Goal: Task Accomplishment & Management: Complete application form

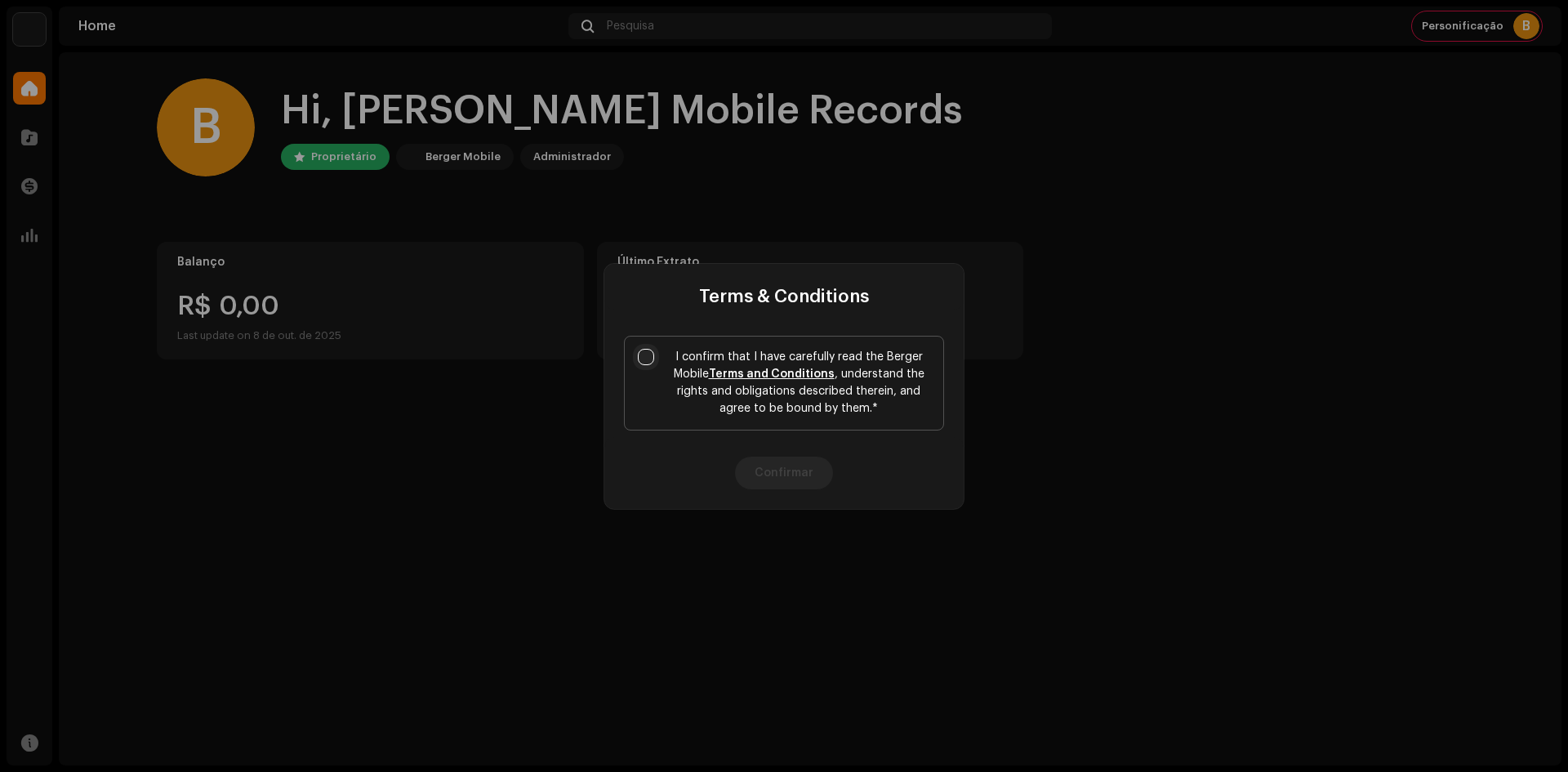
click at [646, 354] on input "I confirm that I have carefully read the Berger Mobile Terms and Conditions , u…" at bounding box center [645, 356] width 16 height 16
checkbox input "true"
click at [780, 483] on button "Confirmar" at bounding box center [784, 473] width 98 height 32
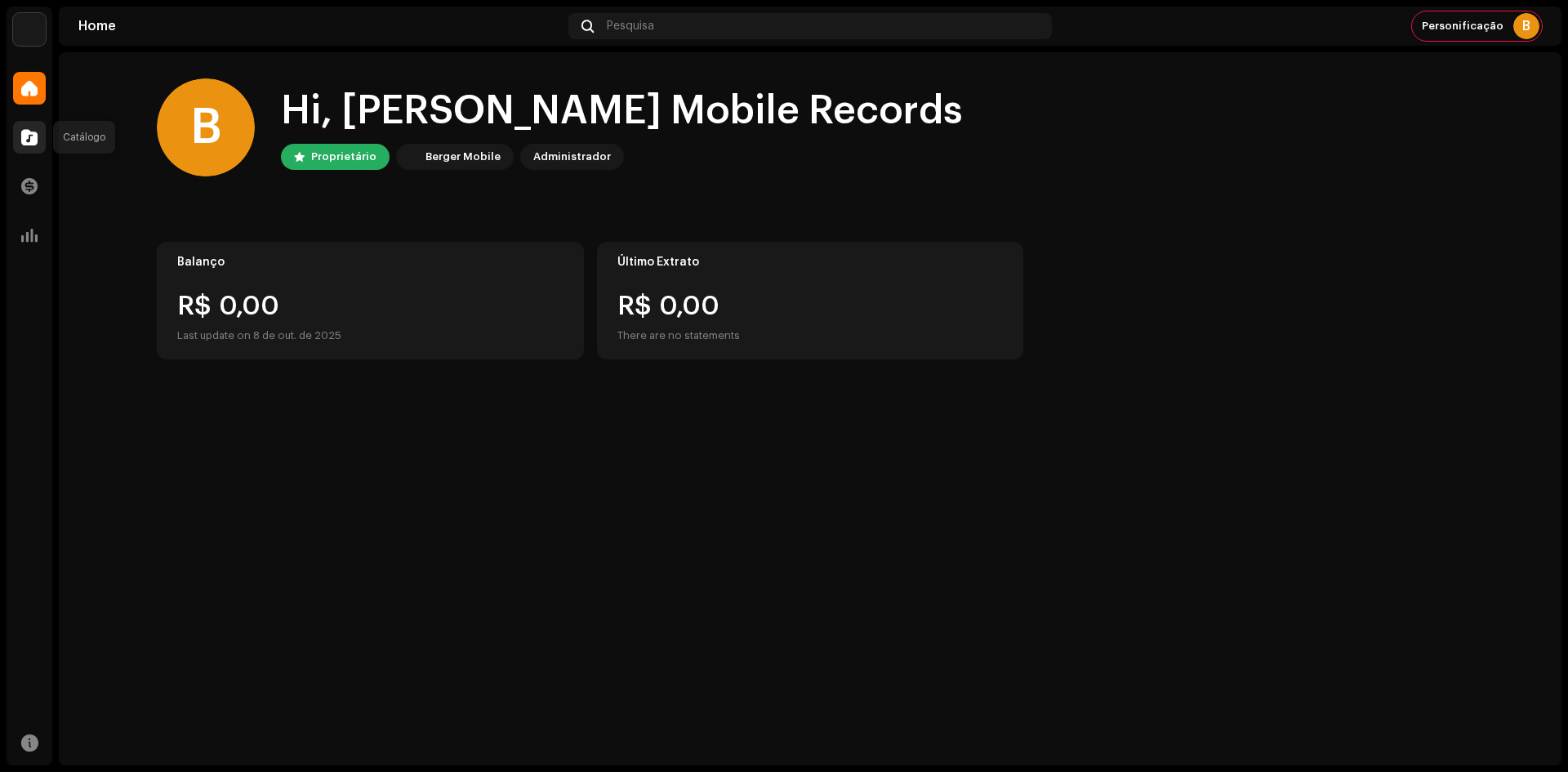
click at [26, 128] on div at bounding box center [29, 137] width 32 height 32
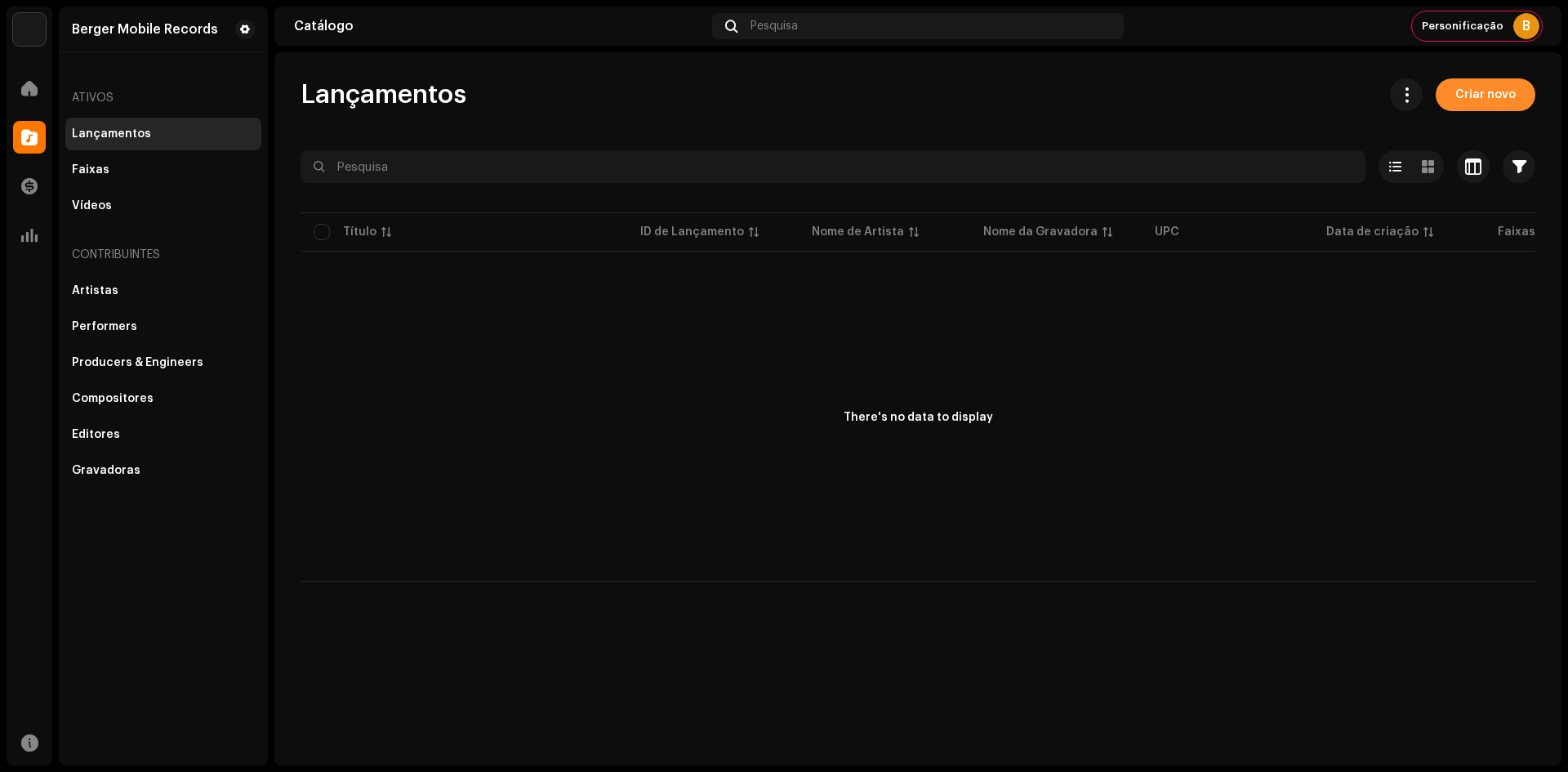
click at [1455, 96] on button "Criar novo" at bounding box center [1486, 94] width 99 height 32
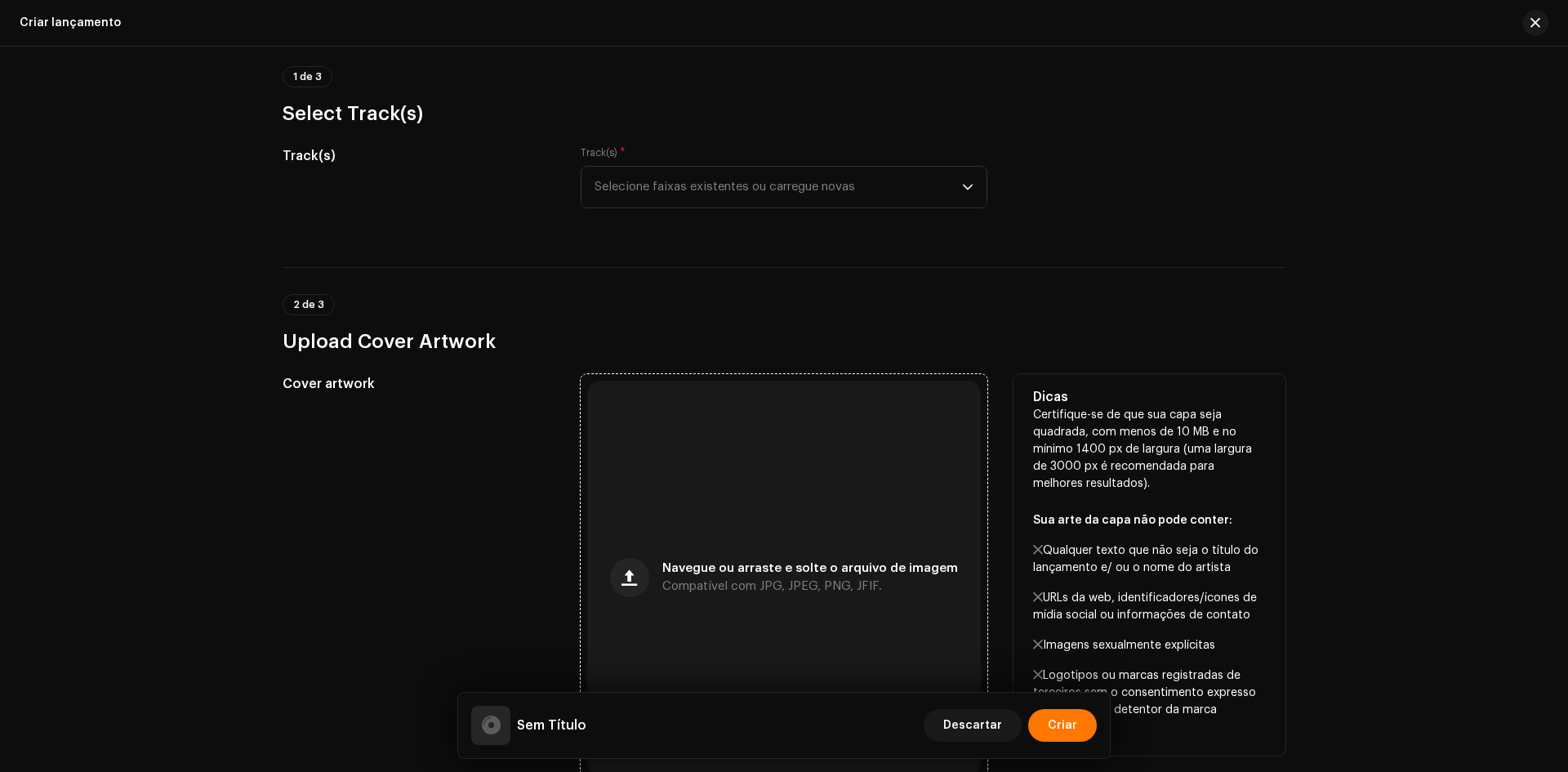
scroll to position [245, 0]
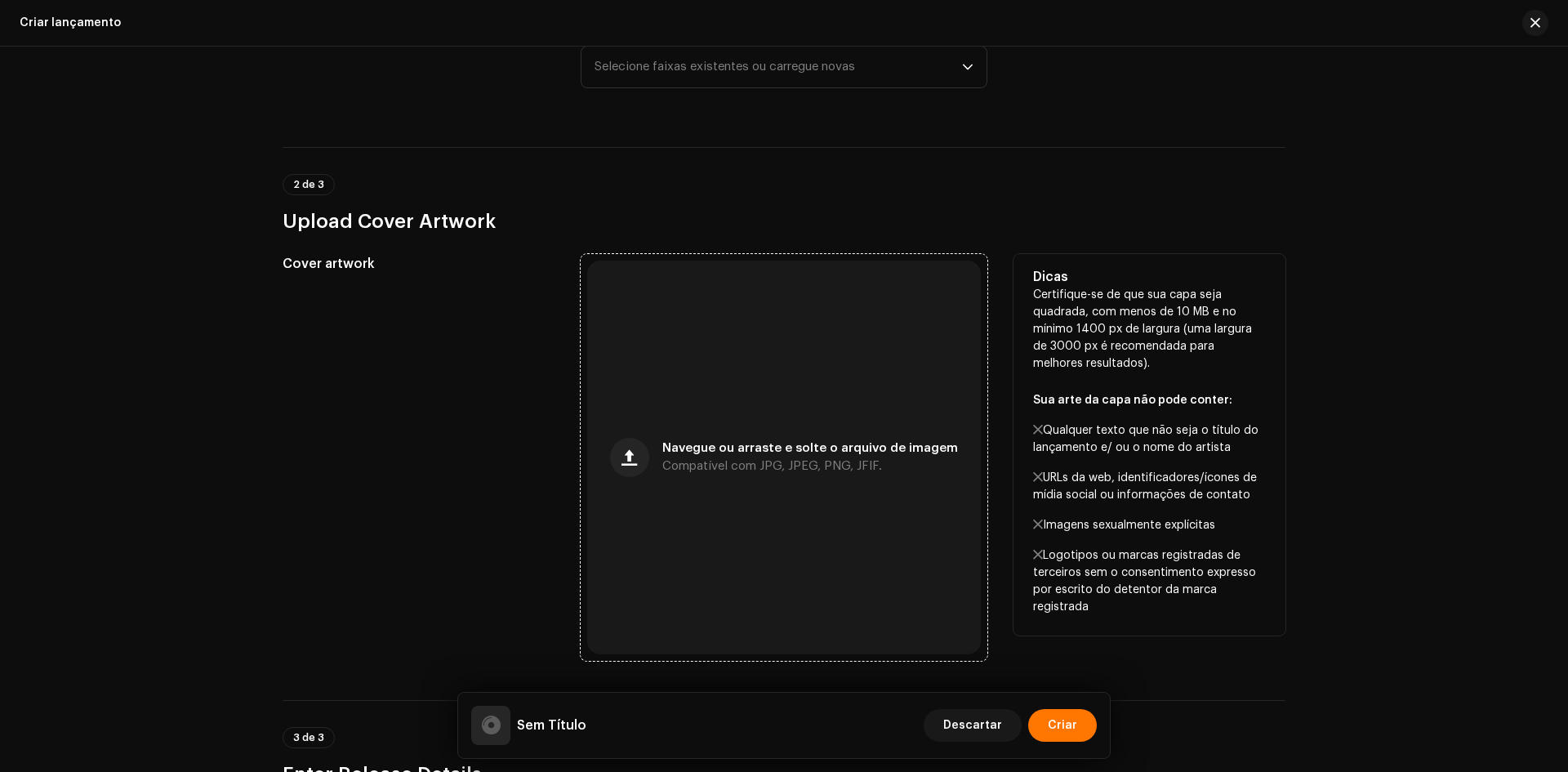
click at [748, 363] on div "Navegue ou arraste e solte o arquivo de imagem Compatível com JPG, JPEG, PNG, J…" at bounding box center [784, 457] width 394 height 394
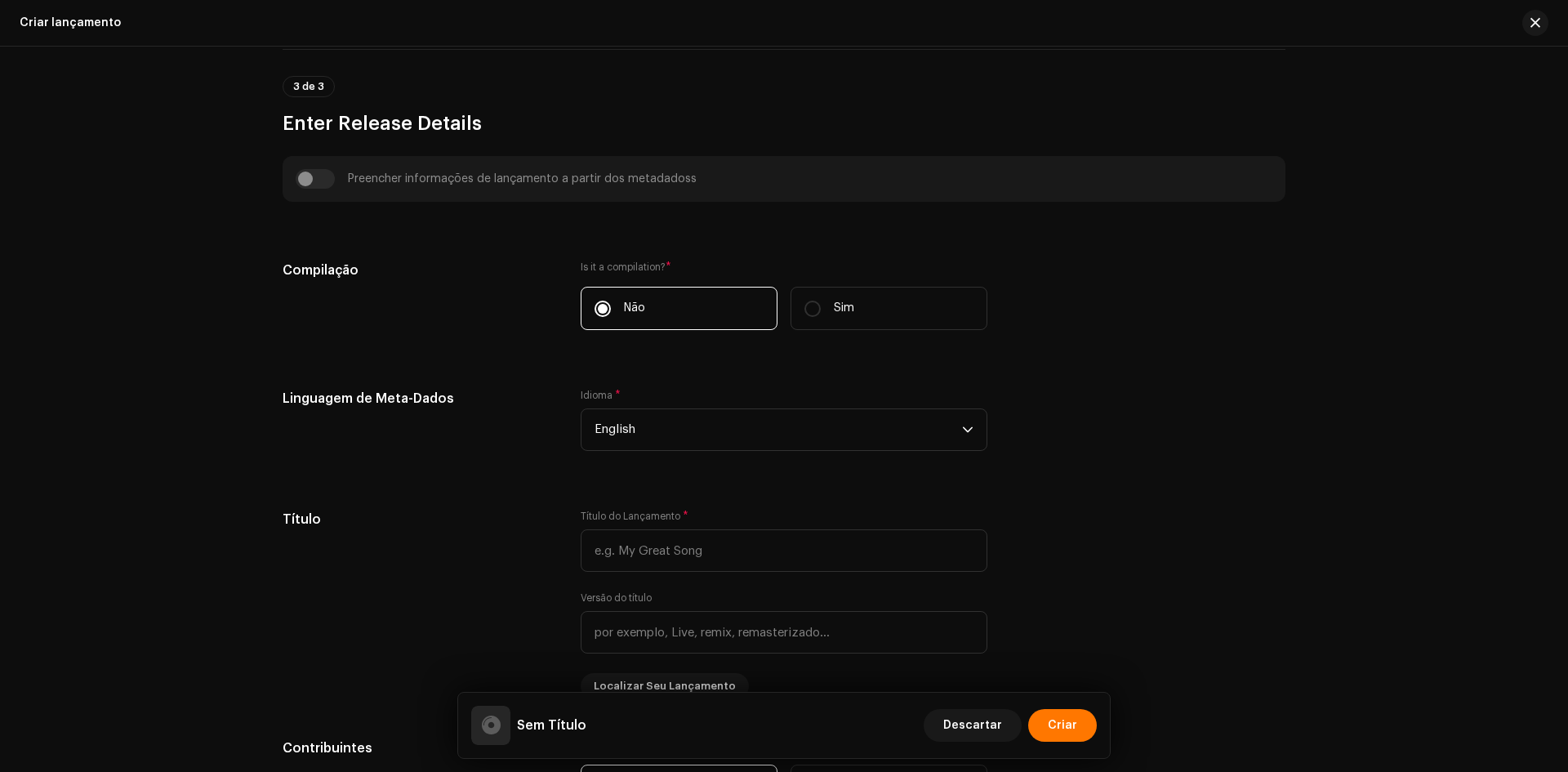
scroll to position [899, 0]
click at [662, 429] on span "English" at bounding box center [778, 427] width 367 height 41
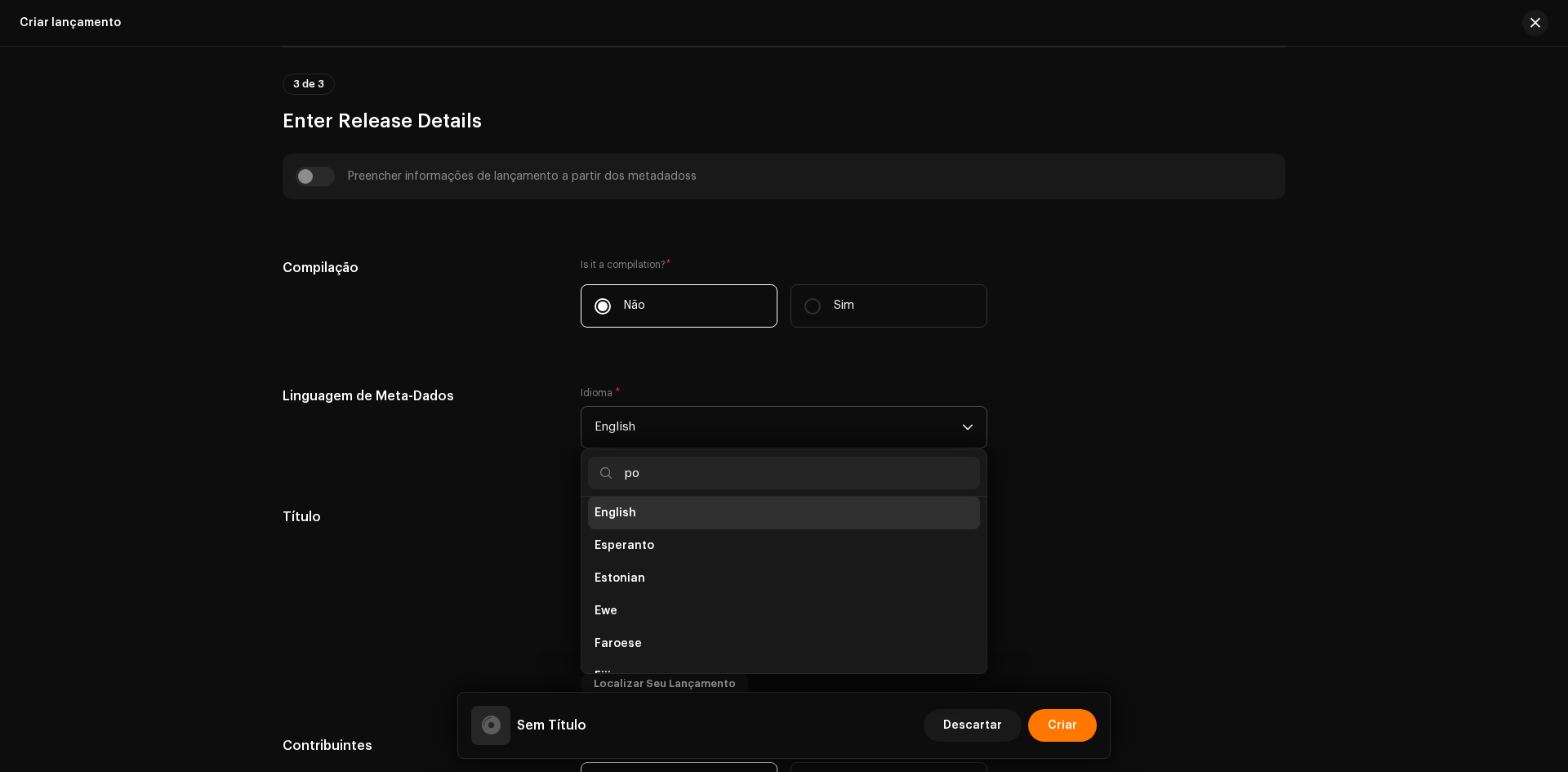
scroll to position [0, 0]
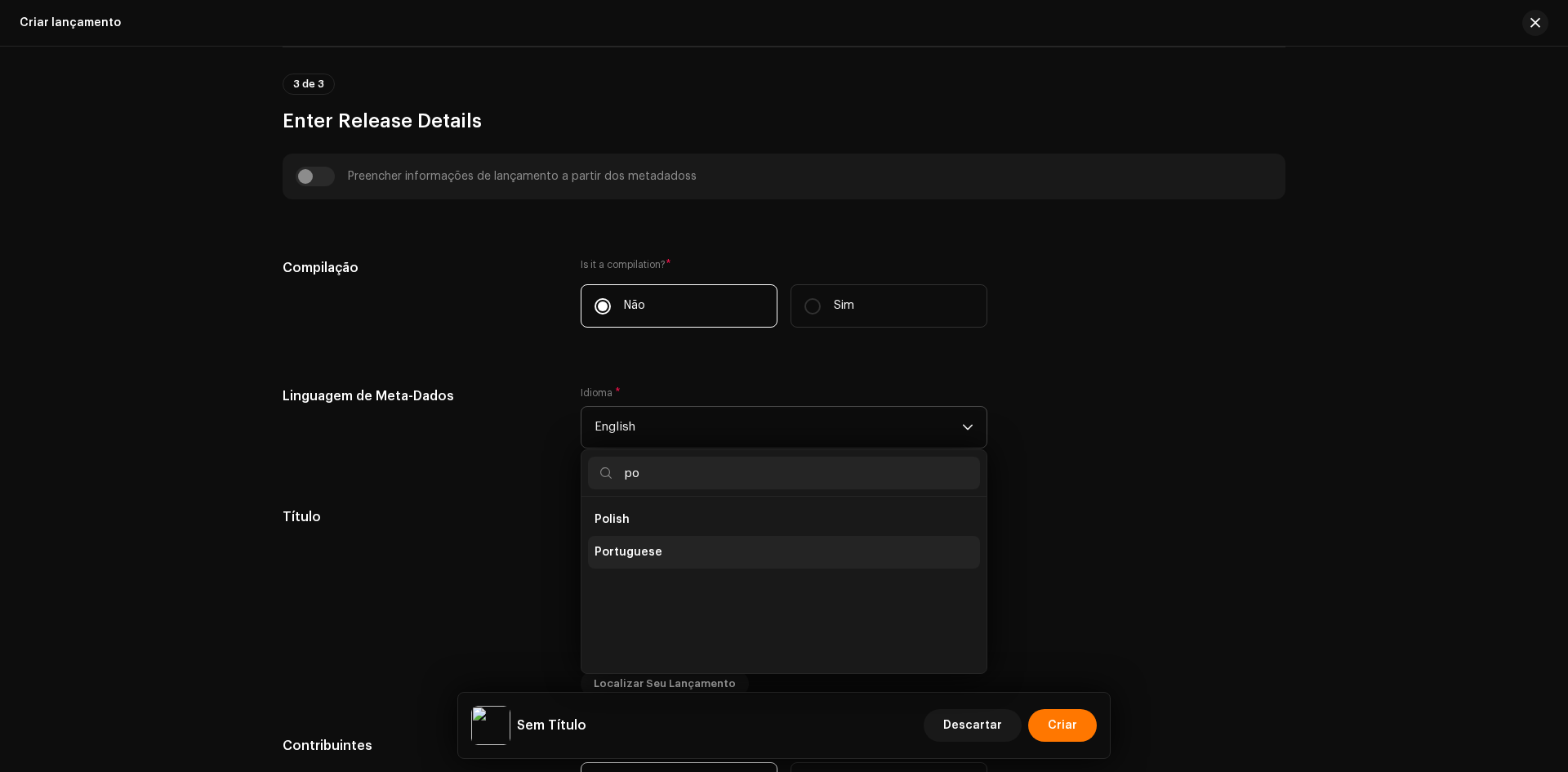
type input "po"
click at [635, 545] on span "Portuguese" at bounding box center [628, 552] width 68 height 16
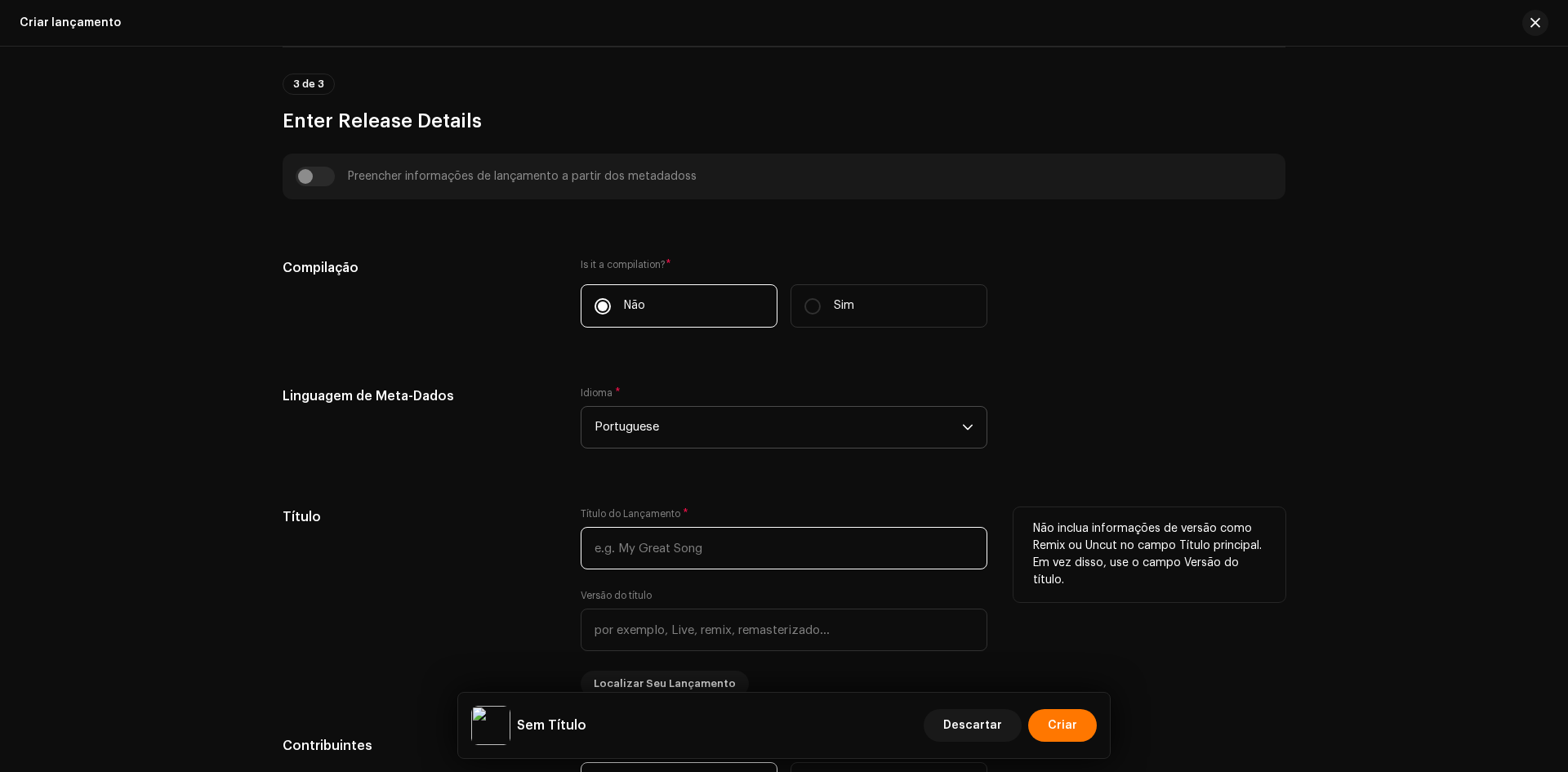
click at [704, 536] on input "text" at bounding box center [784, 548] width 406 height 43
paste input "Fora do Comum"
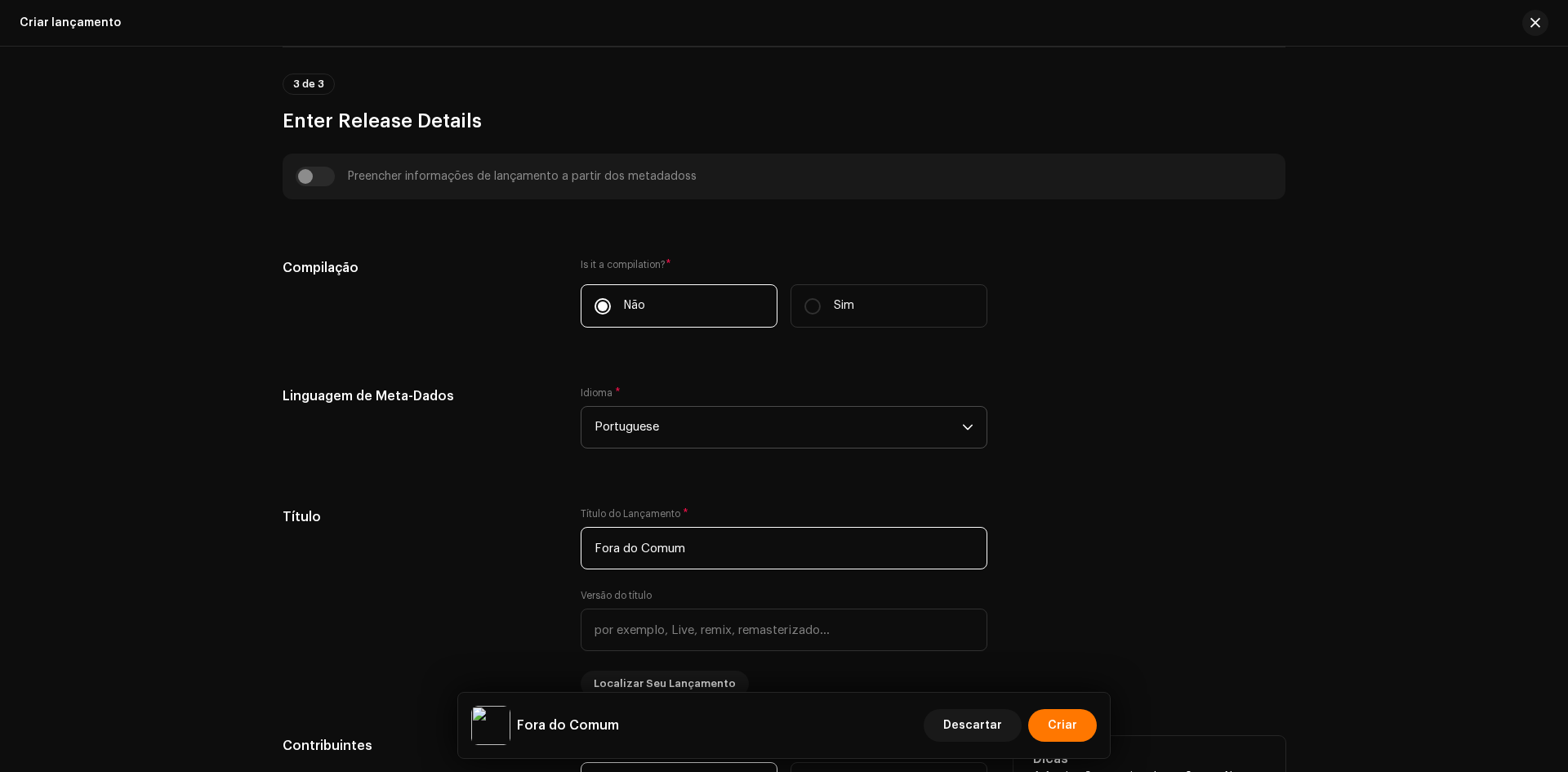
type input "Fora do Comum"
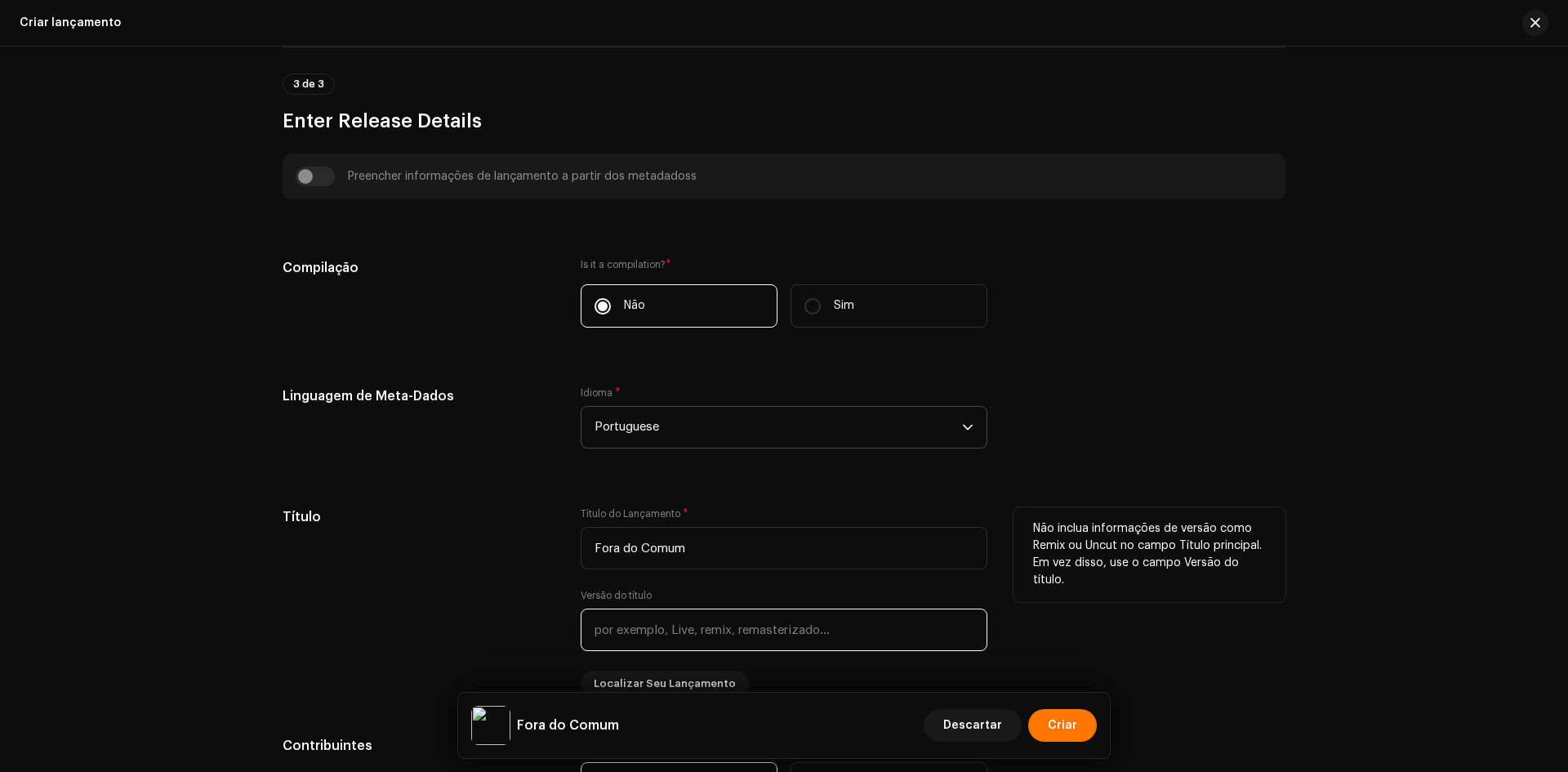
click at [674, 622] on input "text" at bounding box center [784, 630] width 406 height 43
paste input "Acústico"
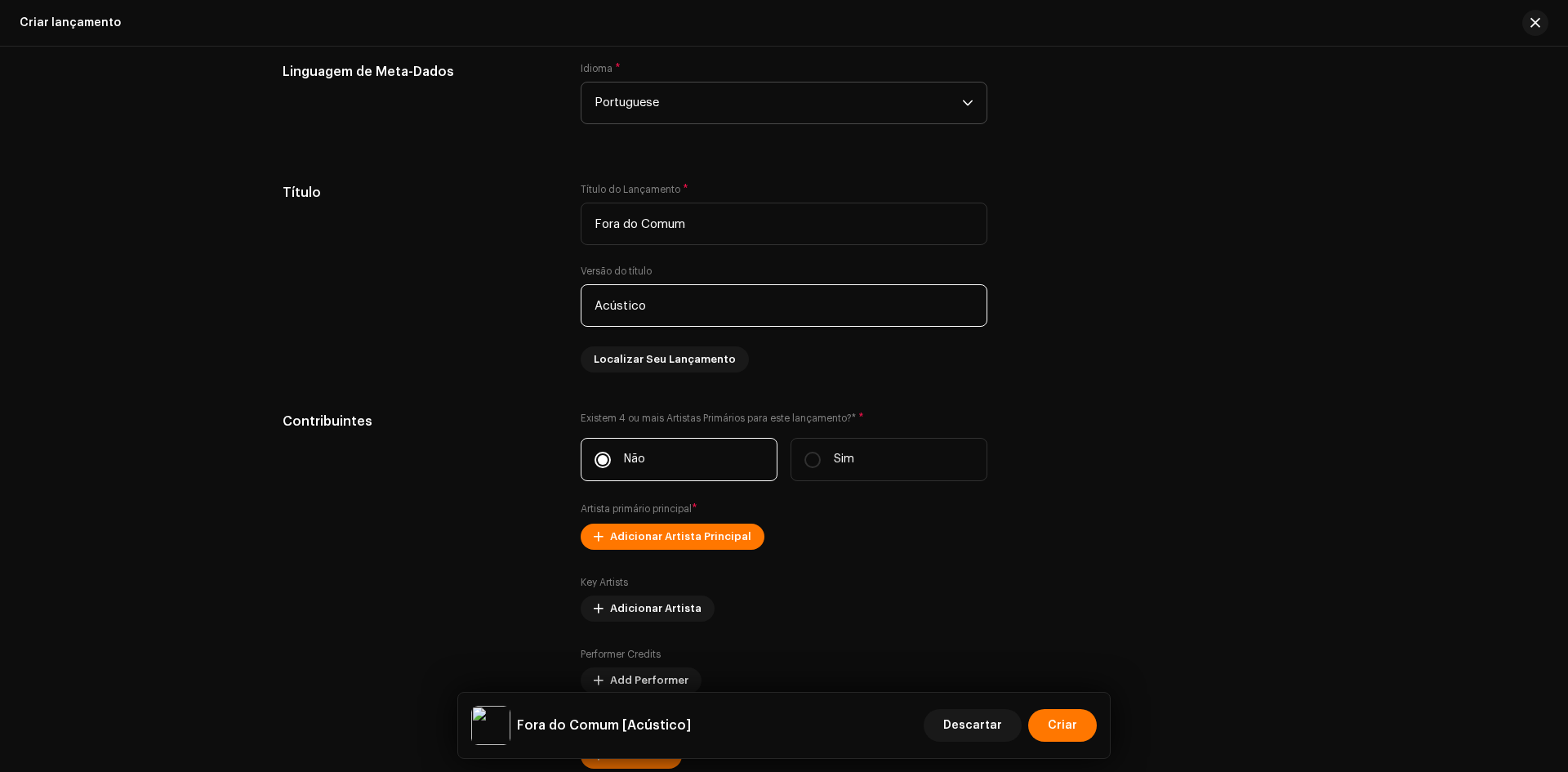
scroll to position [1225, 0]
type input "Acústico"
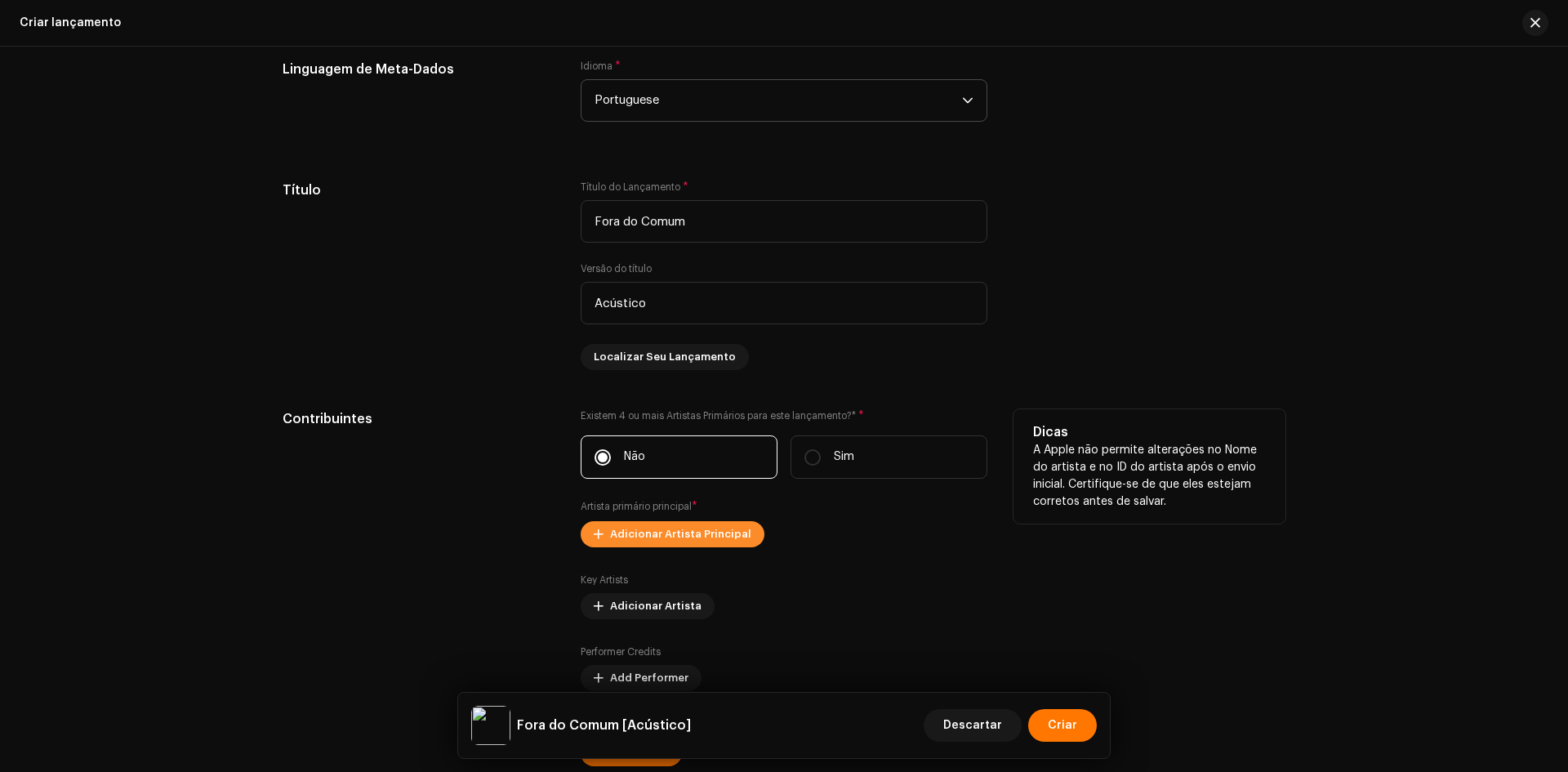
click at [626, 534] on span "Adicionar Artista Principal" at bounding box center [681, 534] width 141 height 32
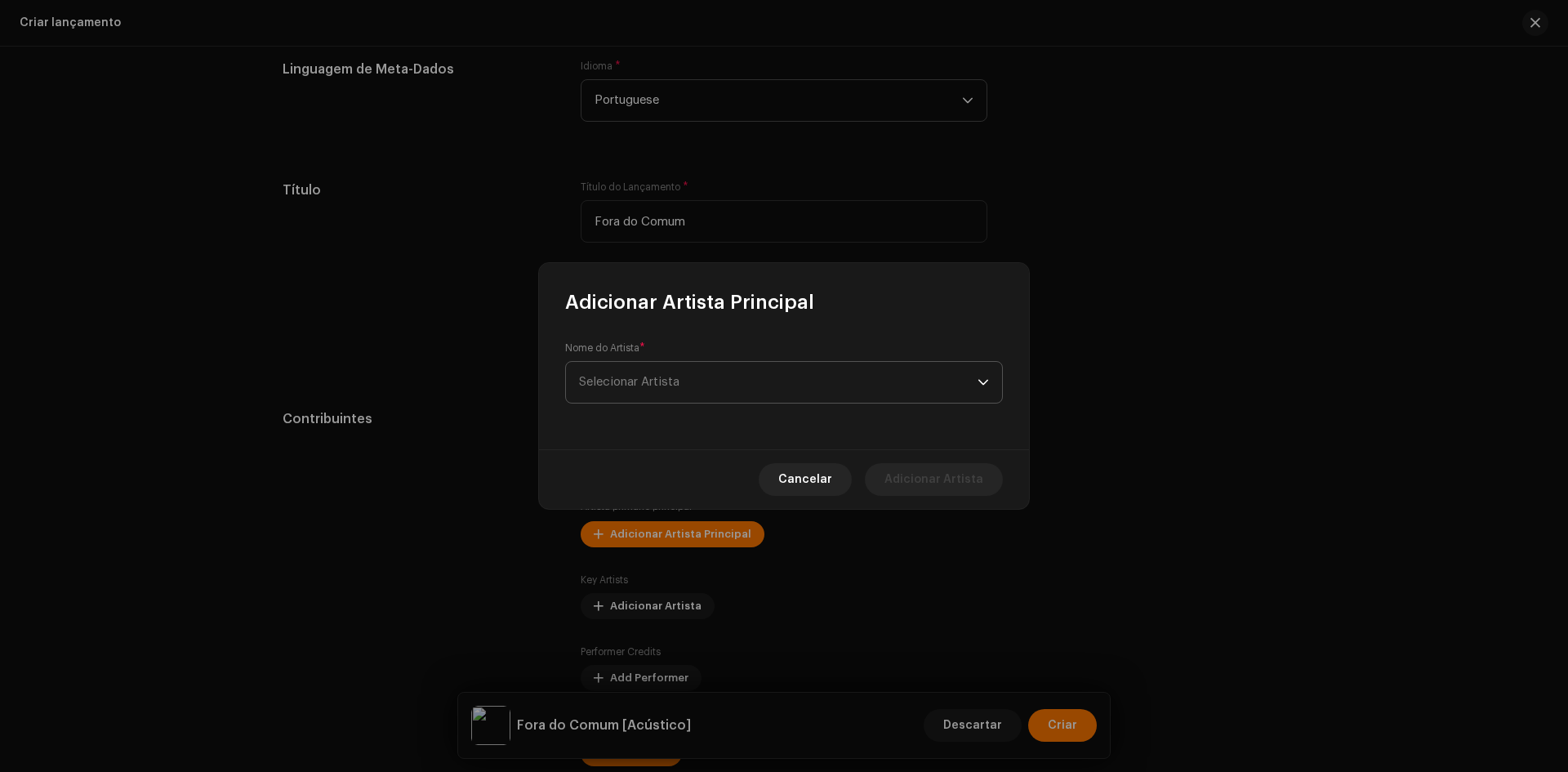
click at [636, 380] on span "Selecionar Artista" at bounding box center [629, 382] width 100 height 12
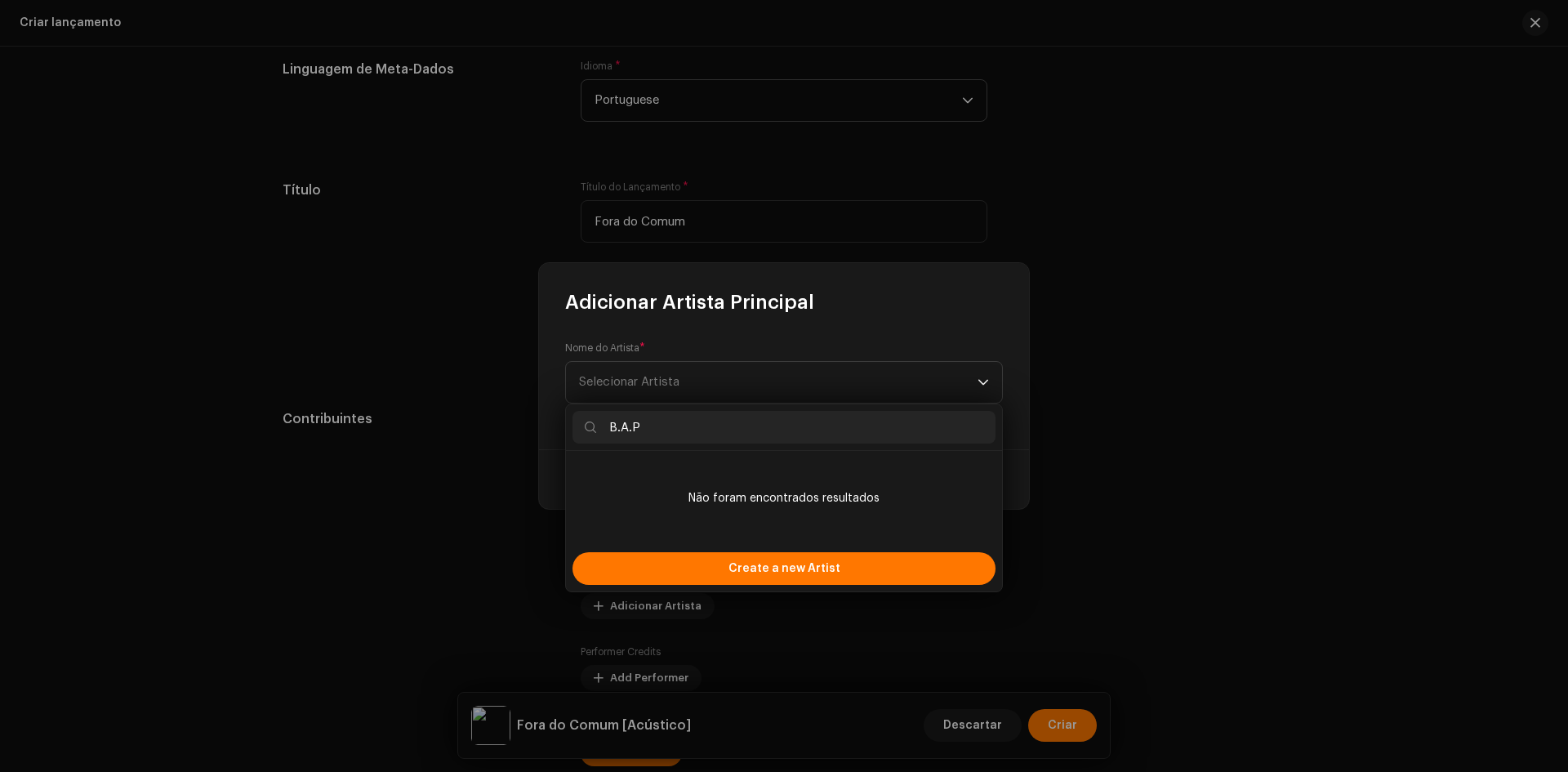
type input "B.A.P"
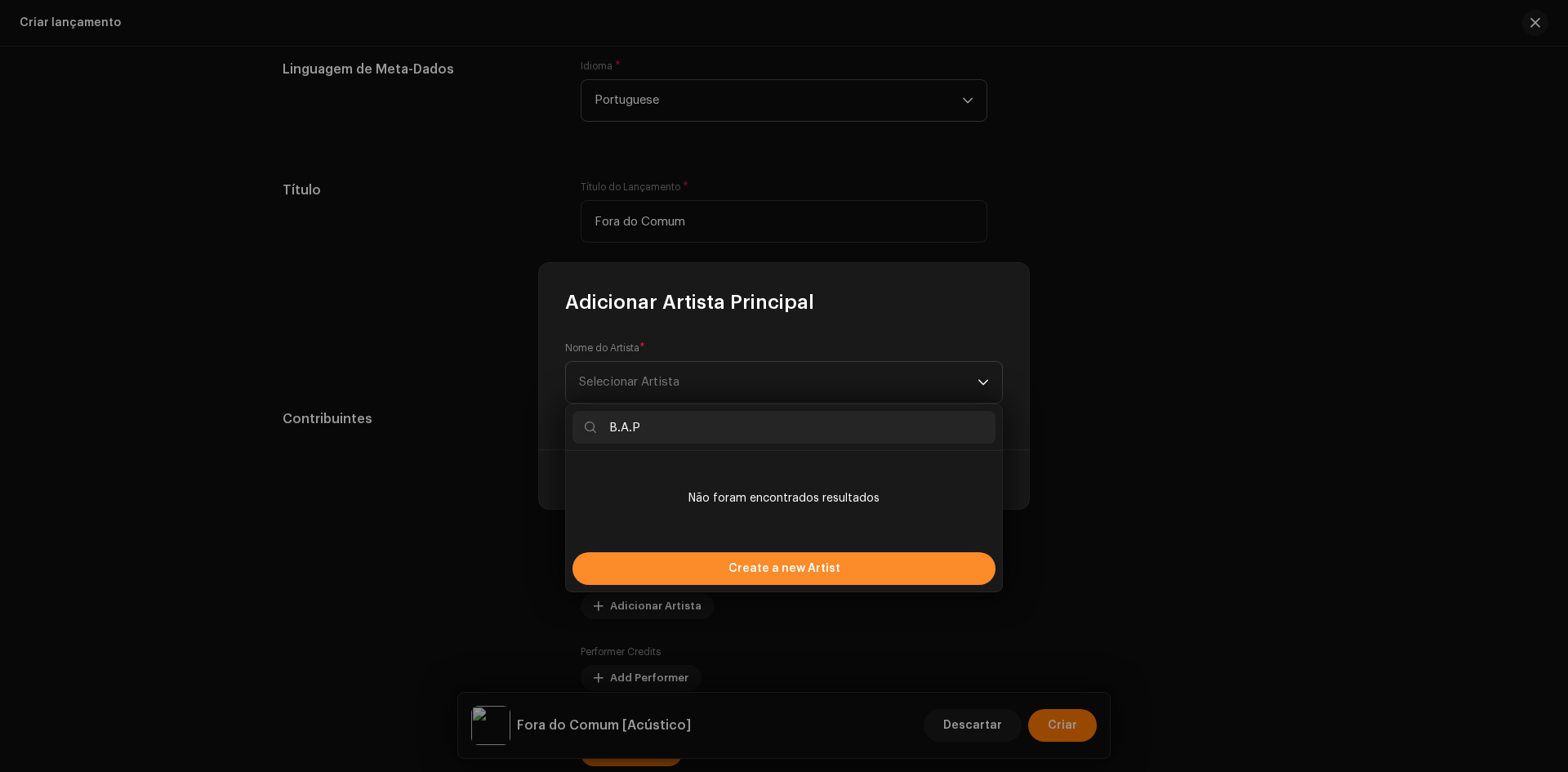
click at [770, 565] on span "Create a new Artist" at bounding box center [785, 568] width 112 height 32
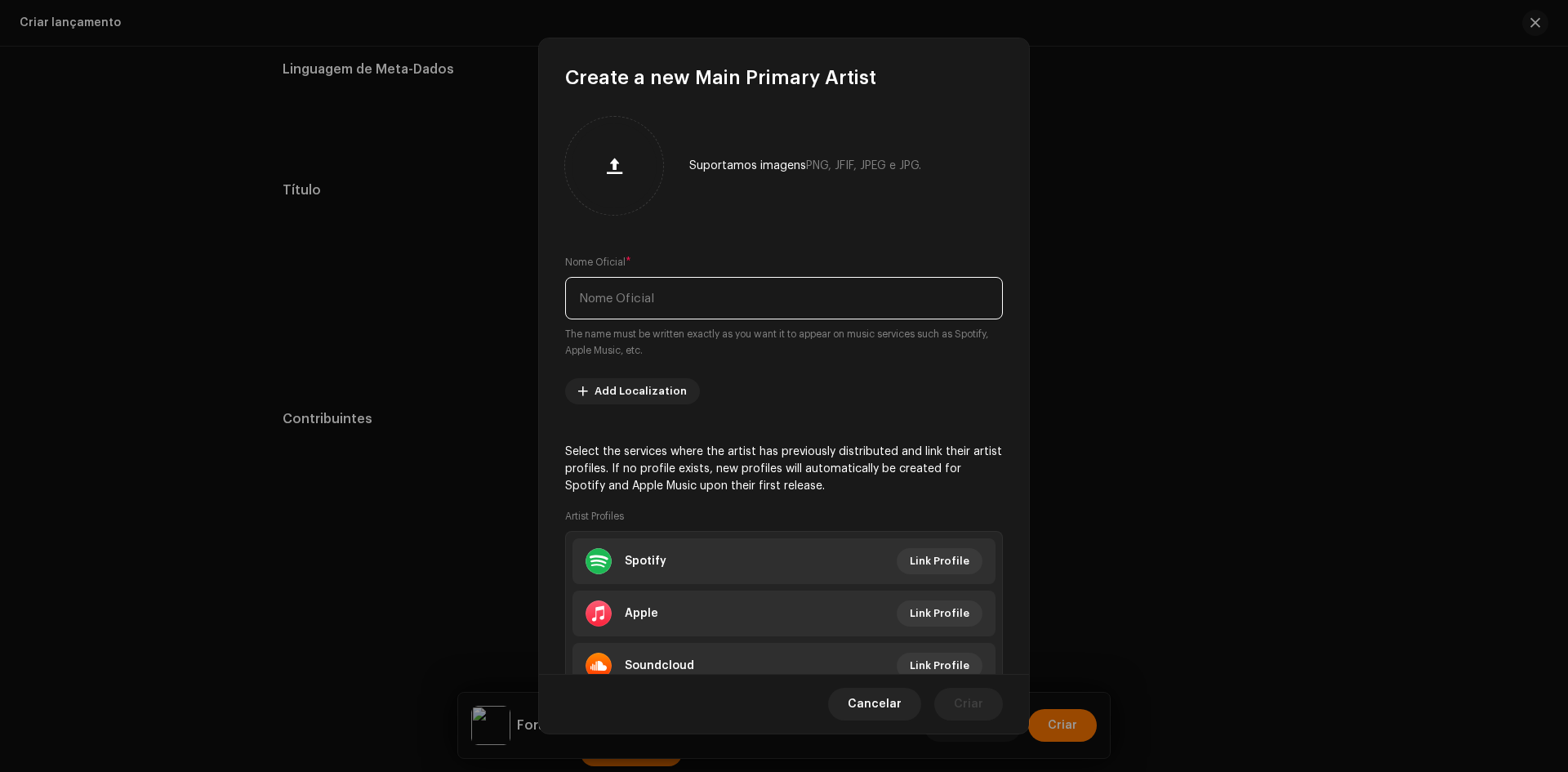
click at [616, 298] on input "text" at bounding box center [784, 298] width 438 height 43
paste input "B.A.P"
type input "B.A.P"
click at [972, 712] on span "Criar" at bounding box center [969, 704] width 30 height 32
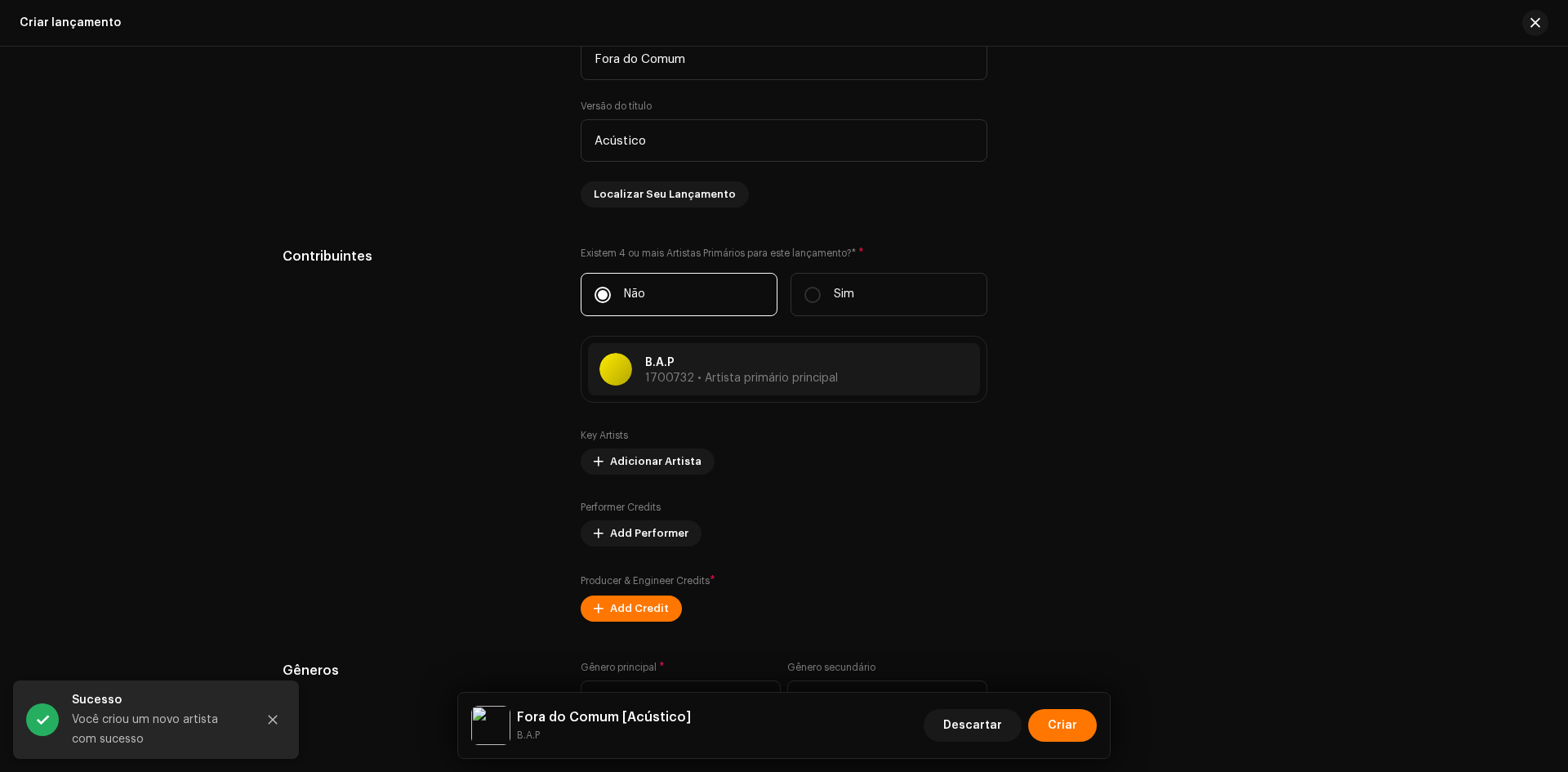
scroll to position [1388, 0]
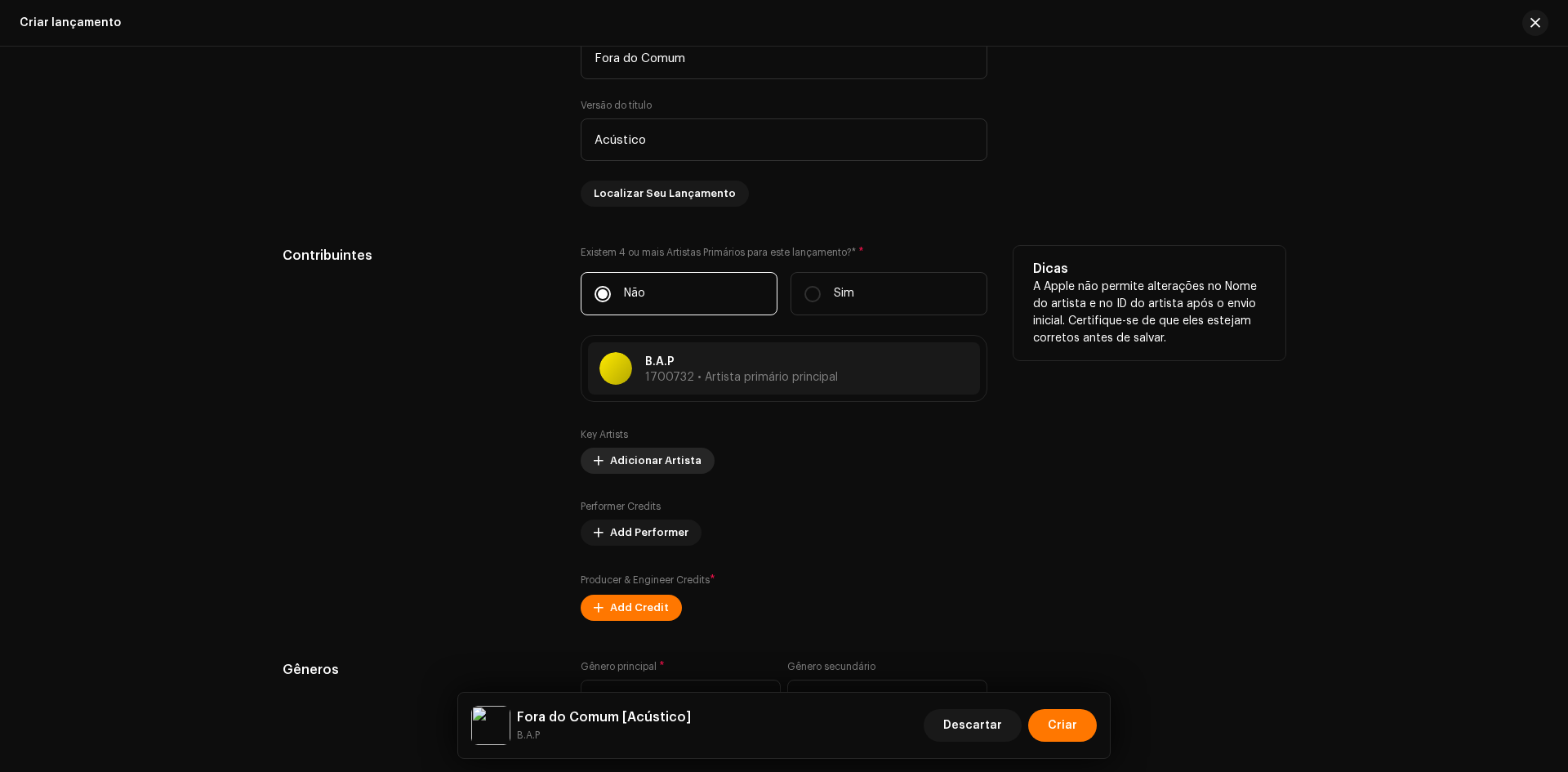
click at [680, 463] on span "Adicionar Artista" at bounding box center [656, 461] width 92 height 32
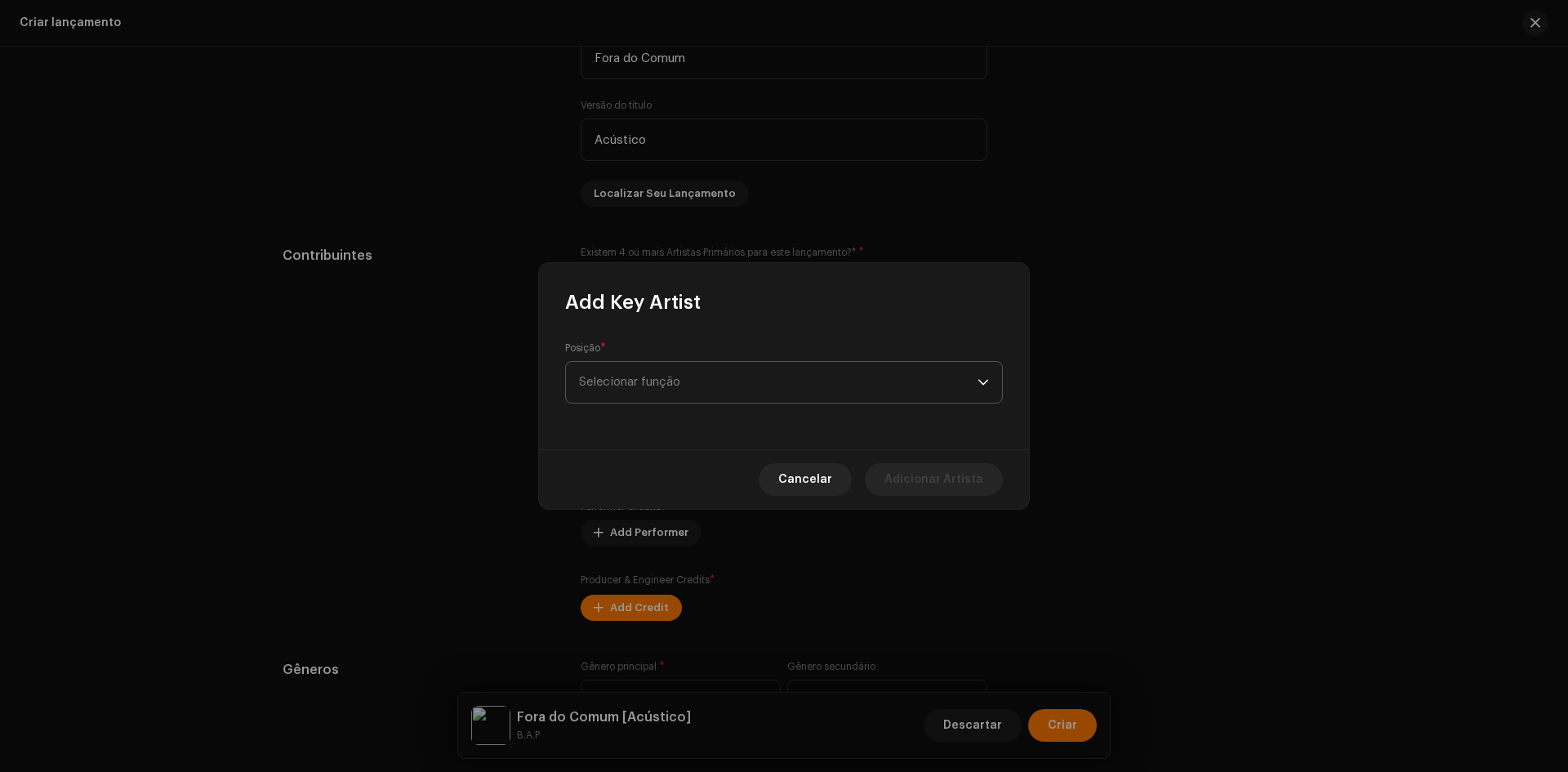
click at [666, 399] on span "Selecionar função" at bounding box center [778, 383] width 399 height 41
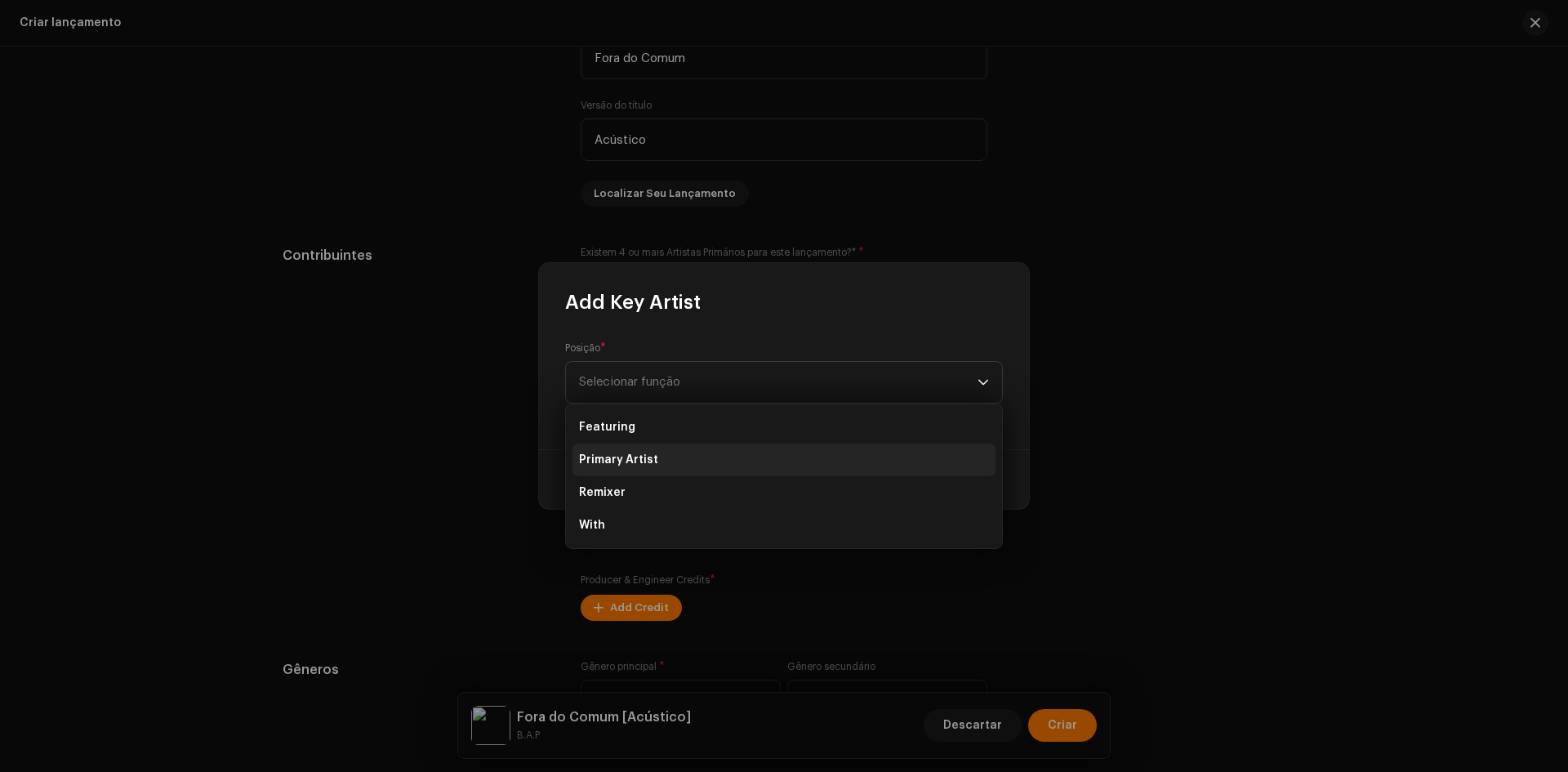
click at [645, 460] on span "Primary Artist" at bounding box center [618, 459] width 79 height 16
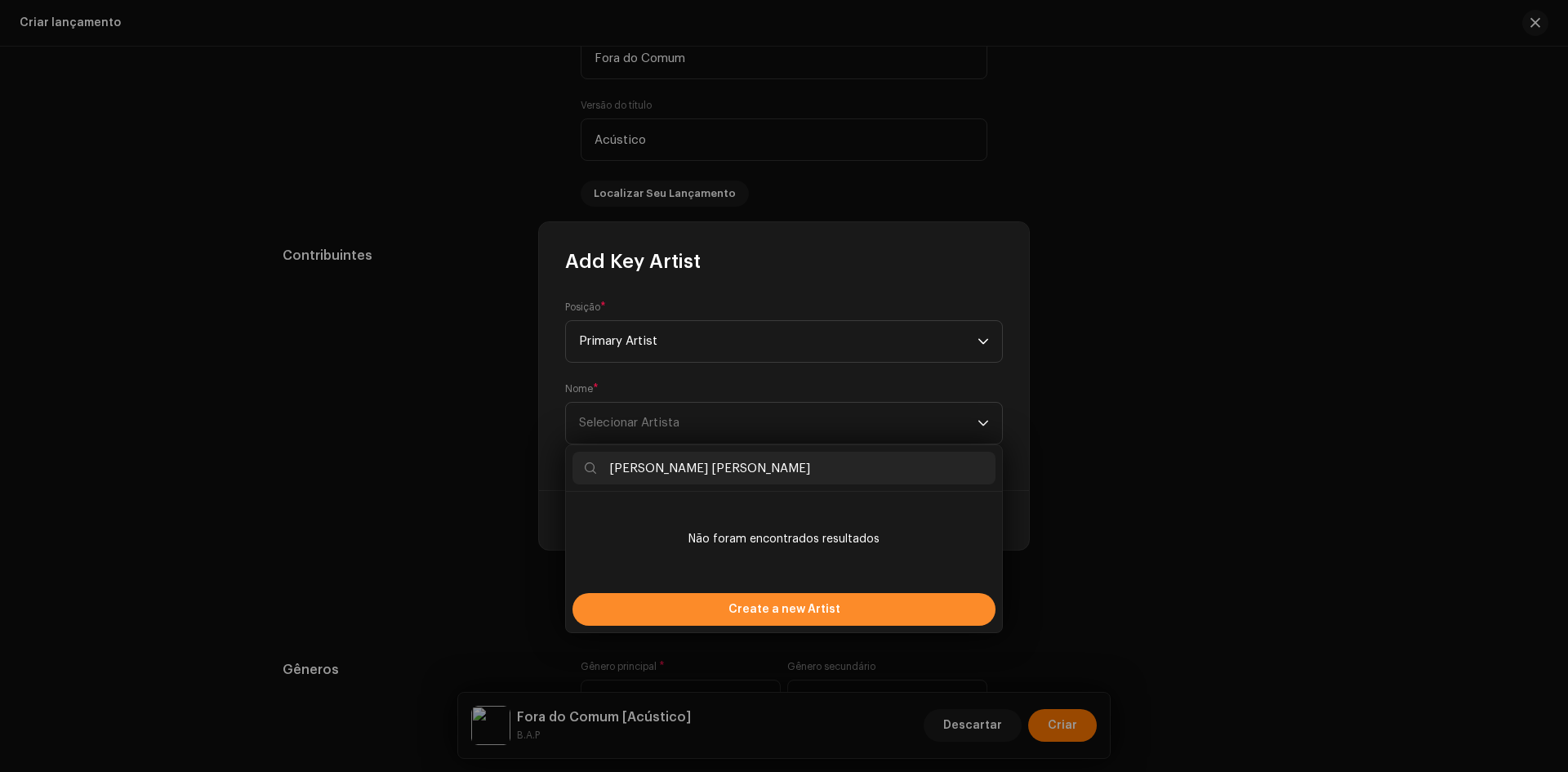
type input "[PERSON_NAME] [PERSON_NAME]"
click at [661, 605] on div "Create a new Artist" at bounding box center [784, 609] width 423 height 32
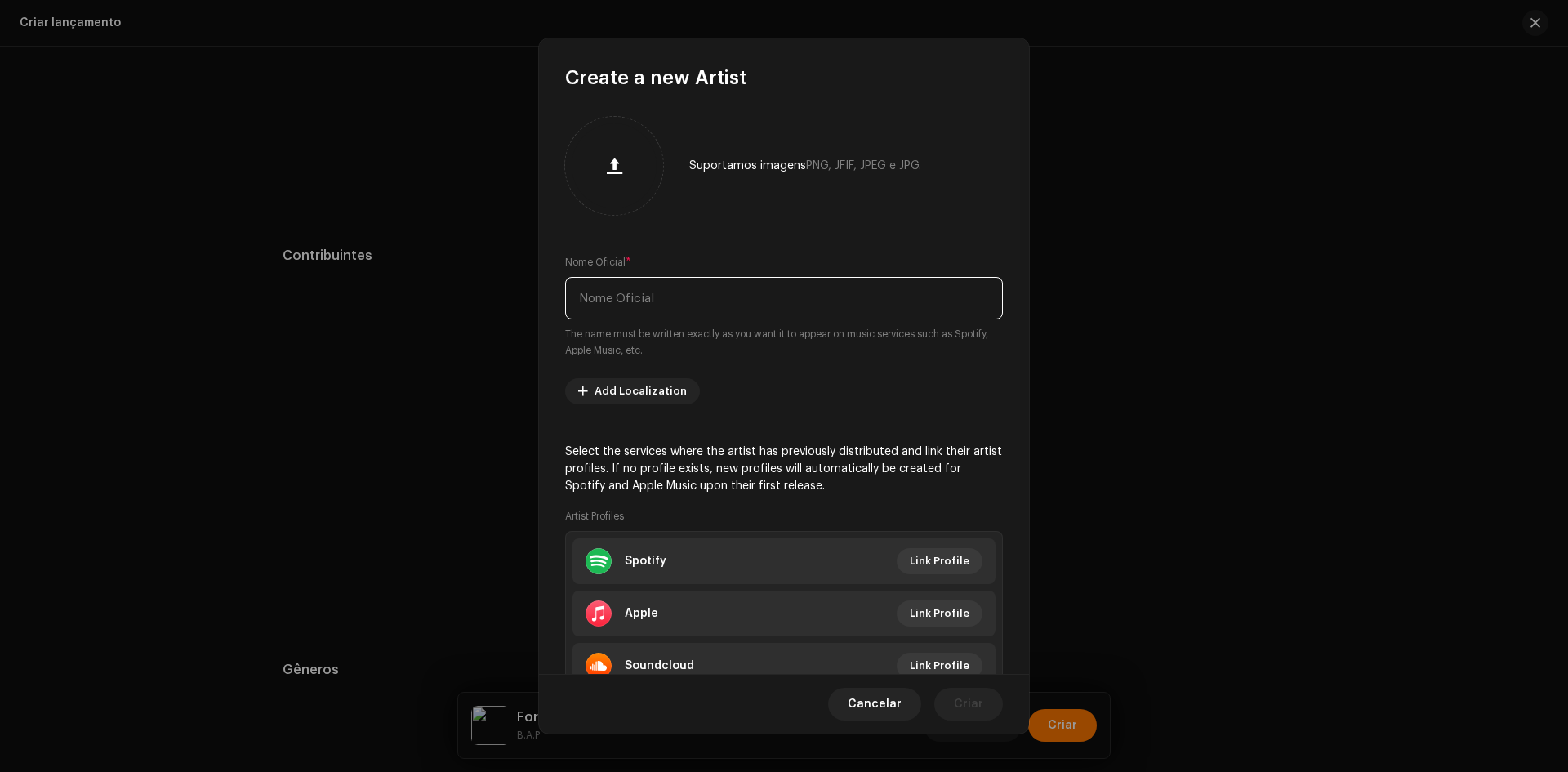
click at [652, 301] on input "text" at bounding box center [784, 298] width 438 height 43
paste input "[PERSON_NAME] [PERSON_NAME]"
type input "[PERSON_NAME] [PERSON_NAME]"
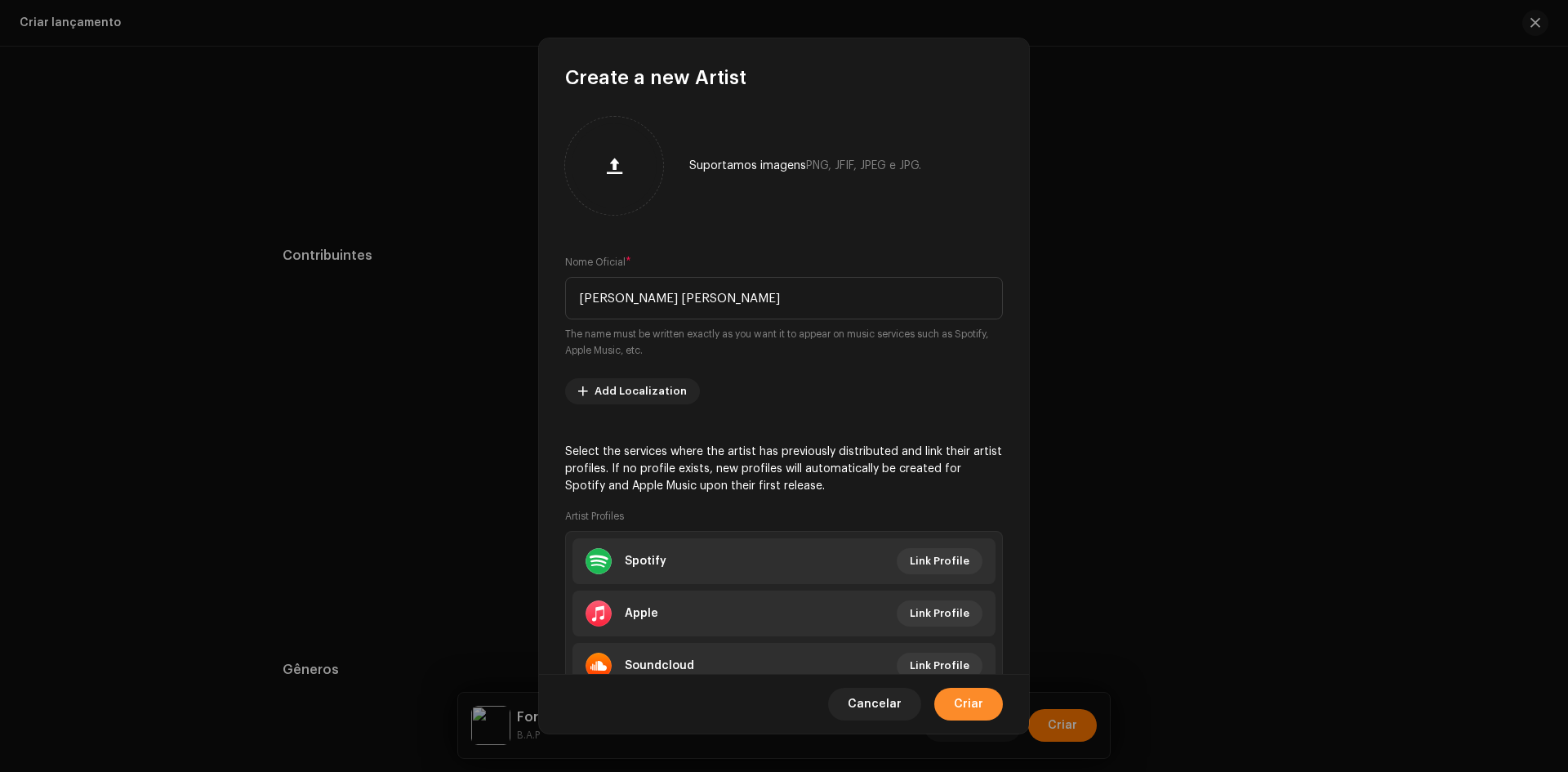
click at [969, 701] on span "Criar" at bounding box center [969, 704] width 30 height 32
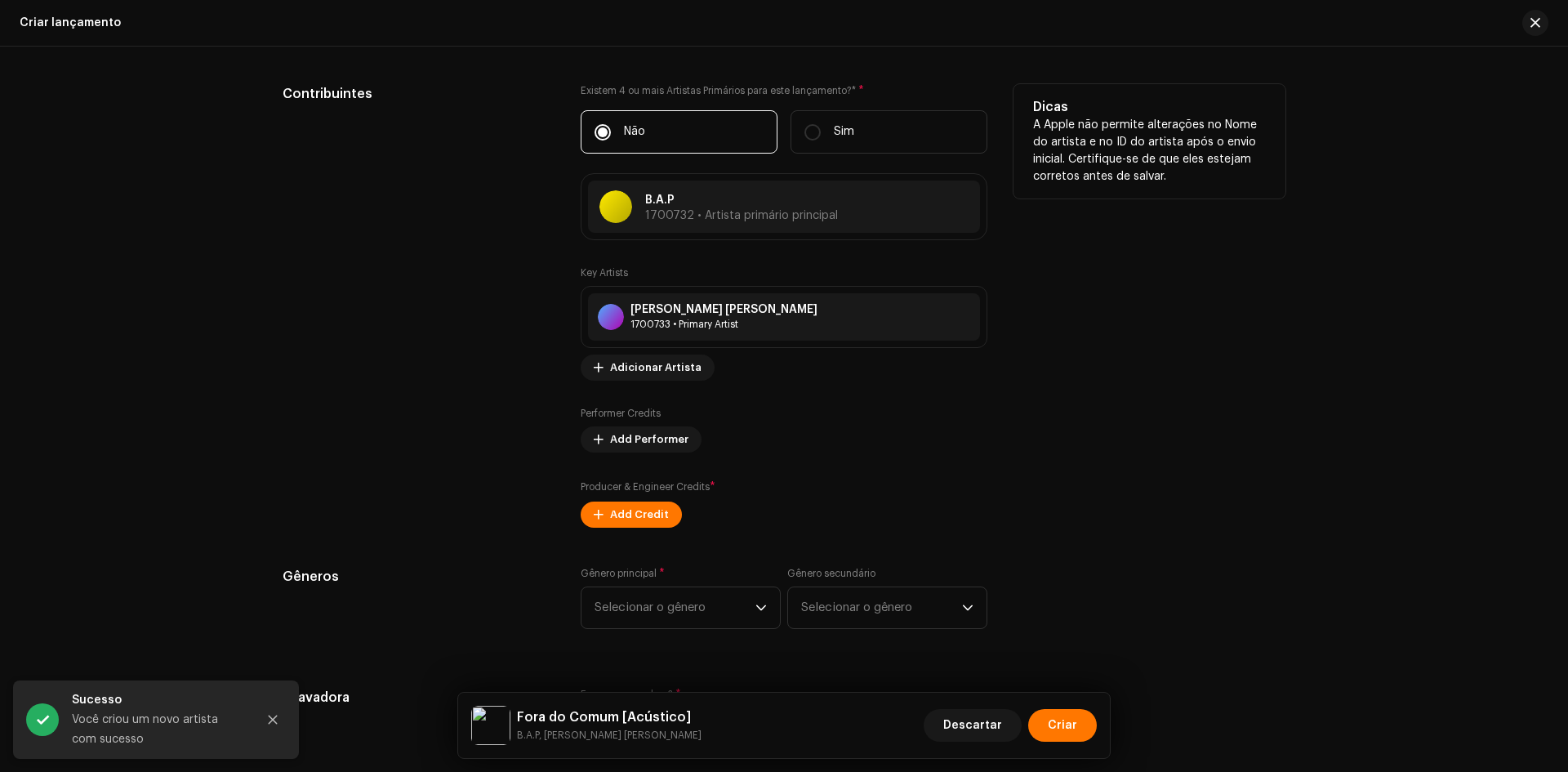
scroll to position [1552, 0]
click at [644, 514] on span "Add Credit" at bounding box center [639, 513] width 59 height 32
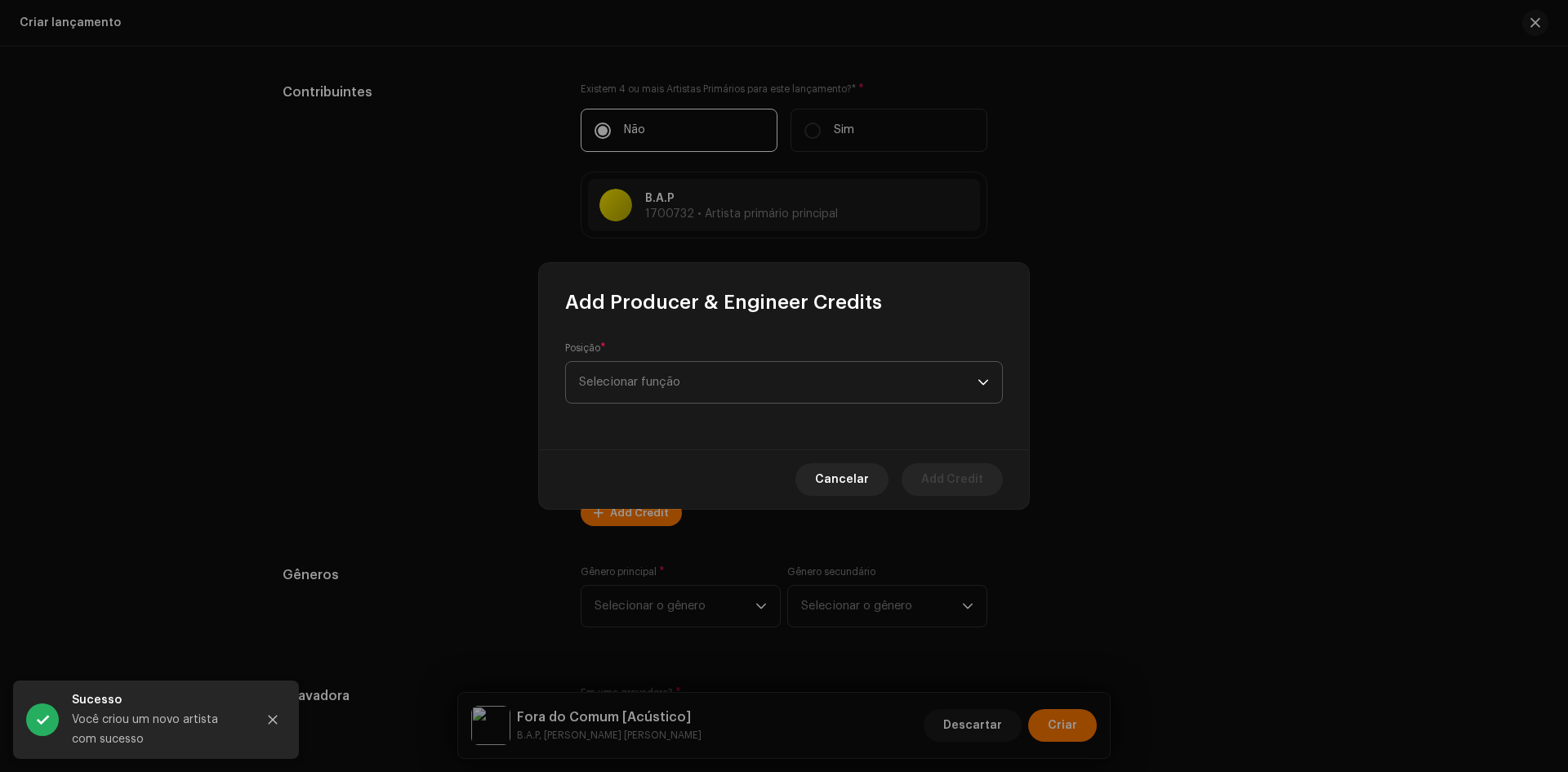
click at [672, 375] on span "Selecionar função" at bounding box center [778, 383] width 399 height 41
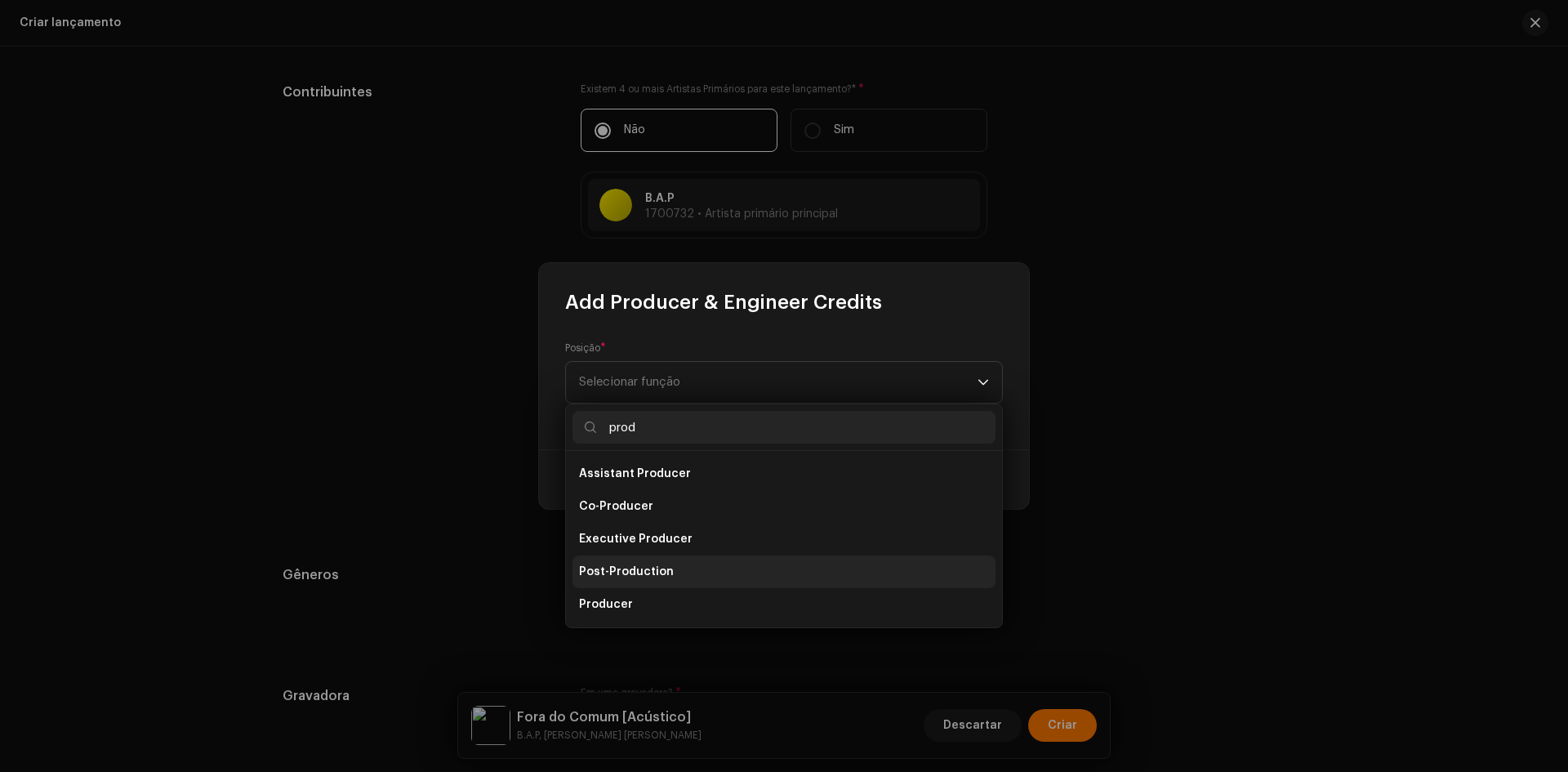
type input "prod"
click at [627, 605] on span "Producer" at bounding box center [605, 604] width 54 height 16
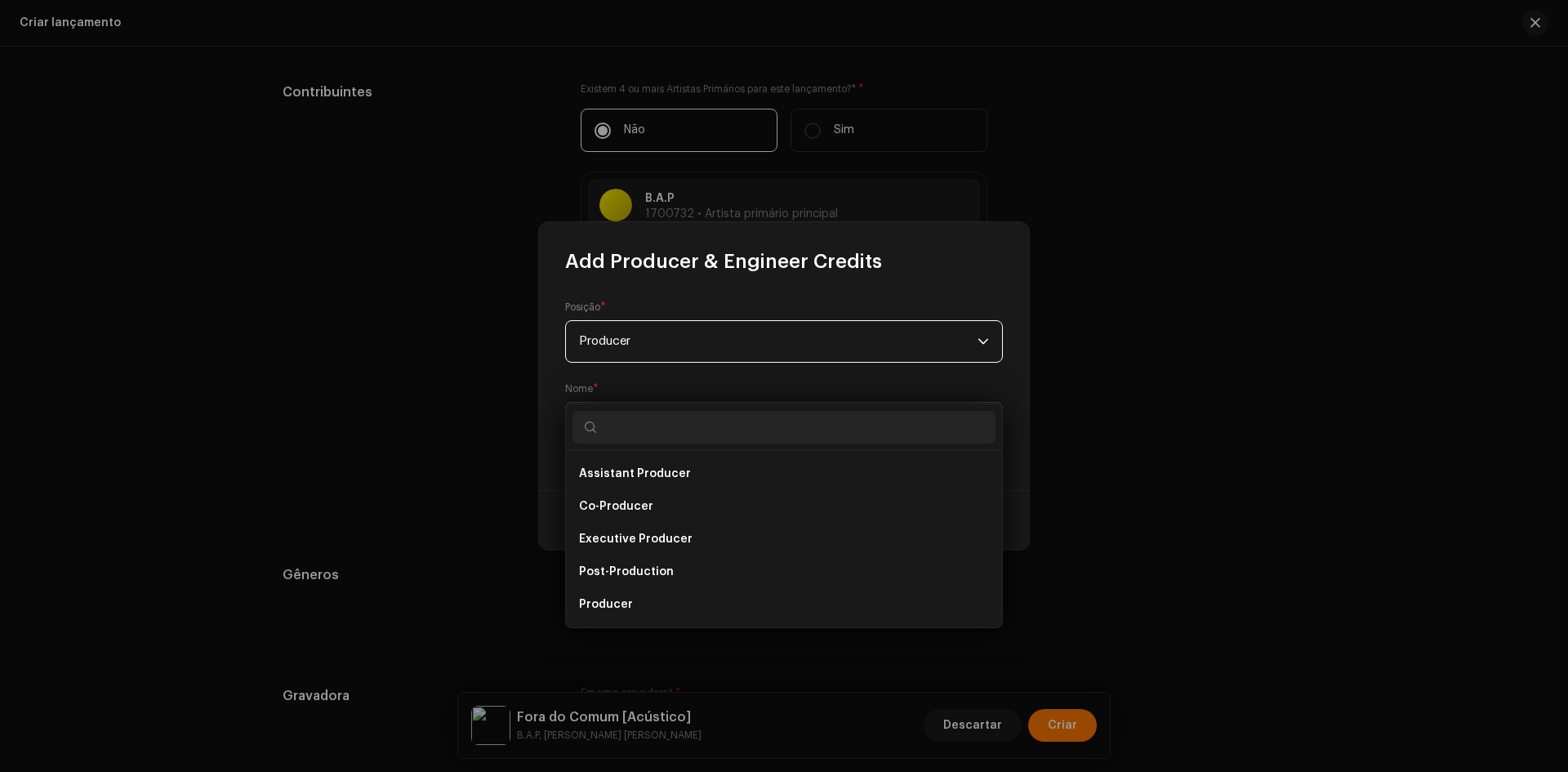
click at [633, 429] on span "Select Producer or Engineer" at bounding box center [778, 423] width 399 height 41
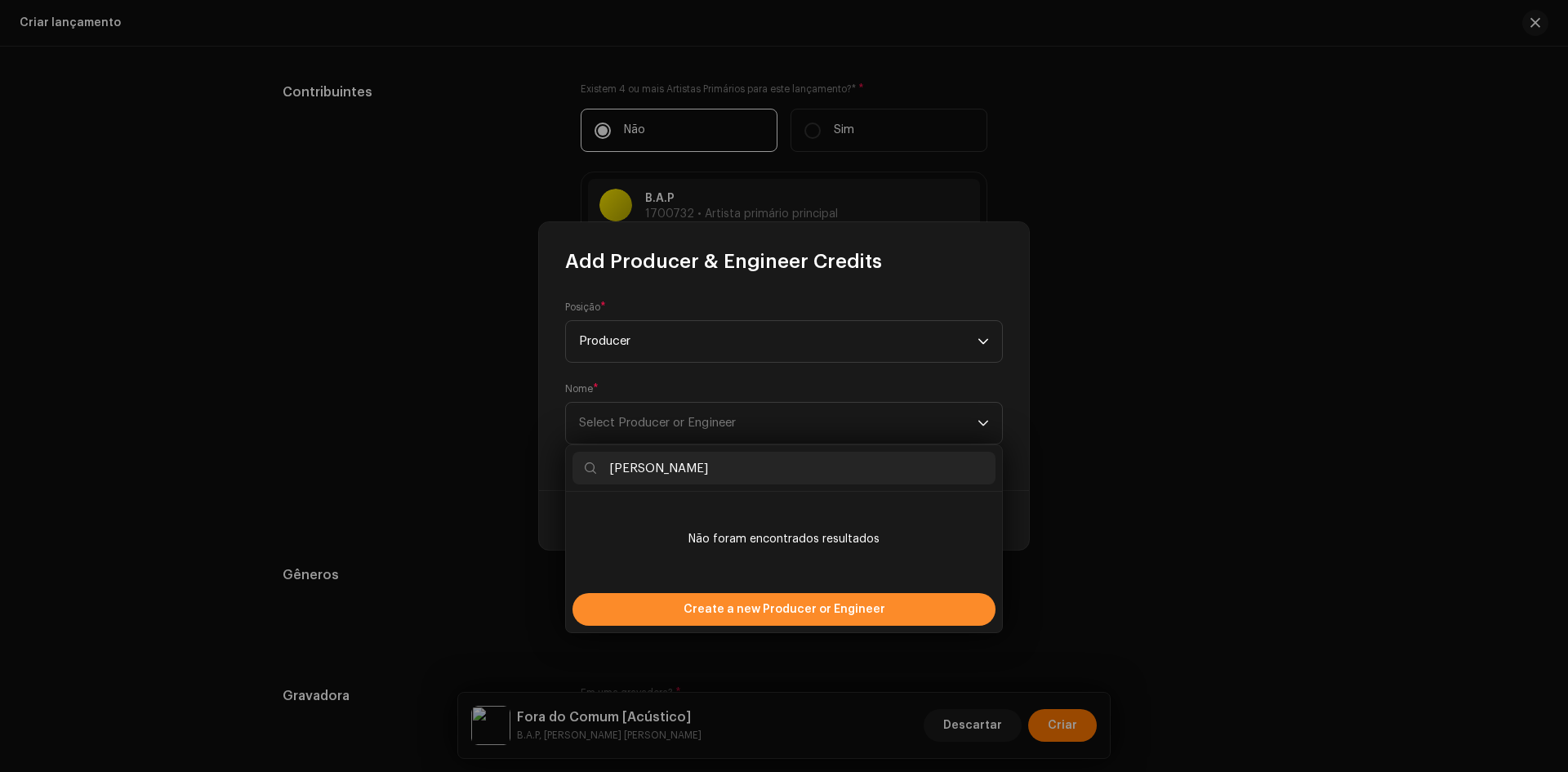
type input "[PERSON_NAME]"
click at [672, 609] on div "Create a new Producer or Engineer" at bounding box center [784, 609] width 423 height 32
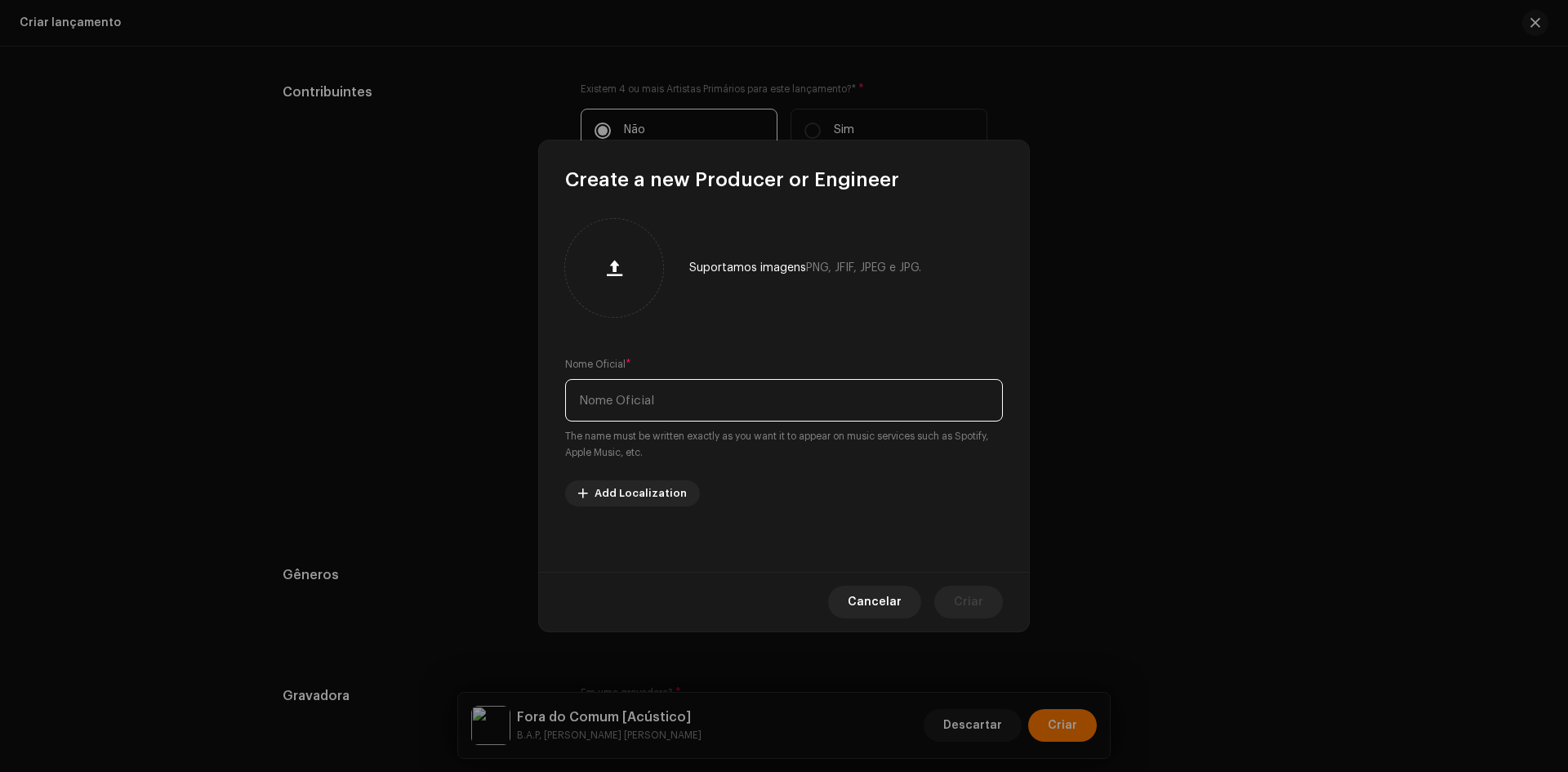
click at [675, 401] on input "text" at bounding box center [784, 400] width 438 height 43
paste input "[PERSON_NAME]"
type input "[PERSON_NAME]"
click at [963, 599] on span "Criar" at bounding box center [969, 602] width 30 height 32
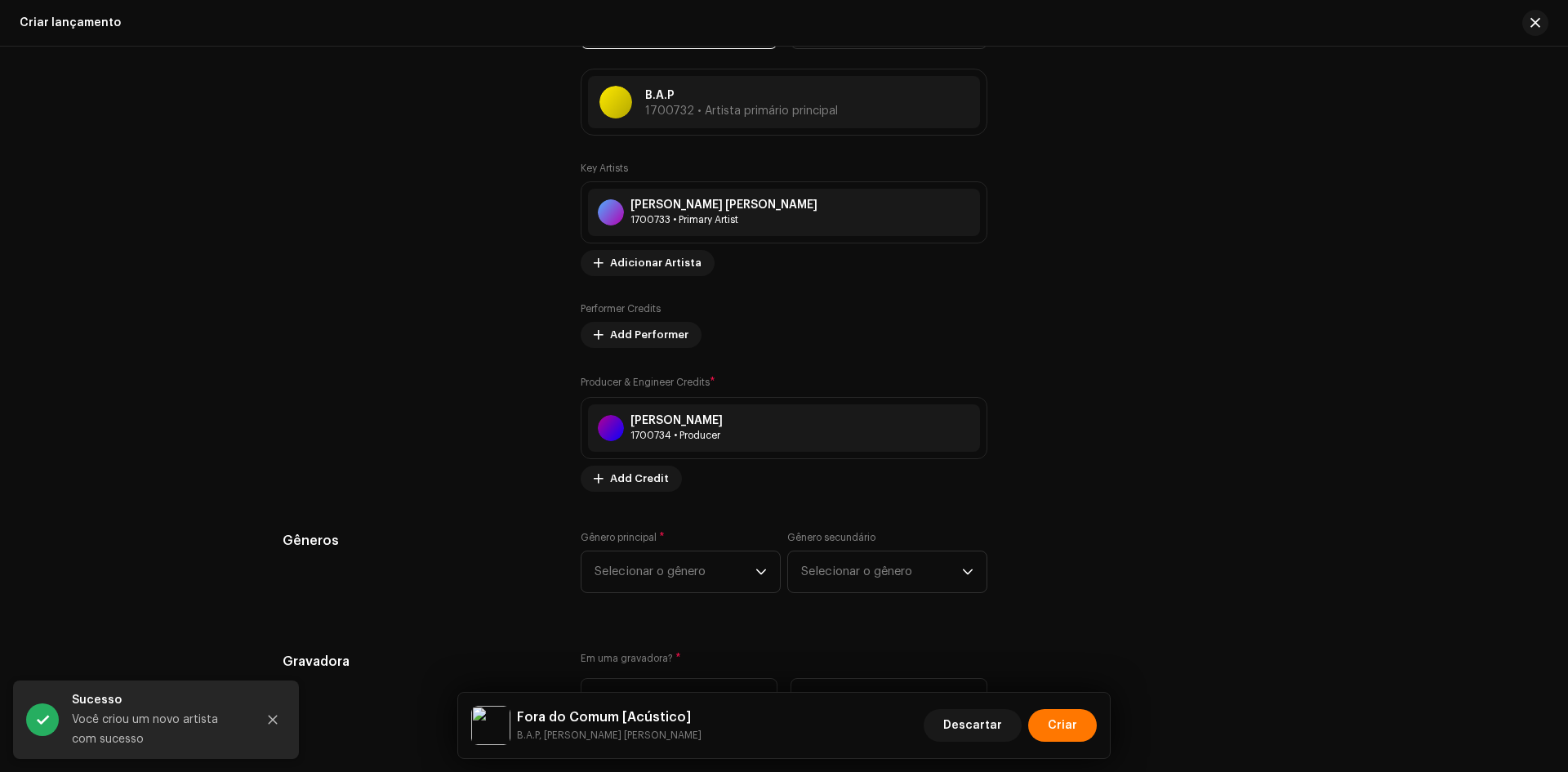
scroll to position [1715, 0]
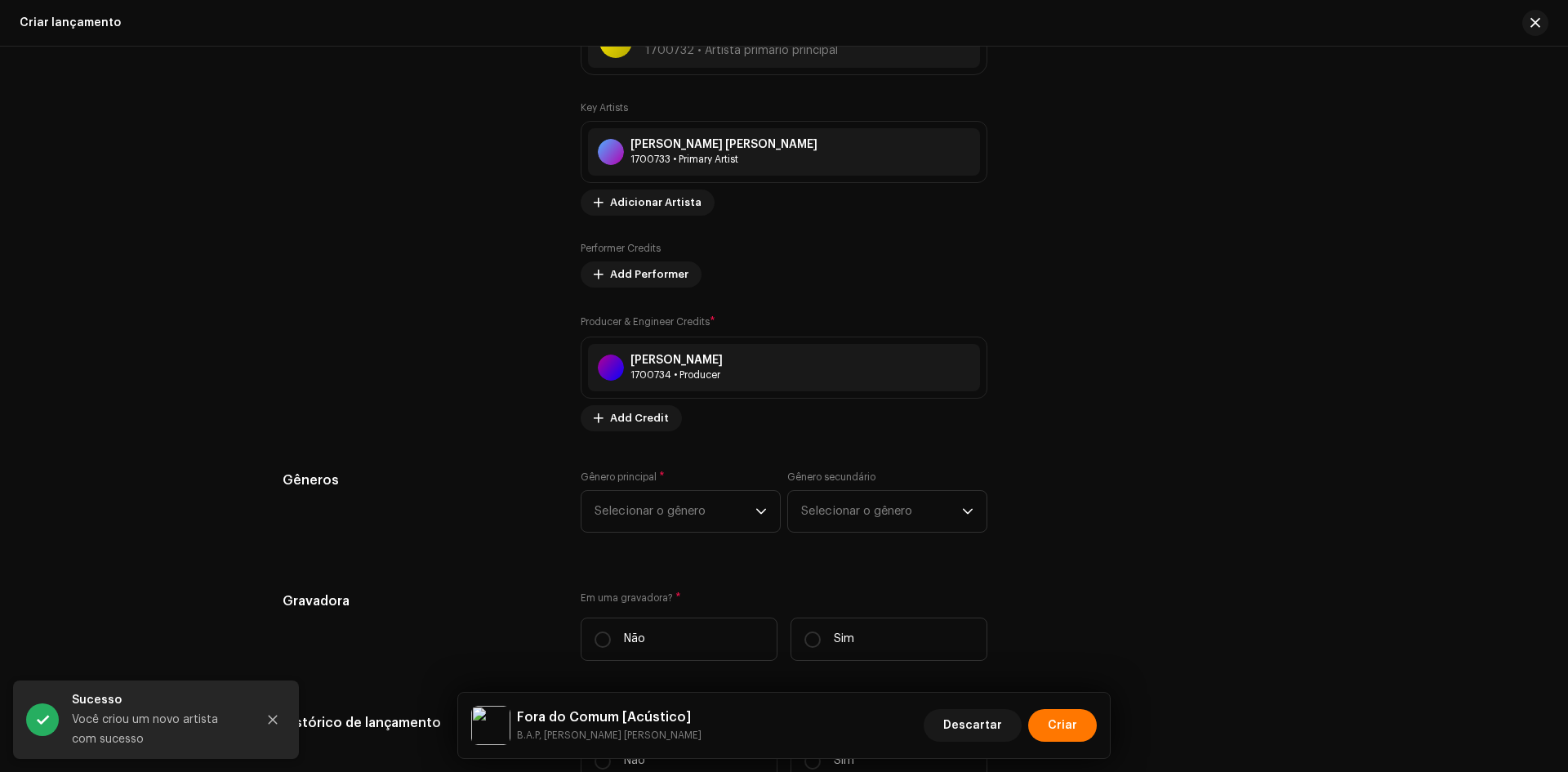
click at [703, 534] on div "Gênero principal * Selecionar o gênero Gênero secundário Selecionar o gênero" at bounding box center [784, 511] width 406 height 82
click at [696, 519] on span "Selecionar o gênero" at bounding box center [674, 511] width 161 height 41
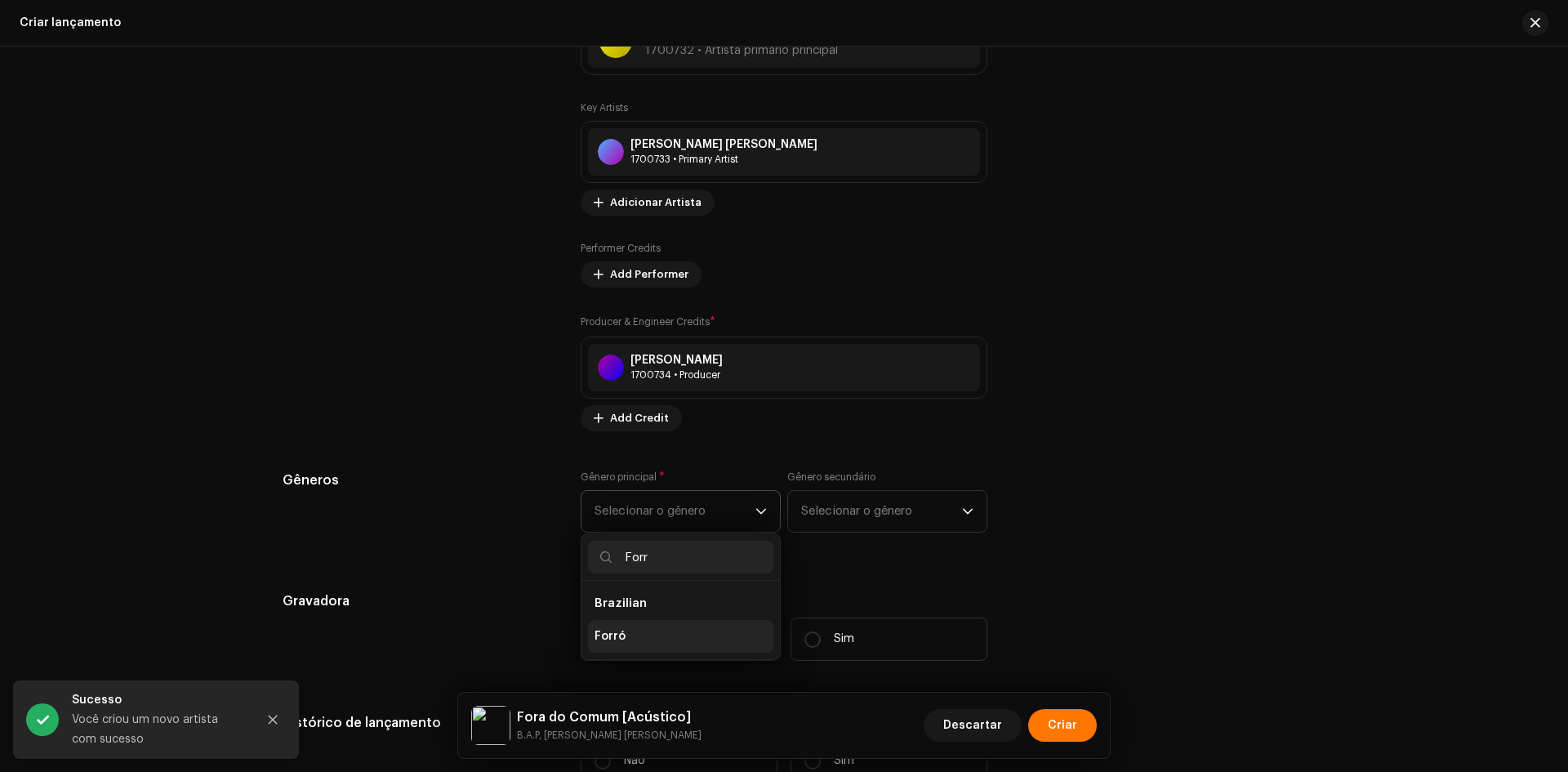
type input "Forr"
click at [609, 629] on span "Forró" at bounding box center [610, 636] width 31 height 16
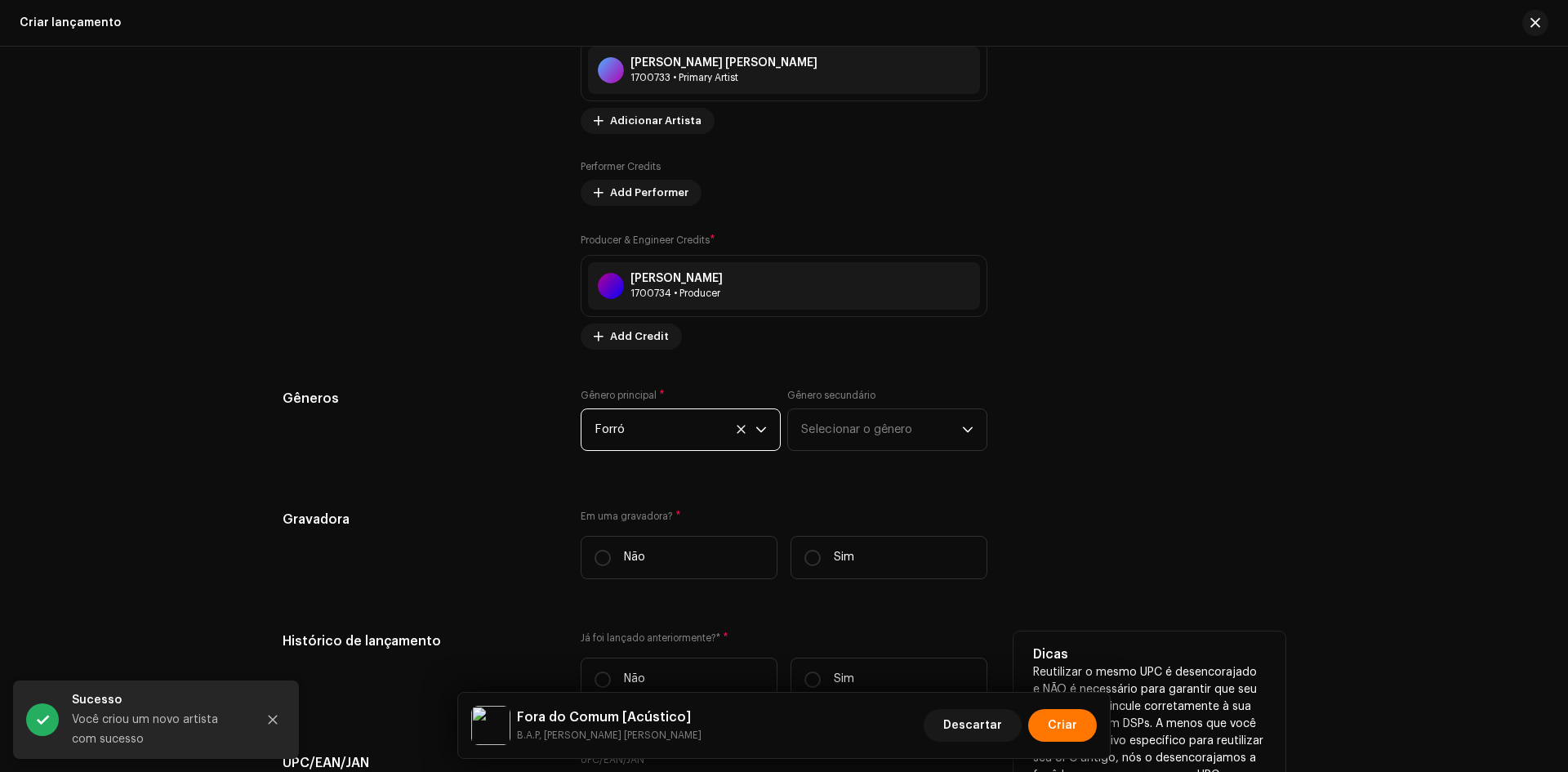
scroll to position [1961, 0]
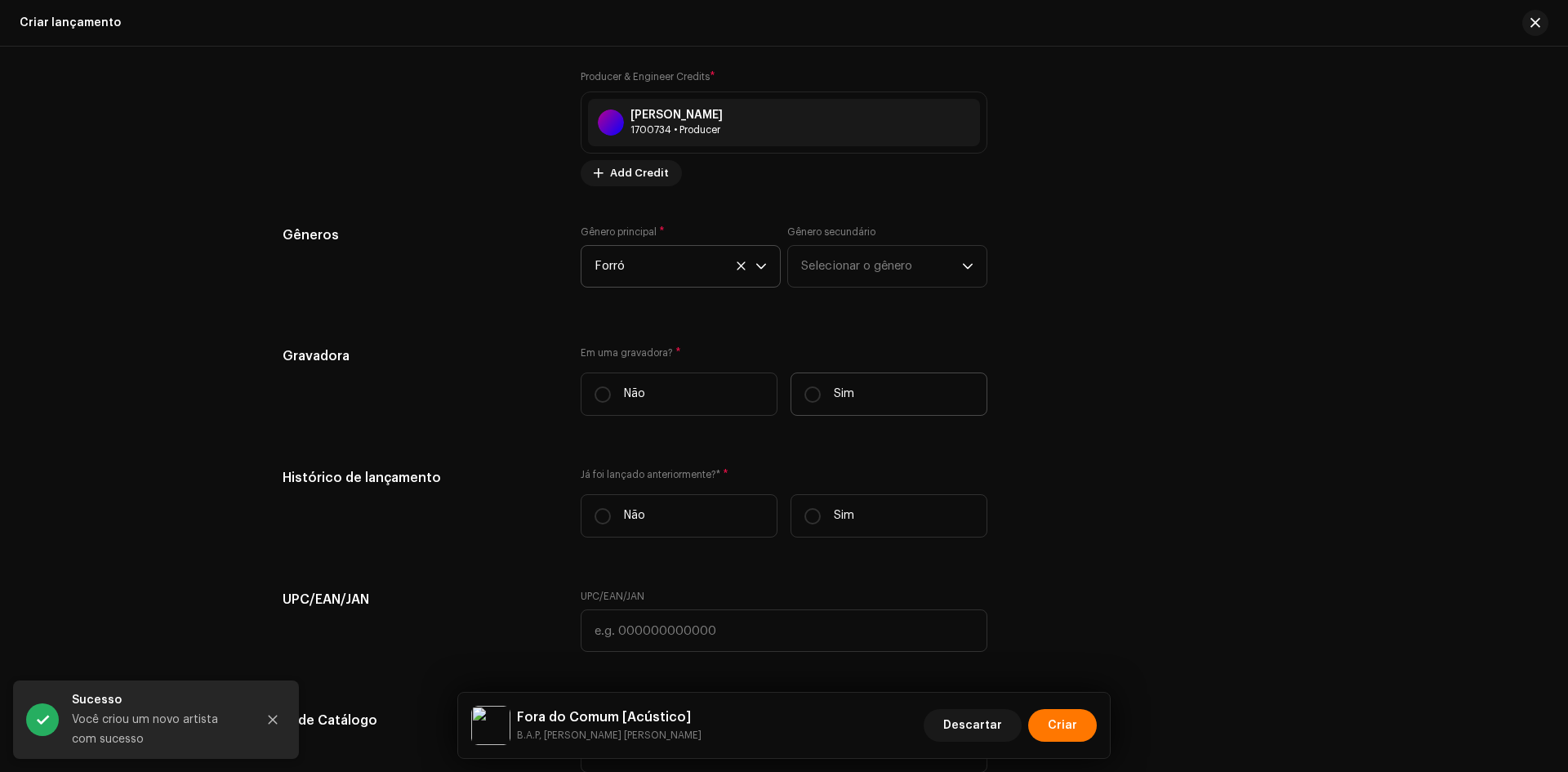
click at [845, 400] on p "Sim" at bounding box center [844, 394] width 20 height 17
click at [821, 400] on input "Sim" at bounding box center [812, 394] width 16 height 16
radio input "true"
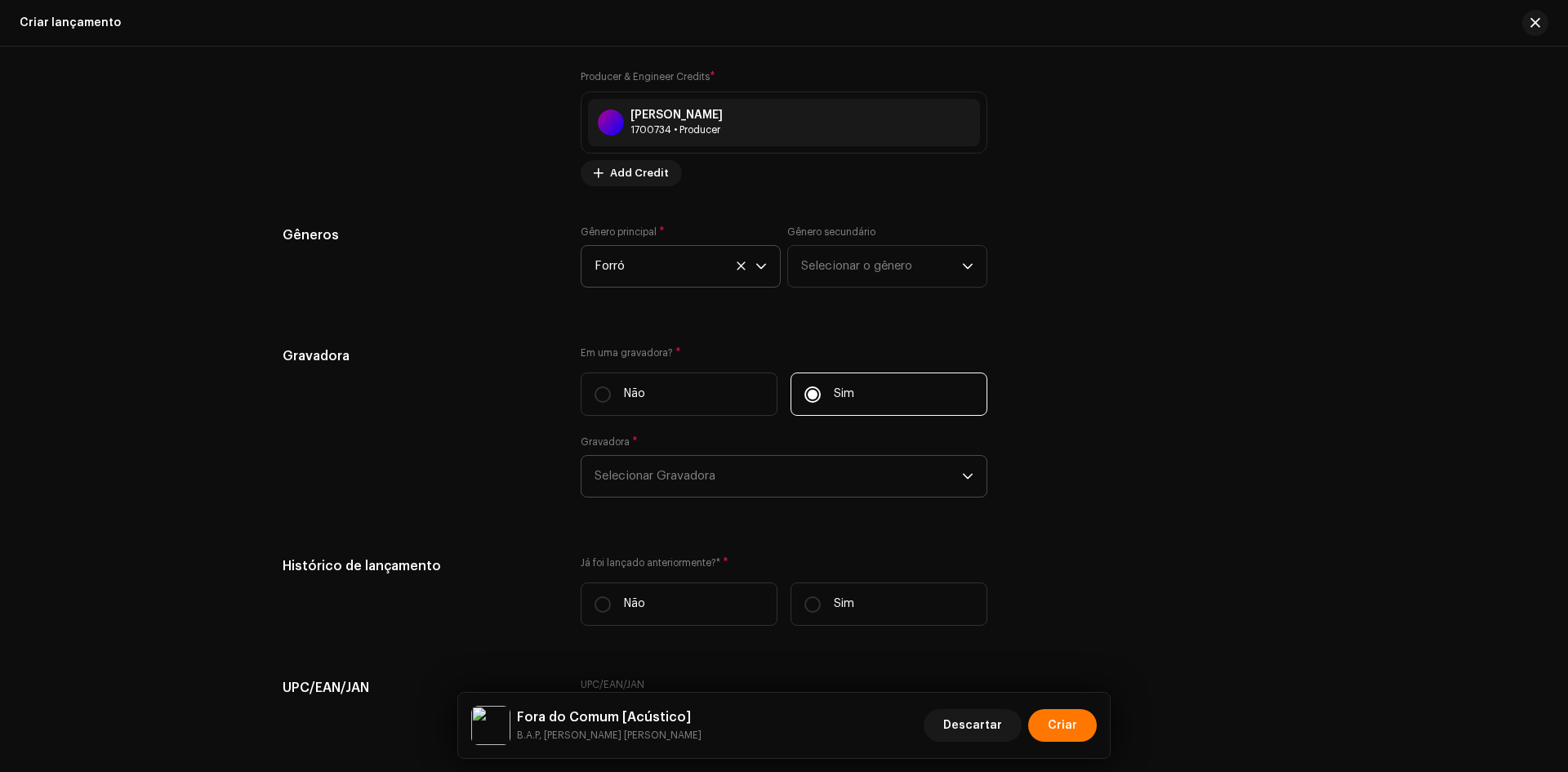
click at [643, 486] on span "Selecionar Gravadora" at bounding box center [778, 476] width 367 height 41
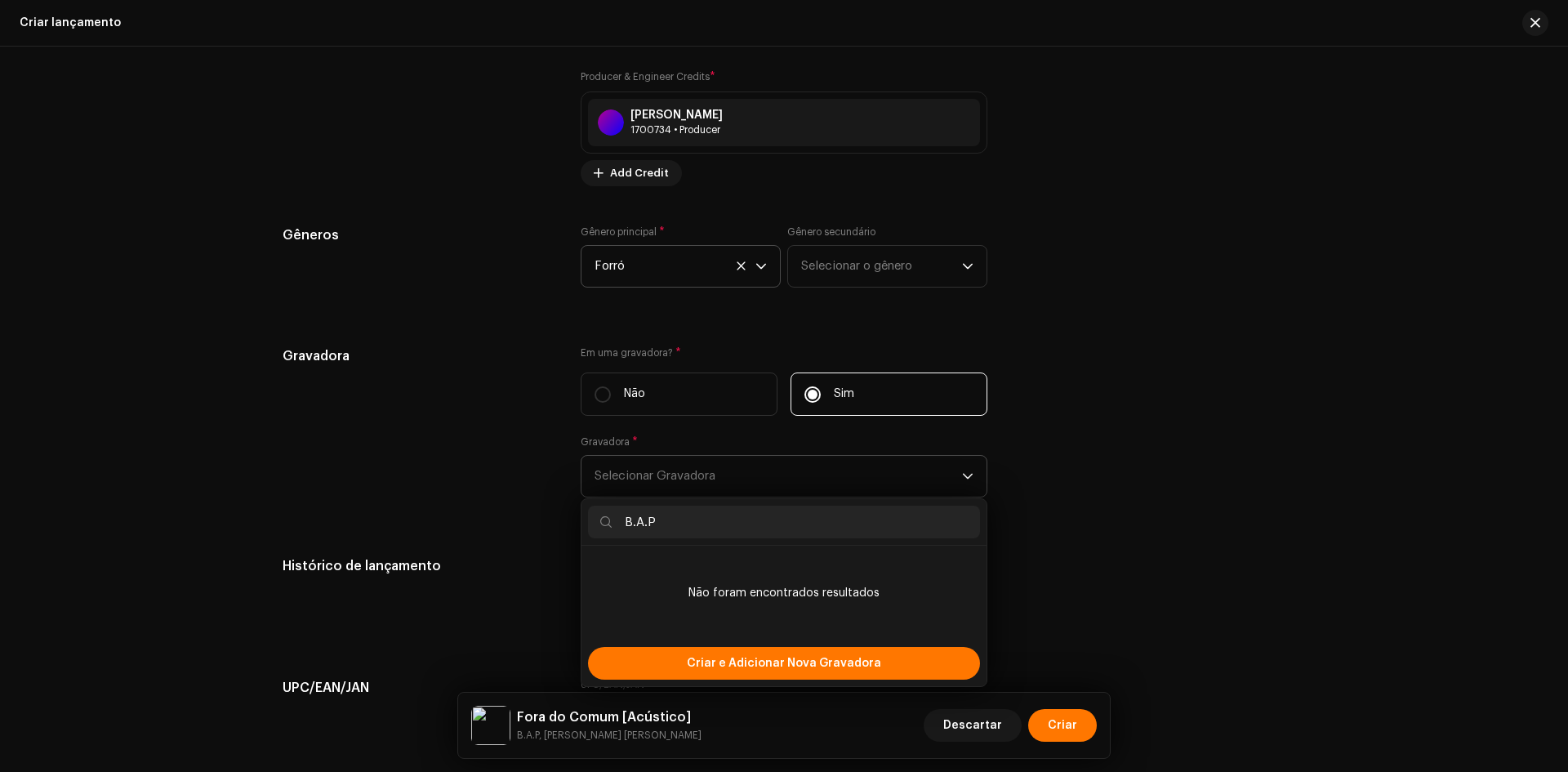
click at [673, 532] on input "B.A.P" at bounding box center [784, 522] width 392 height 32
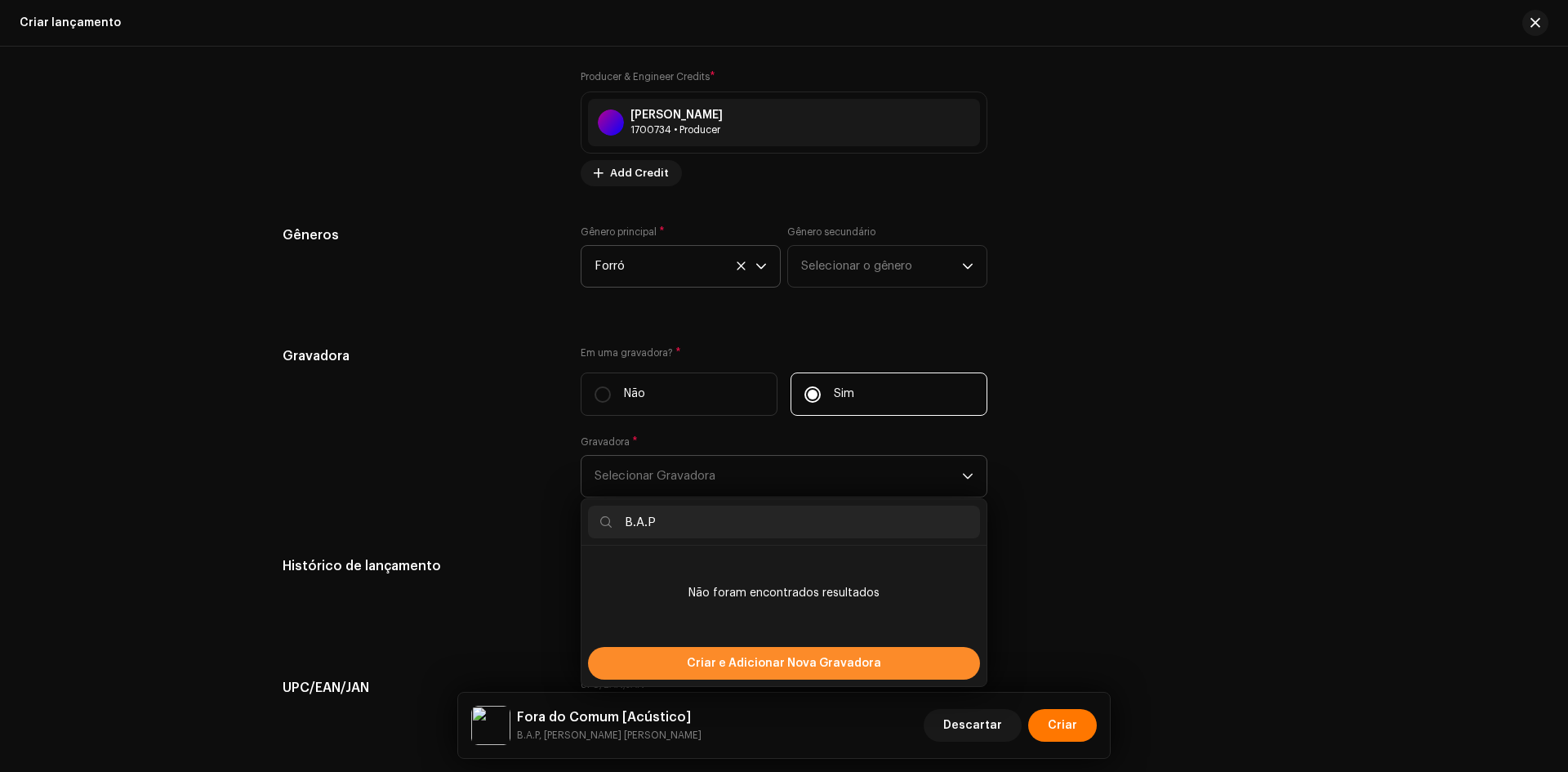
type input "B.A.P"
click at [696, 656] on span "Criar e Adicionar Nova Gravadora" at bounding box center [784, 663] width 195 height 32
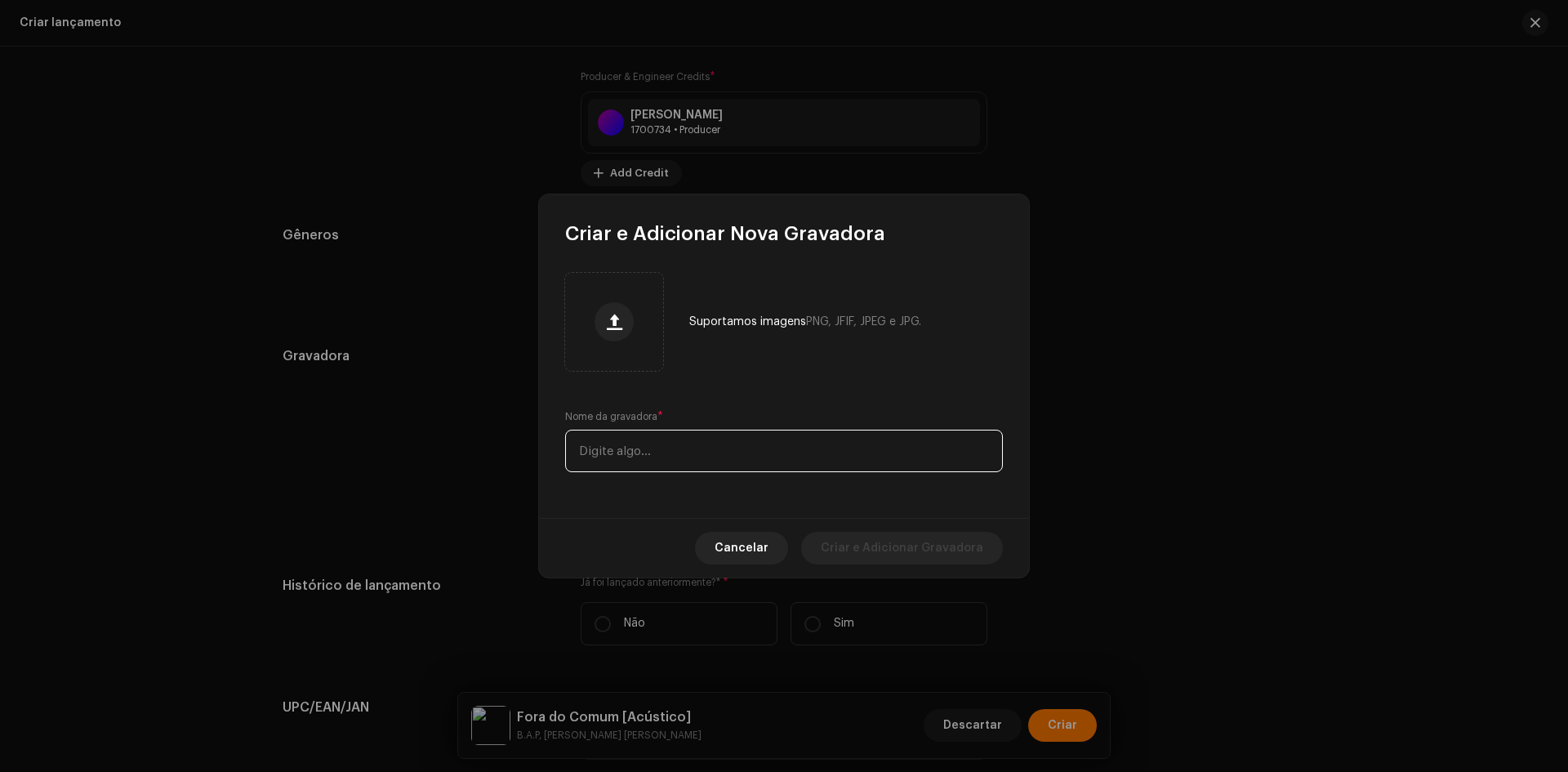
click at [666, 455] on input "text" at bounding box center [784, 451] width 438 height 43
paste input "B.A.P"
type input "B.A.P"
click at [912, 543] on span "Criar e Adicionar Gravadora" at bounding box center [901, 548] width 162 height 32
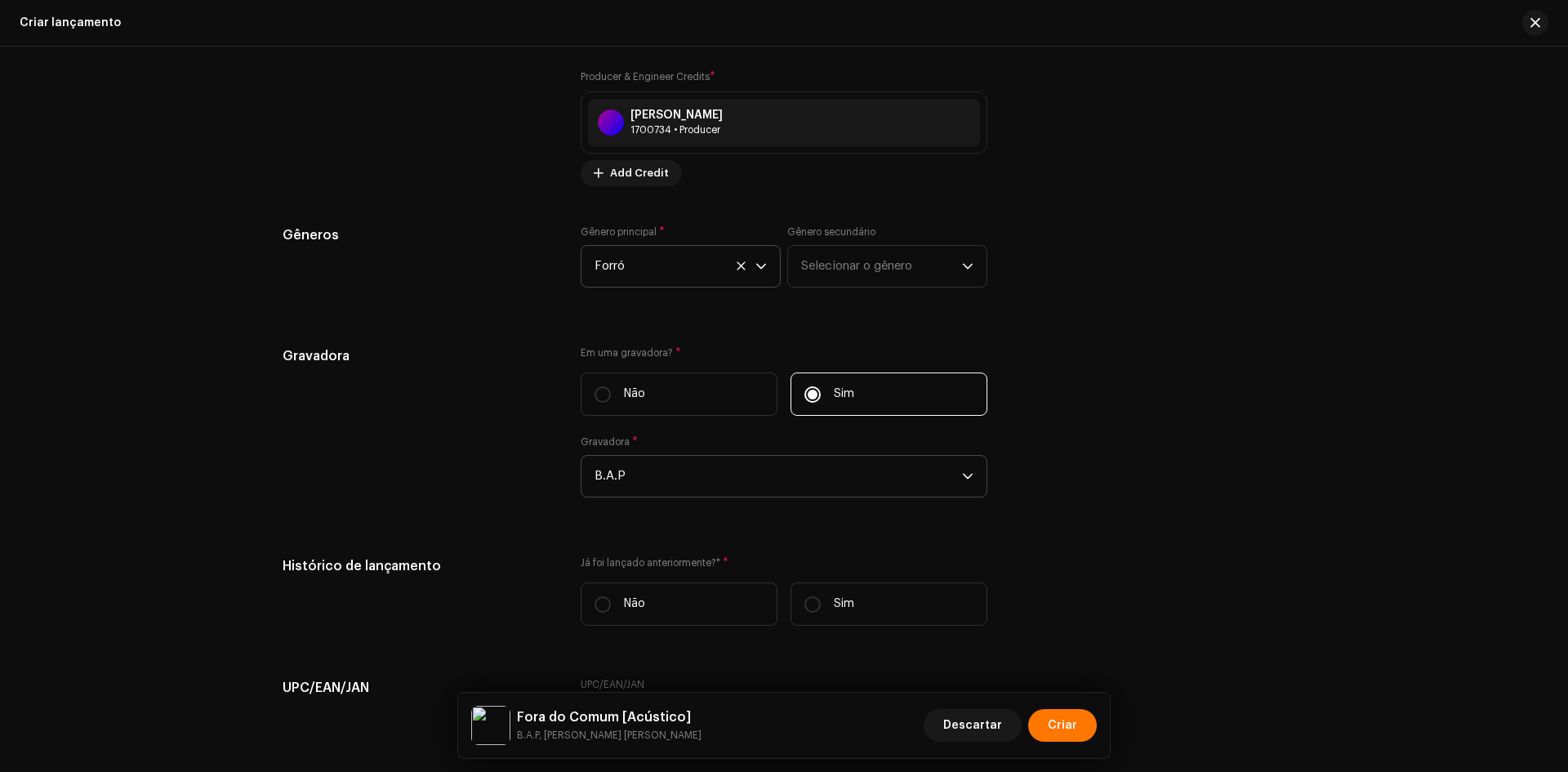
click at [470, 468] on div "Gravadora" at bounding box center [418, 431] width 272 height 171
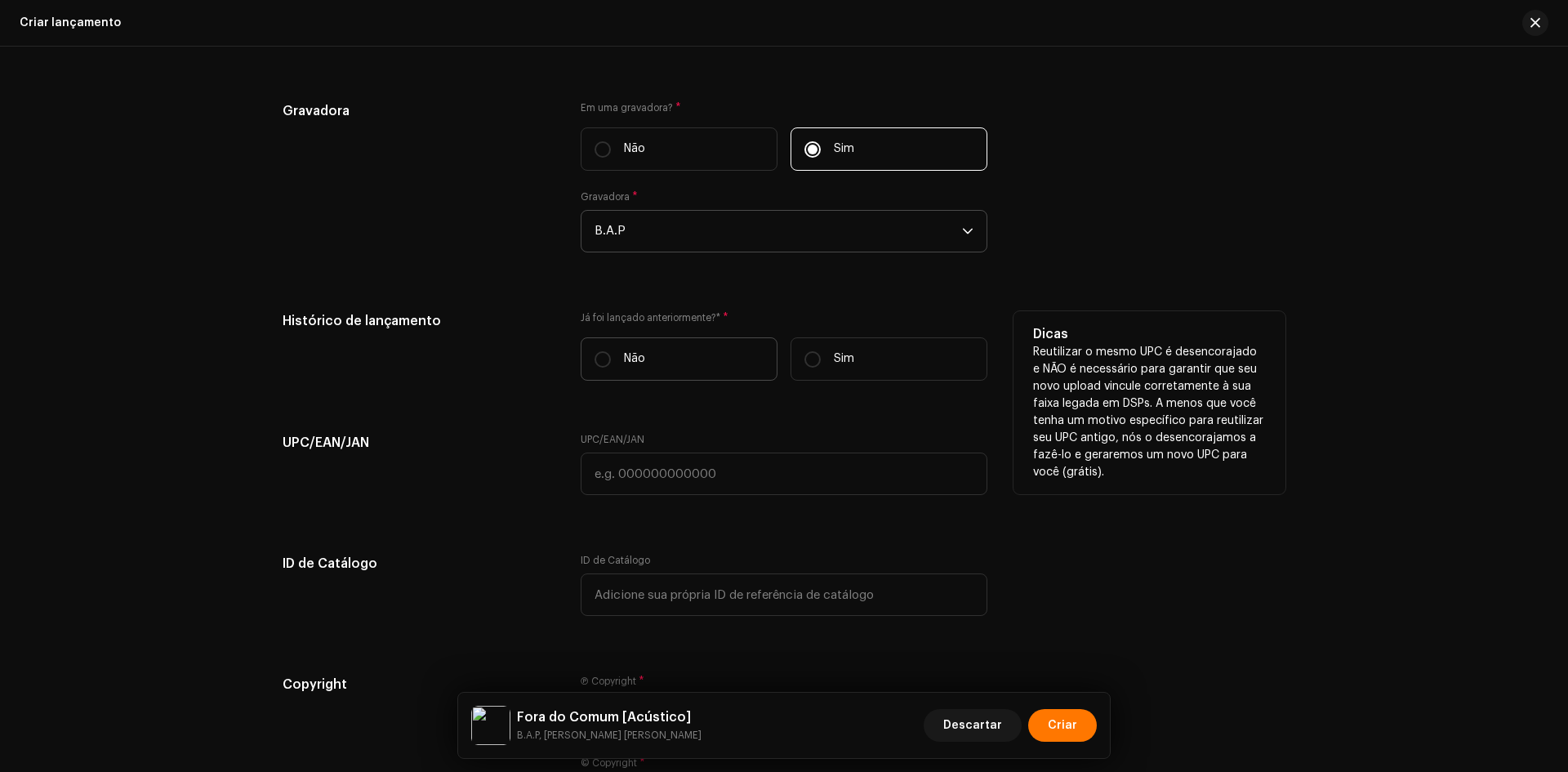
click at [624, 353] on p "Não" at bounding box center [634, 359] width 21 height 17
click at [611, 353] on input "Não" at bounding box center [602, 359] width 16 height 16
radio input "true"
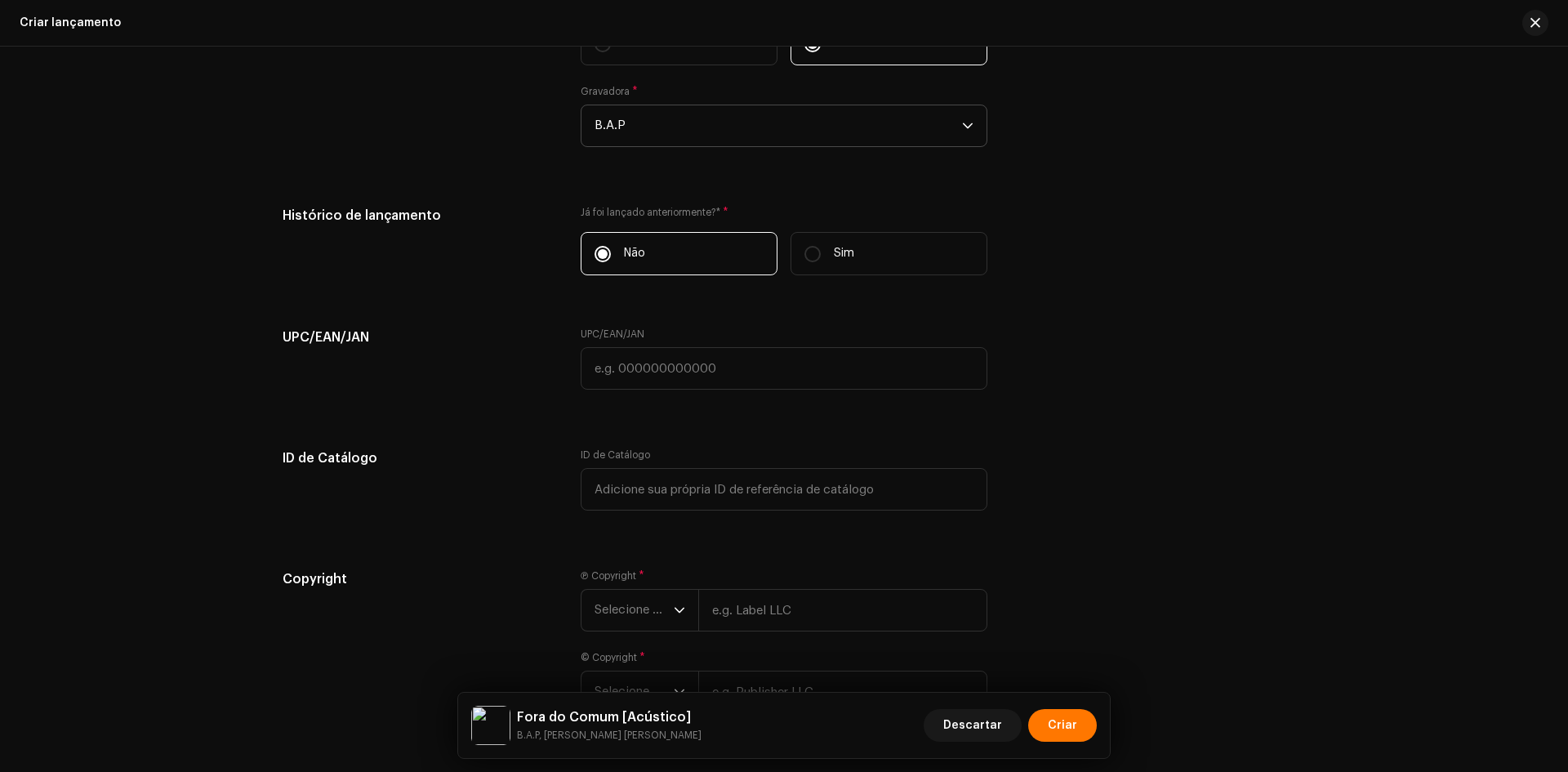
scroll to position [2428, 0]
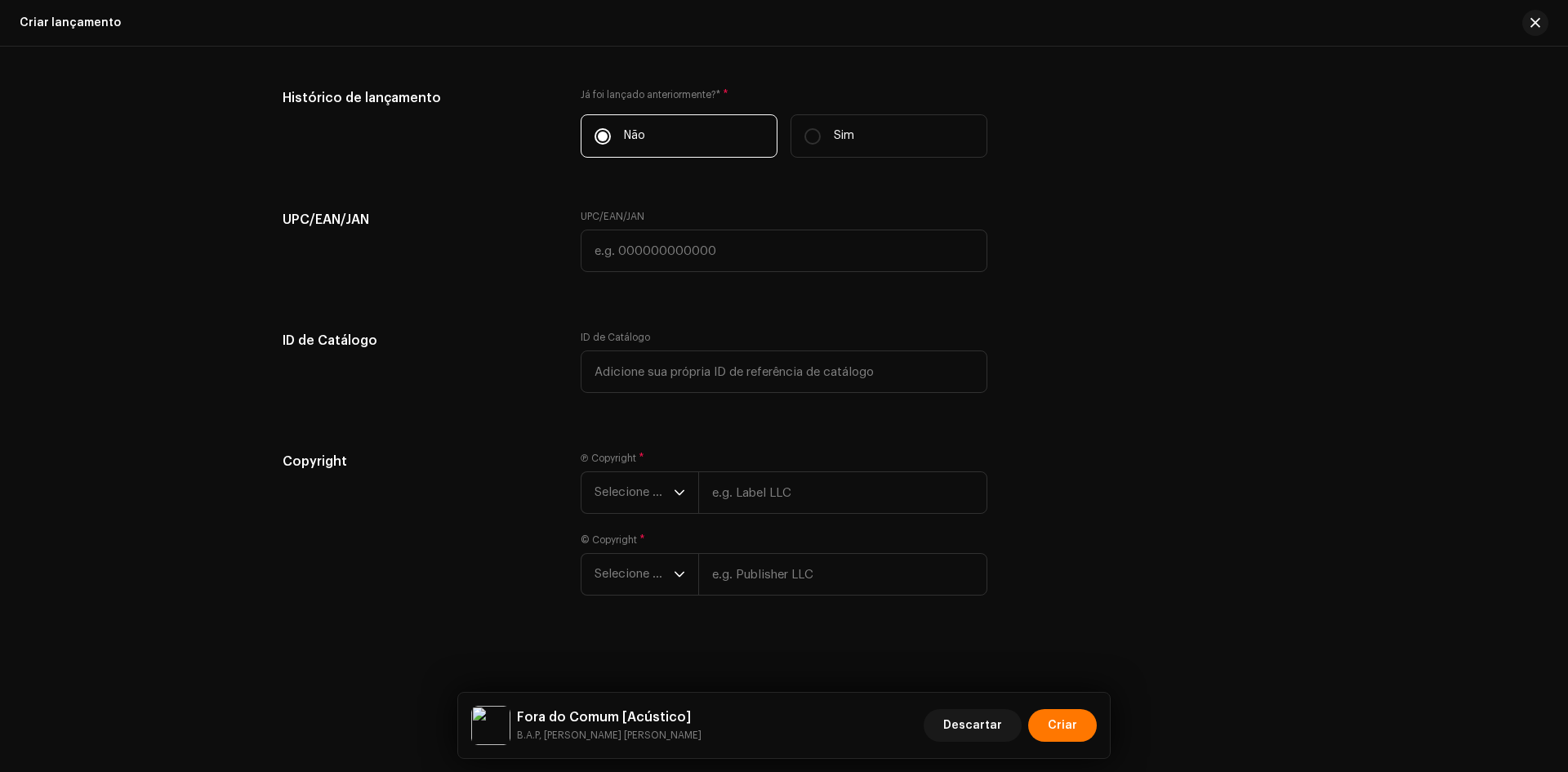
click at [665, 279] on div "UPC/EAN/JAN" at bounding box center [784, 251] width 406 height 82
click at [657, 244] on input "text" at bounding box center [784, 251] width 406 height 43
paste input "7898258659384"
type input "7898258659384"
click at [625, 470] on div "Ⓟ Copyright * Selecione o ano" at bounding box center [784, 482] width 406 height 62
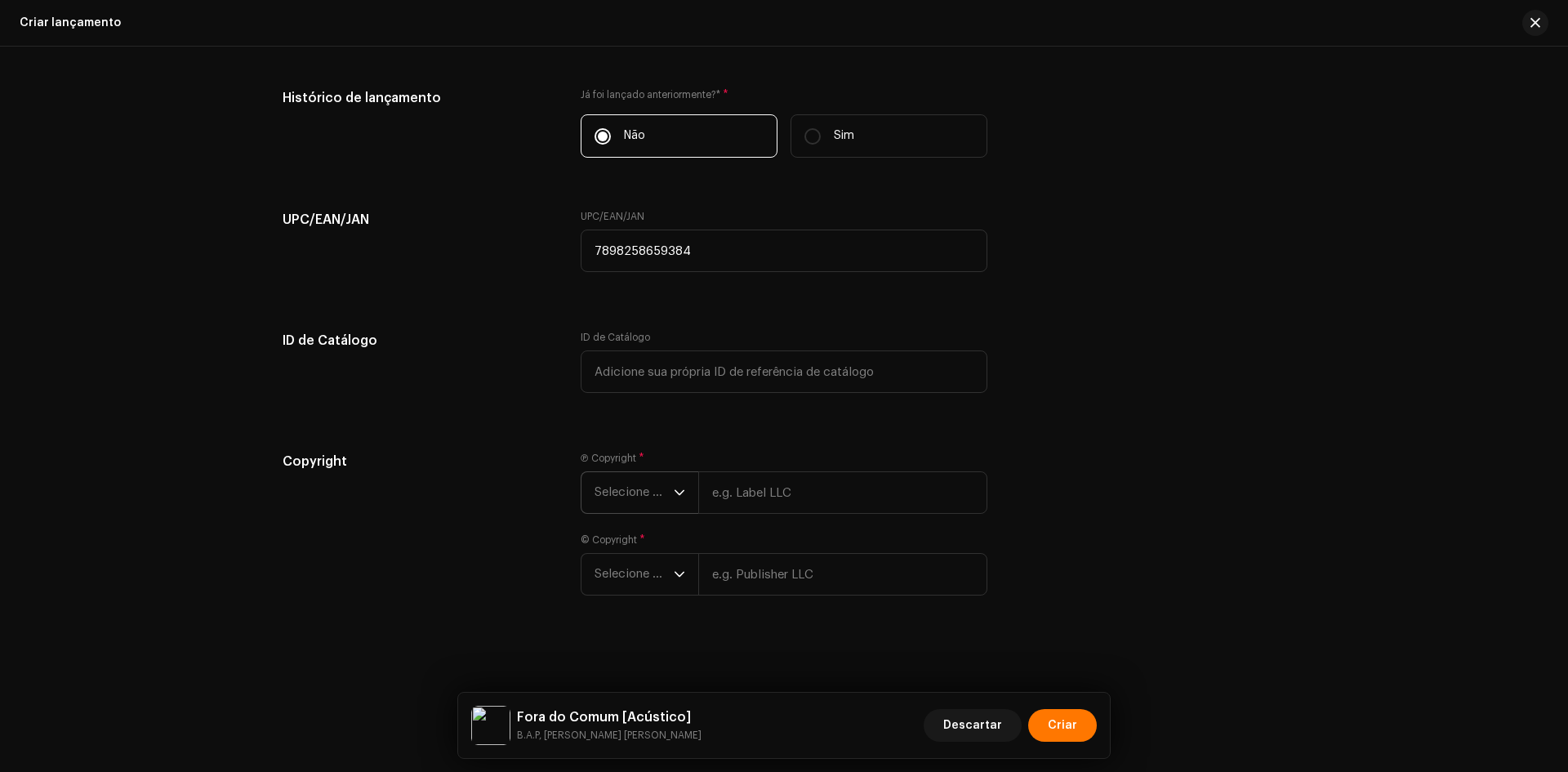
click at [623, 498] on span "Selecione o ano" at bounding box center [633, 492] width 79 height 41
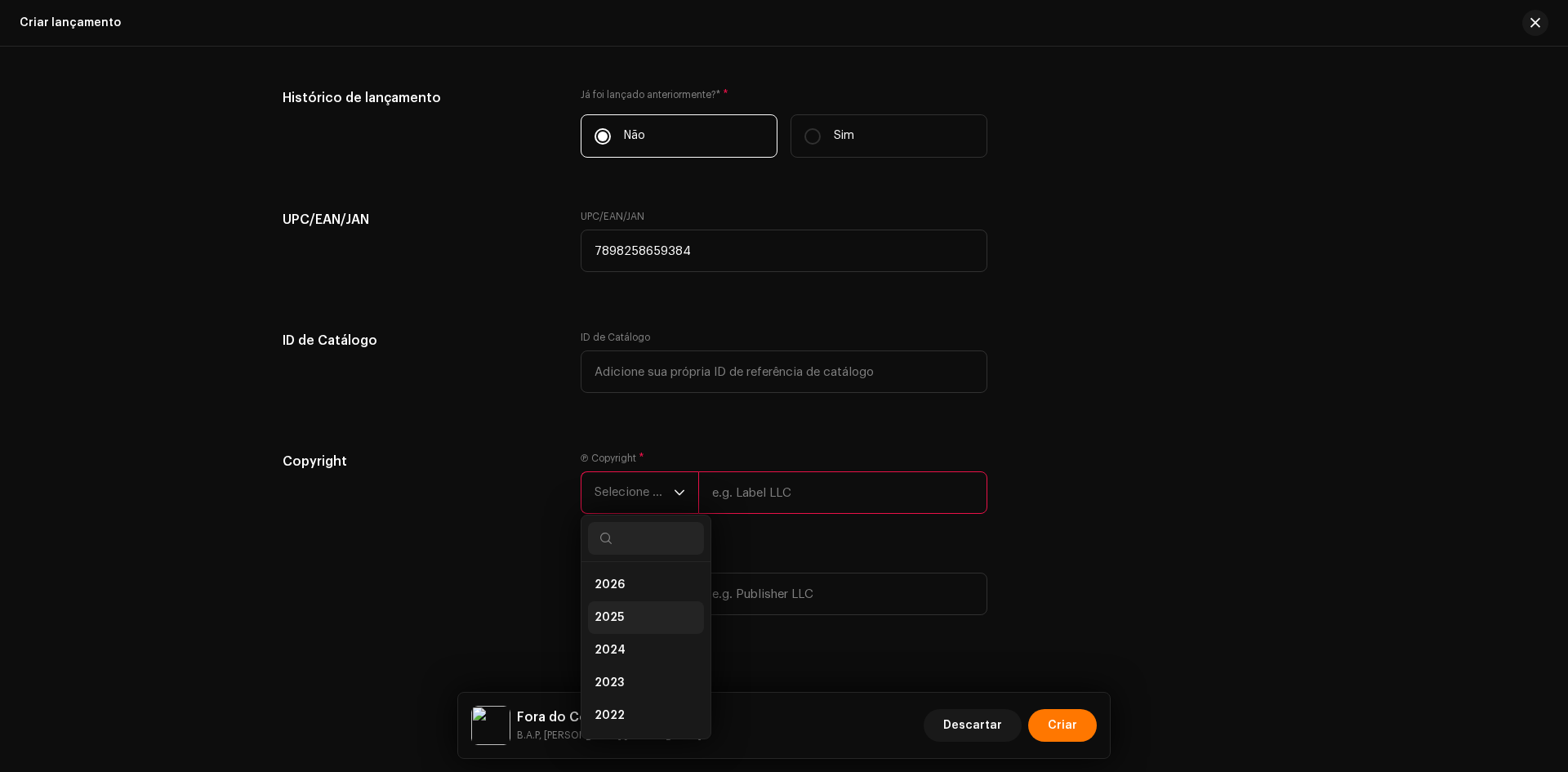
click at [619, 620] on span "2025" at bounding box center [609, 617] width 30 height 16
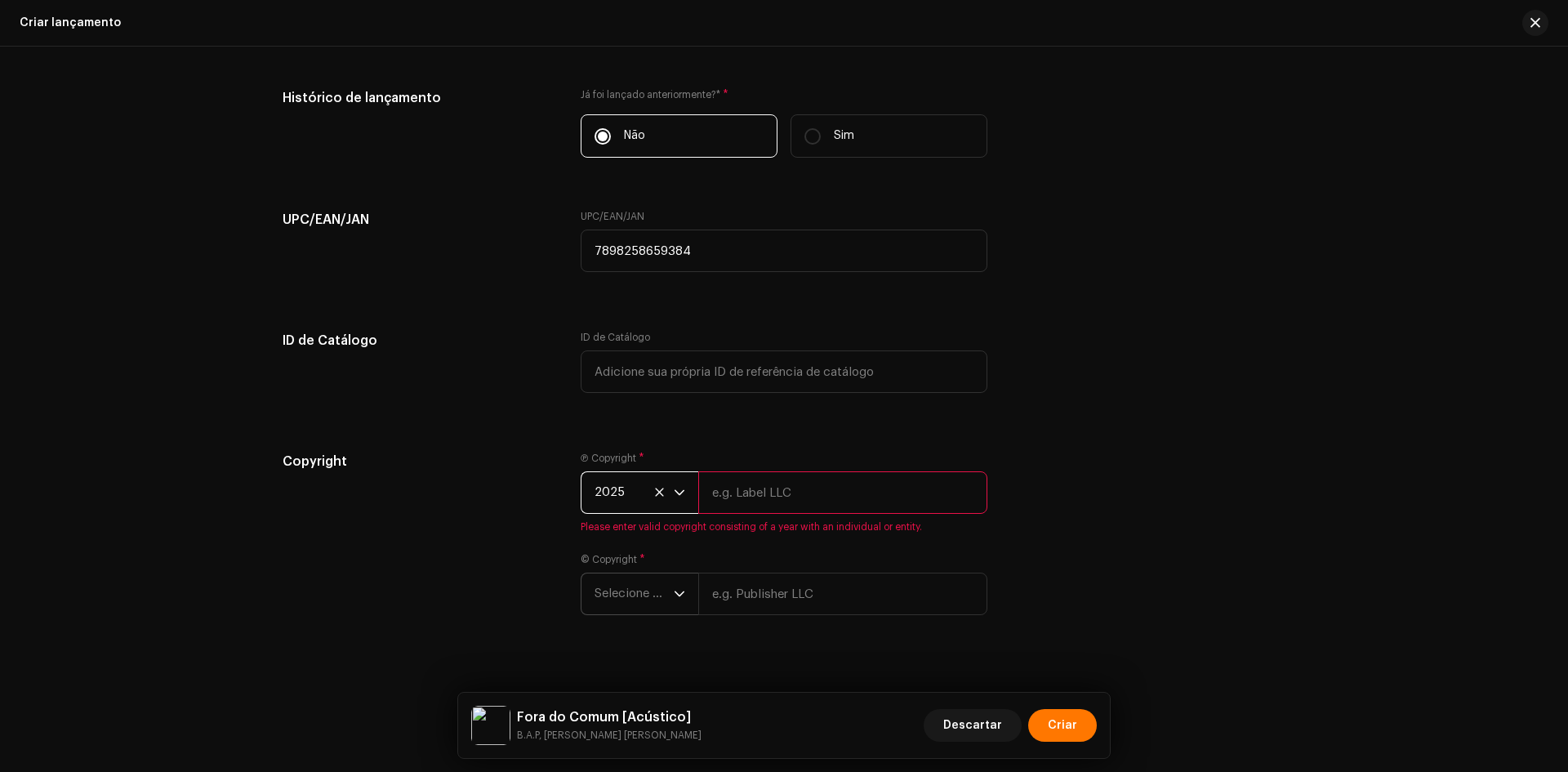
click at [639, 583] on span "Selecione o ano" at bounding box center [633, 593] width 79 height 41
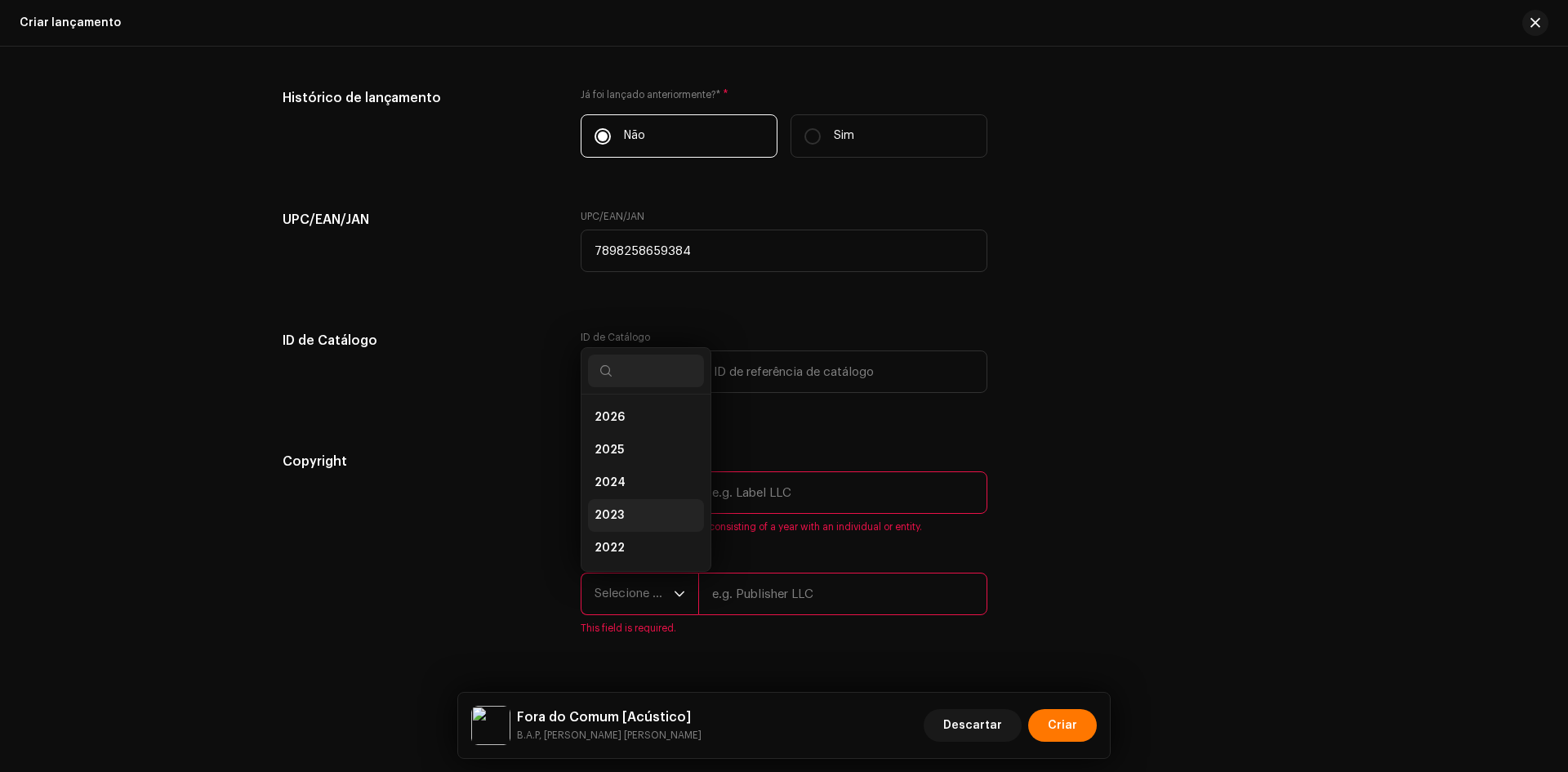
scroll to position [26, 0]
click at [609, 425] on span "2025" at bounding box center [609, 423] width 30 height 16
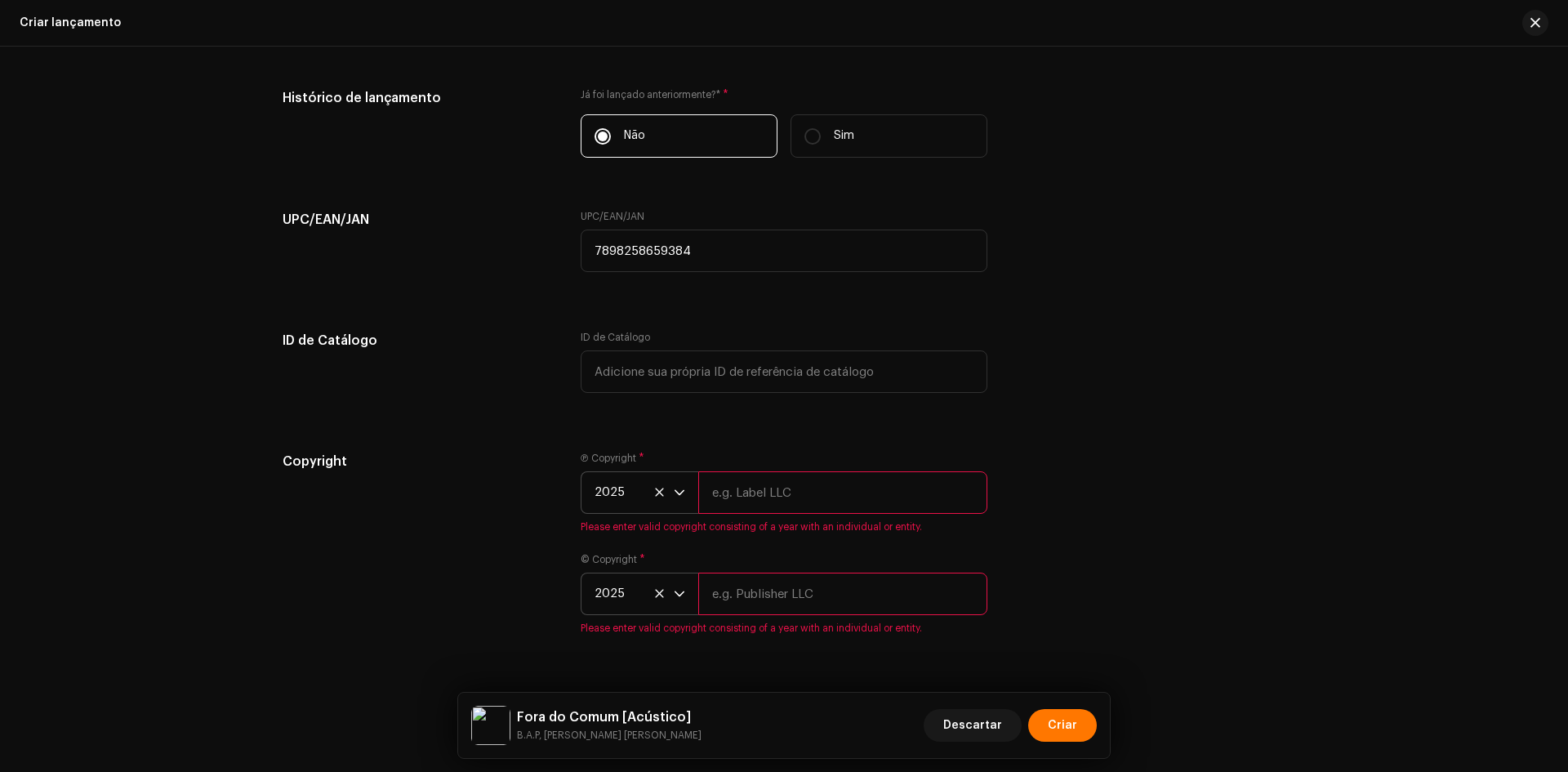
click at [786, 497] on input "text" at bounding box center [843, 492] width 289 height 43
paste input "B.A.P"
type input "B.A.P"
click at [740, 596] on div "© Copyright * 2025 Please enter valid copyright consisting of a year with an in…" at bounding box center [784, 593] width 406 height 82
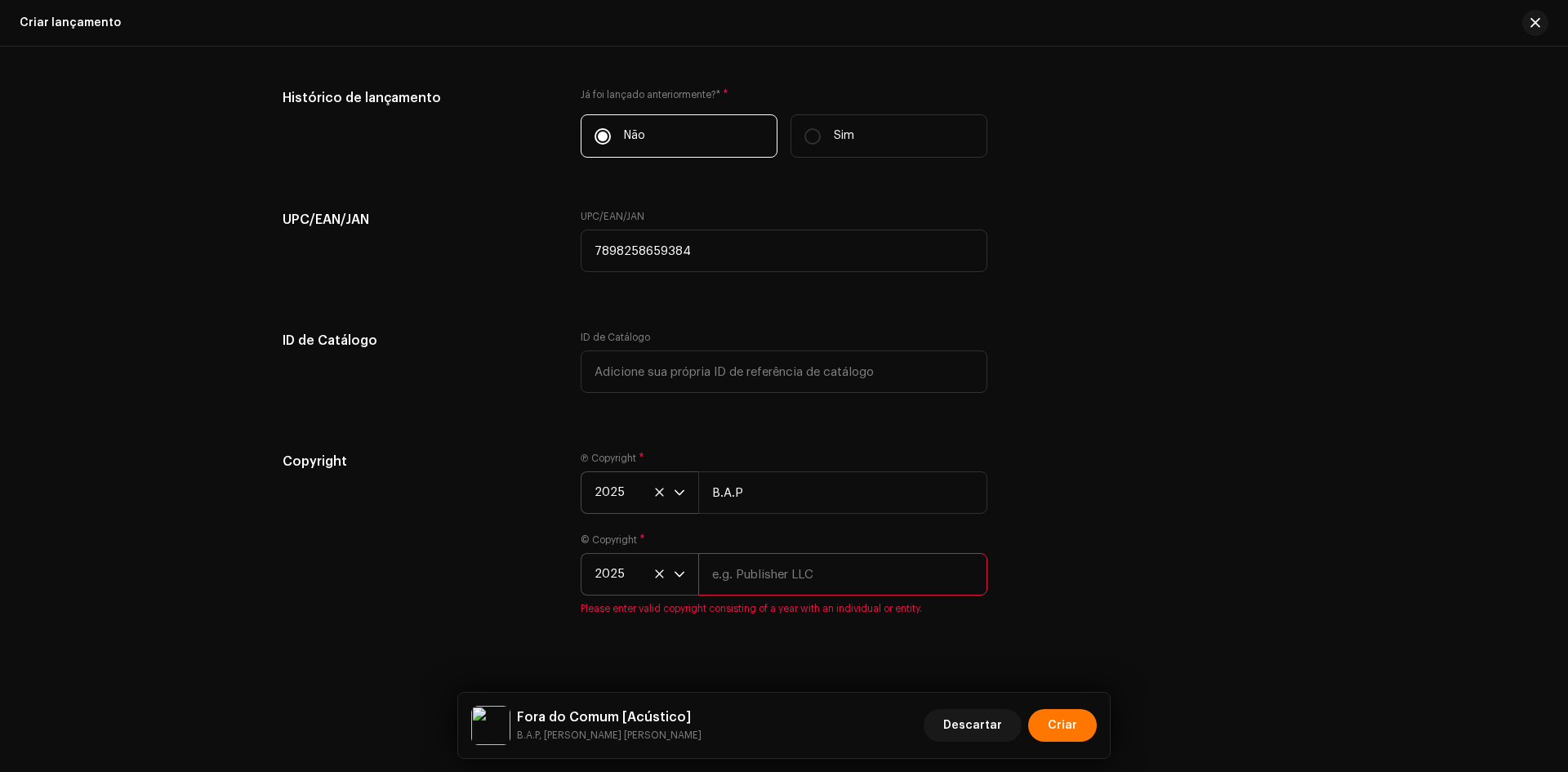
paste input "B.A.P"
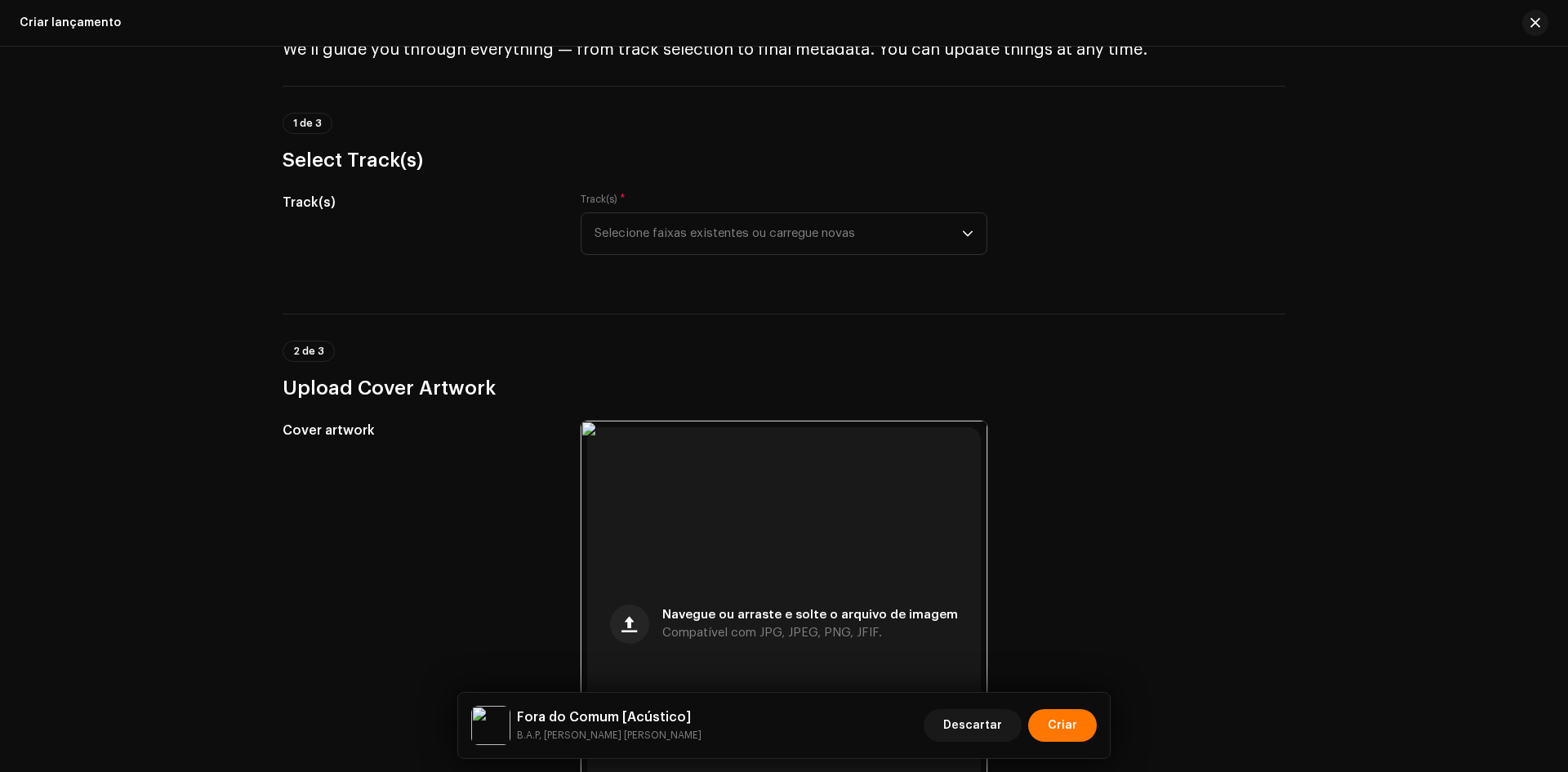
scroll to position [0, 0]
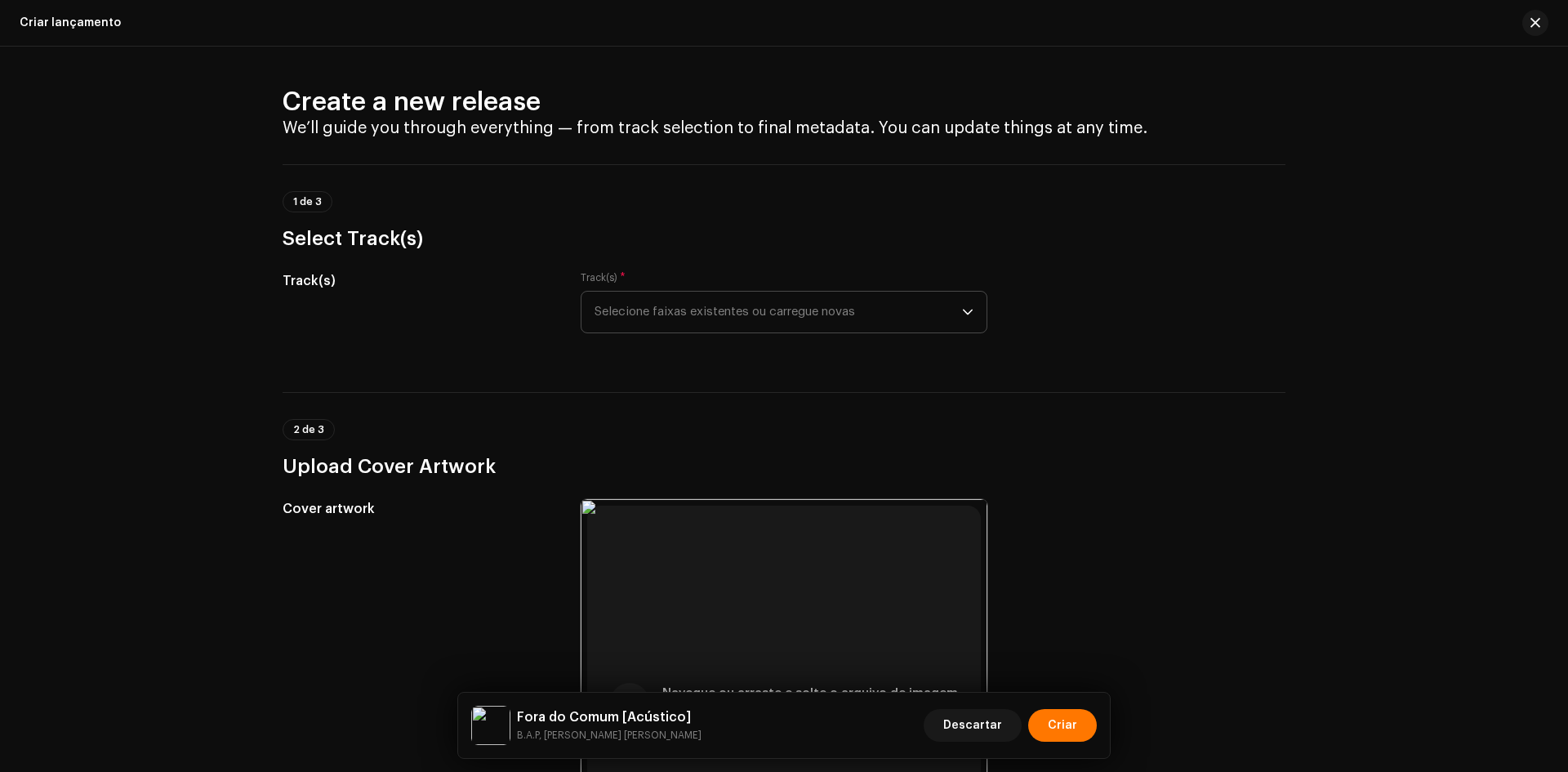
type input "B.A.P"
click at [657, 301] on span "Selecione faixas existentes ou carregue novas" at bounding box center [778, 312] width 367 height 41
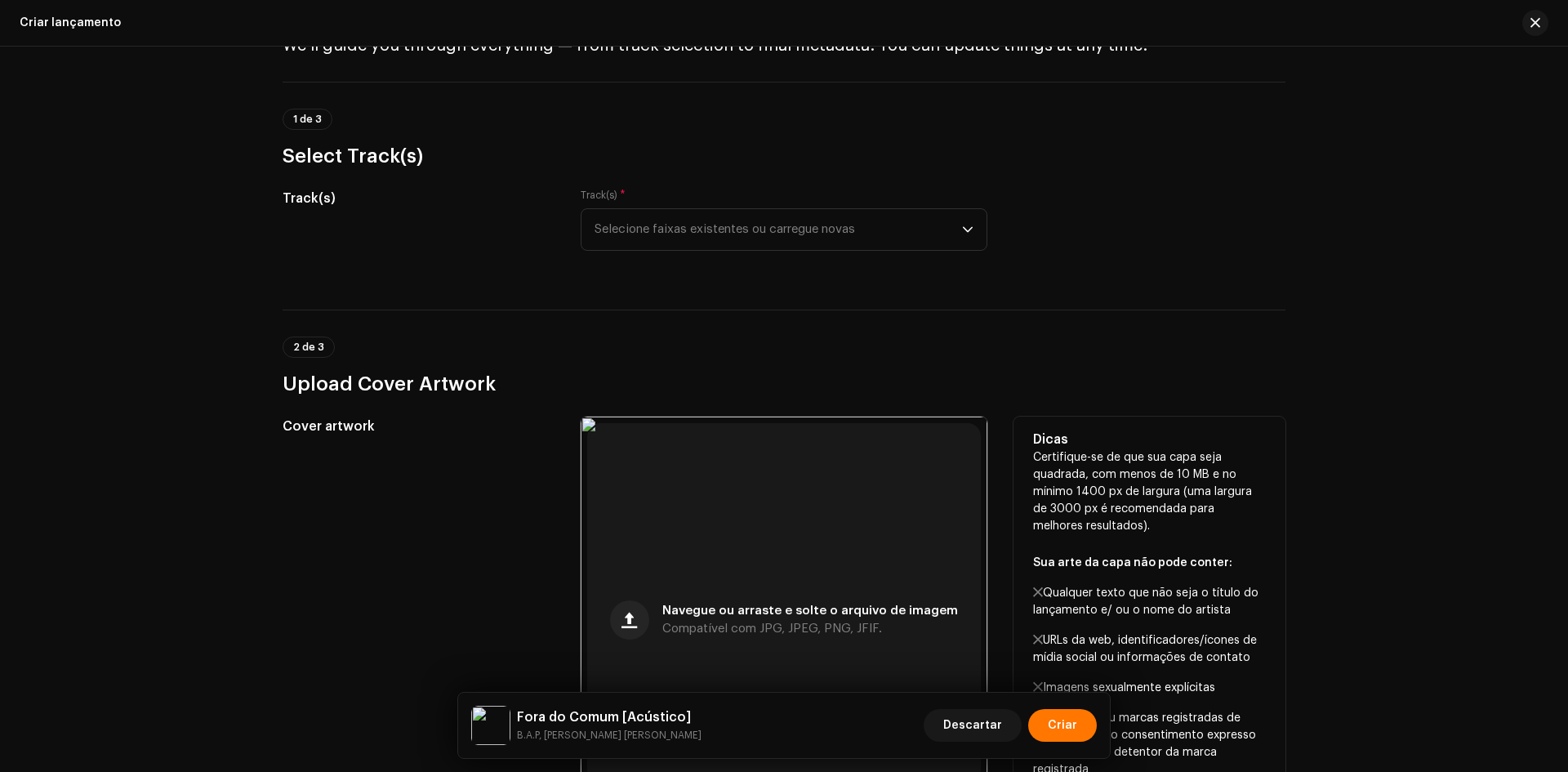
scroll to position [82, 0]
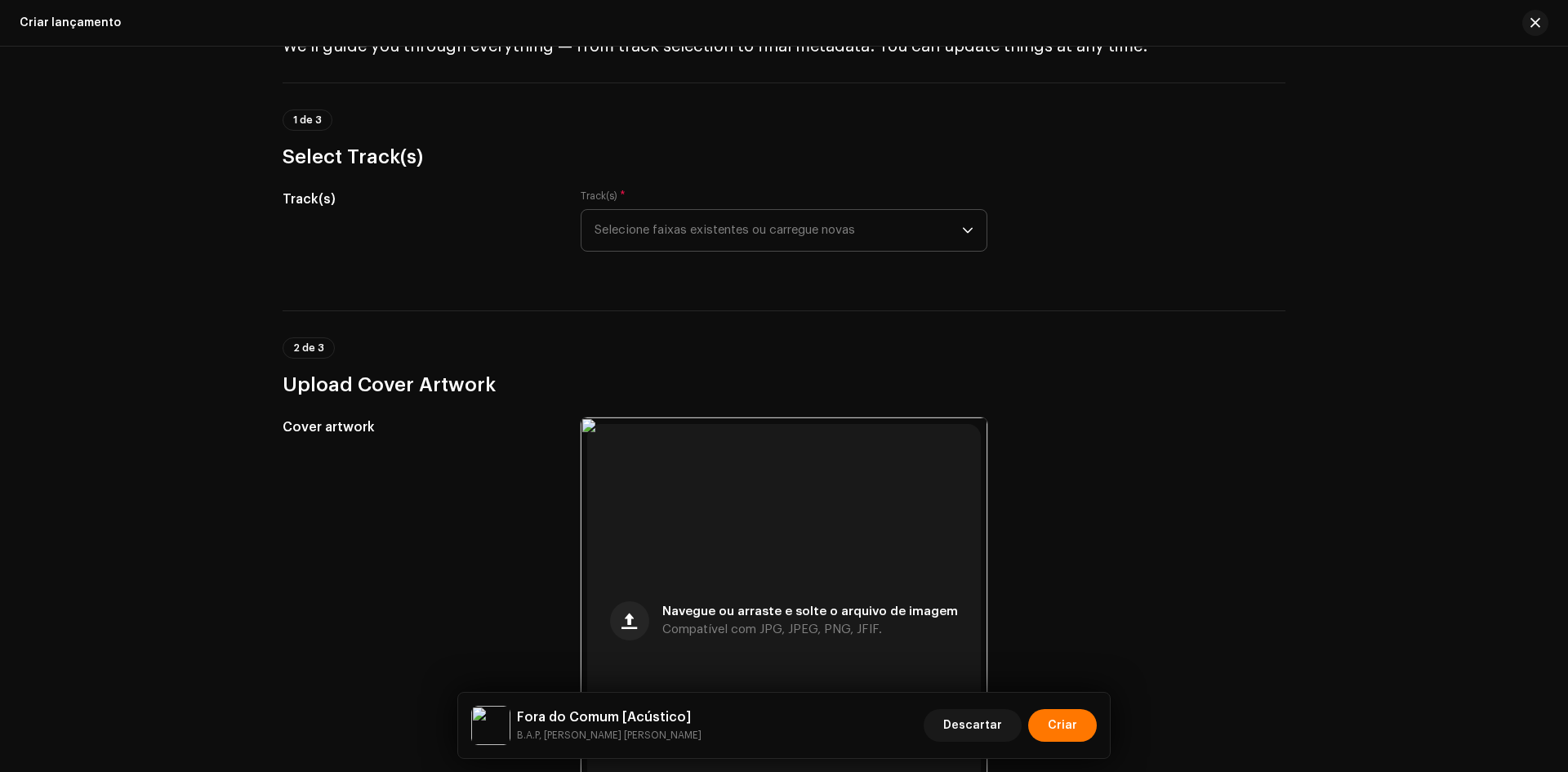
click at [683, 241] on span "Selecione faixas existentes ou carregue novas" at bounding box center [778, 230] width 367 height 41
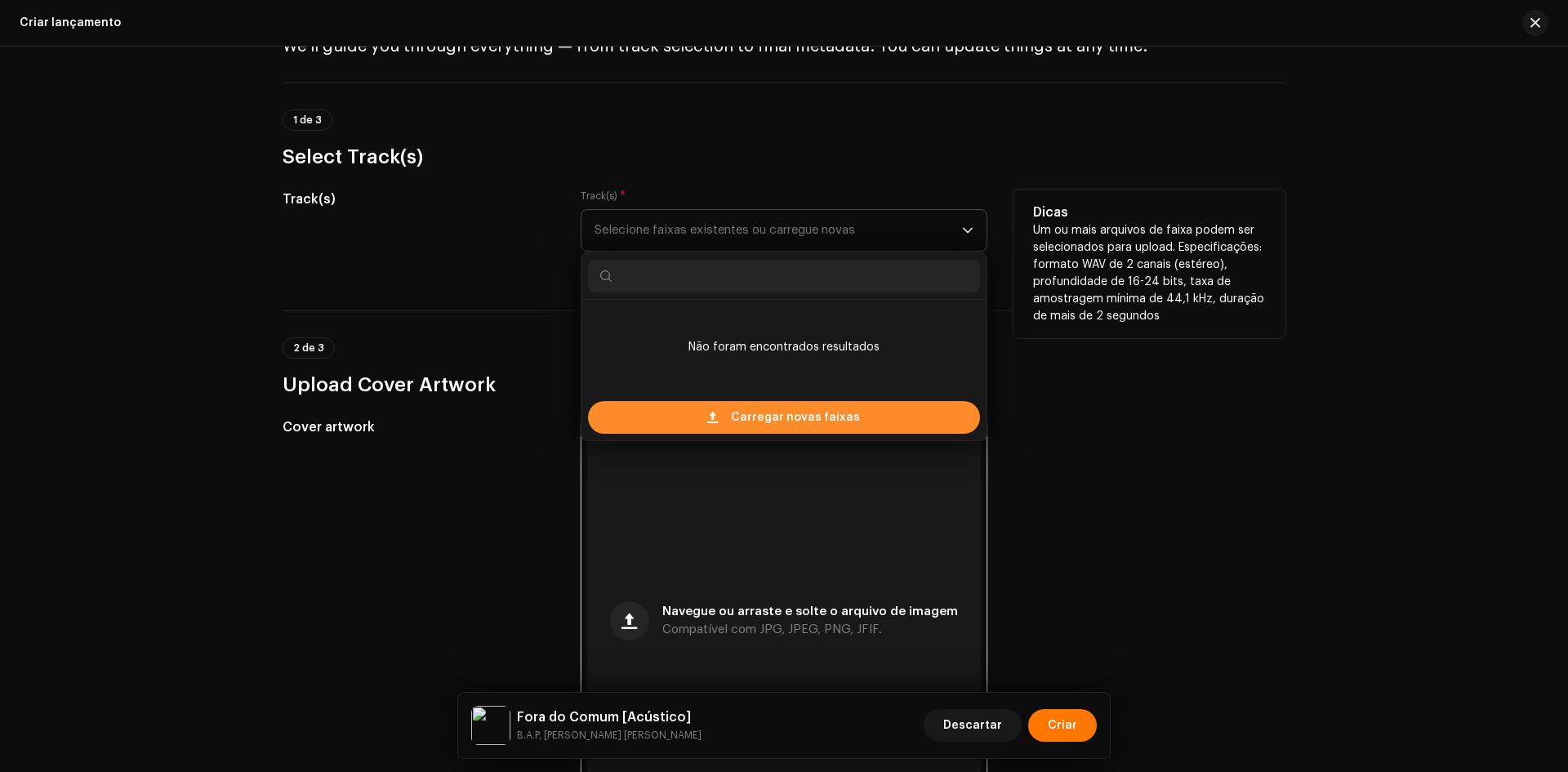
click at [661, 424] on div "Carregar novas faixas" at bounding box center [784, 417] width 392 height 32
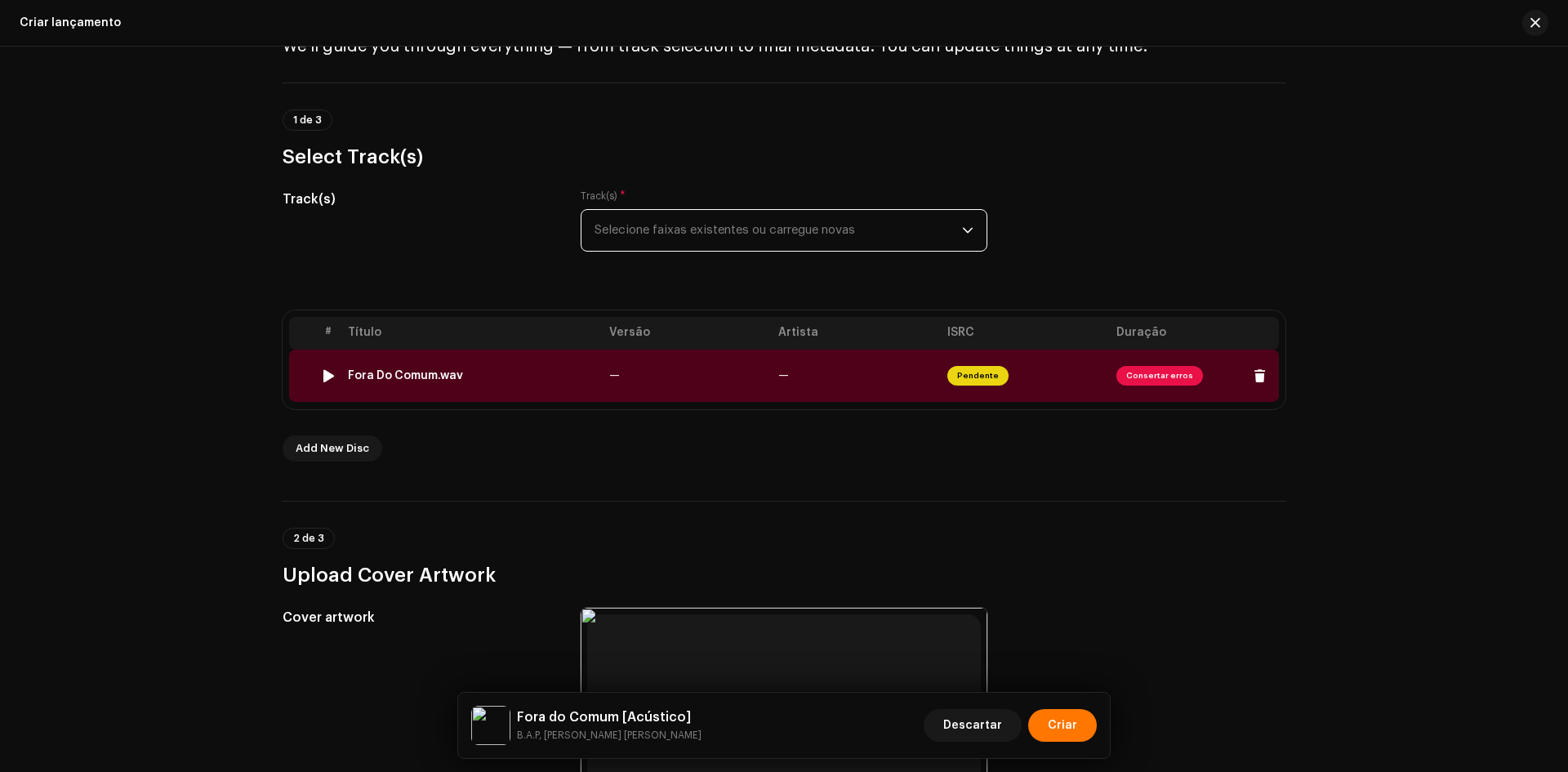
click at [486, 374] on div "Fora Do Comum.wav" at bounding box center [472, 375] width 248 height 13
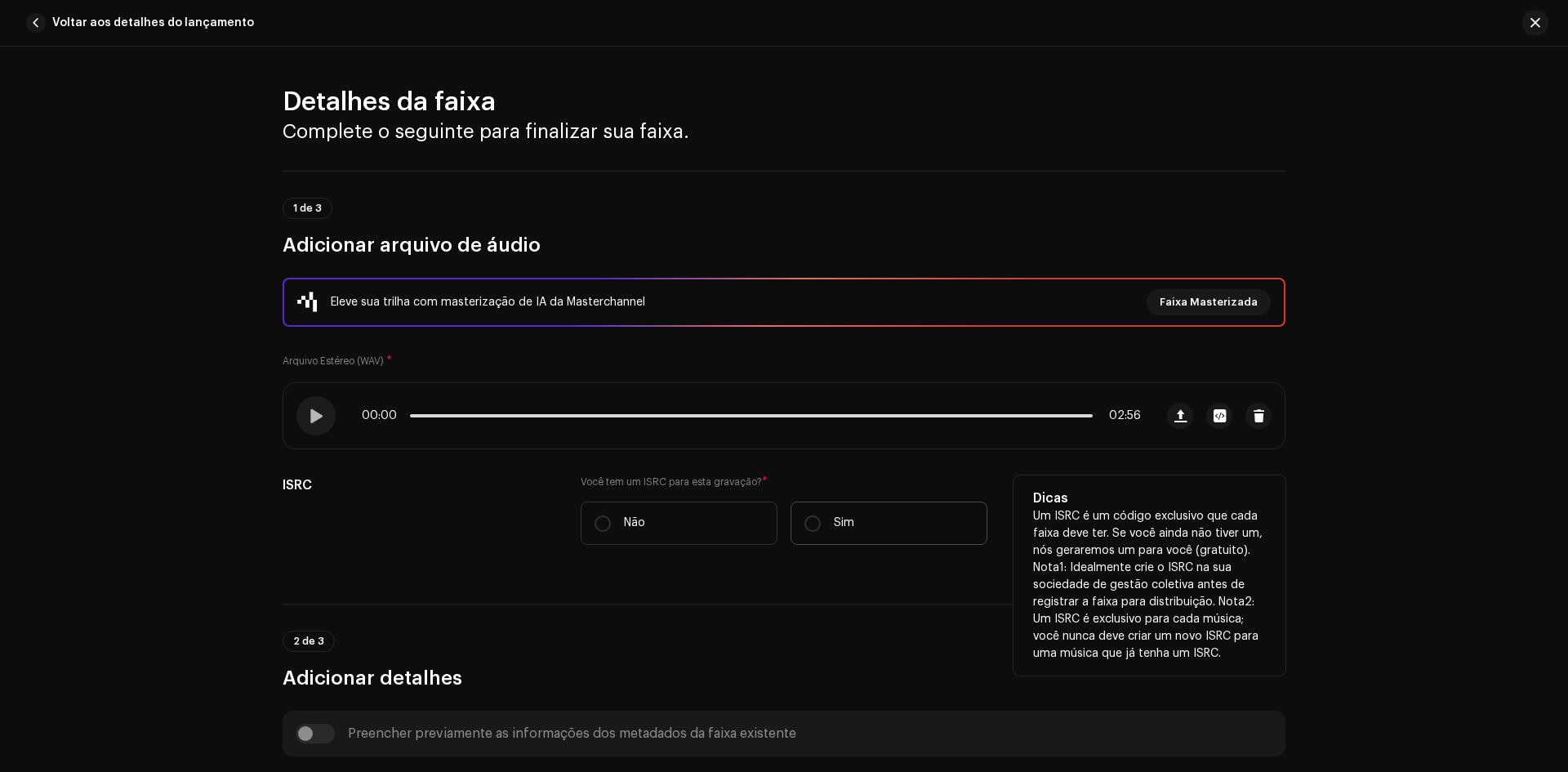
click at [846, 529] on p "Sim" at bounding box center [844, 523] width 20 height 17
click at [821, 529] on input "Sim" at bounding box center [812, 523] width 16 height 16
radio input "true"
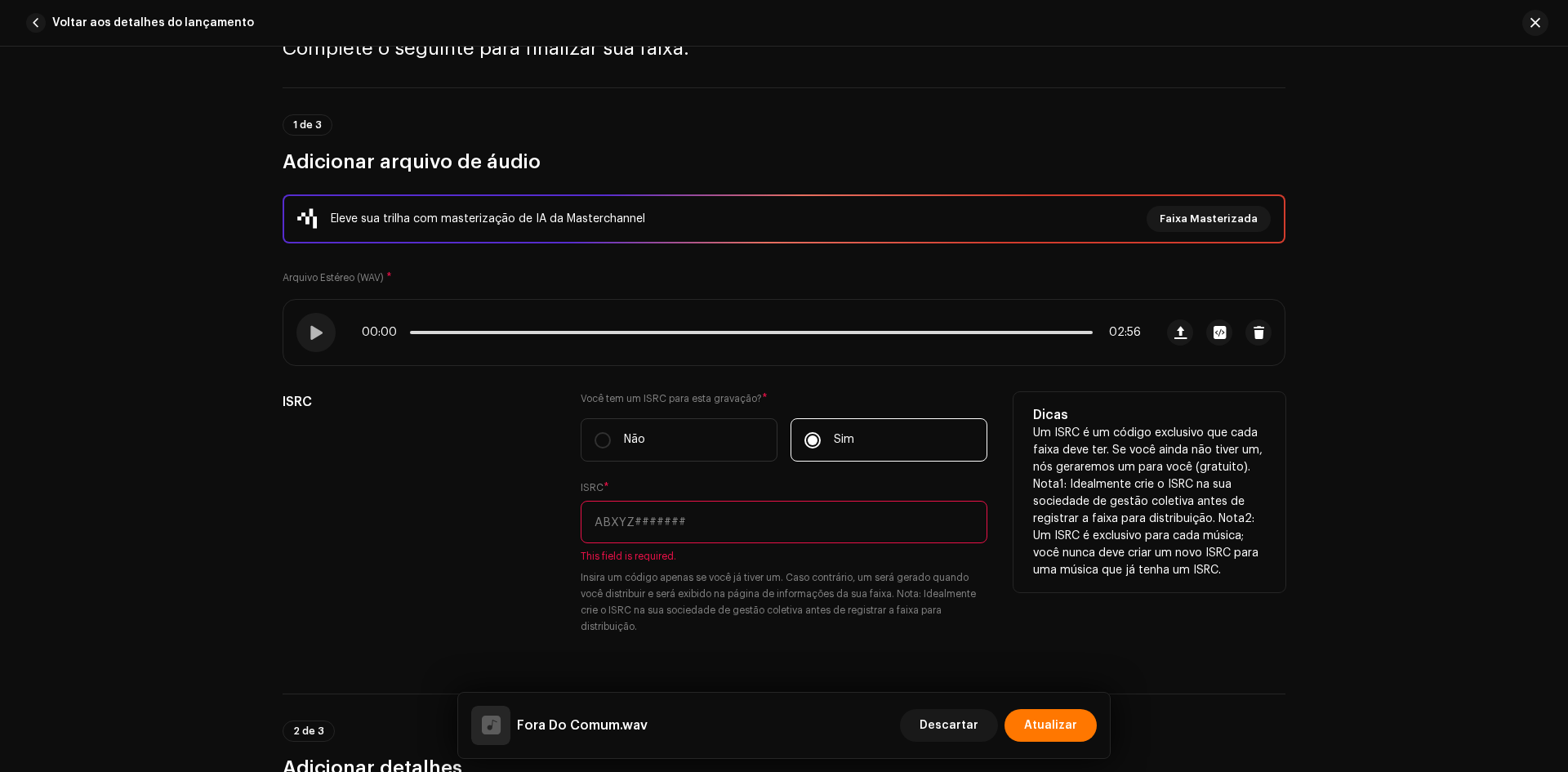
scroll to position [163, 0]
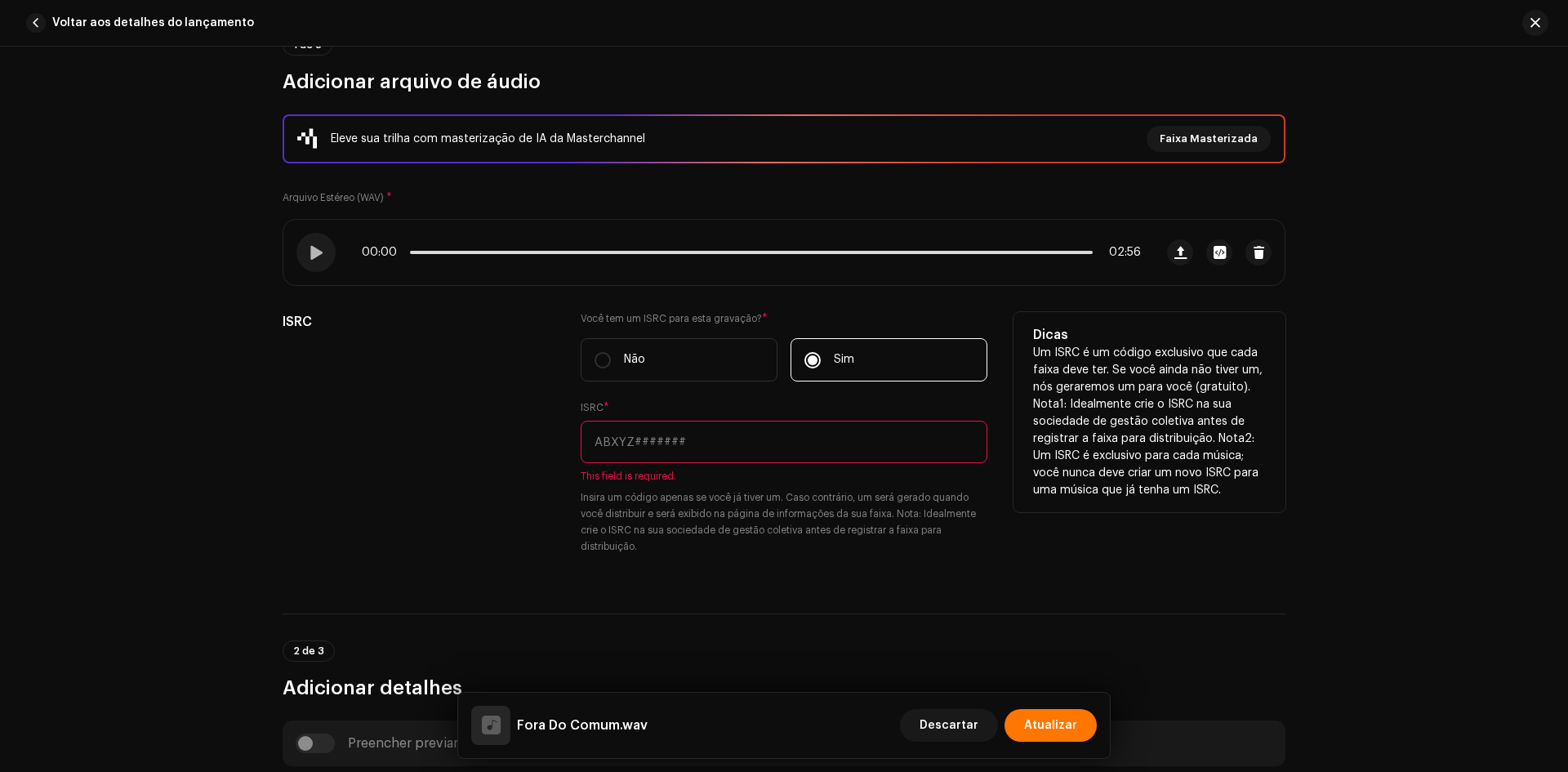
click at [650, 436] on input "text" at bounding box center [784, 442] width 406 height 43
paste input "BR90B2500097"
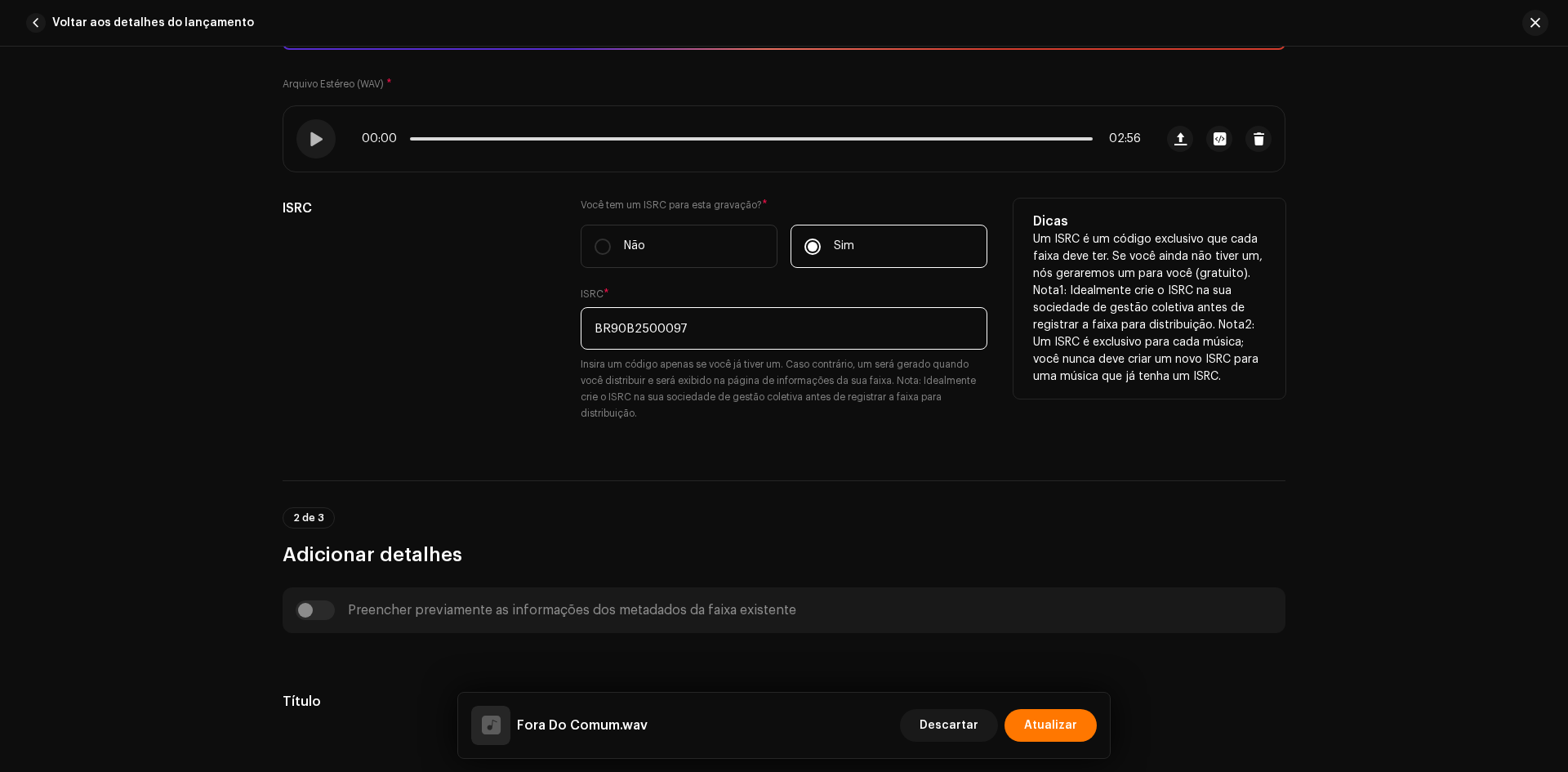
scroll to position [490, 0]
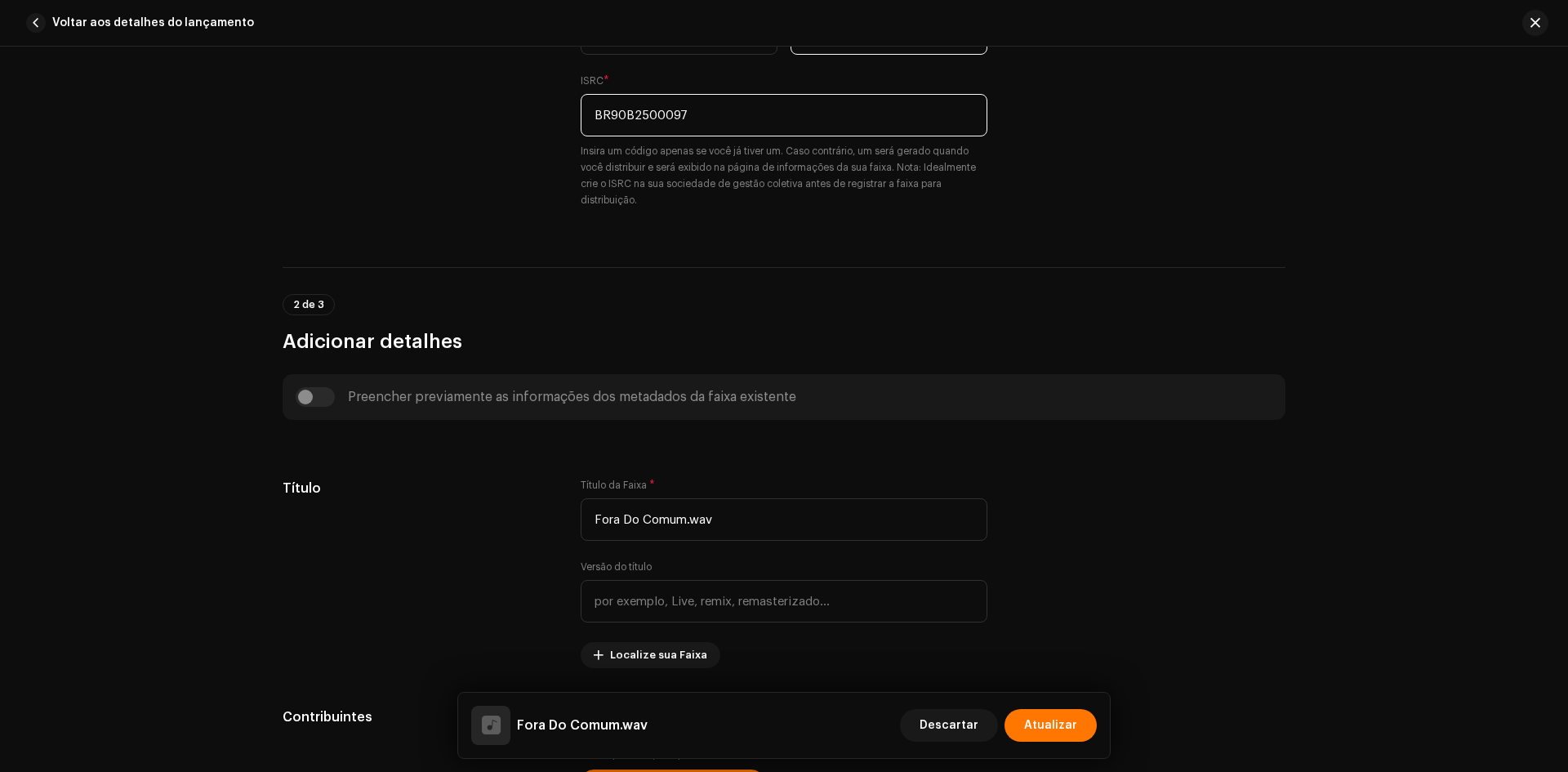
type input "BR90B2500097"
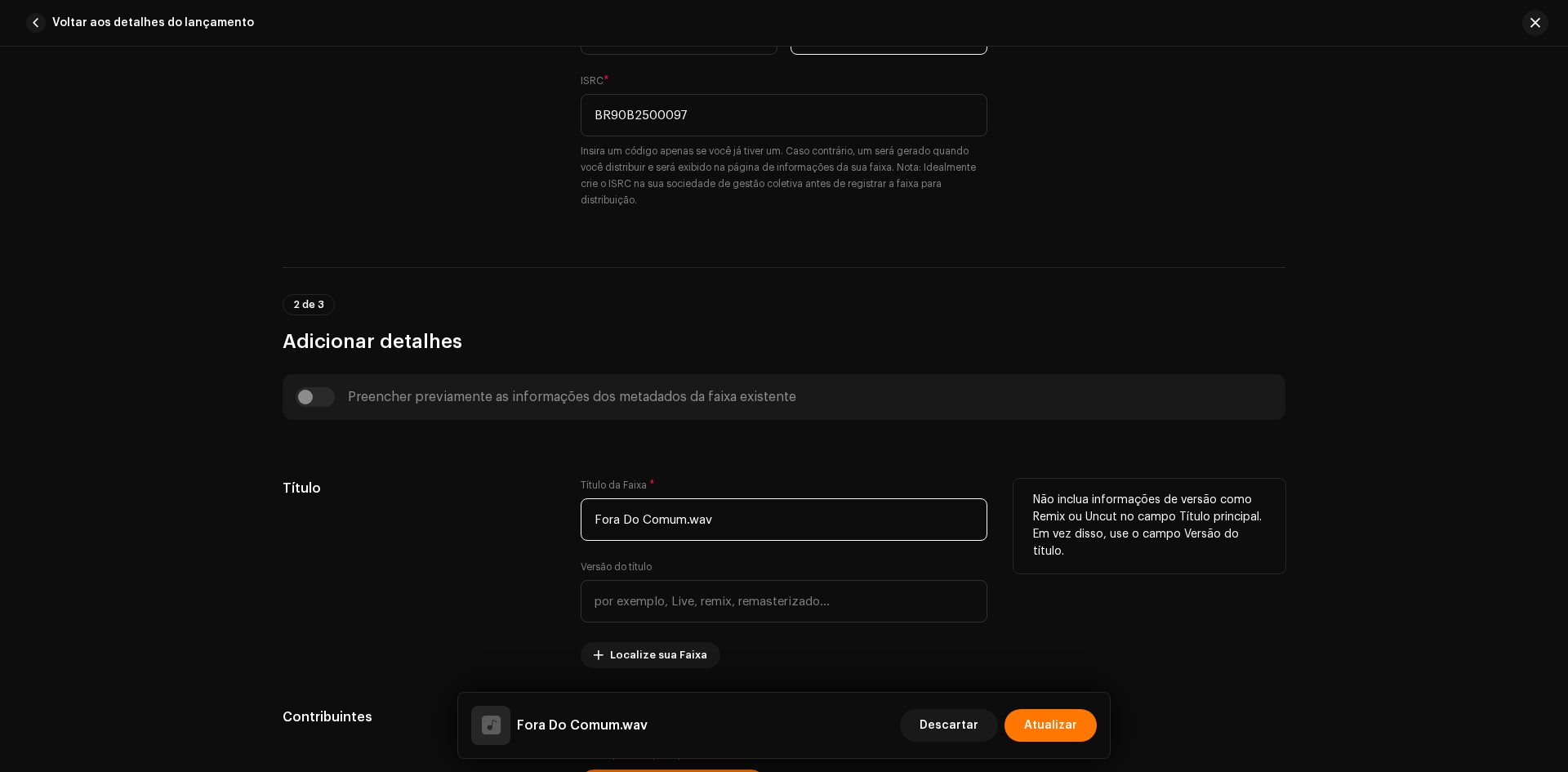
click at [704, 517] on input "Fora Do Comum.wav" at bounding box center [784, 519] width 406 height 43
paste input "do Comum (Acústico)"
click at [704, 517] on input "Fora Do Comum.wav" at bounding box center [784, 519] width 406 height 43
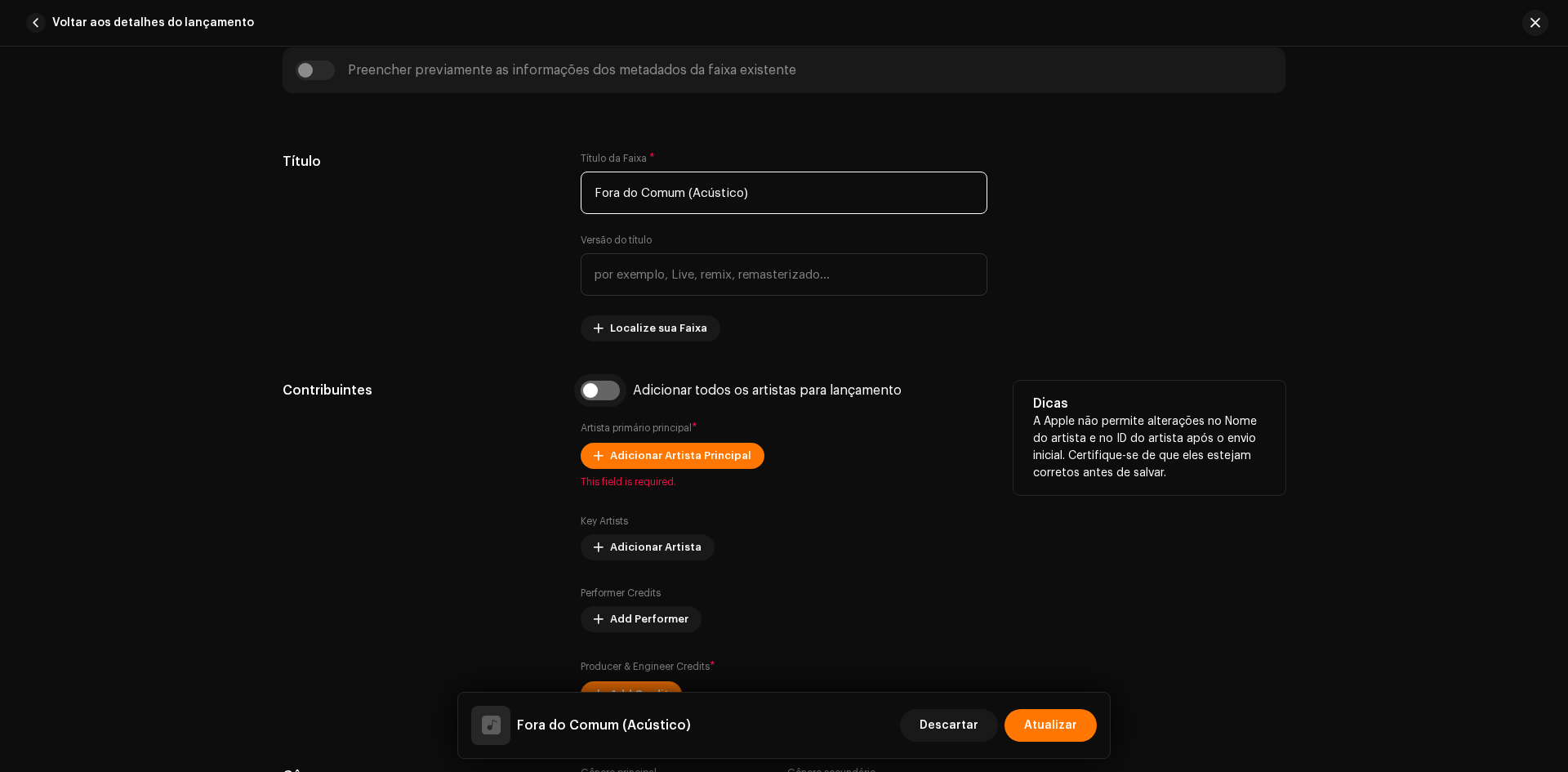
type input "Fora do Comum (Acústico)"
click at [605, 389] on input "checkbox" at bounding box center [600, 390] width 39 height 20
checkbox input "true"
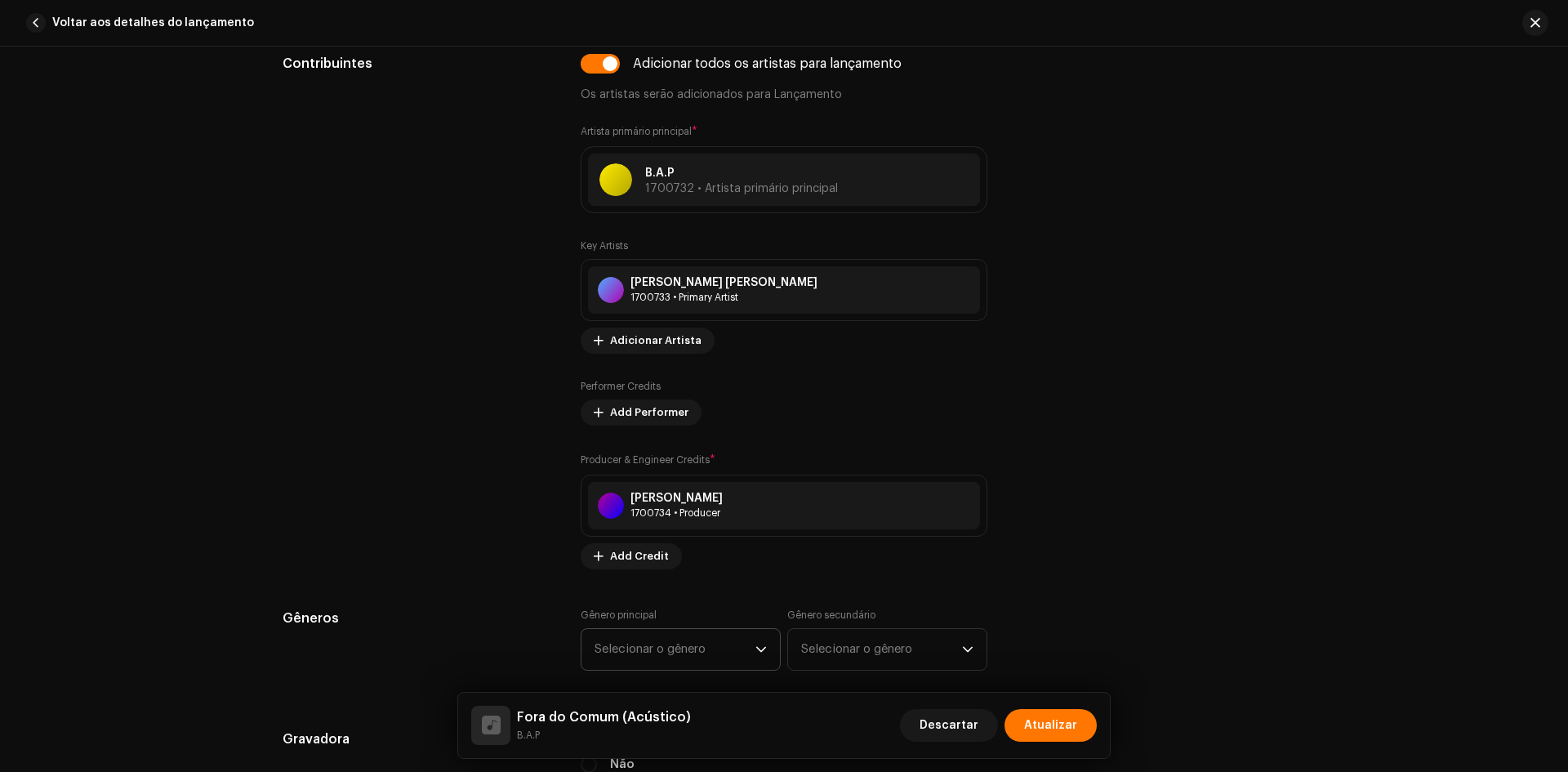
scroll to position [1388, 0]
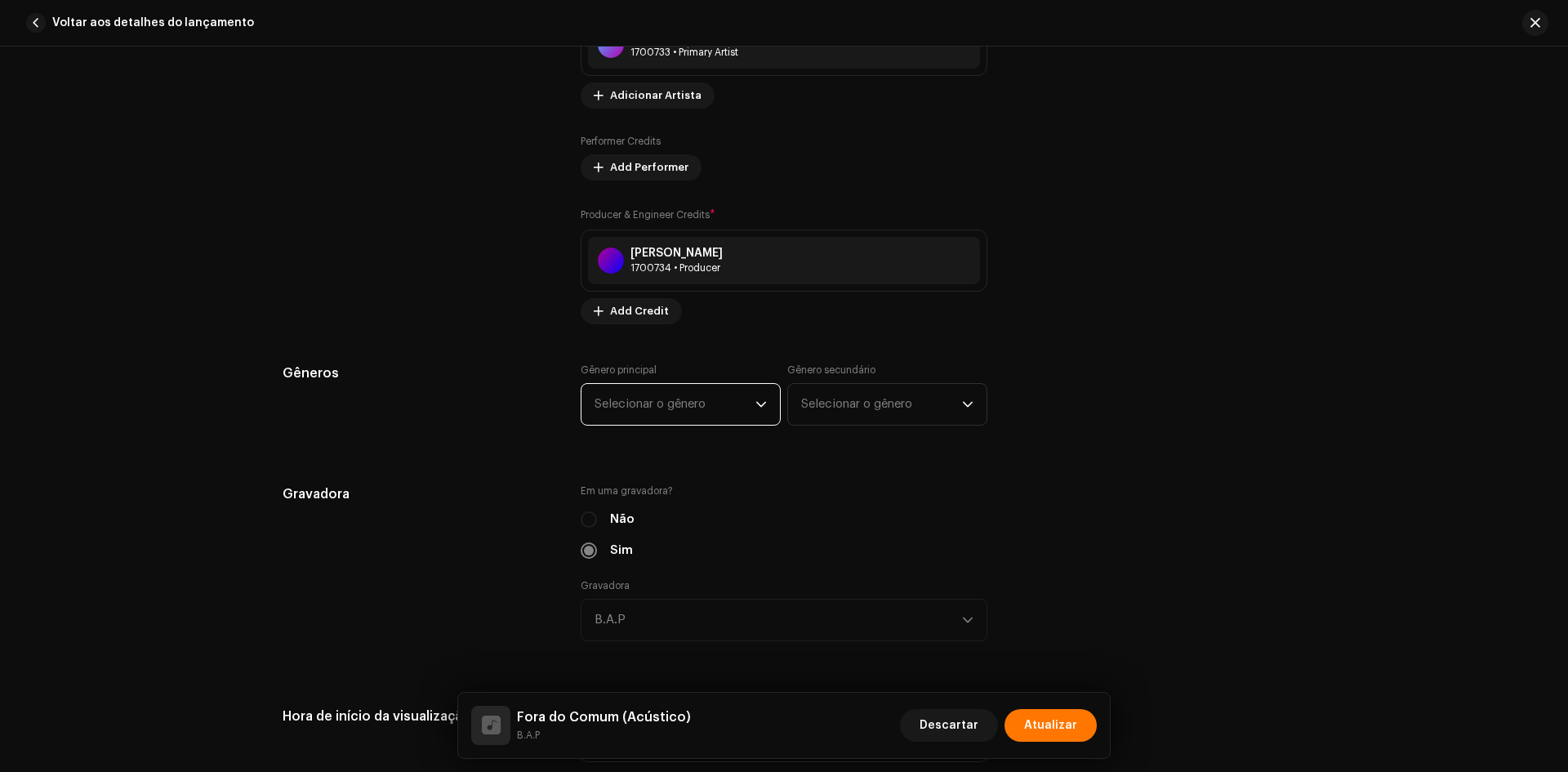
click at [655, 416] on span "Selecionar o gênero" at bounding box center [674, 405] width 161 height 41
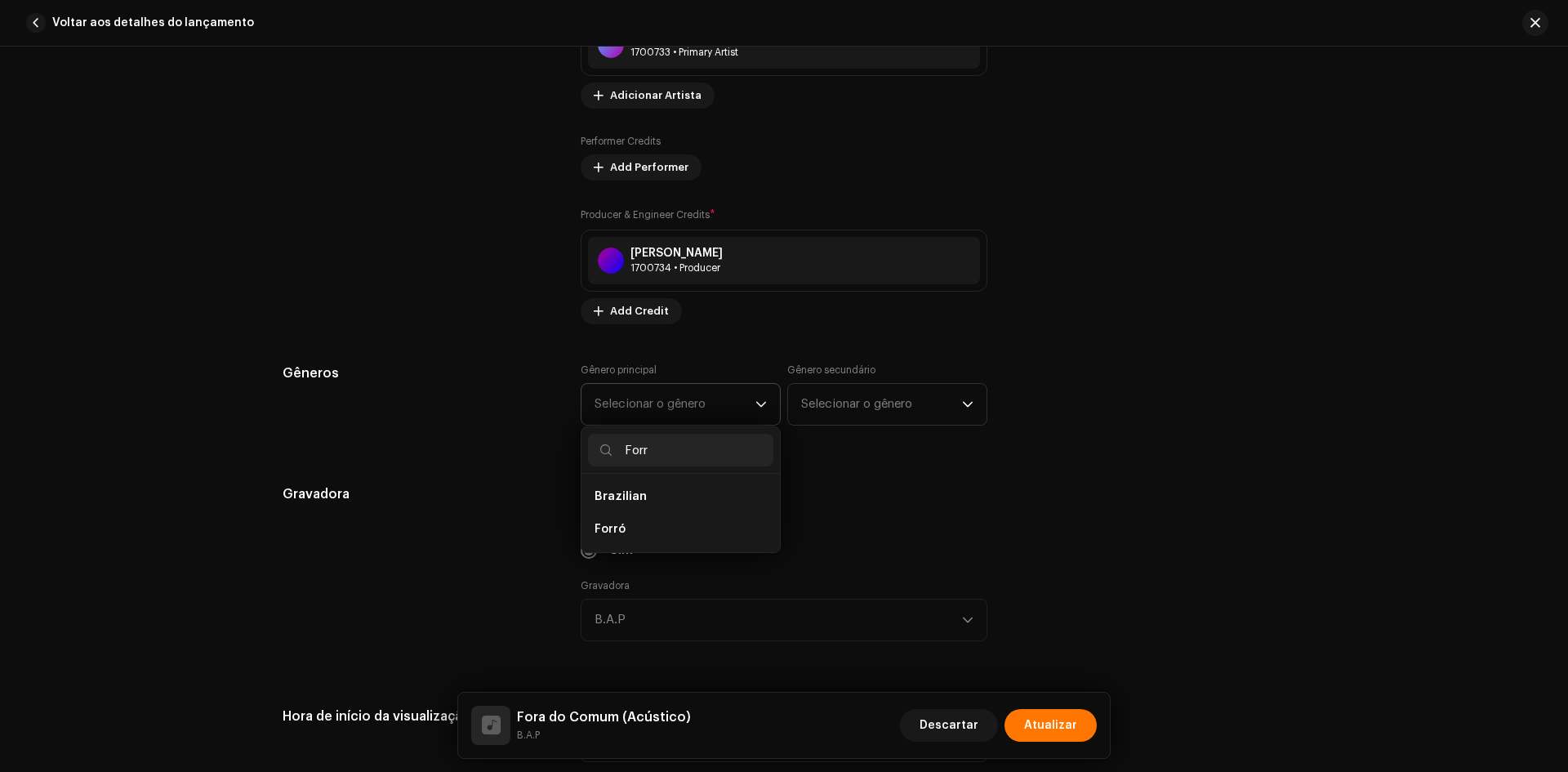
type input "Forr"
click at [647, 511] on li "Brazilian" at bounding box center [681, 497] width 185 height 32
click at [648, 515] on li "Forró" at bounding box center [681, 529] width 185 height 32
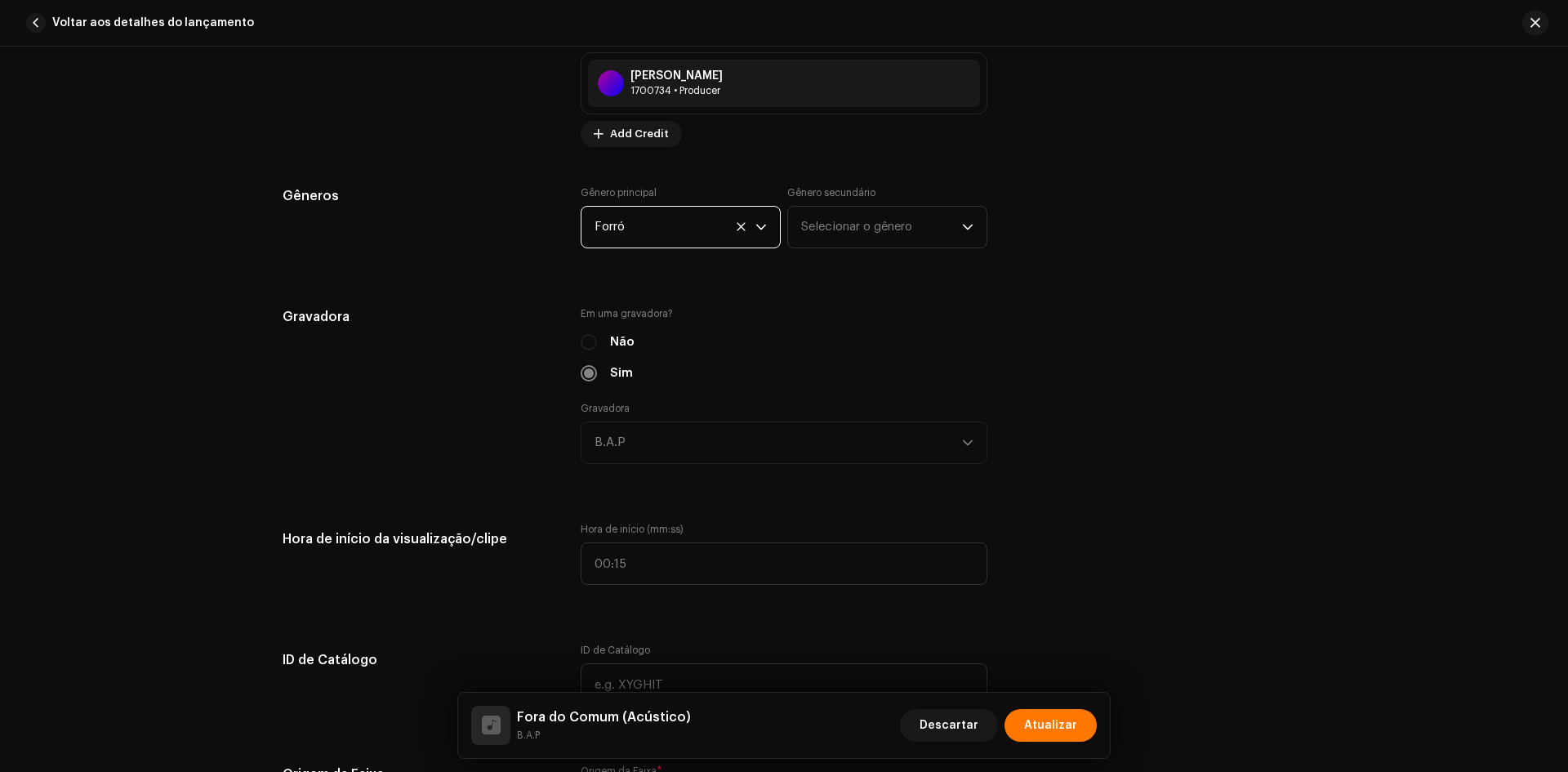
scroll to position [1715, 0]
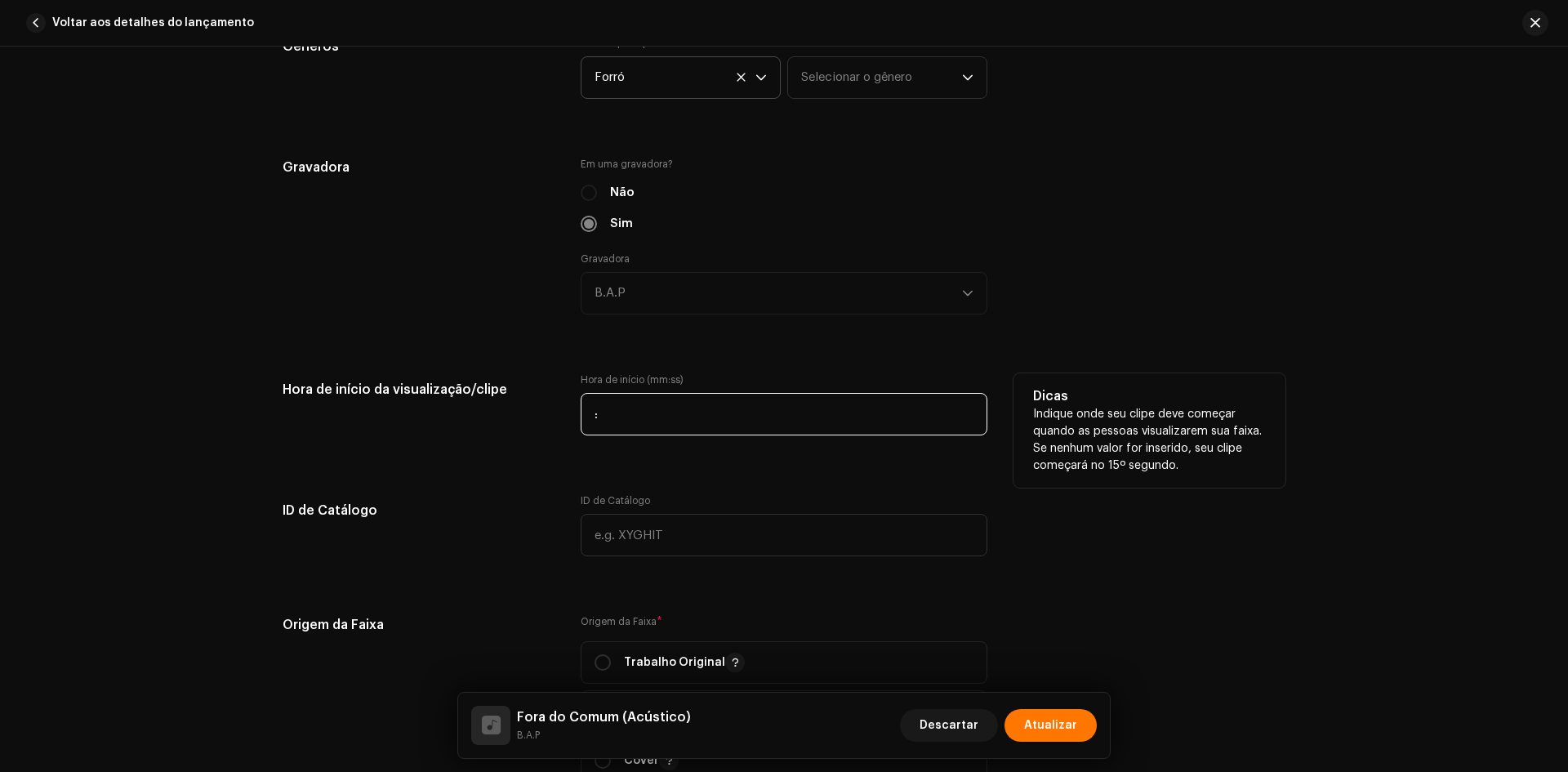
click at [585, 413] on input ":" at bounding box center [784, 414] width 406 height 43
type input "00:23"
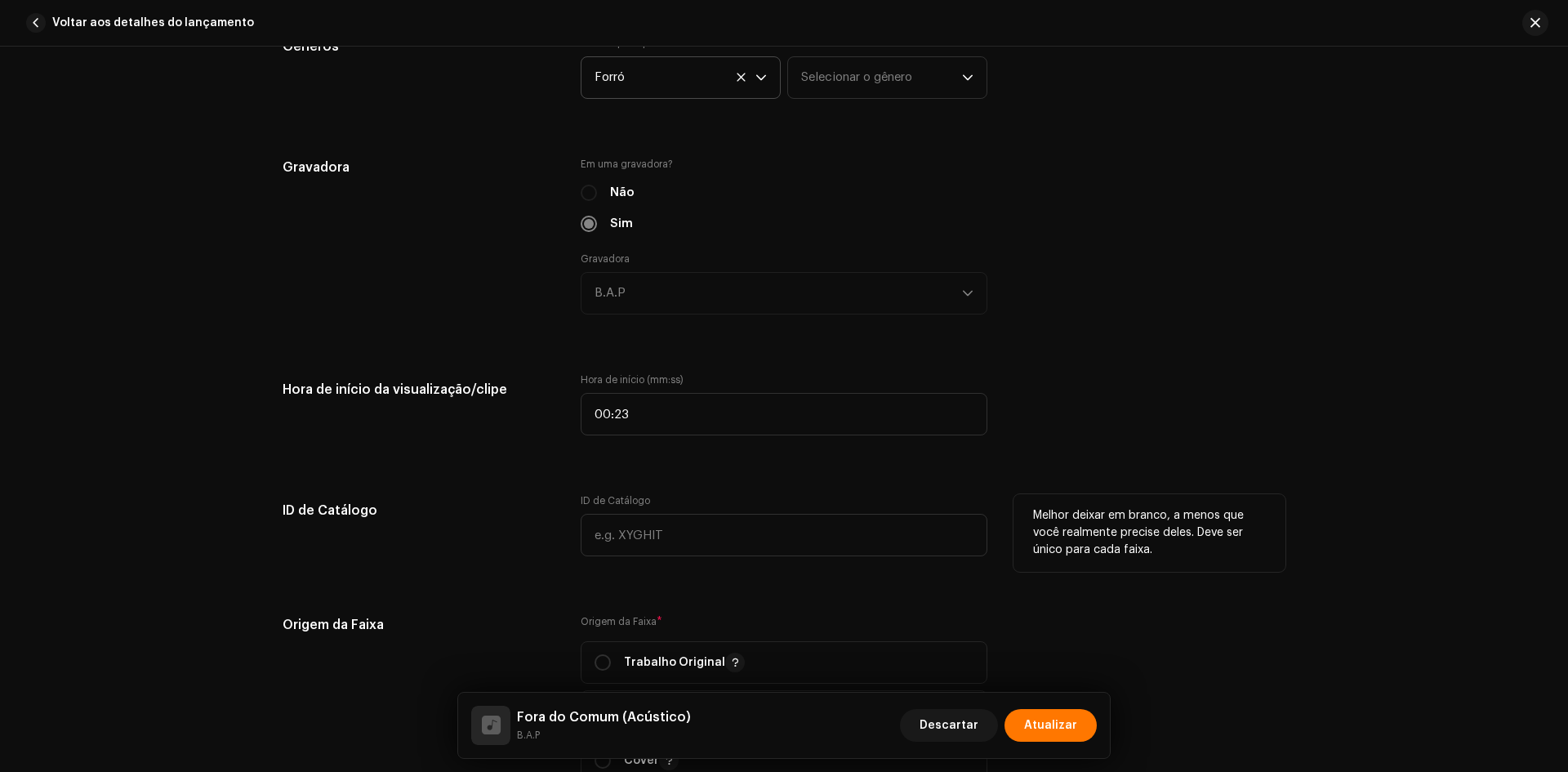
click at [464, 504] on h5 "ID de Catálogo" at bounding box center [418, 510] width 272 height 32
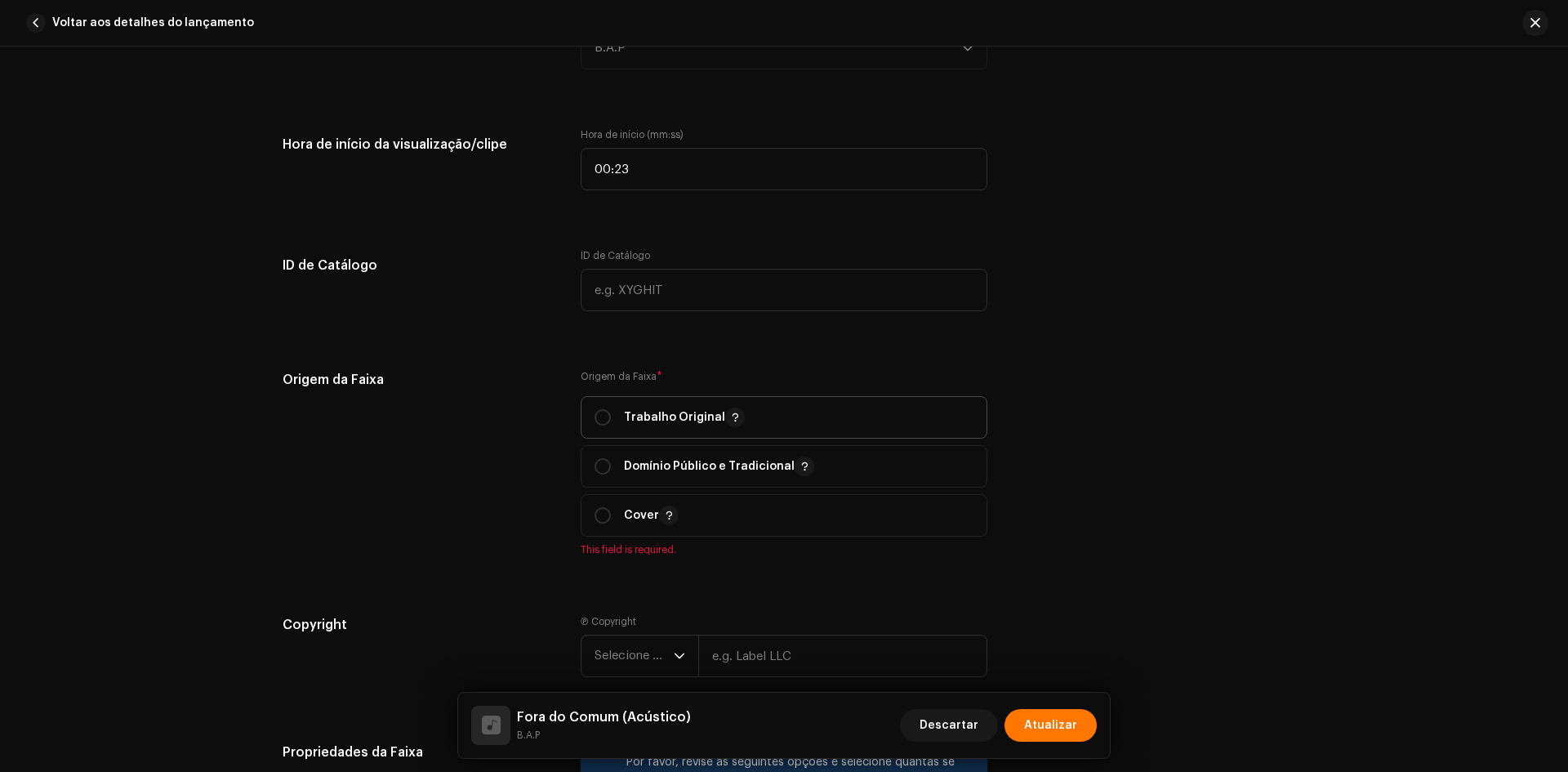
click at [629, 426] on p "Trabalho Original" at bounding box center [685, 417] width 121 height 20
radio input "true"
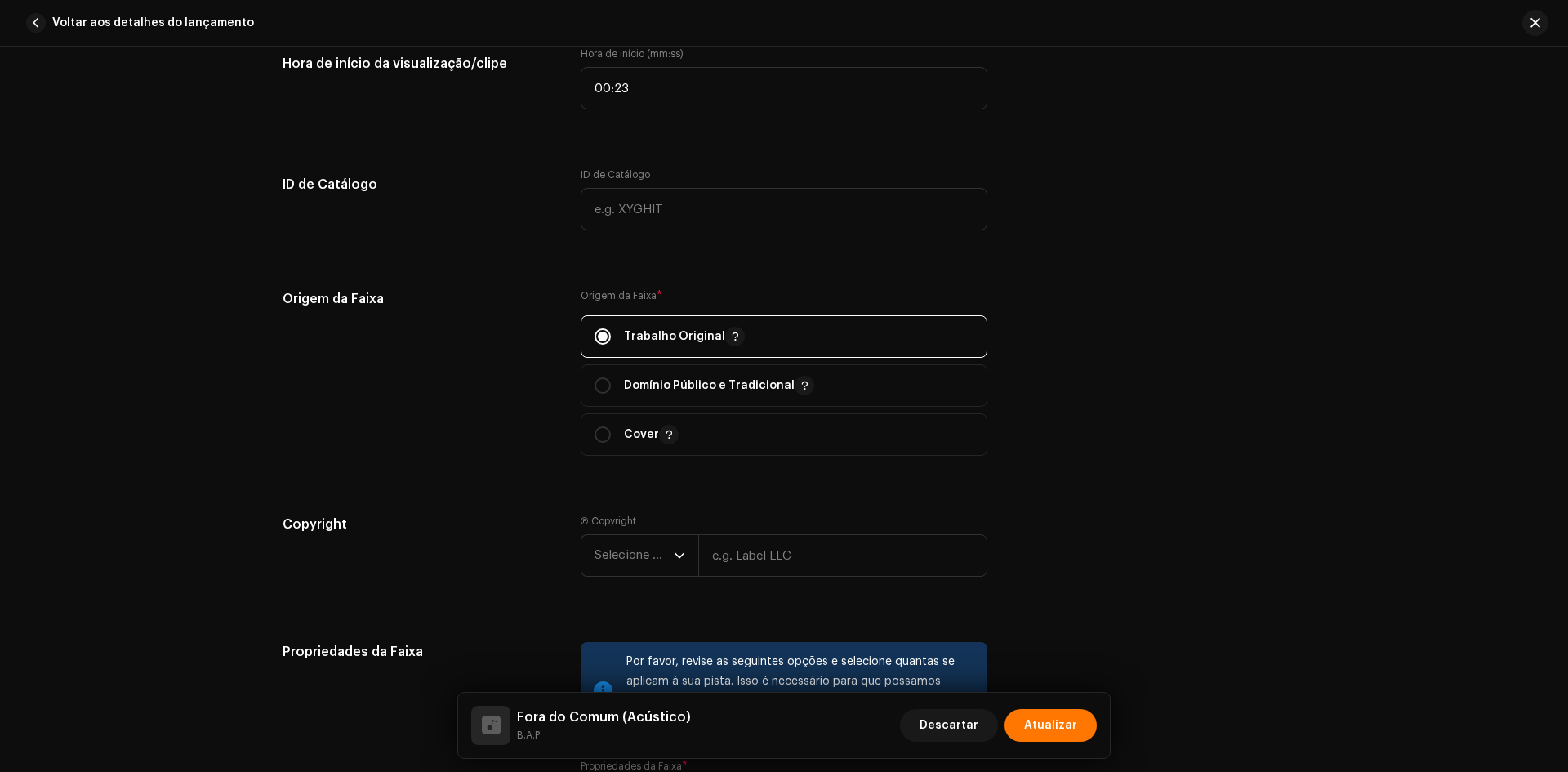
scroll to position [2205, 0]
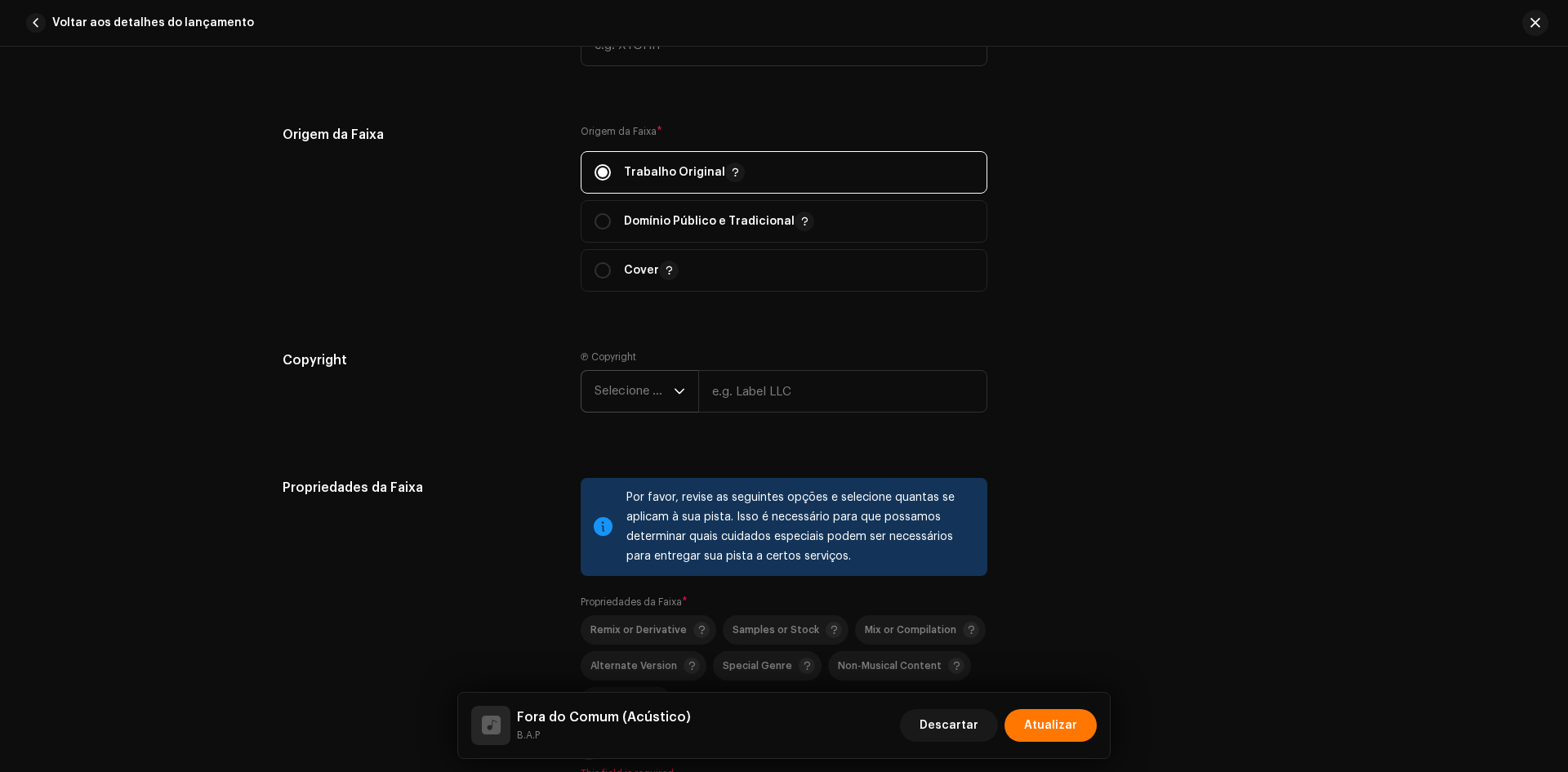
click at [648, 395] on span "Selecione o ano" at bounding box center [633, 391] width 79 height 41
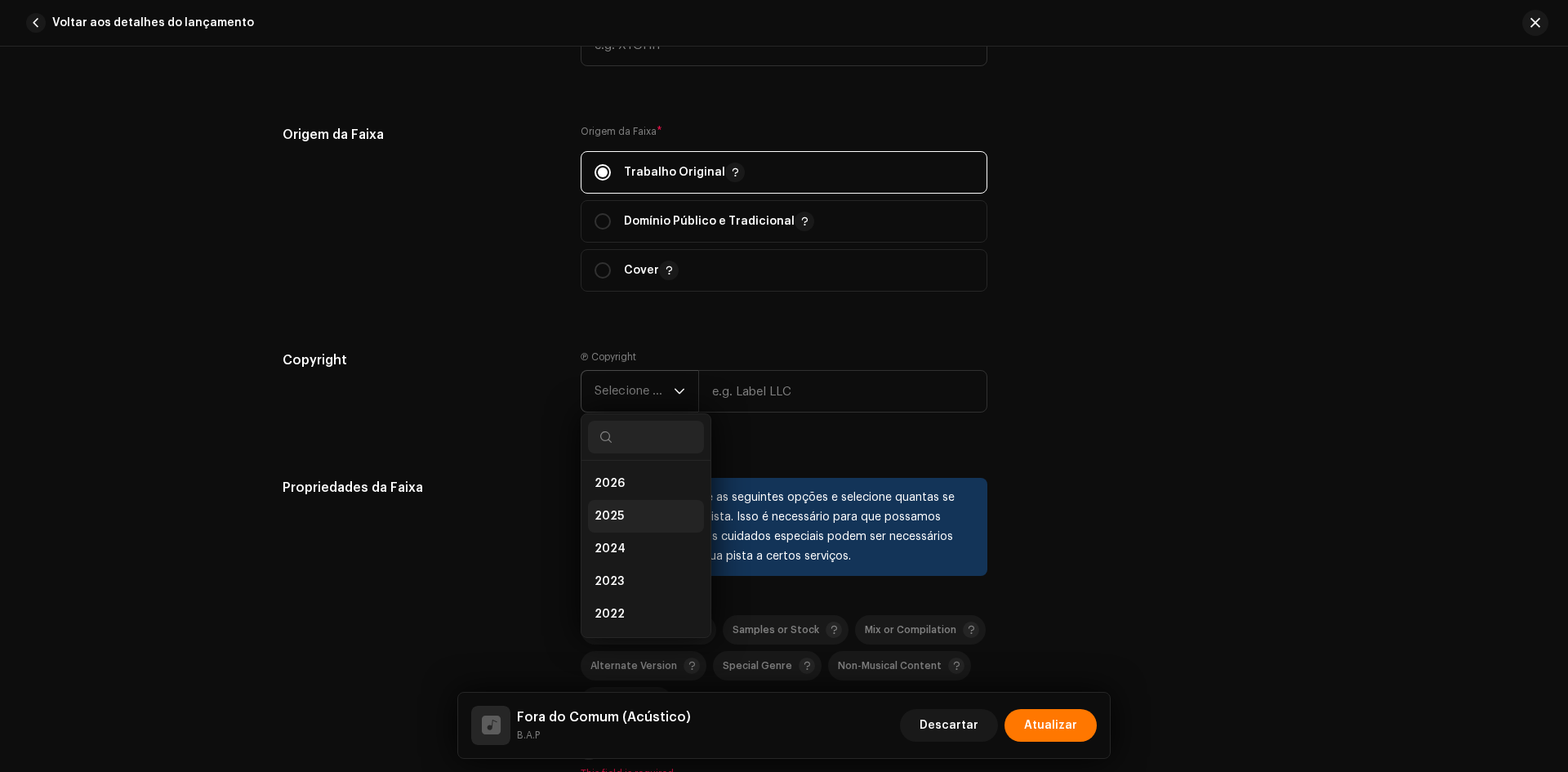
click at [626, 522] on li "2025" at bounding box center [646, 516] width 116 height 32
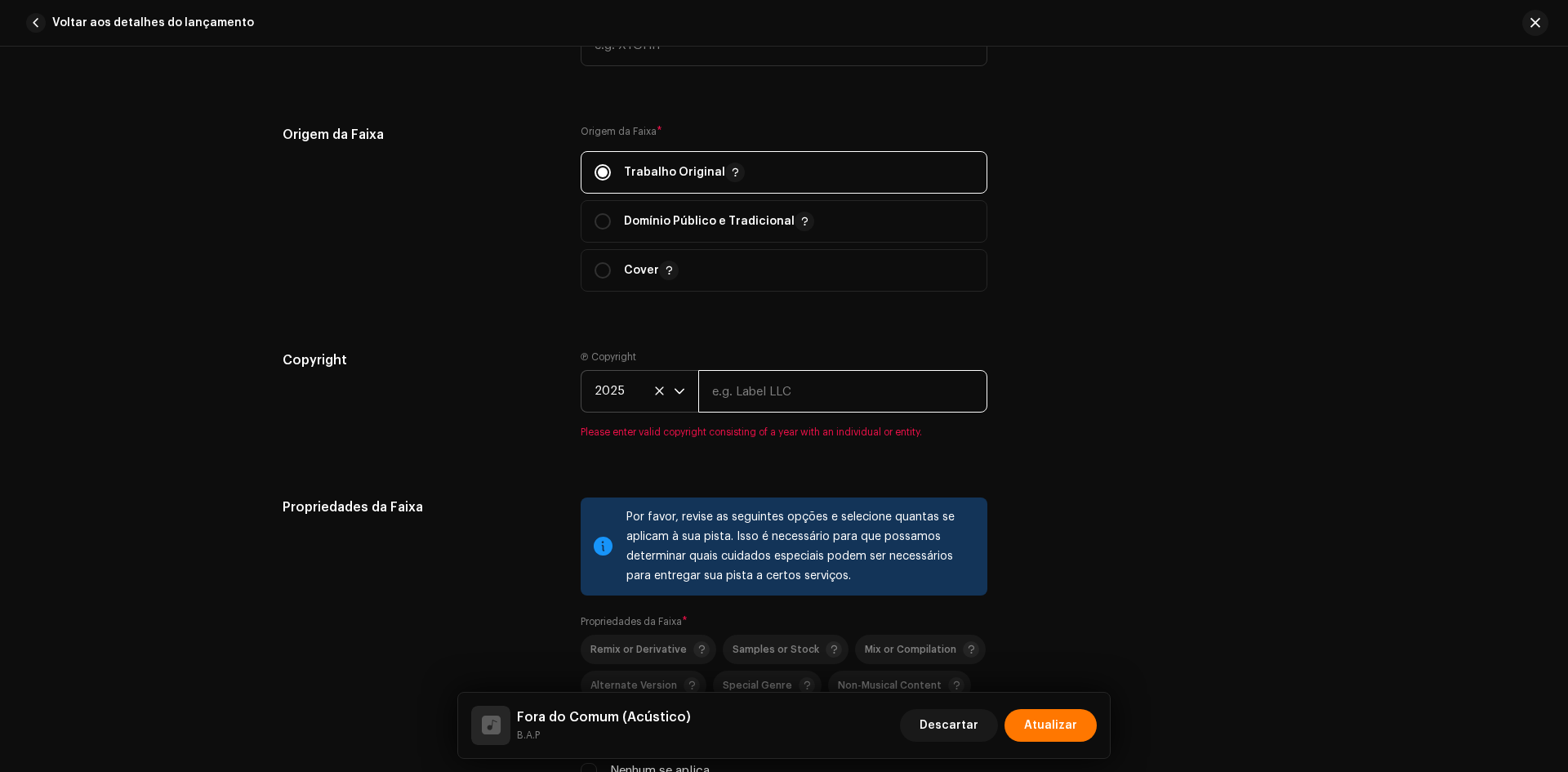
click at [796, 374] on input "text" at bounding box center [843, 391] width 289 height 43
paste input "B.A.P"
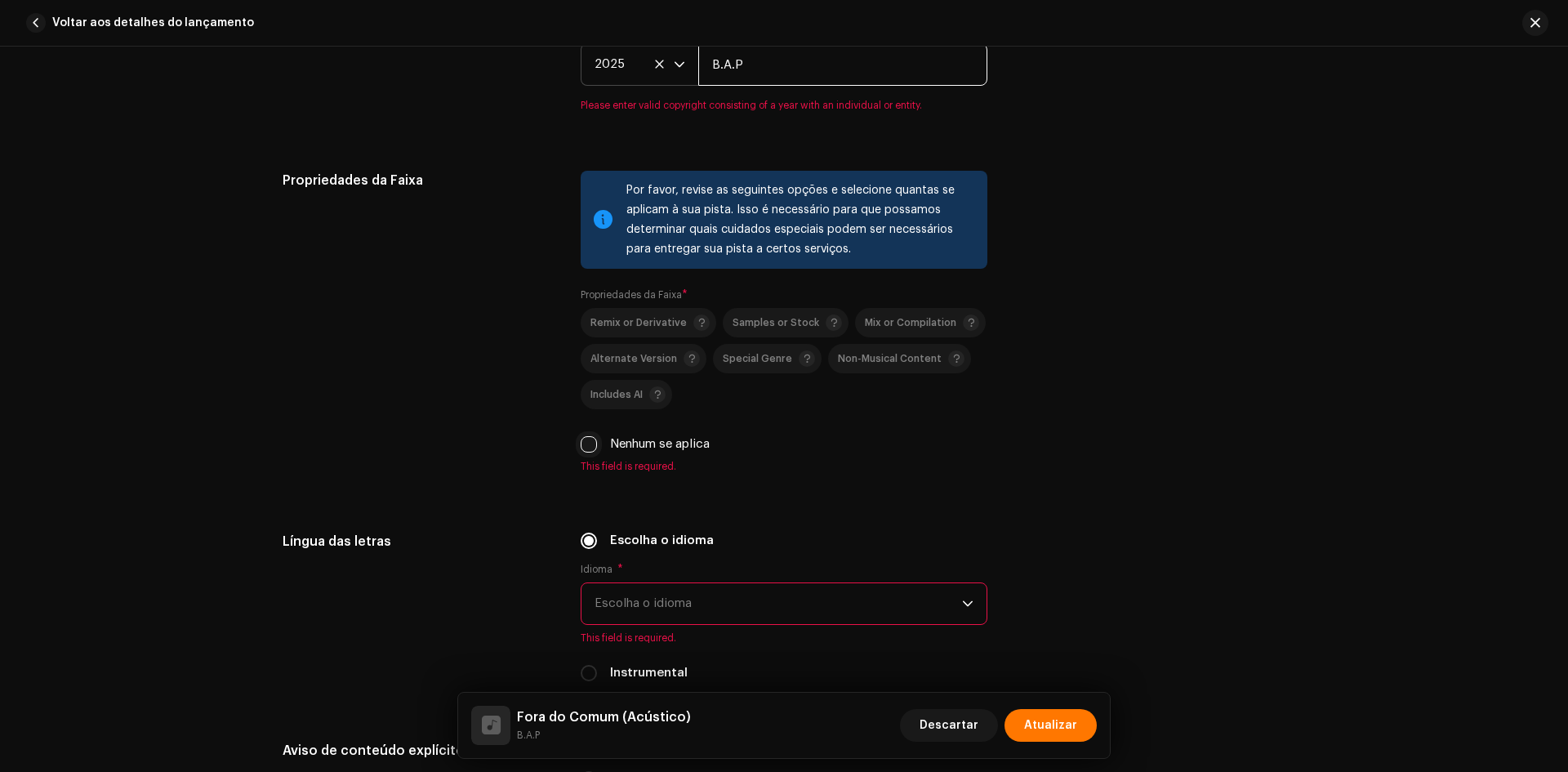
type input "B.A.P"
click at [587, 446] on div "Por favor, revise as seguintes opções e selecione quantas se aplicam à sua pist…" at bounding box center [784, 321] width 406 height 302
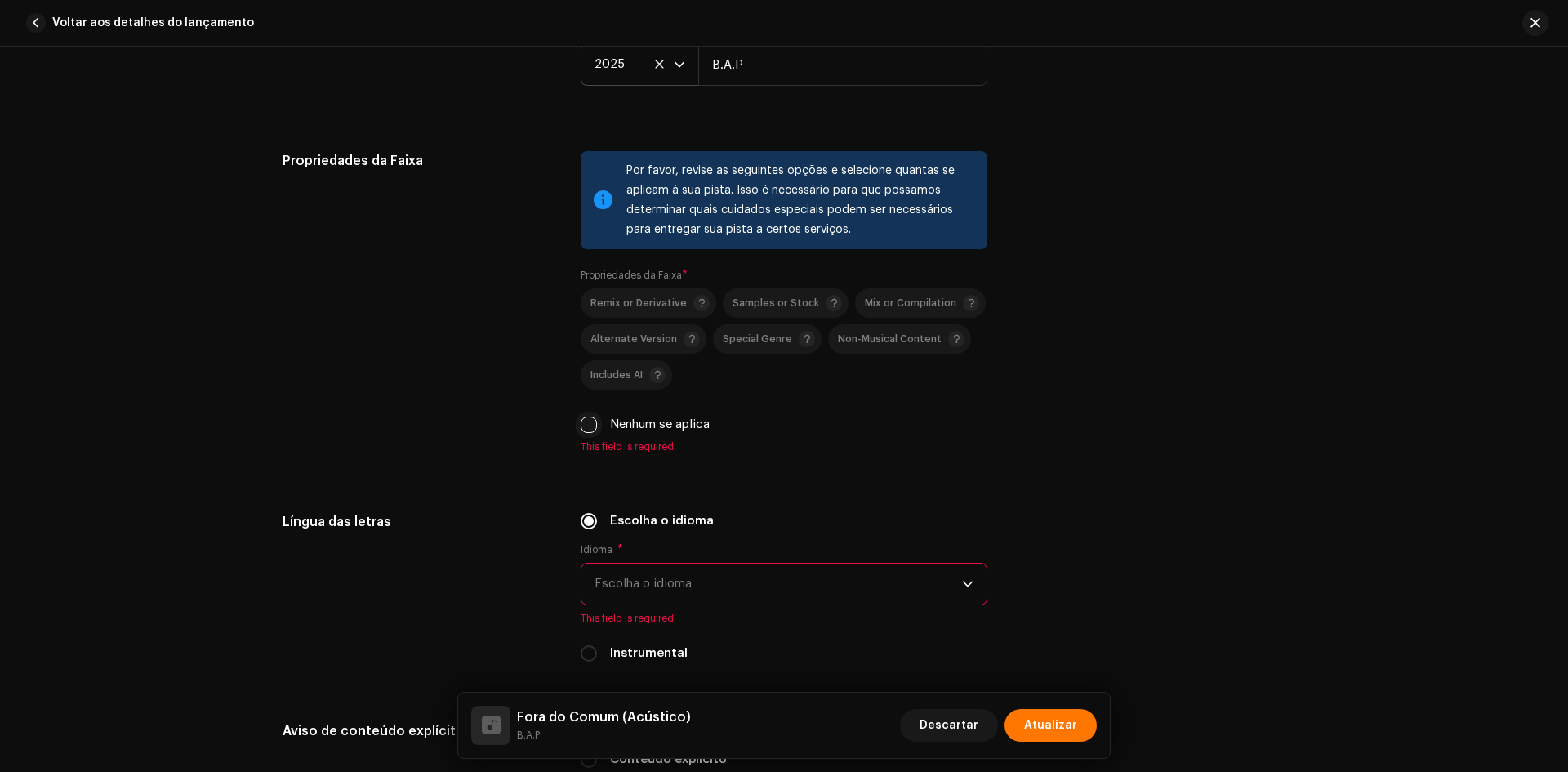
click at [587, 428] on input "Nenhum se aplica" at bounding box center [588, 424] width 16 height 16
checkbox input "true"
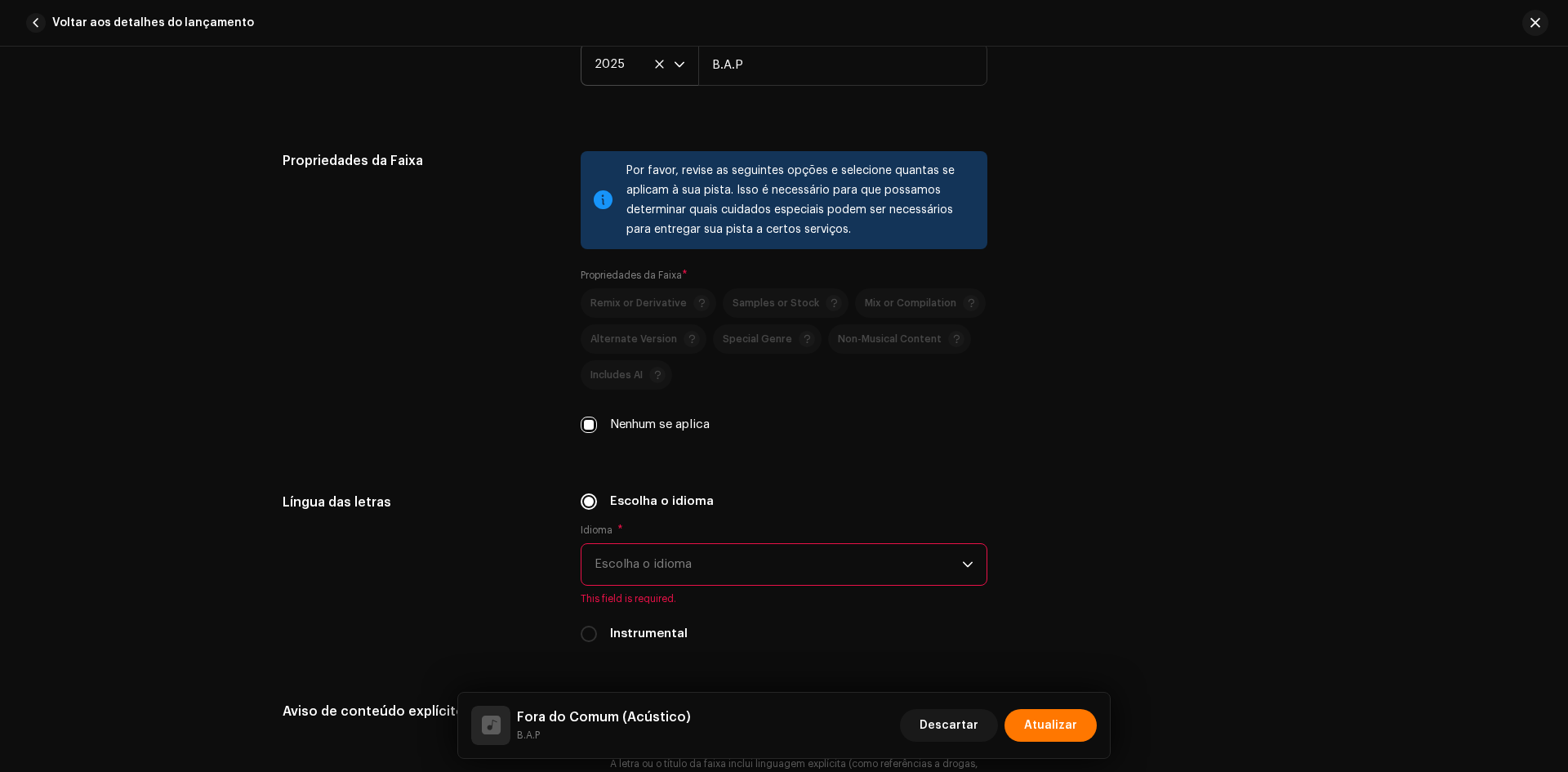
click at [668, 576] on span "Escolha o idioma" at bounding box center [778, 565] width 367 height 41
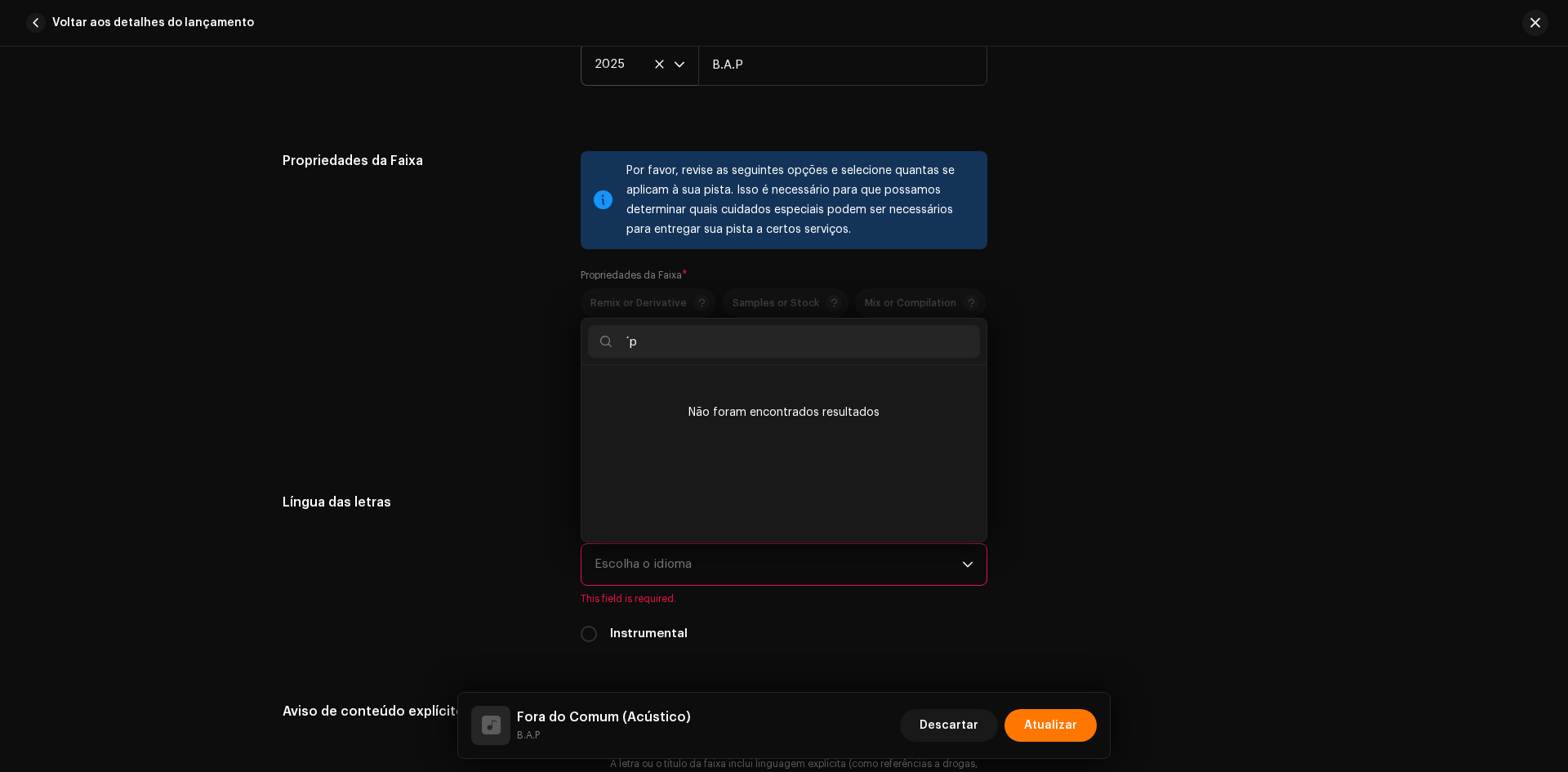
scroll to position [0, 0]
click at [648, 355] on input "´po" at bounding box center [784, 341] width 392 height 32
click at [648, 355] on input "p" at bounding box center [784, 341] width 392 height 32
type input "po"
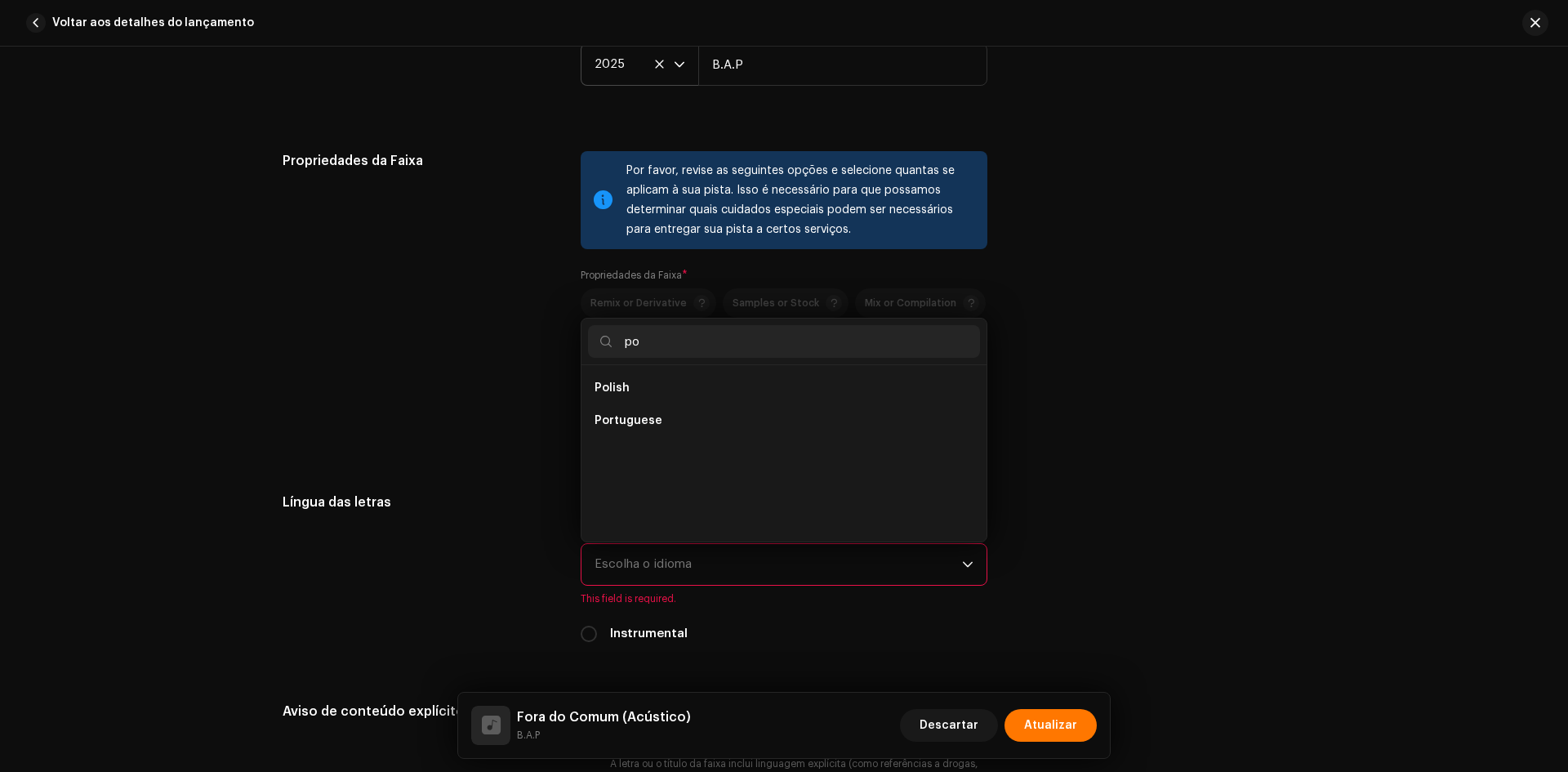
drag, startPoint x: 642, startPoint y: 432, endPoint x: 583, endPoint y: 427, distance: 59.2
click at [640, 432] on li "Portuguese" at bounding box center [784, 421] width 392 height 32
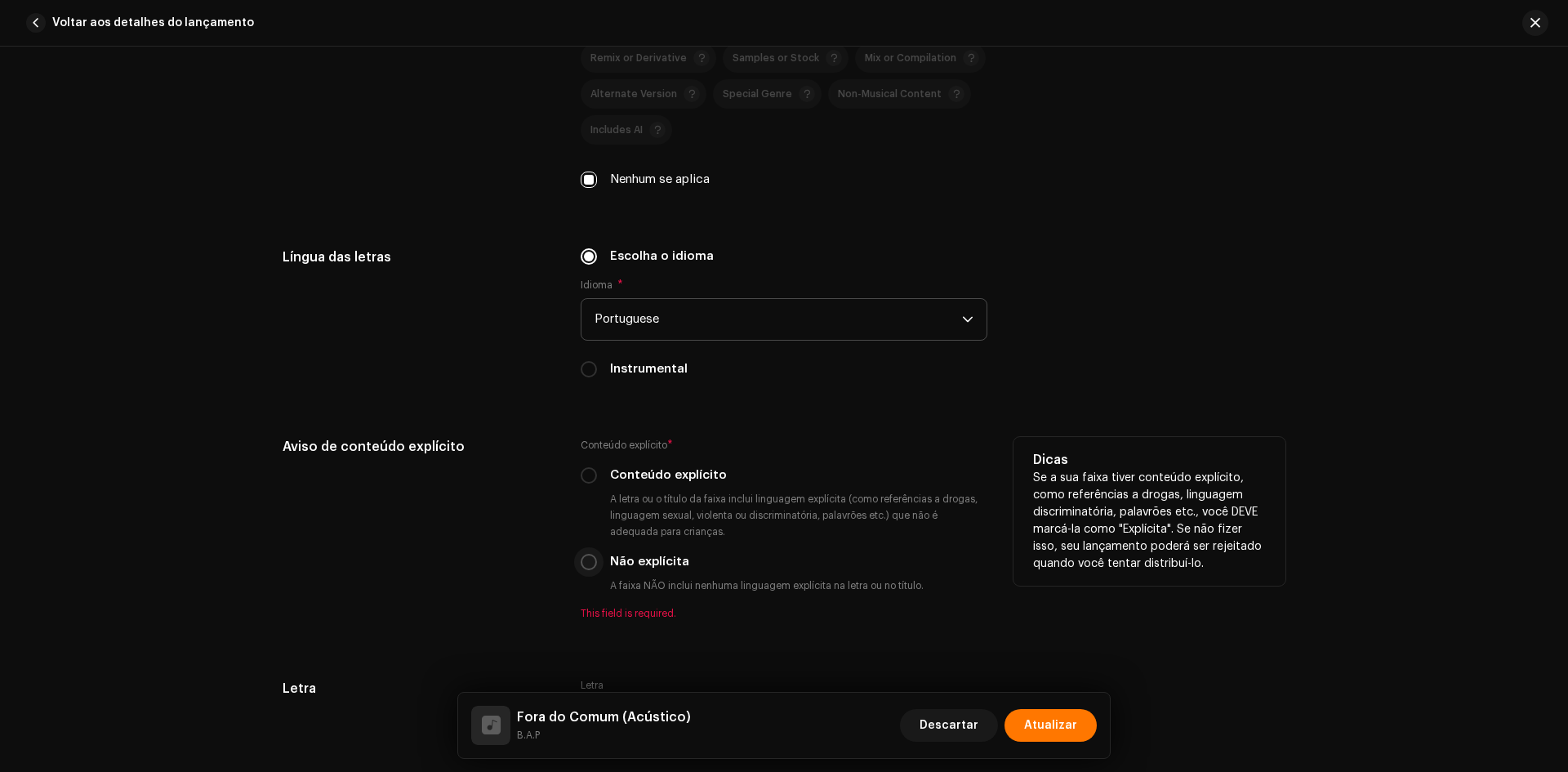
click at [586, 566] on input "Não explícita" at bounding box center [588, 561] width 16 height 16
radio input "true"
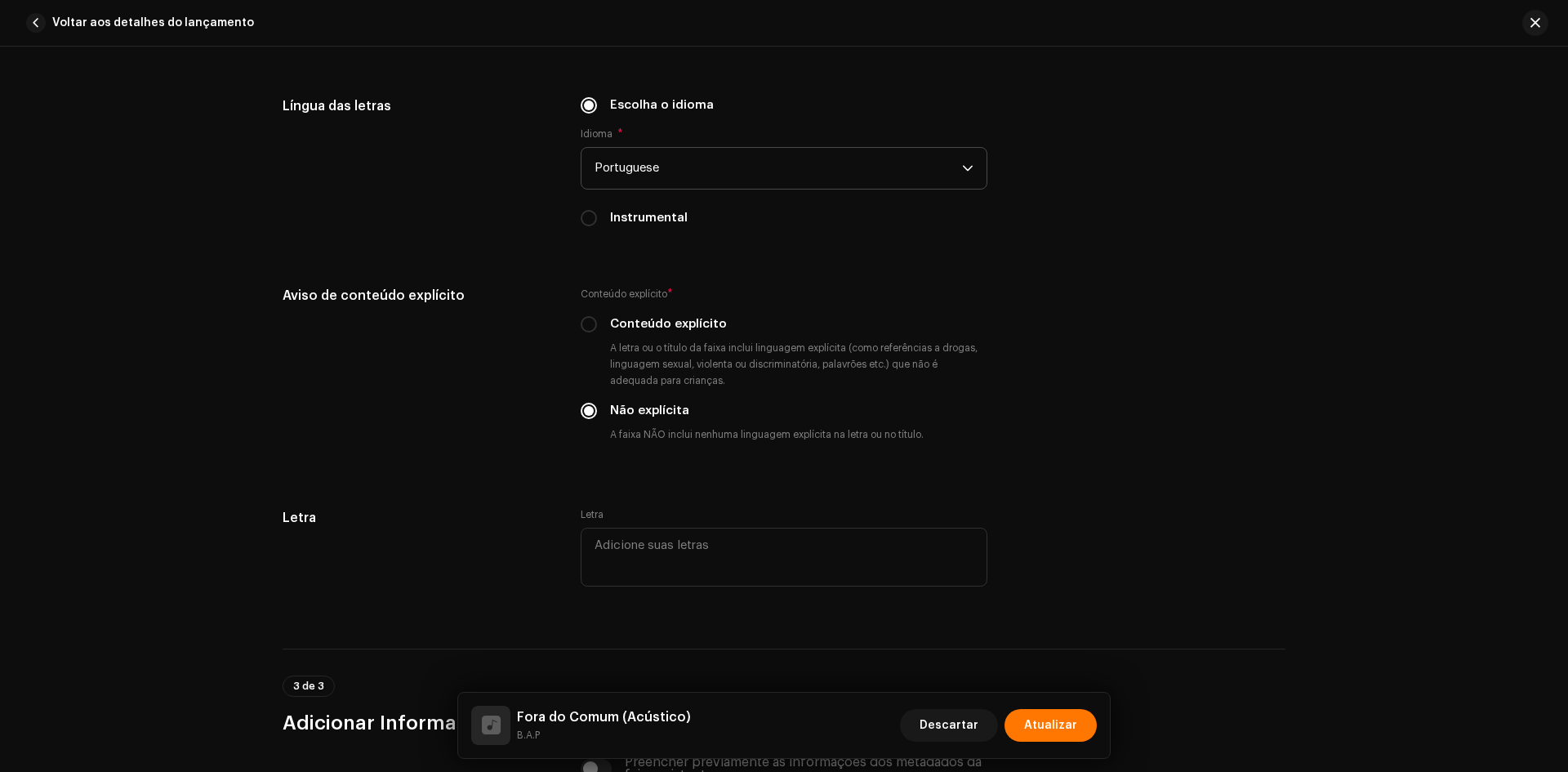
scroll to position [2695, 0]
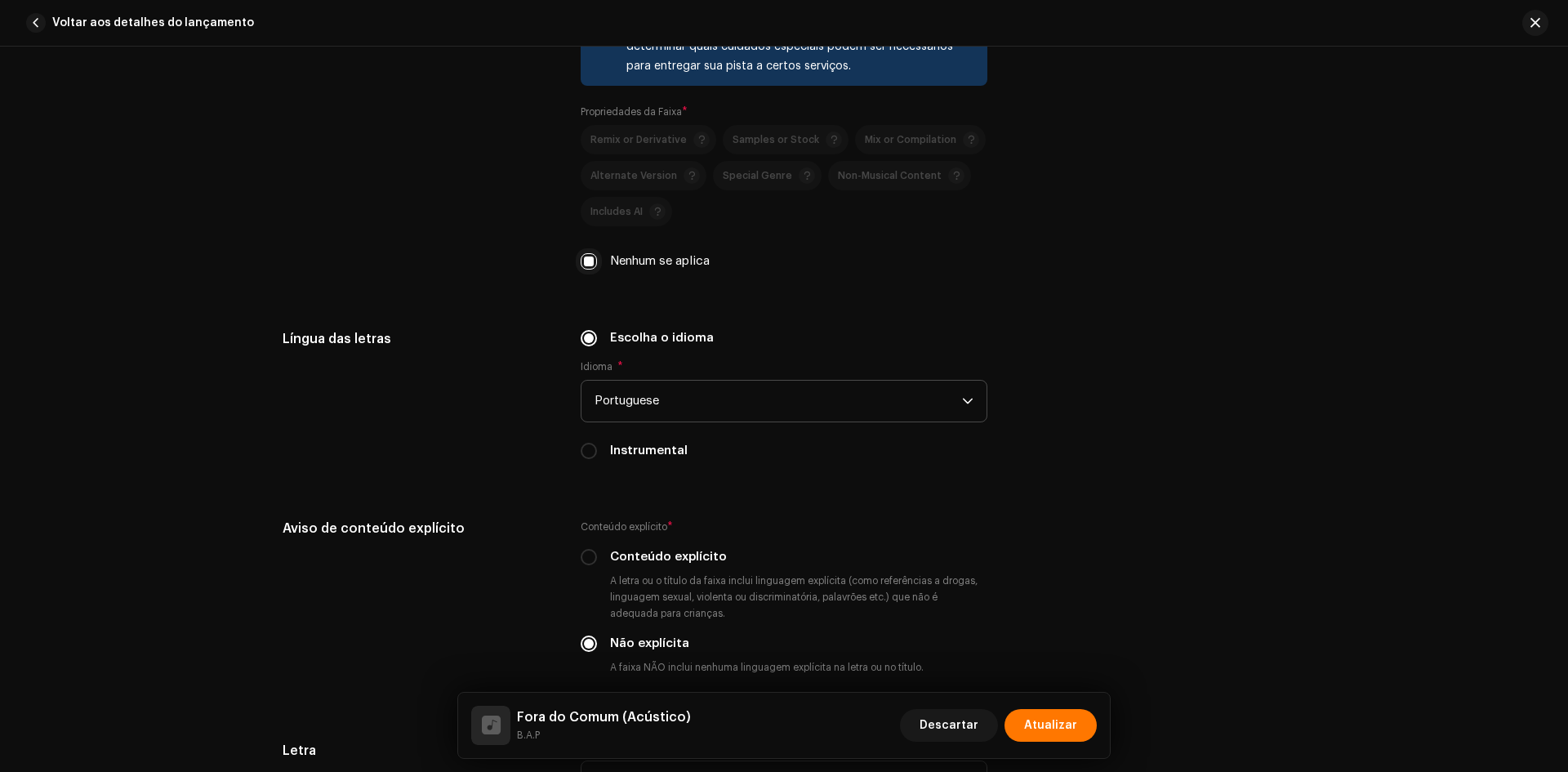
click at [588, 255] on input "Nenhum se aplica" at bounding box center [588, 261] width 16 height 16
checkbox input "false"
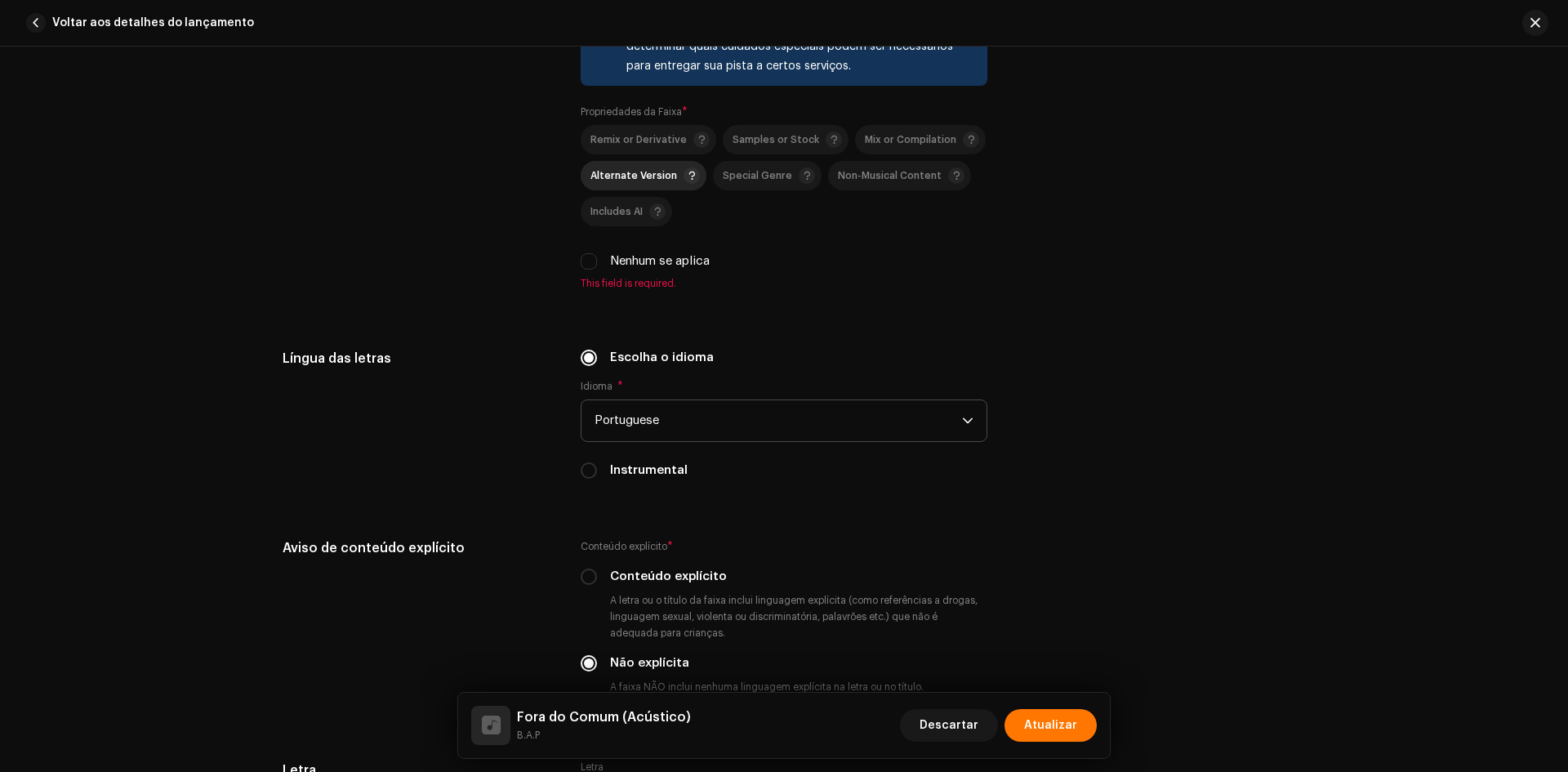
click at [626, 183] on div "Alternate Version" at bounding box center [645, 175] width 110 height 16
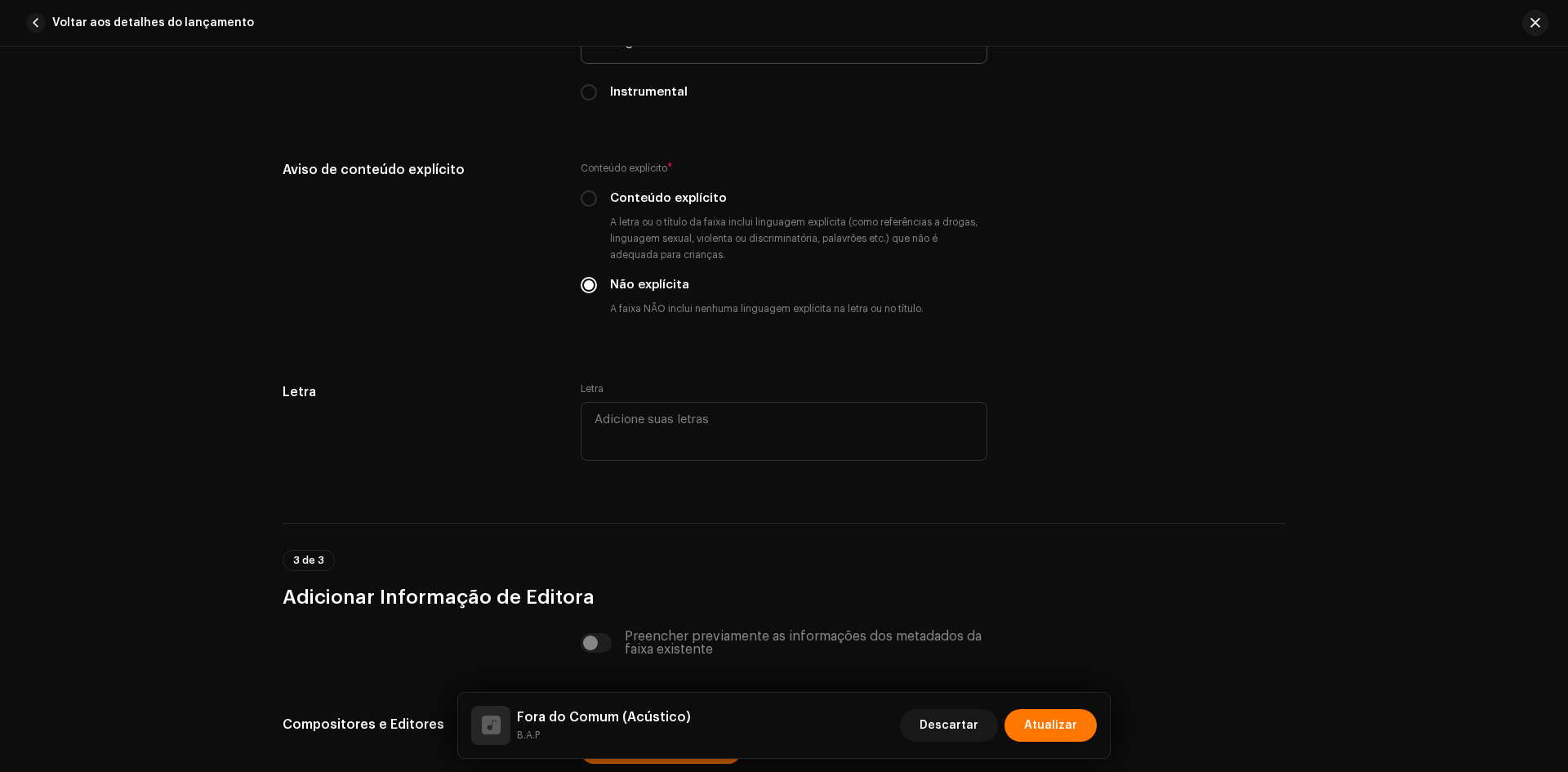
scroll to position [2680, 0]
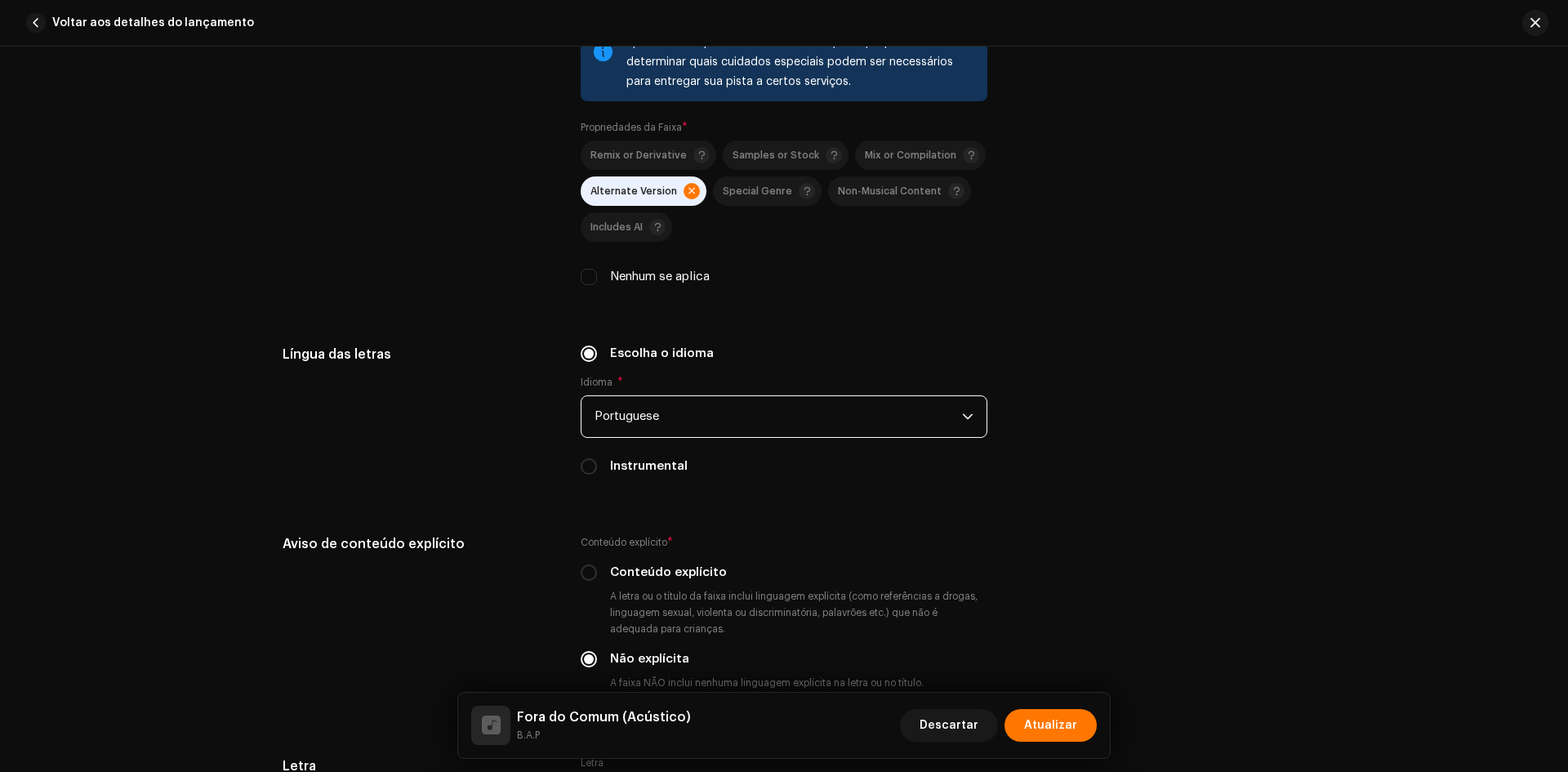
click at [691, 416] on span "Portuguese" at bounding box center [778, 417] width 367 height 41
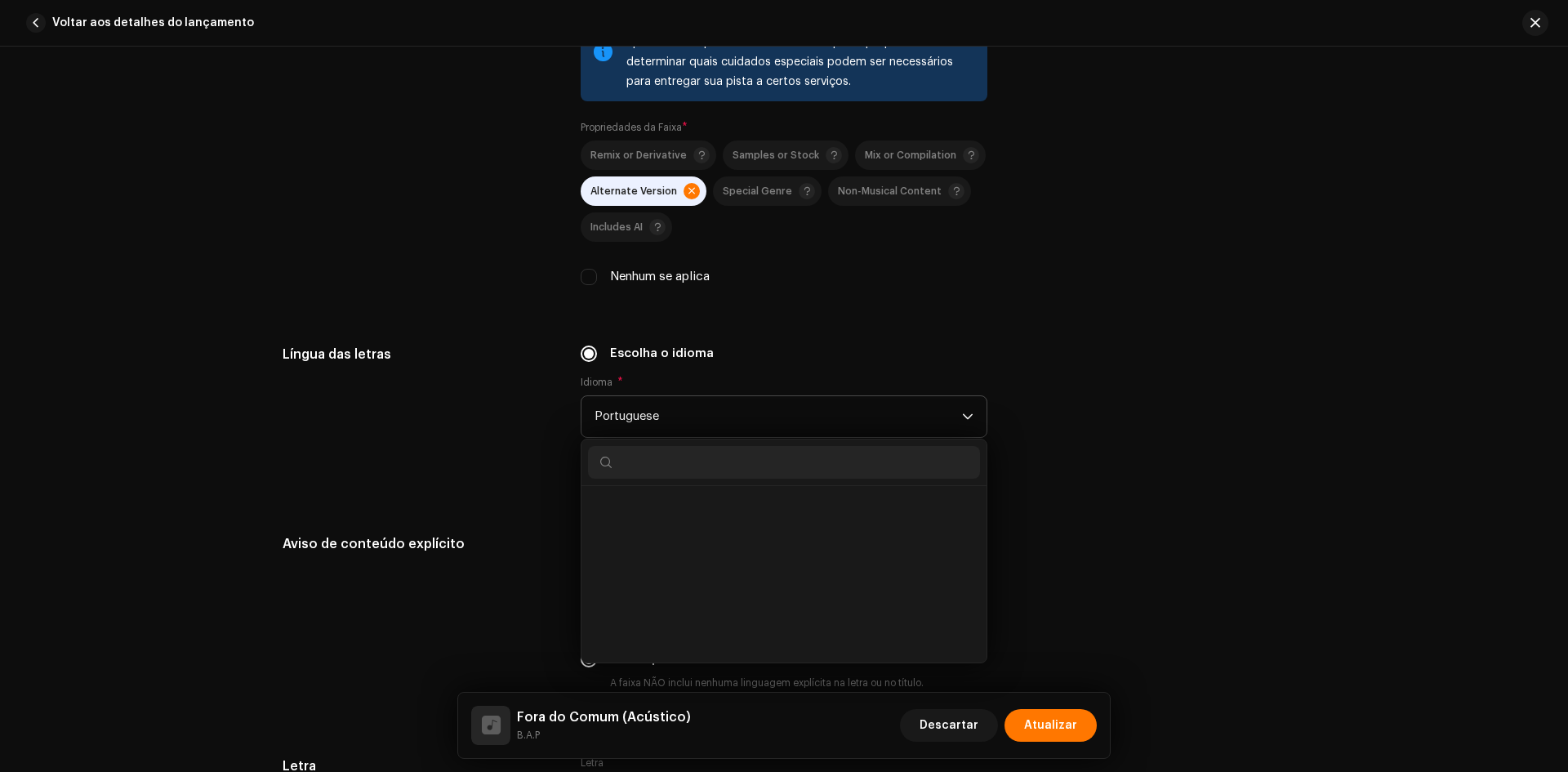
scroll to position [4450, 0]
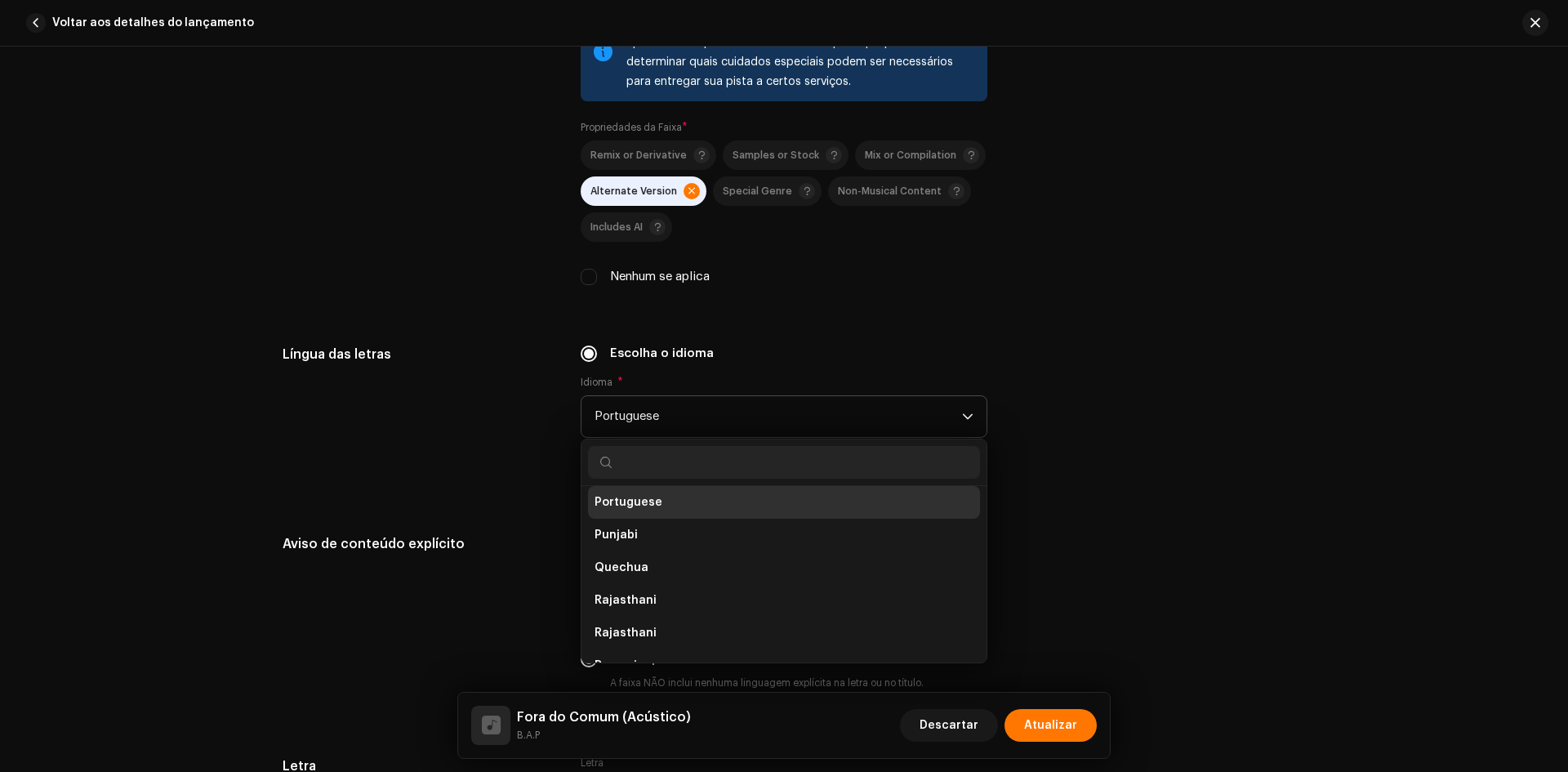
click at [691, 416] on span "Portuguese" at bounding box center [778, 417] width 367 height 41
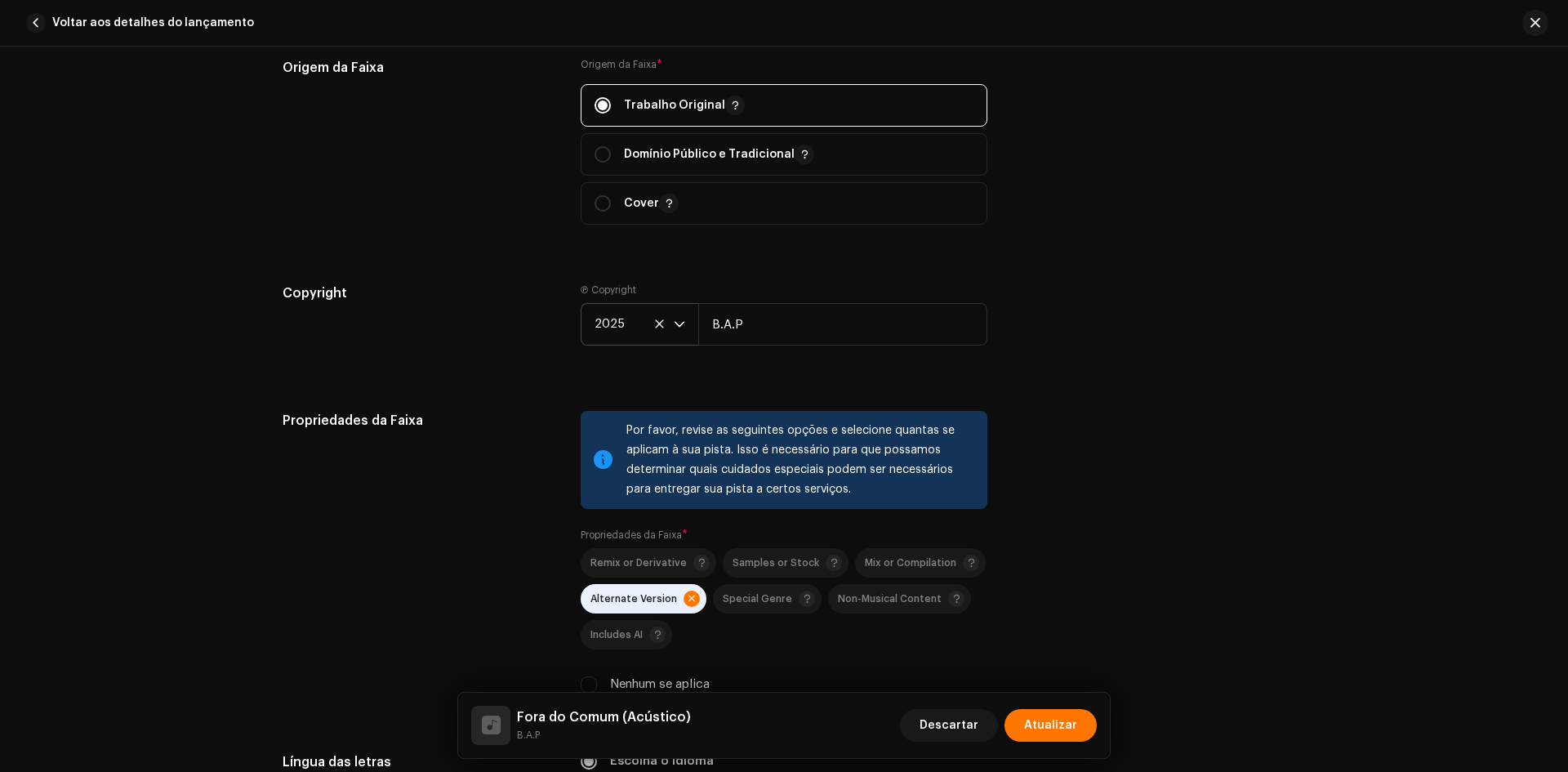
scroll to position [2272, 0]
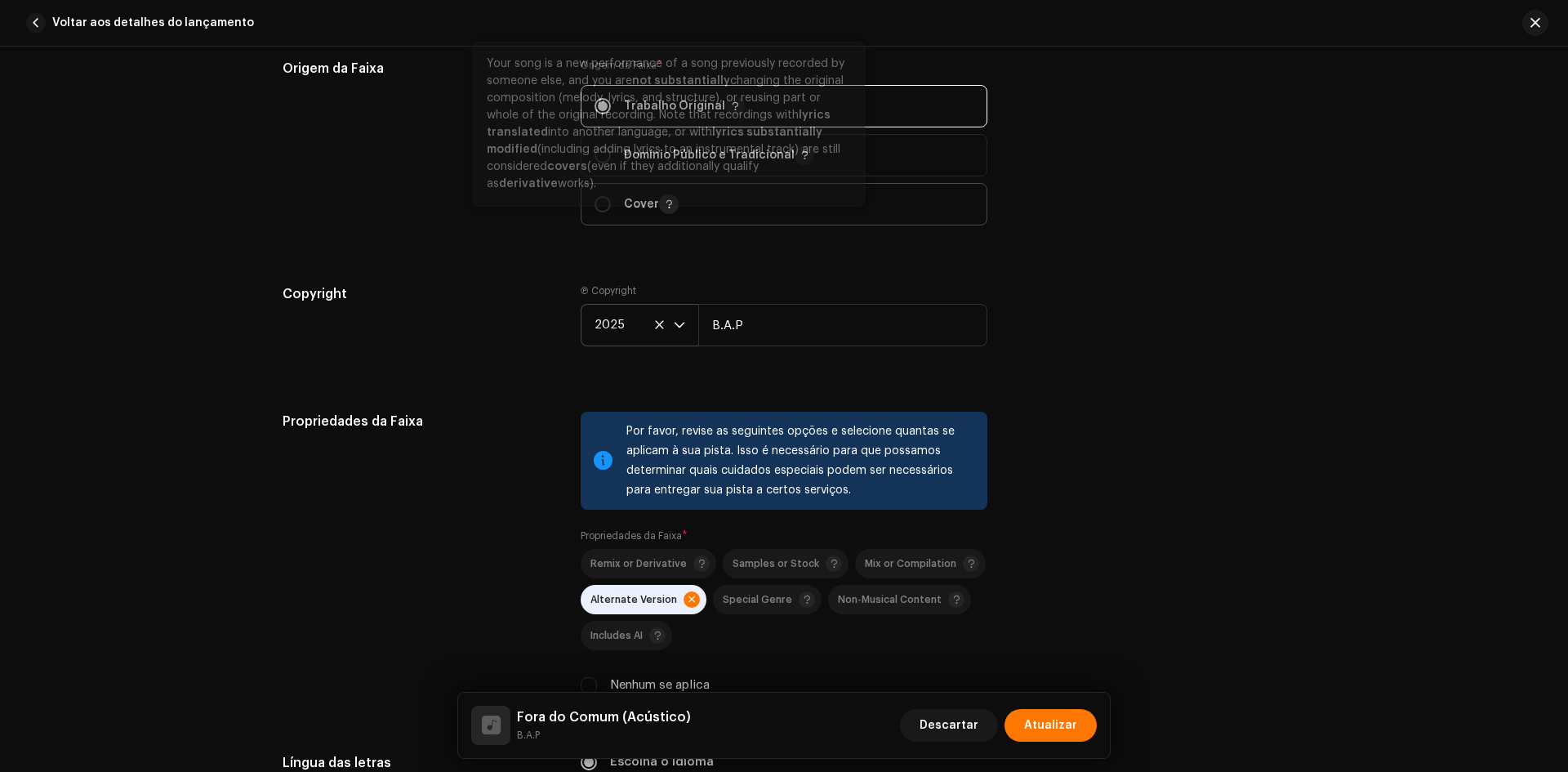
click at [669, 207] on span "button" at bounding box center [669, 203] width 9 height 13
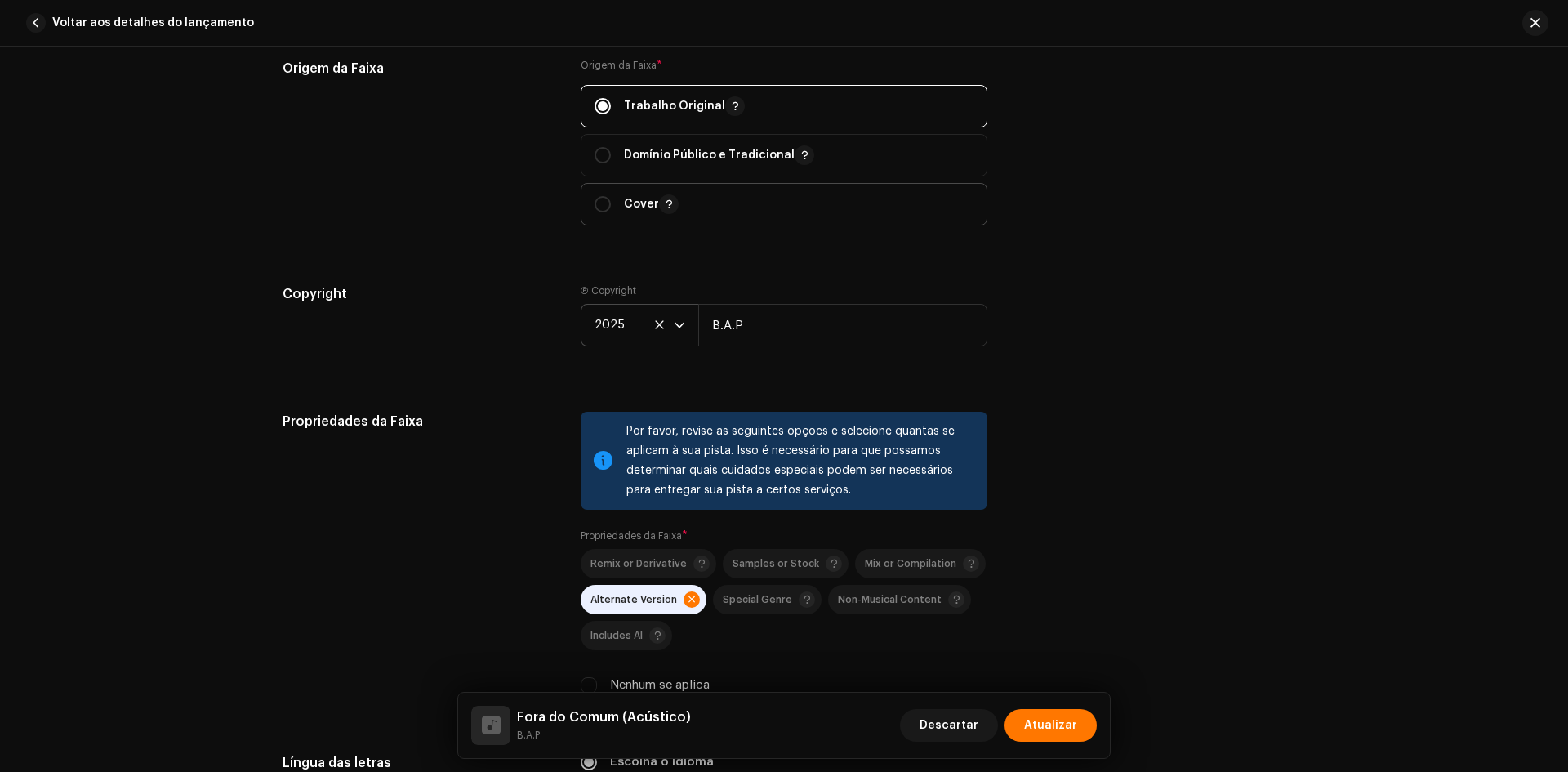
drag, startPoint x: 623, startPoint y: 201, endPoint x: 630, endPoint y: 222, distance: 22.1
click at [624, 200] on p "Cover" at bounding box center [651, 204] width 54 height 20
radio input "false"
radio input "true"
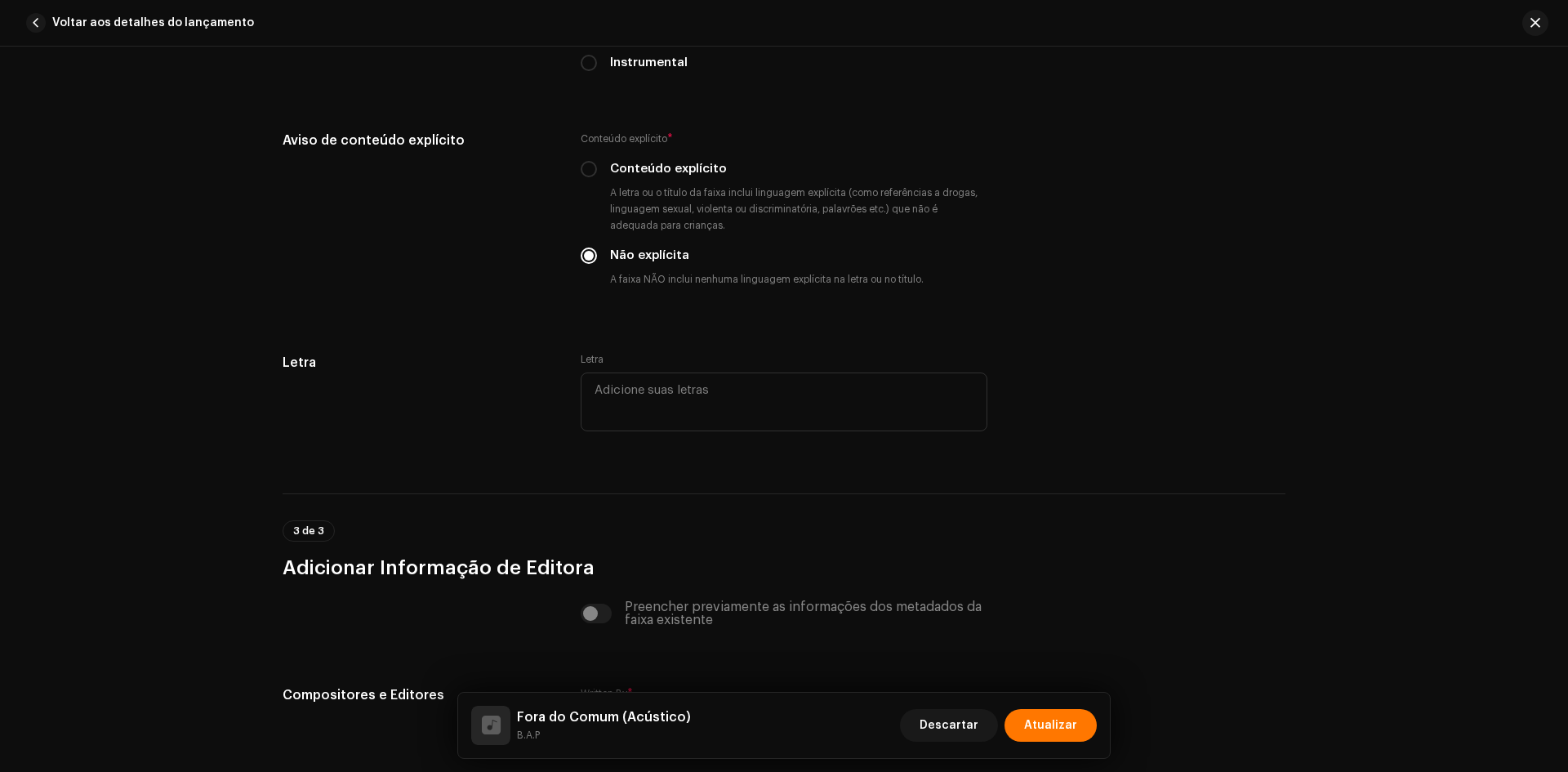
scroll to position [3333, 0]
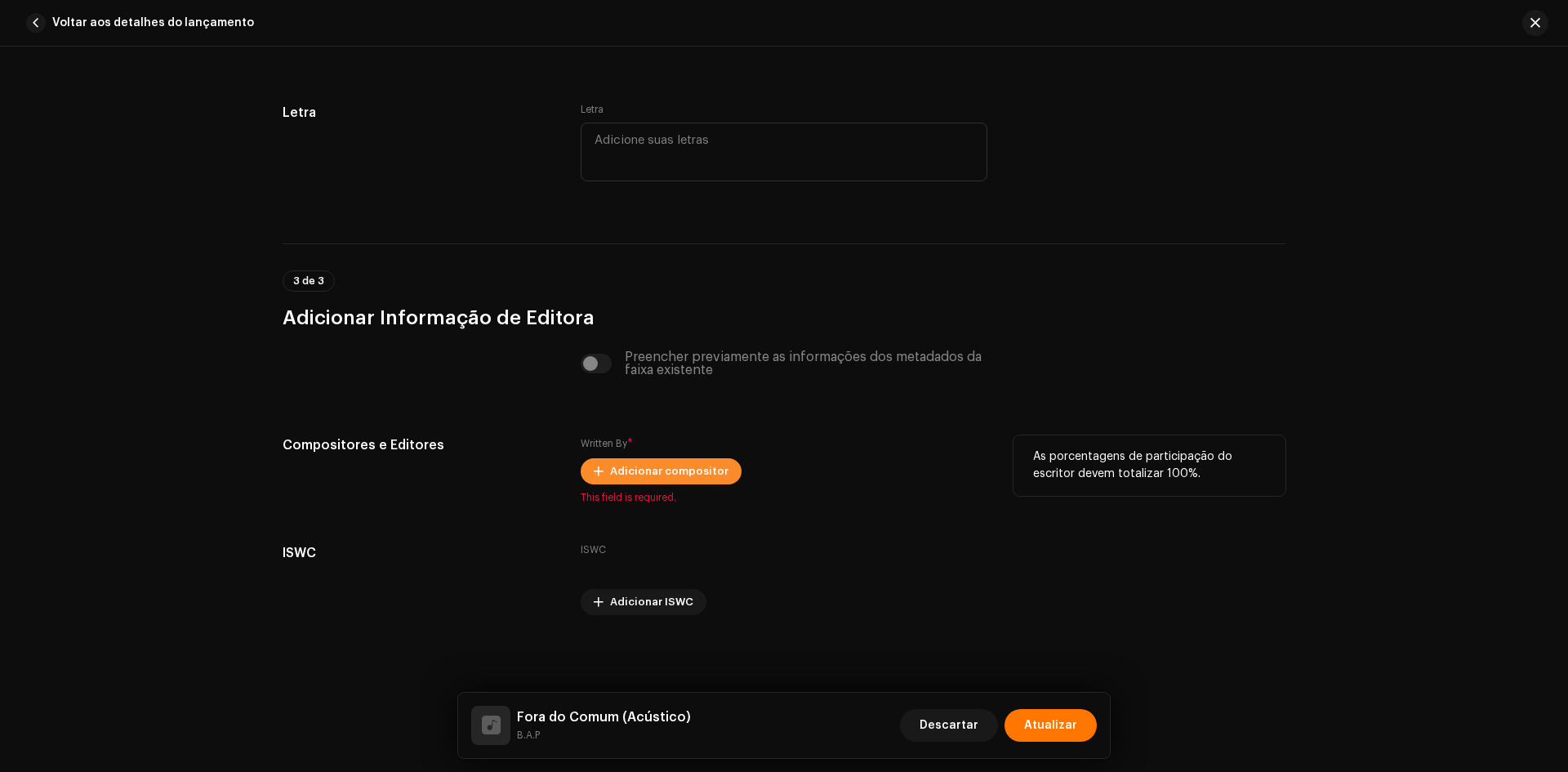
click at [630, 462] on span "Adicionar compositor" at bounding box center [669, 471] width 118 height 32
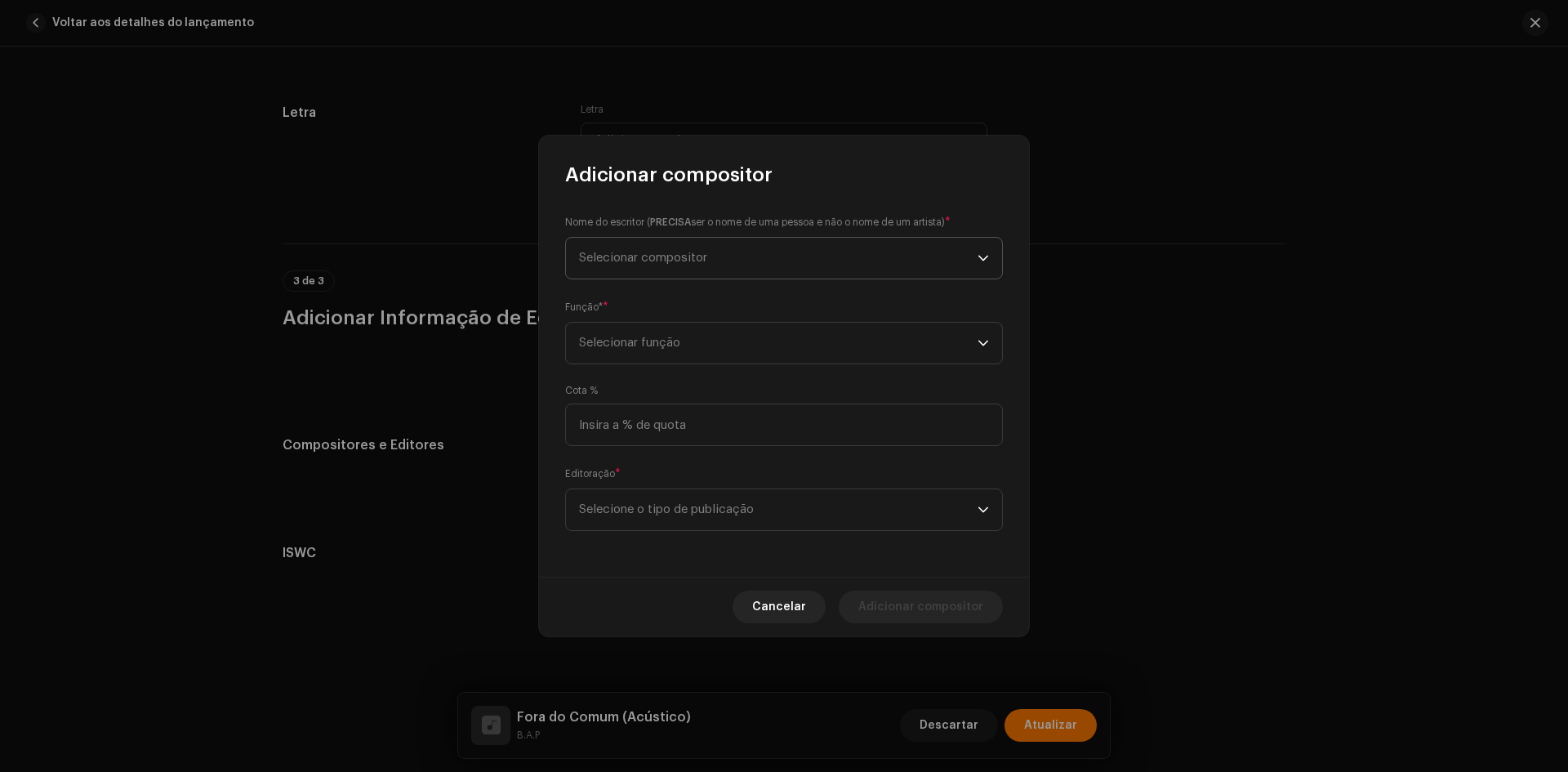
click at [658, 251] on span "Selecionar compositor" at bounding box center [778, 258] width 399 height 41
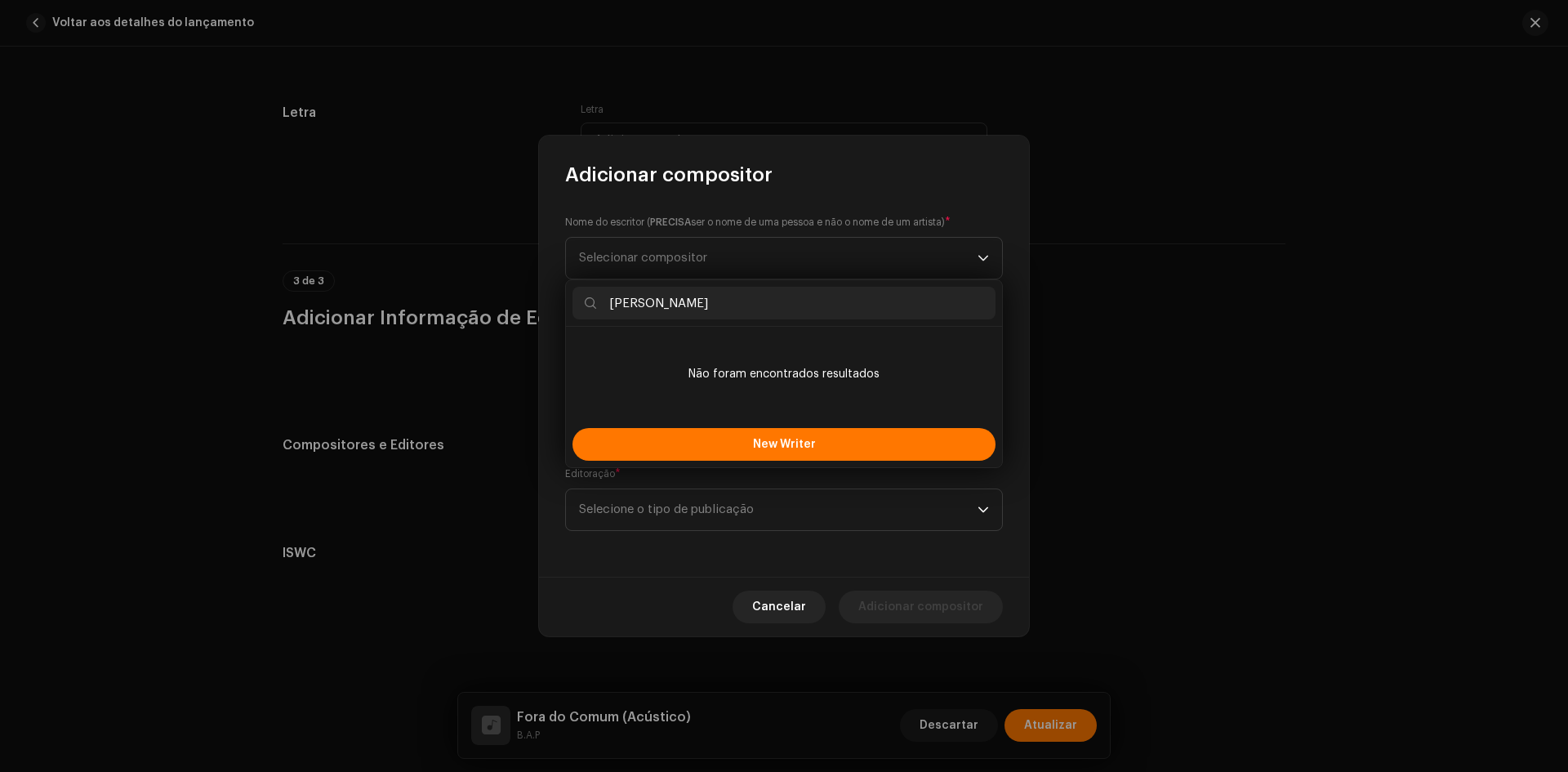
type input "[PERSON_NAME]"
click at [658, 350] on li "Não foram encontrados resultados" at bounding box center [784, 374] width 423 height 82
click at [660, 453] on button "New Writer" at bounding box center [784, 444] width 423 height 32
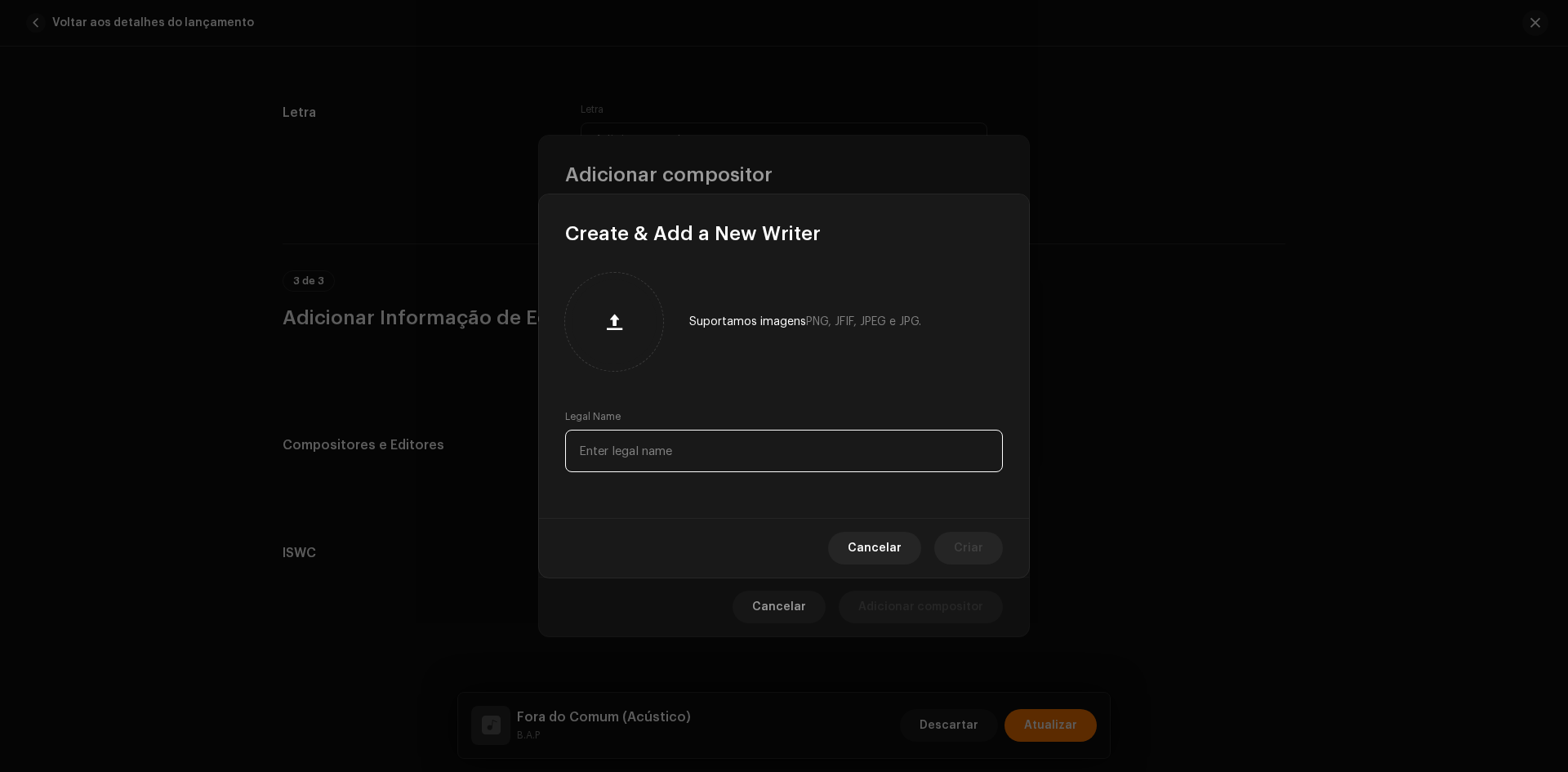
click at [660, 453] on input "text" at bounding box center [784, 451] width 438 height 43
paste input "[PERSON_NAME]"
type input "[PERSON_NAME]"
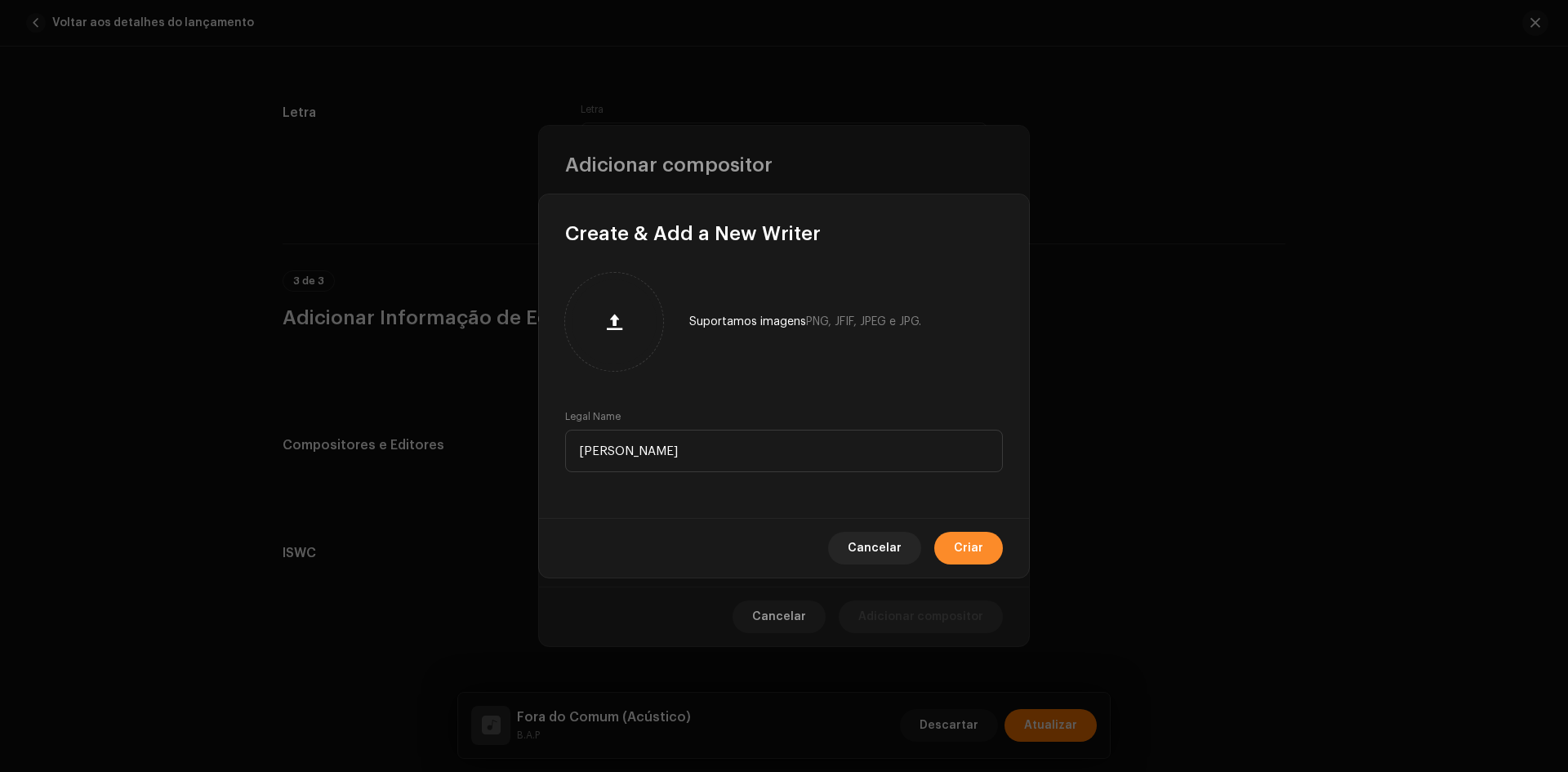
click at [959, 552] on span "Criar" at bounding box center [969, 548] width 30 height 32
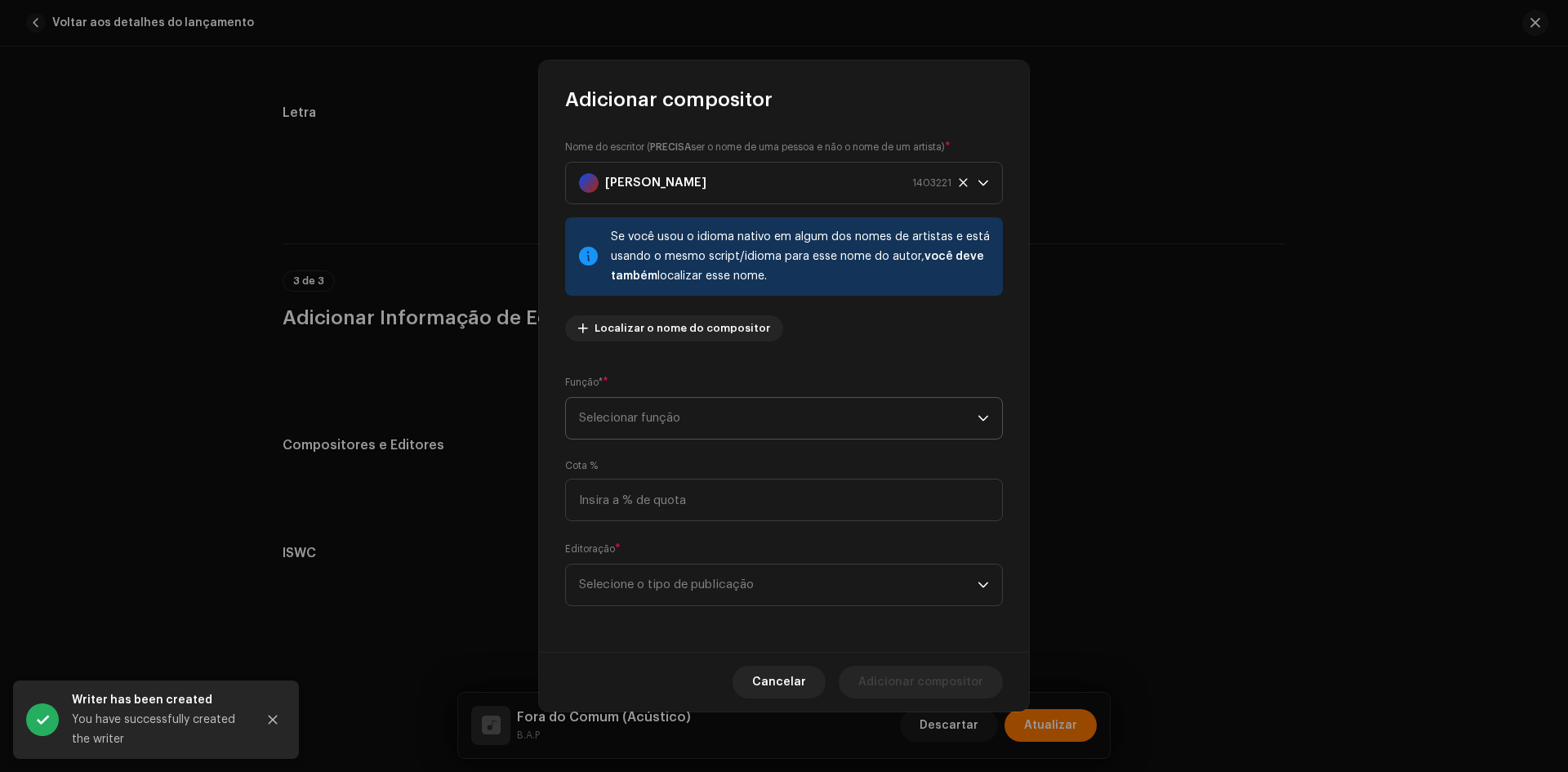
click at [643, 428] on span "Selecionar função" at bounding box center [778, 418] width 399 height 41
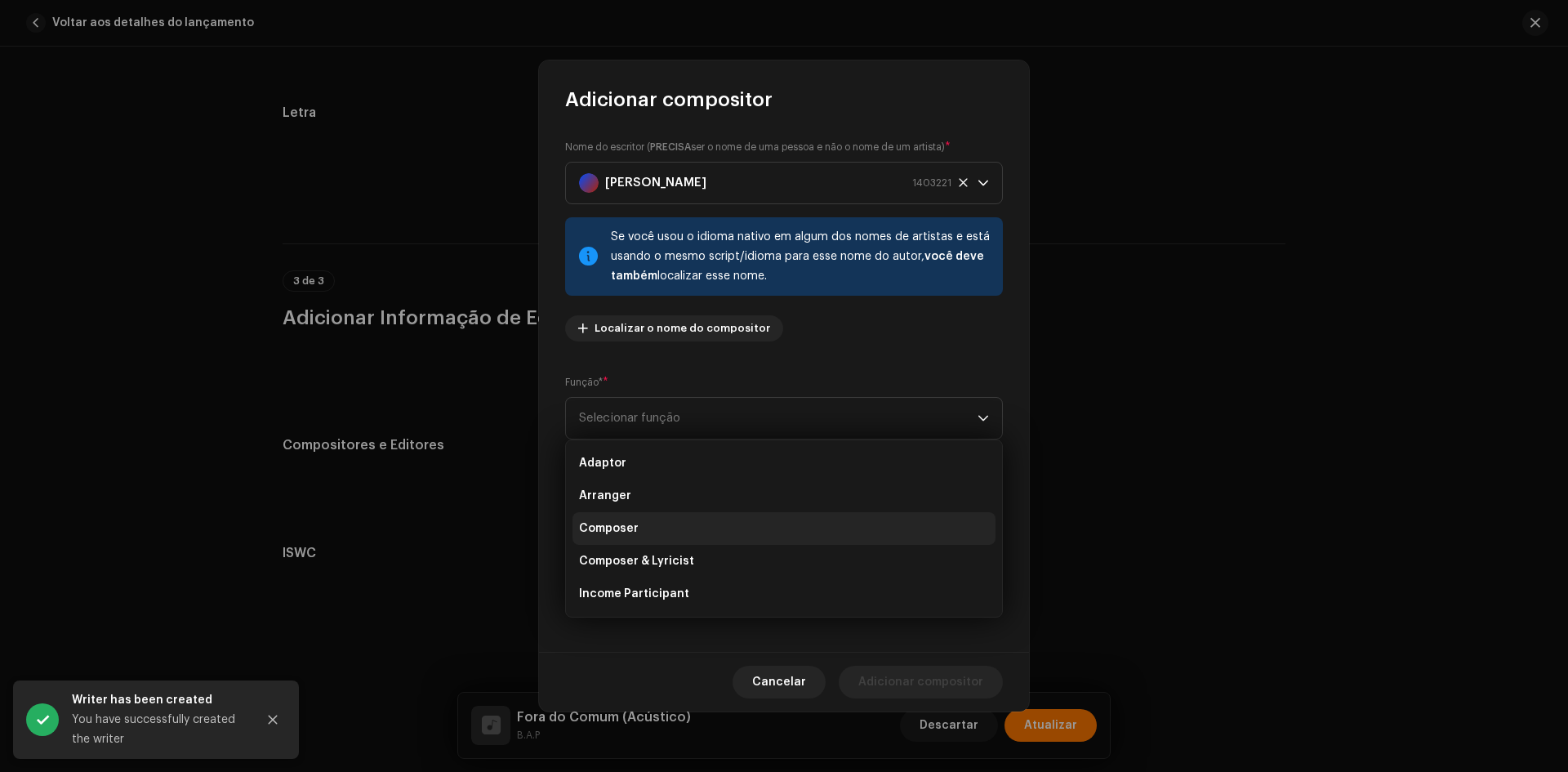
click at [647, 523] on li "Composer" at bounding box center [784, 528] width 423 height 32
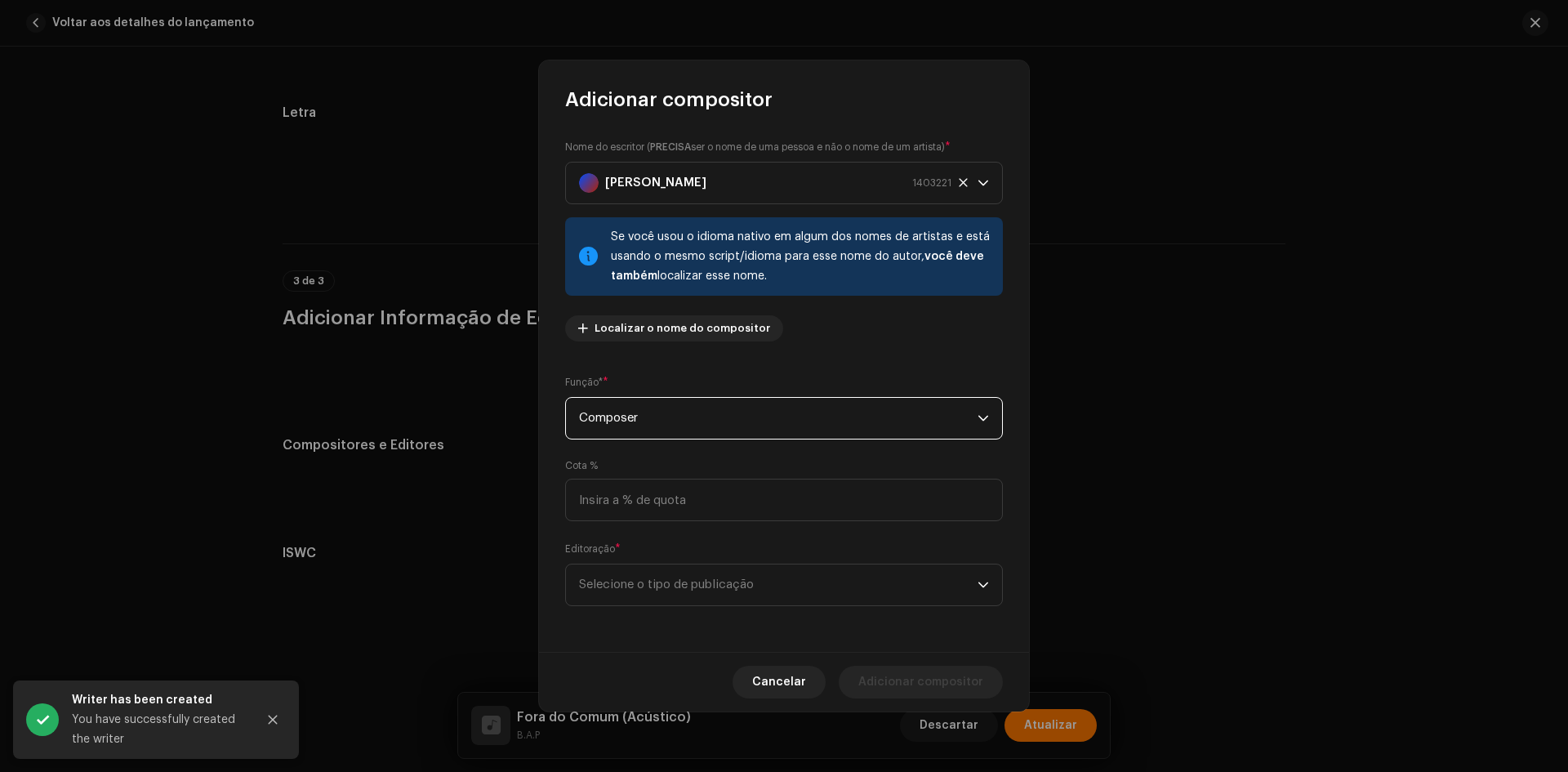
click at [643, 569] on span "Selecione o tipo de publicação" at bounding box center [778, 585] width 399 height 41
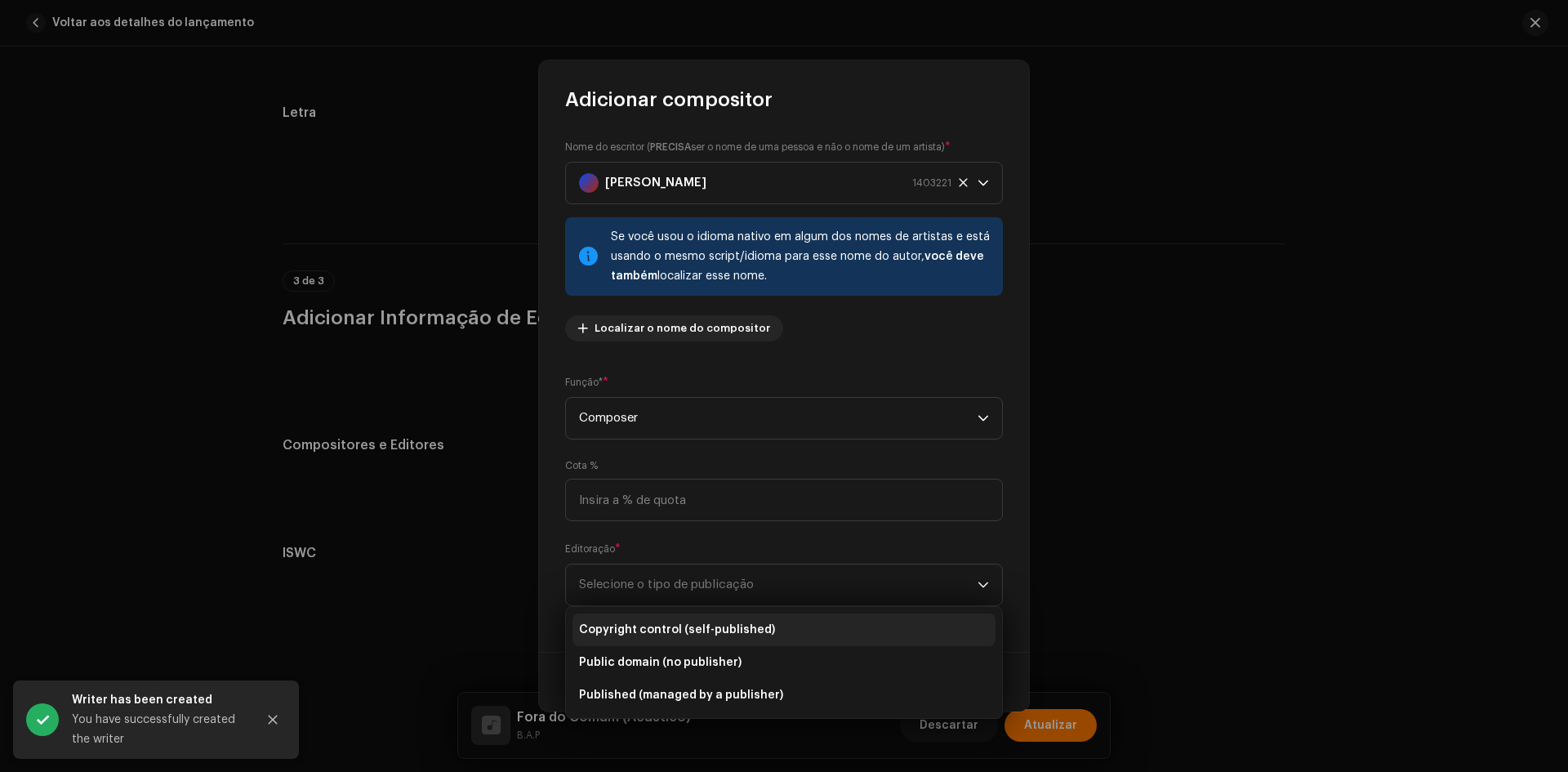
click at [646, 627] on span "Copyright control (self-published)" at bounding box center [677, 629] width 196 height 16
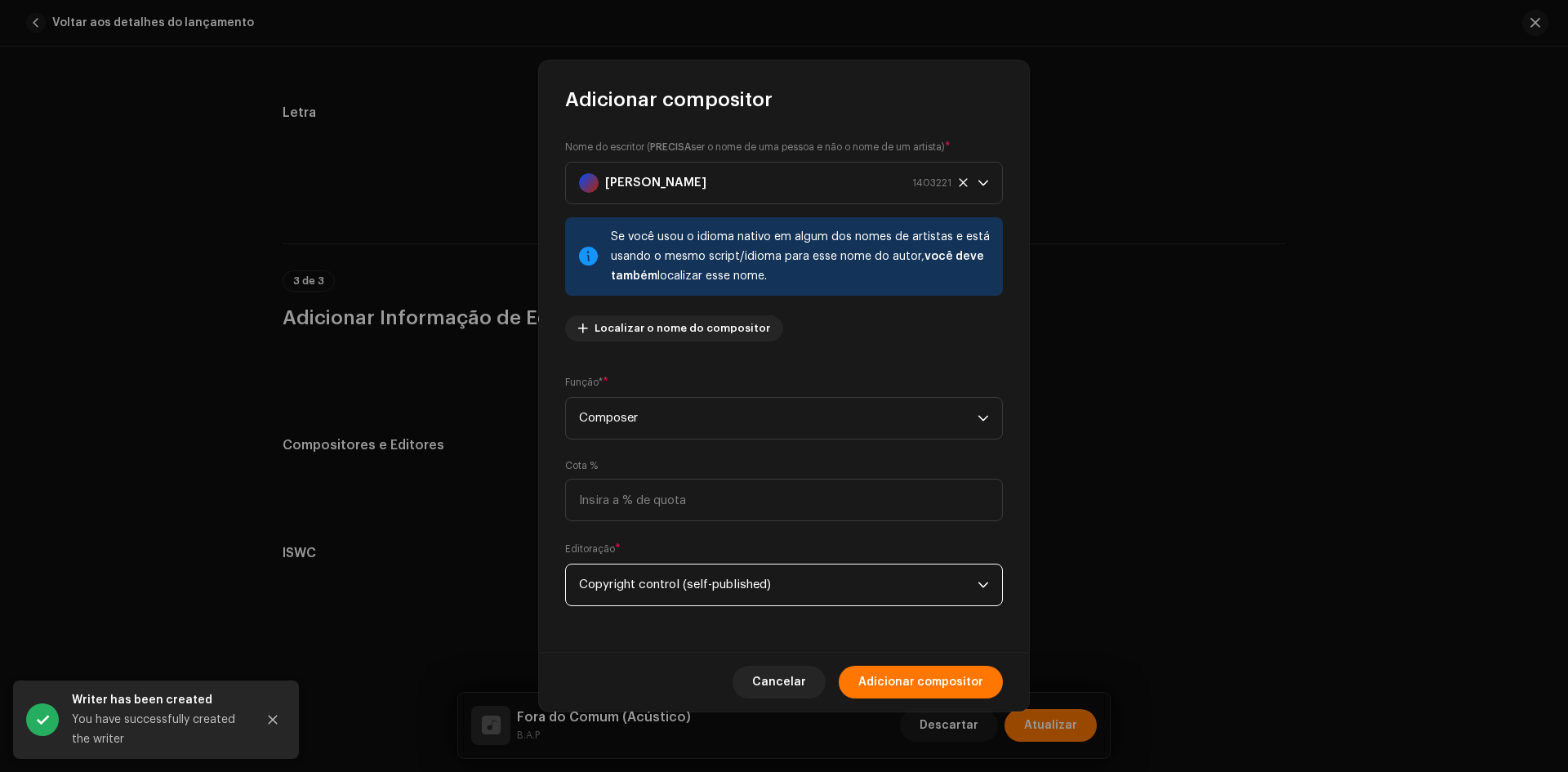
click at [933, 686] on span "Adicionar compositor" at bounding box center [921, 682] width 125 height 32
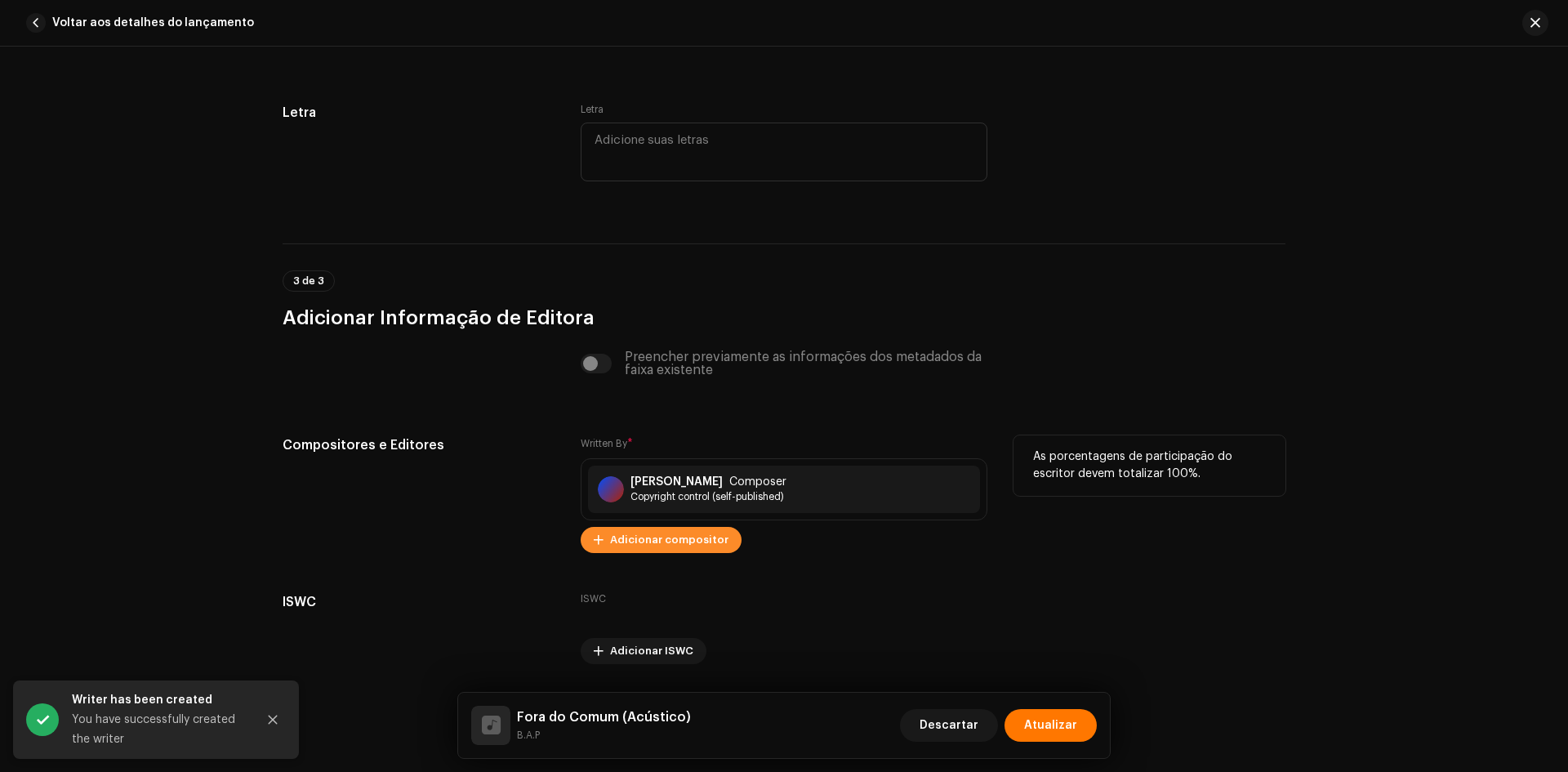
click at [661, 536] on span "Adicionar compositor" at bounding box center [669, 540] width 118 height 32
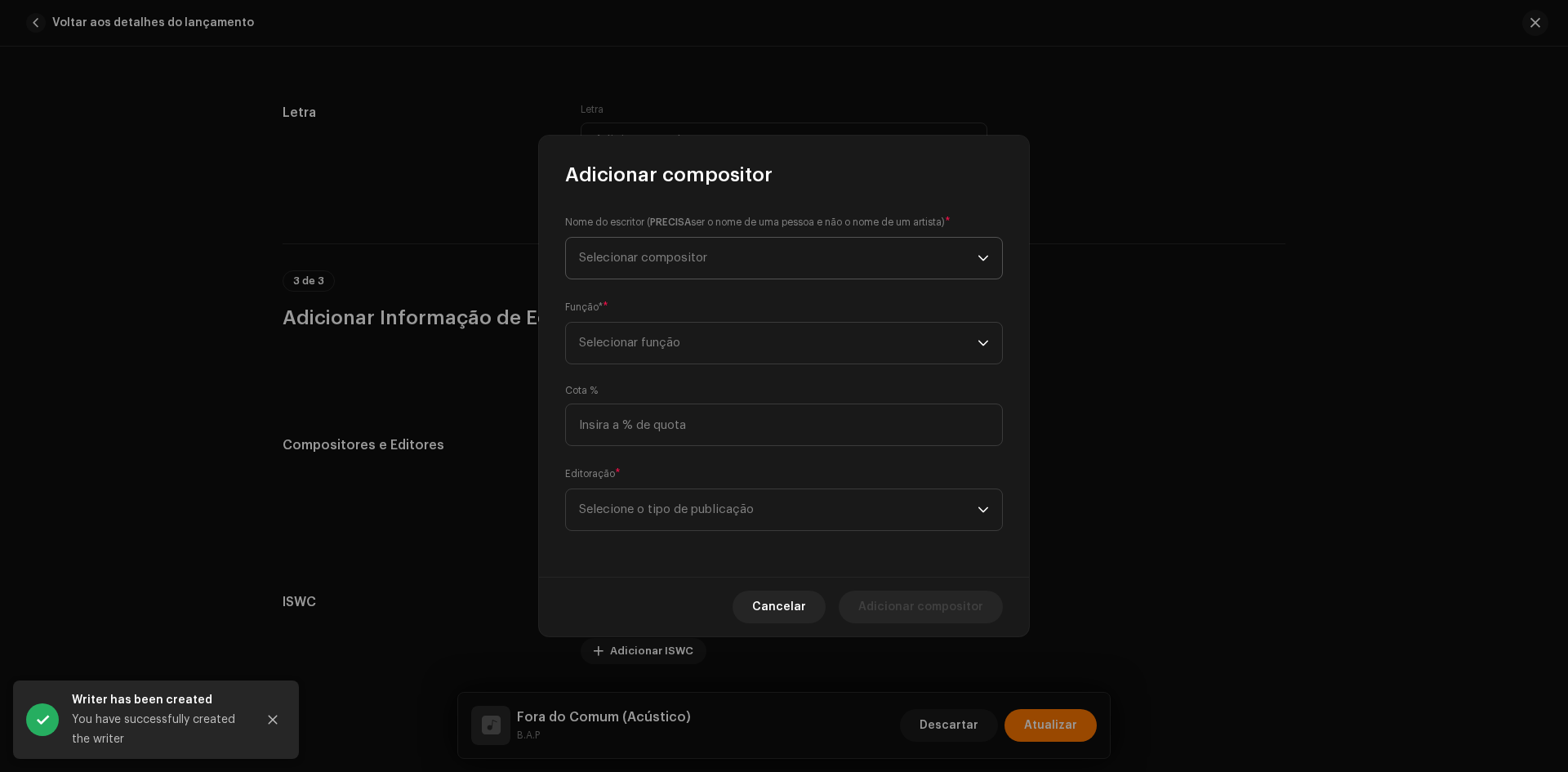
click at [641, 256] on span "Selecionar compositor" at bounding box center [643, 258] width 128 height 12
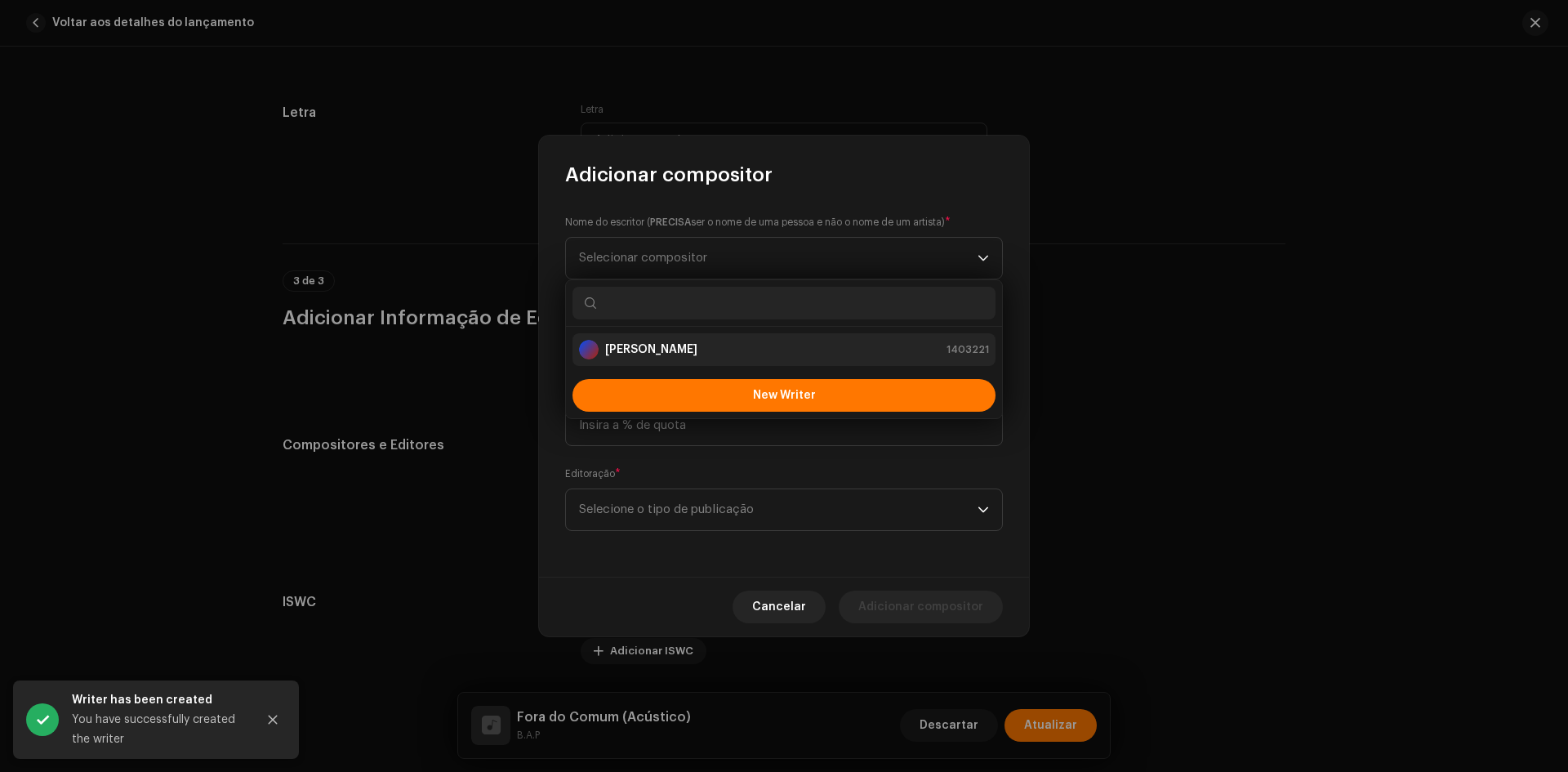
click at [651, 358] on div "[PERSON_NAME]" at bounding box center [638, 349] width 118 height 20
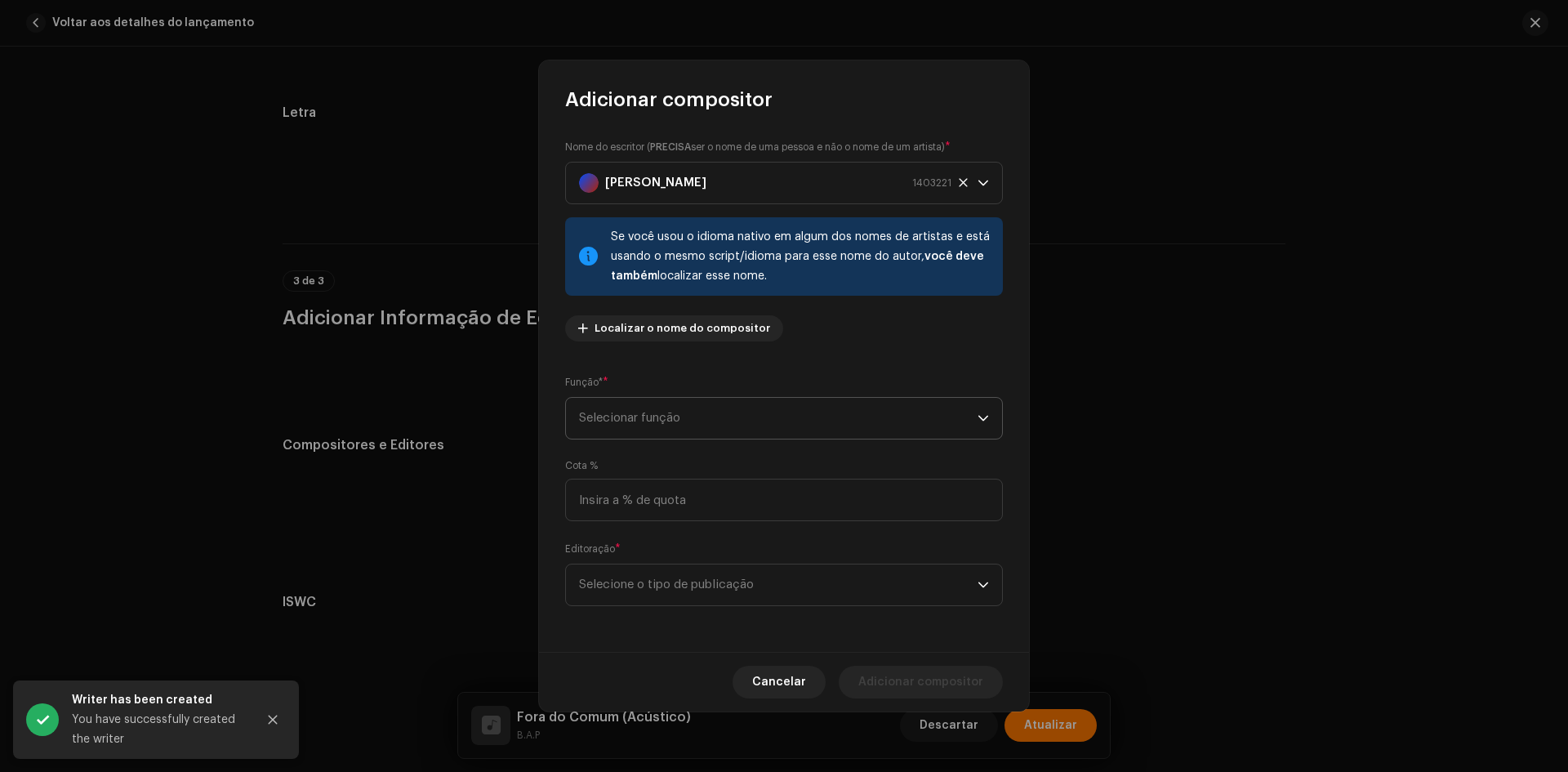
click at [644, 407] on span "Selecionar função" at bounding box center [778, 418] width 399 height 41
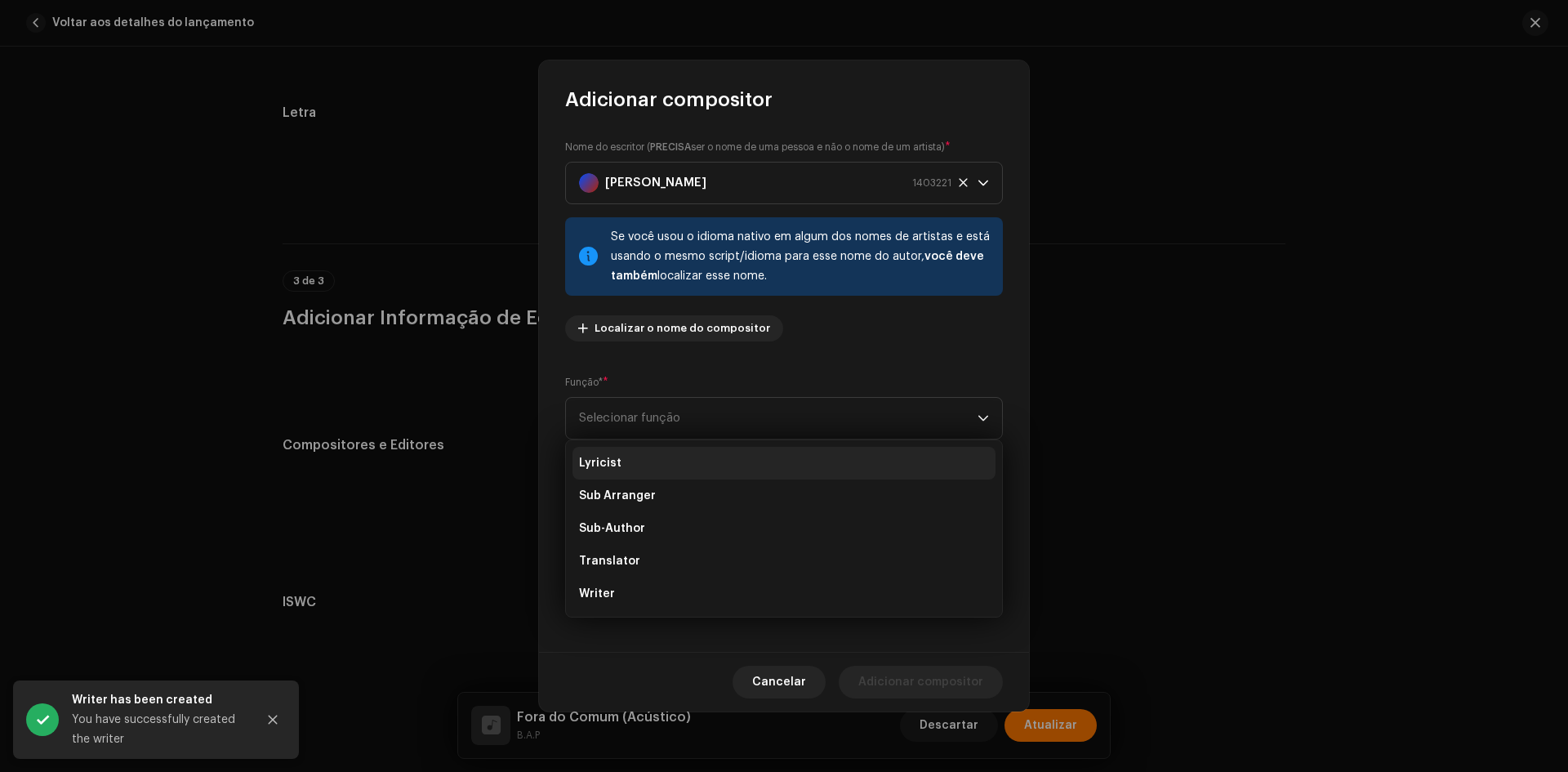
click at [622, 457] on li "Lyricist" at bounding box center [784, 463] width 423 height 32
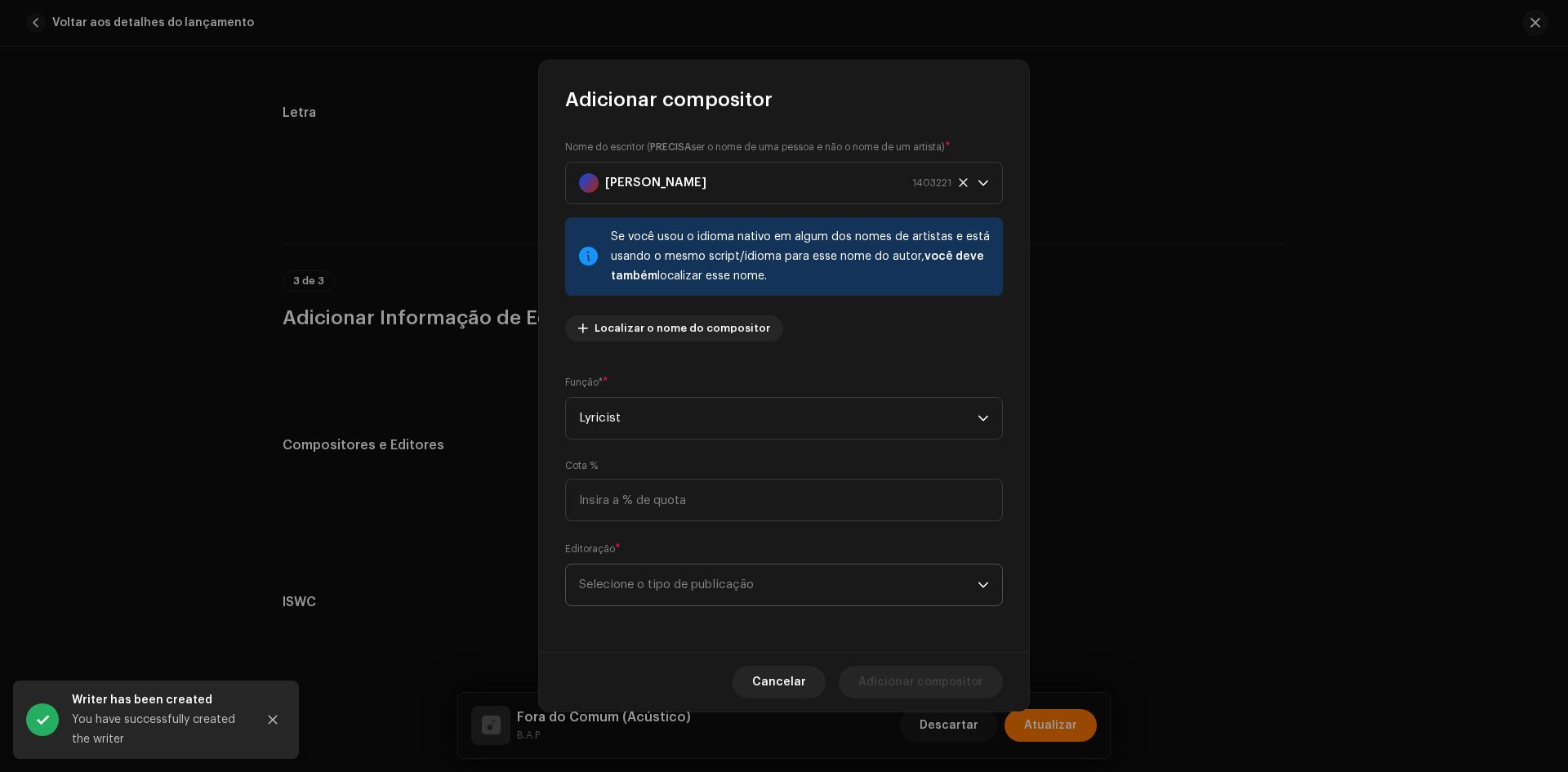
click at [628, 576] on span "Selecione o tipo de publicação" at bounding box center [778, 585] width 399 height 41
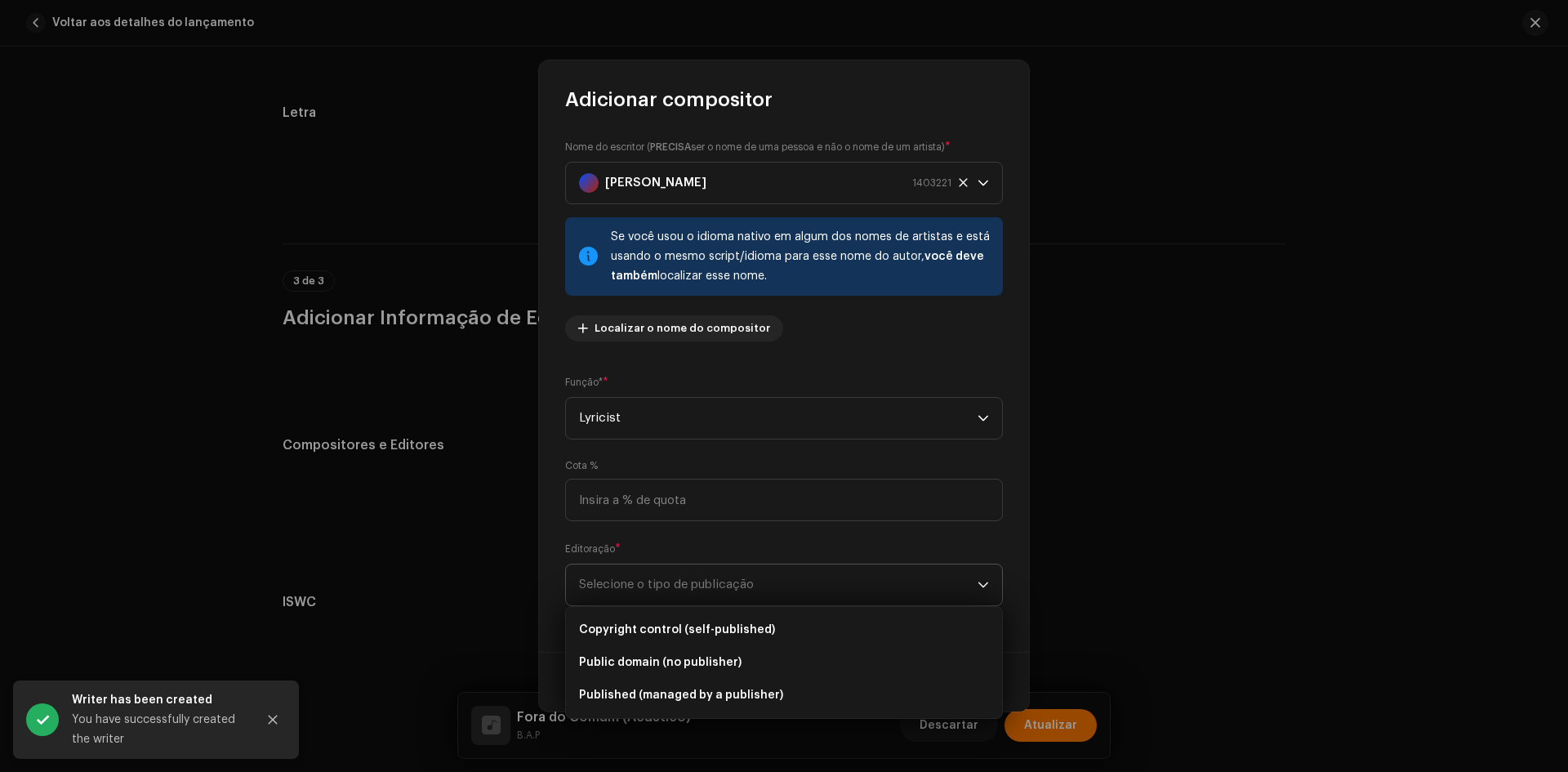
click at [626, 629] on span "Copyright control (self-published)" at bounding box center [677, 629] width 196 height 16
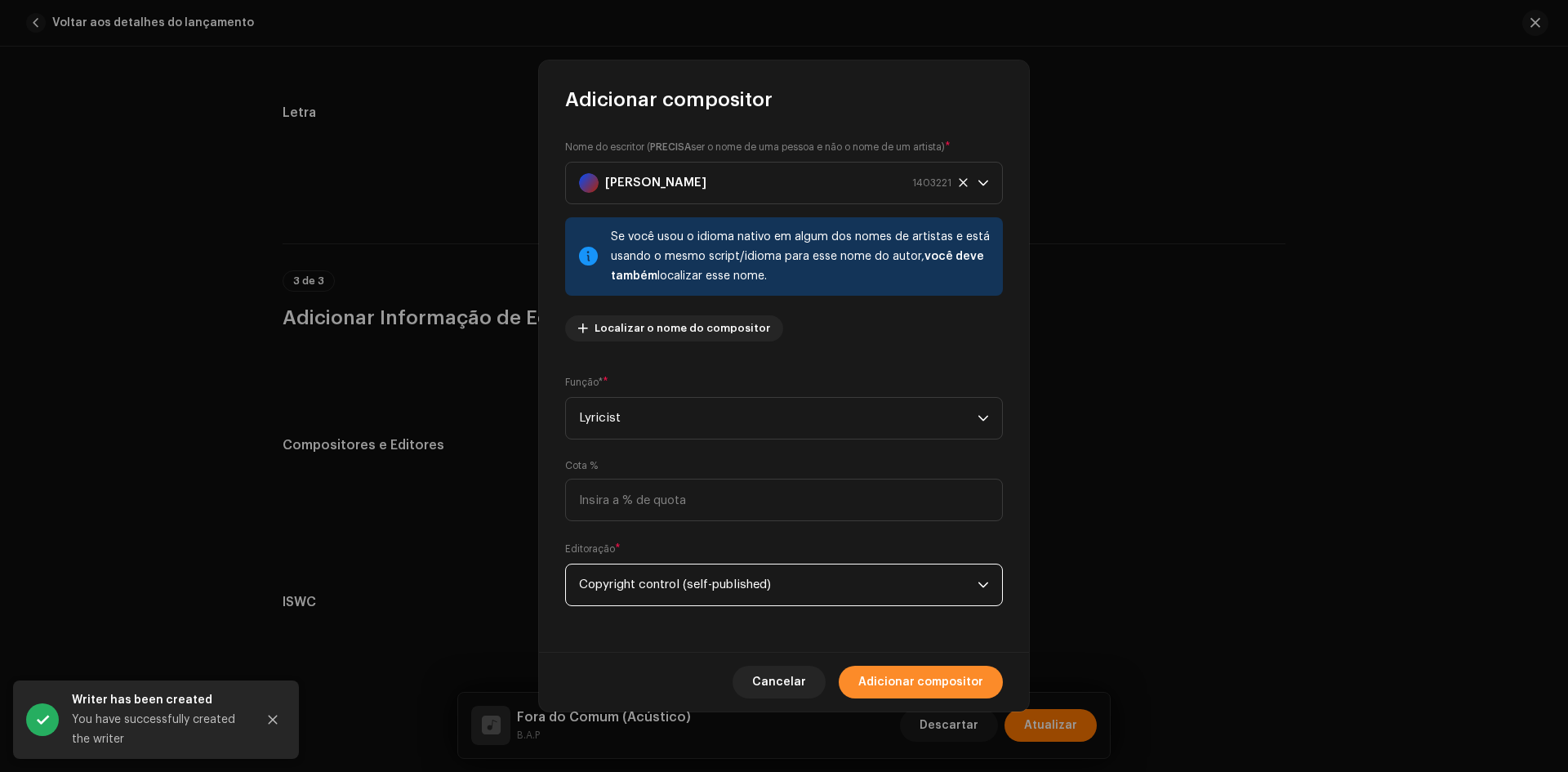
click at [900, 690] on span "Adicionar compositor" at bounding box center [921, 682] width 125 height 32
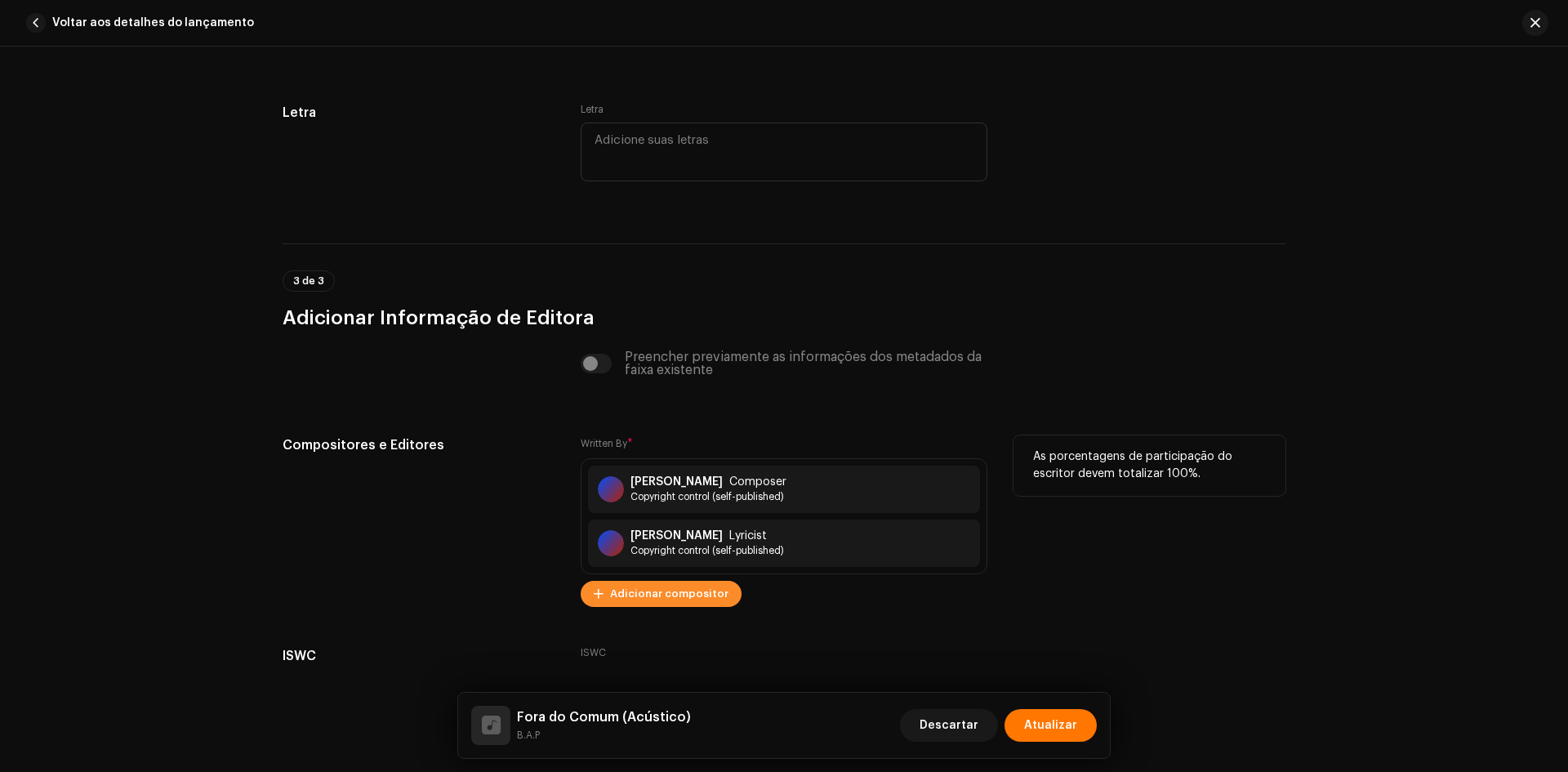
click at [680, 598] on span "Adicionar compositor" at bounding box center [669, 593] width 118 height 32
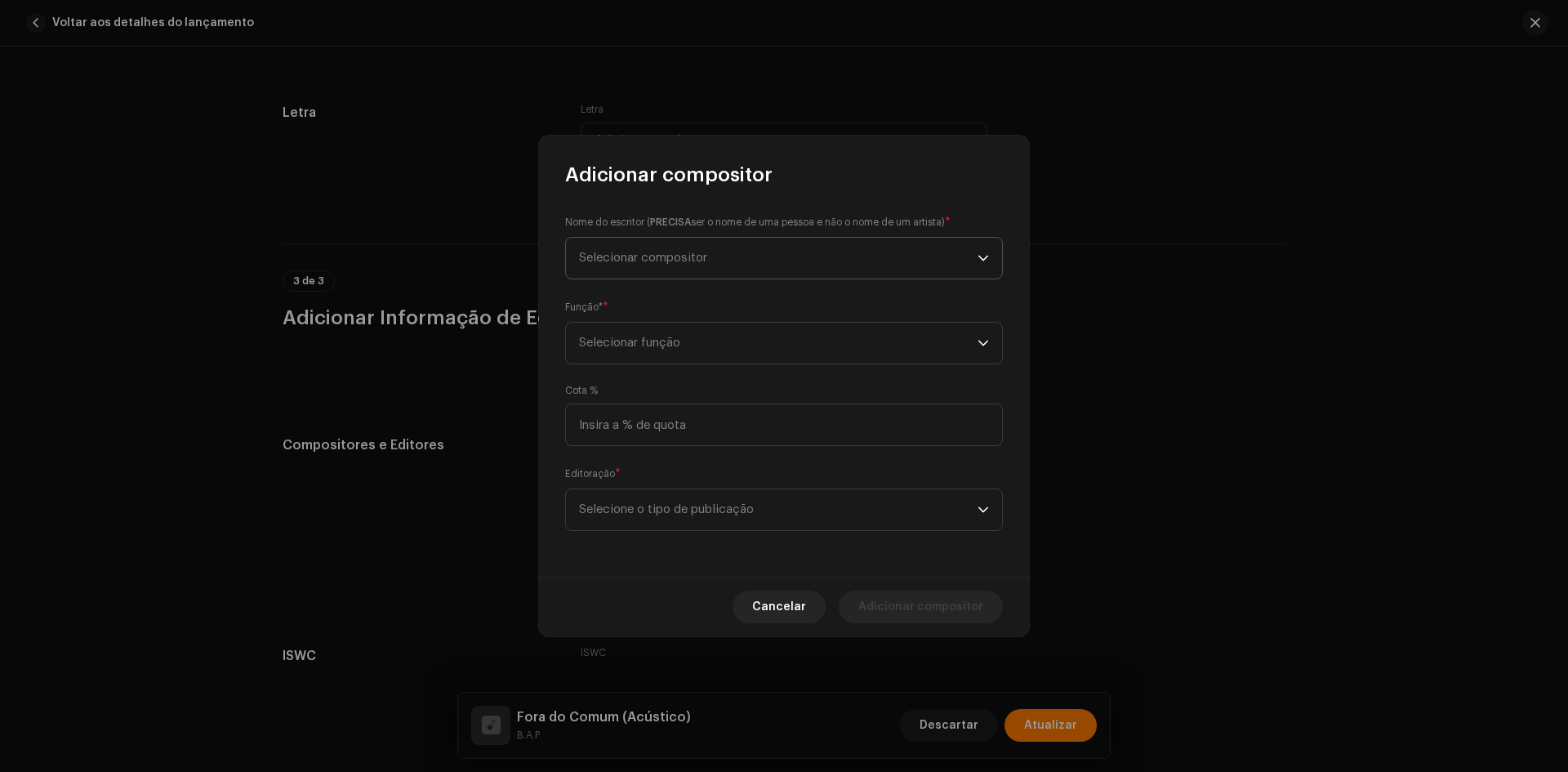
click at [679, 262] on span "Selecionar compositor" at bounding box center [643, 258] width 128 height 12
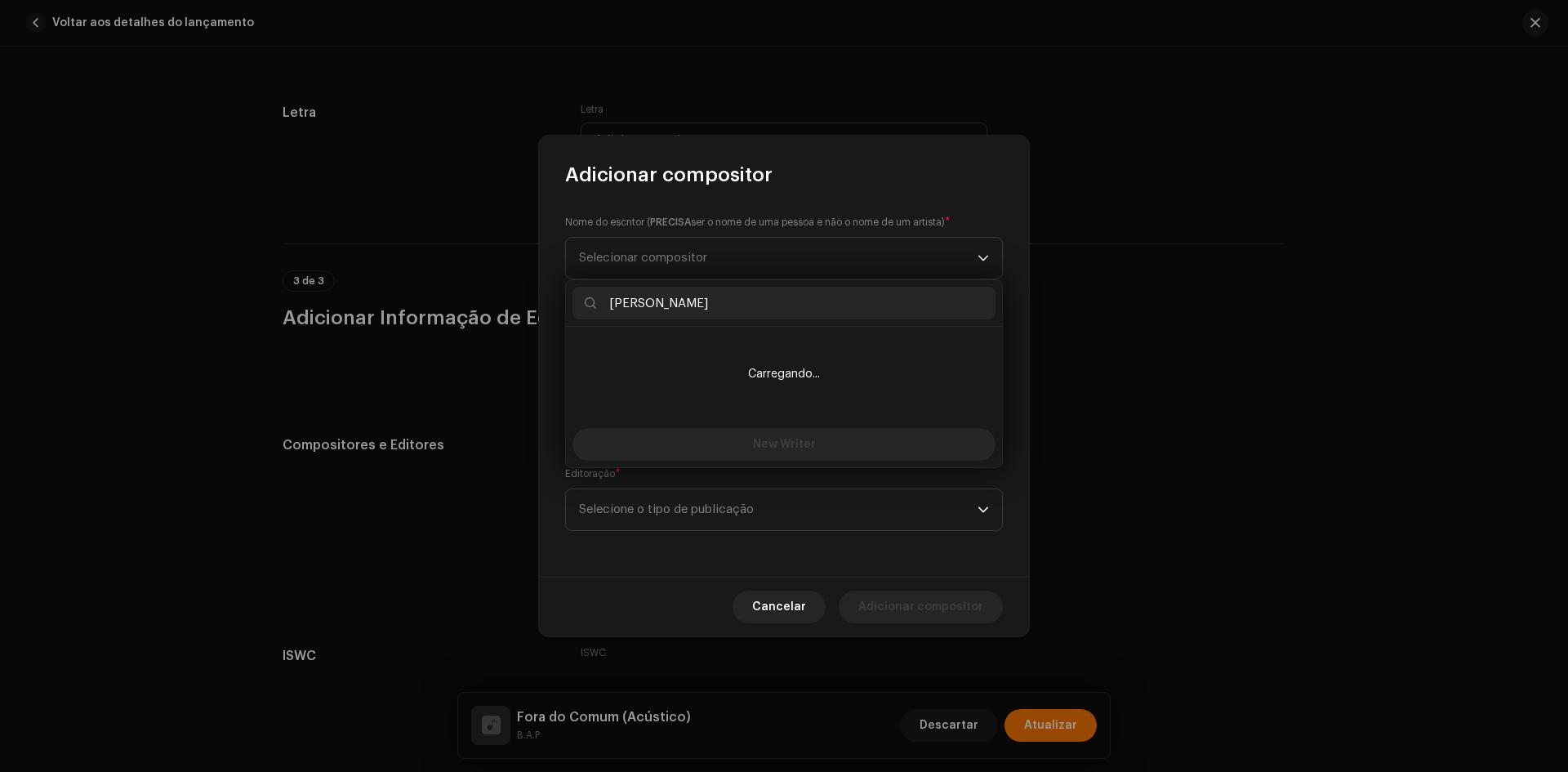
type input "[PERSON_NAME]"
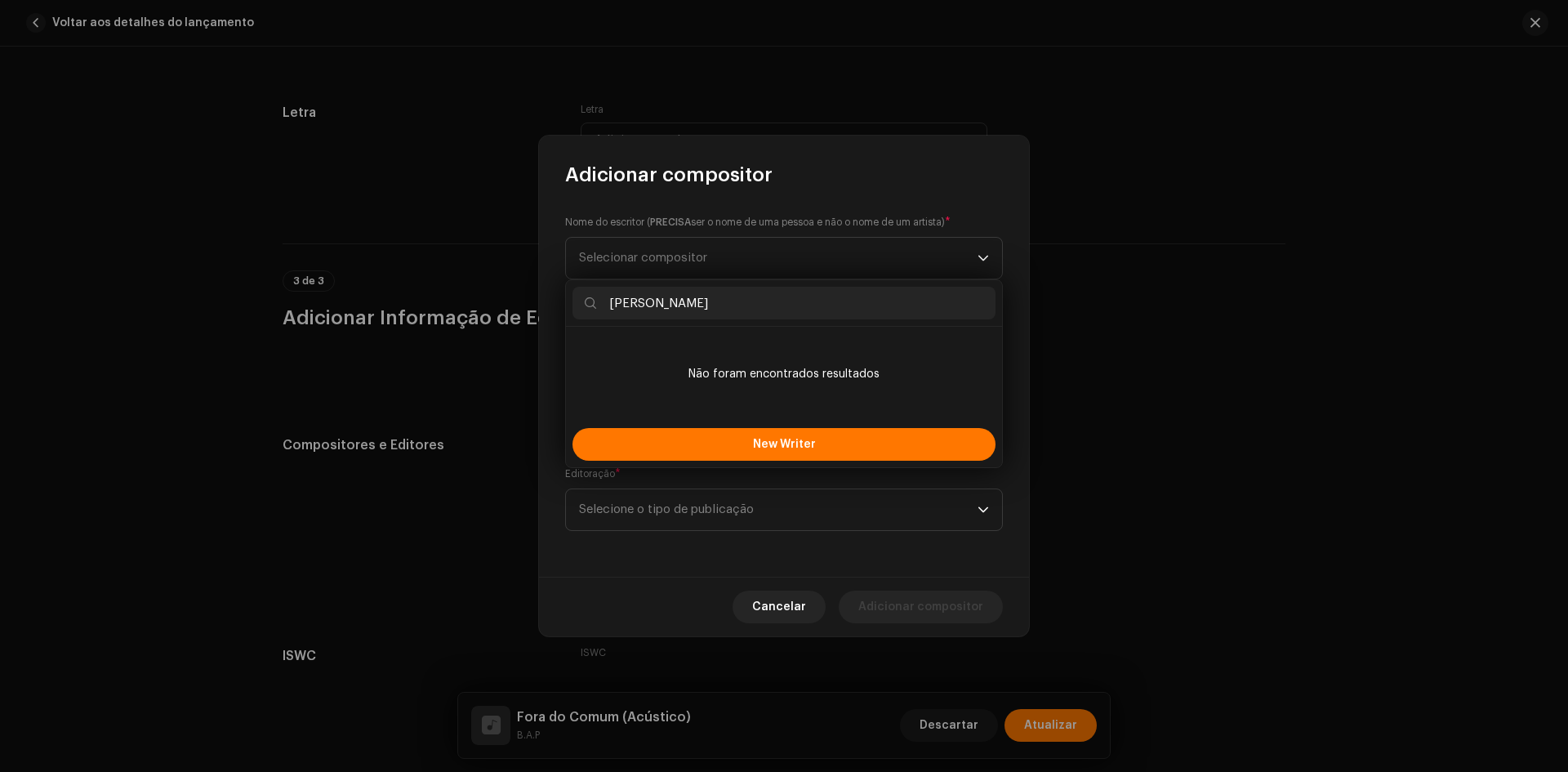
click at [641, 351] on li "Não foram encontrados resultados" at bounding box center [784, 374] width 423 height 82
click at [657, 455] on button "New Writer" at bounding box center [784, 444] width 423 height 32
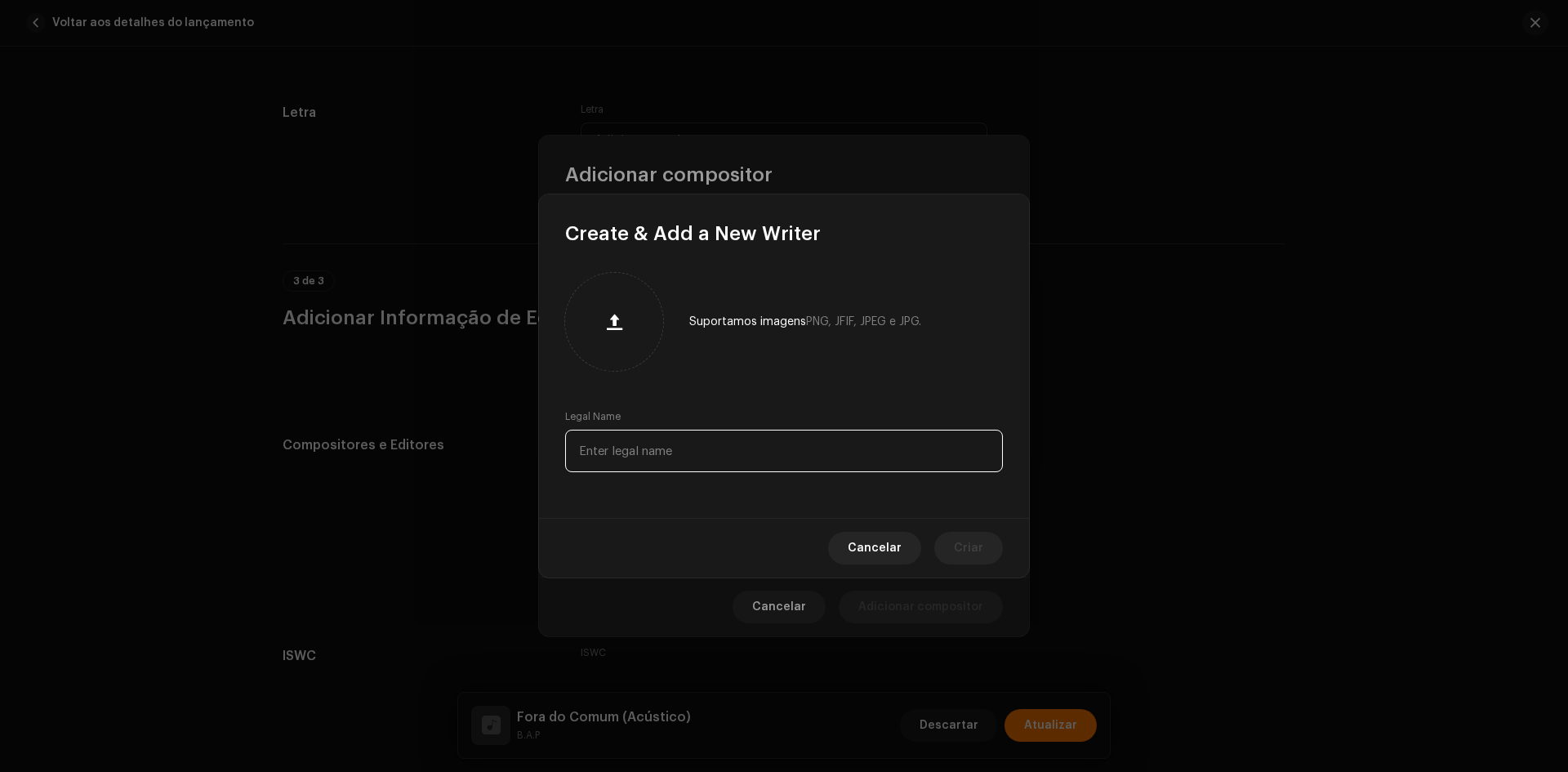
click at [654, 457] on input "text" at bounding box center [784, 451] width 438 height 43
paste input "[PERSON_NAME]"
type input "[PERSON_NAME]"
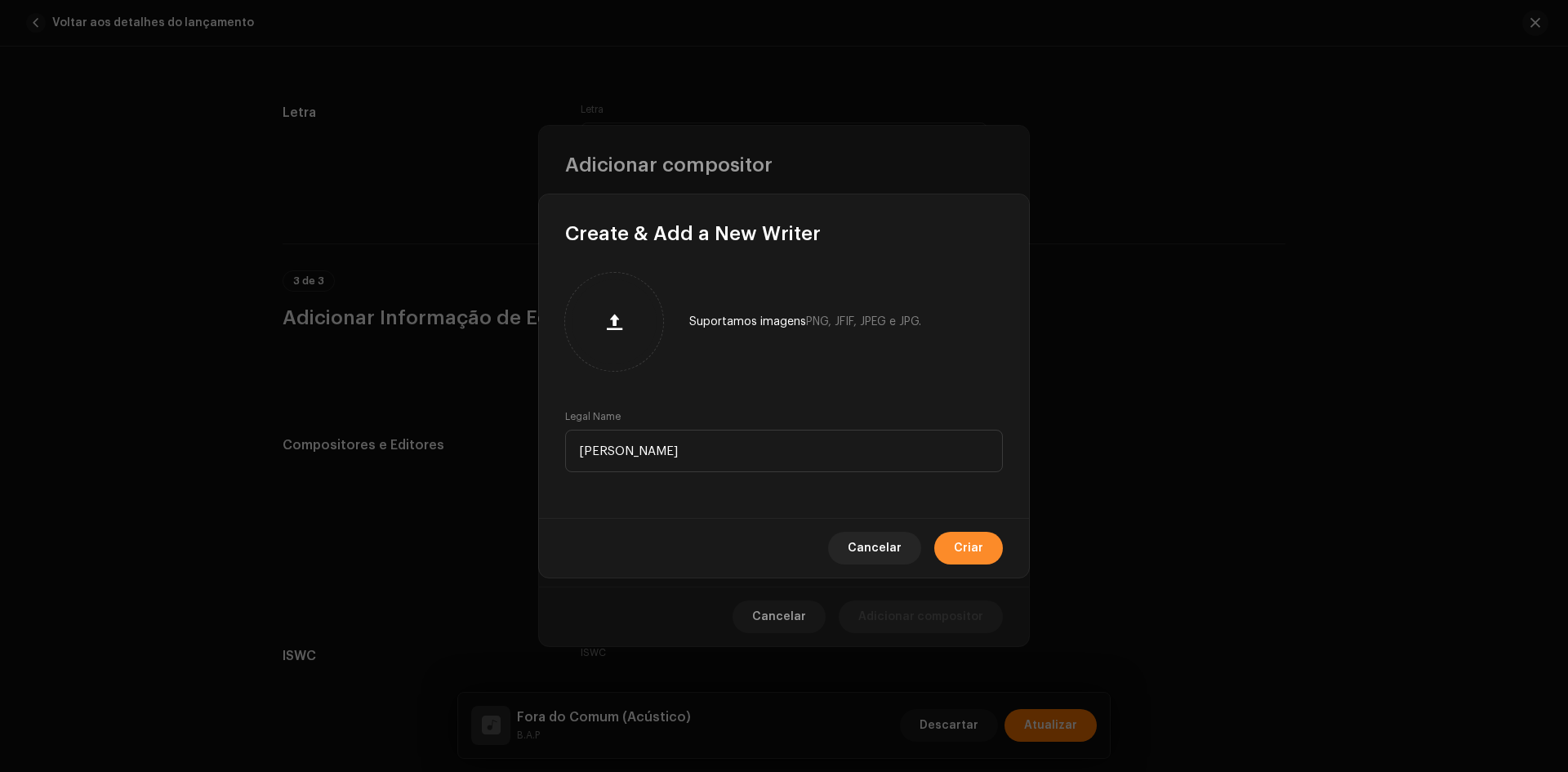
click at [996, 561] on button "Criar" at bounding box center [969, 548] width 69 height 32
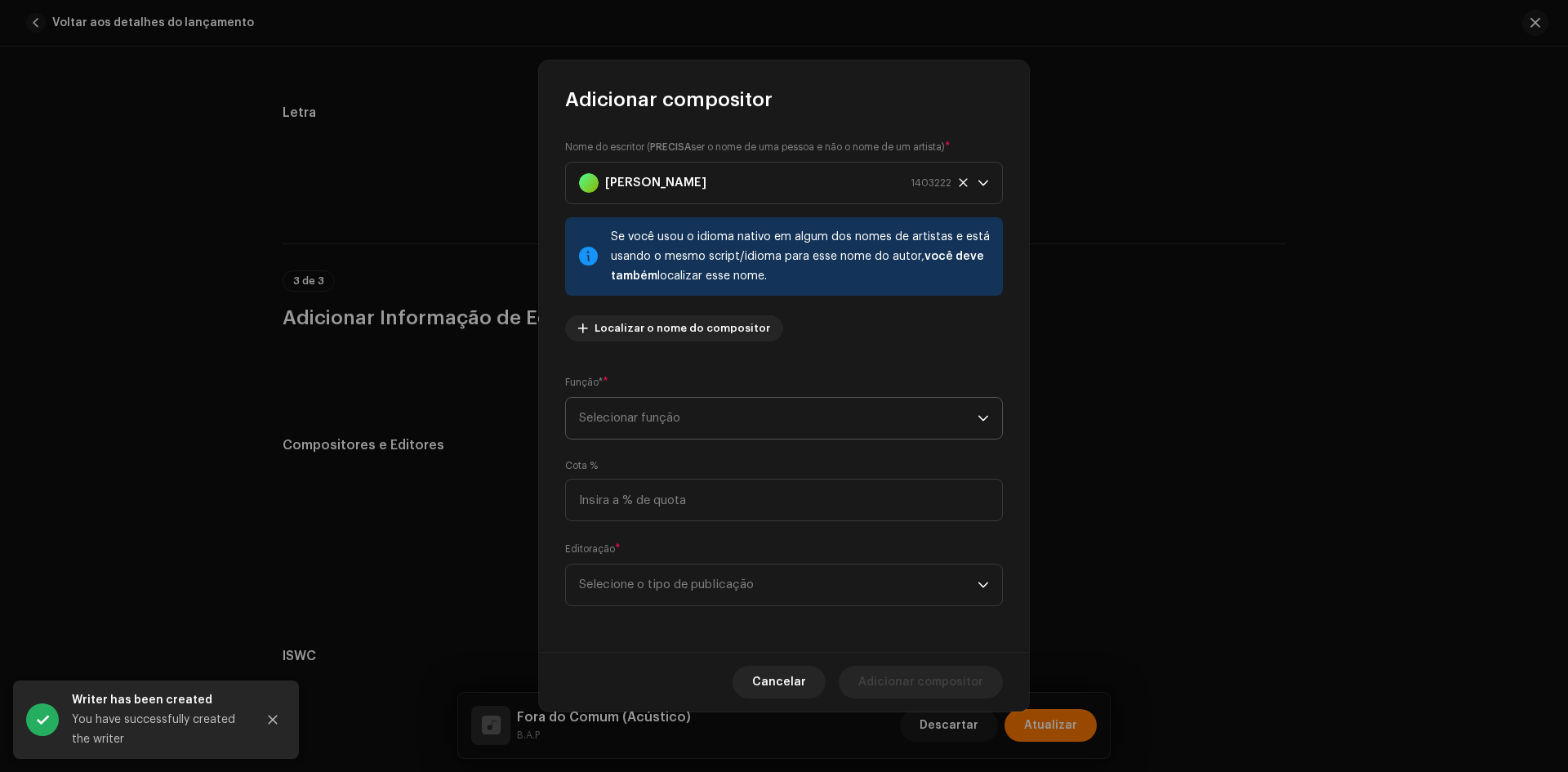
click at [643, 421] on span "Selecionar função" at bounding box center [778, 418] width 399 height 41
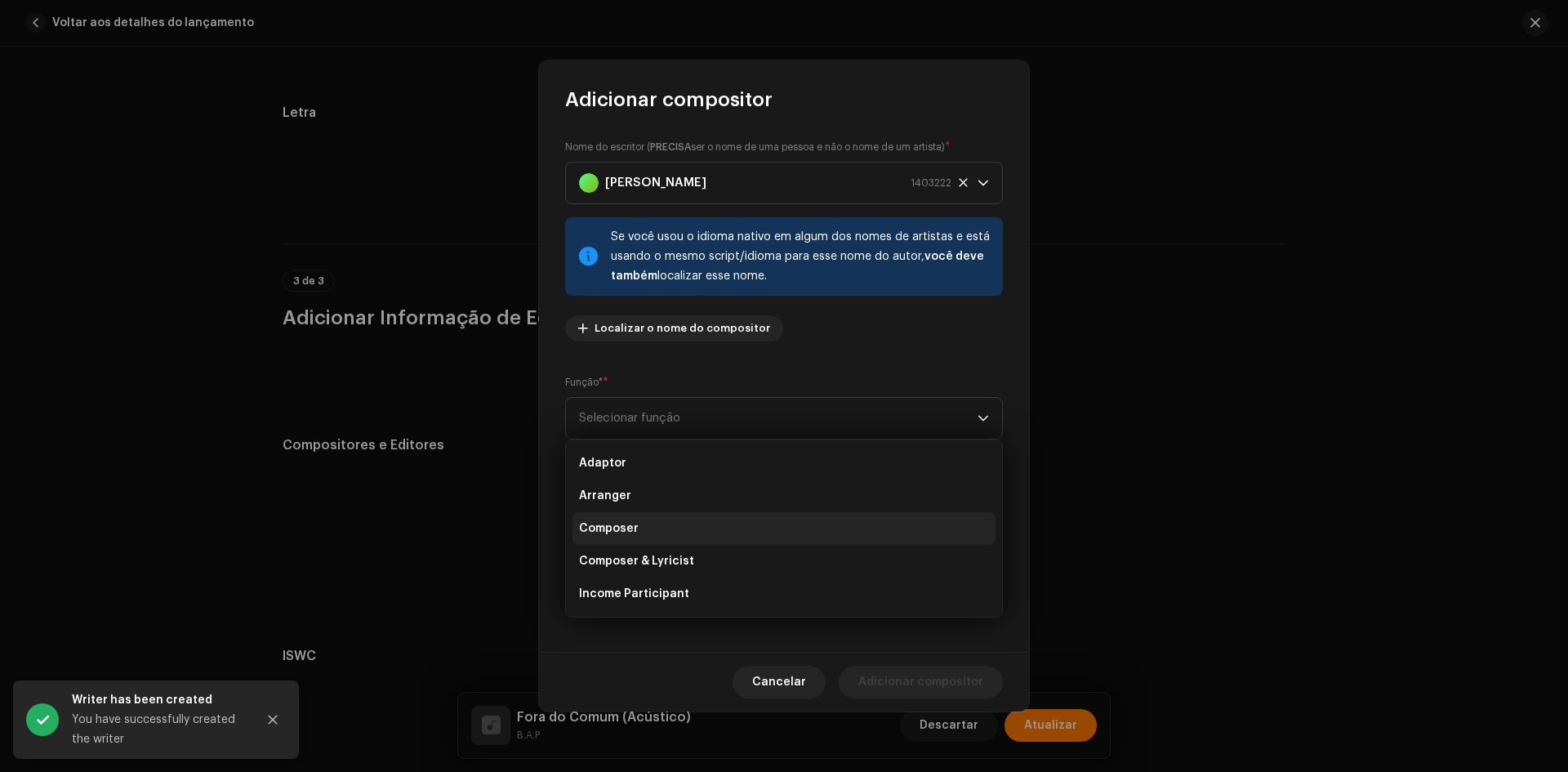
click at [638, 531] on li "Composer" at bounding box center [784, 528] width 423 height 32
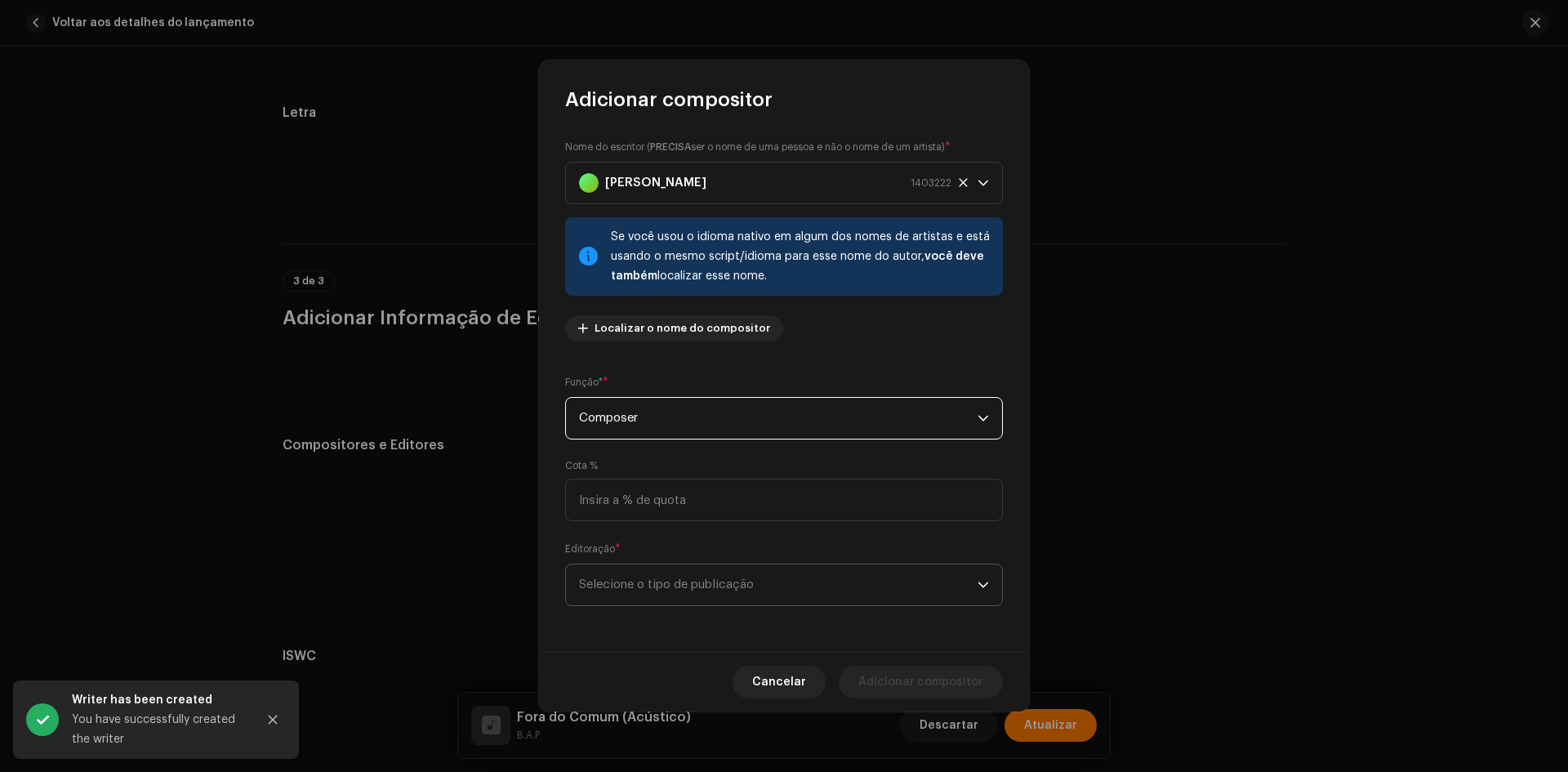
click at [640, 596] on span "Selecione o tipo de publicação" at bounding box center [778, 585] width 399 height 41
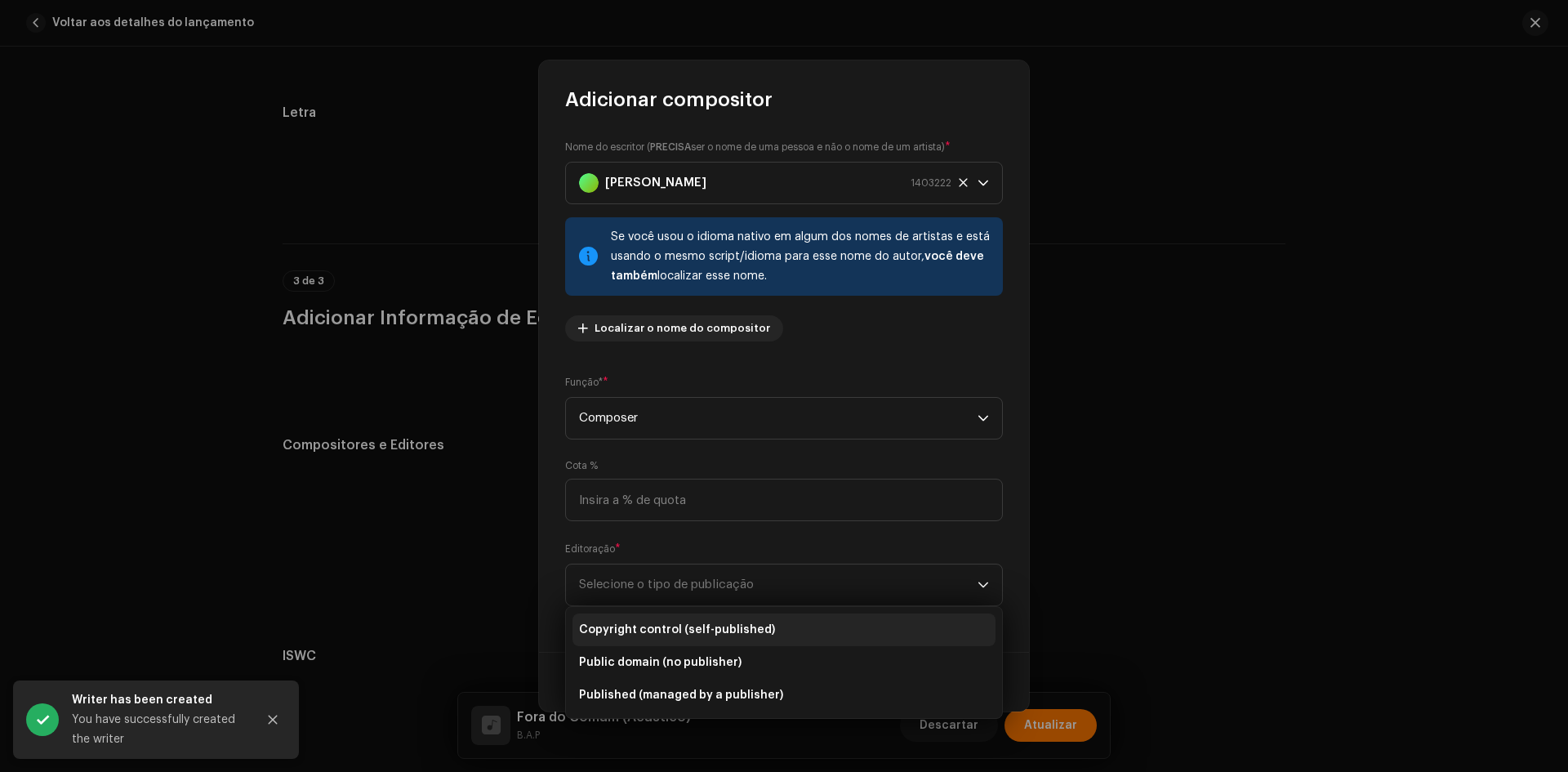
click at [646, 623] on span "Copyright control (self-published)" at bounding box center [677, 629] width 196 height 16
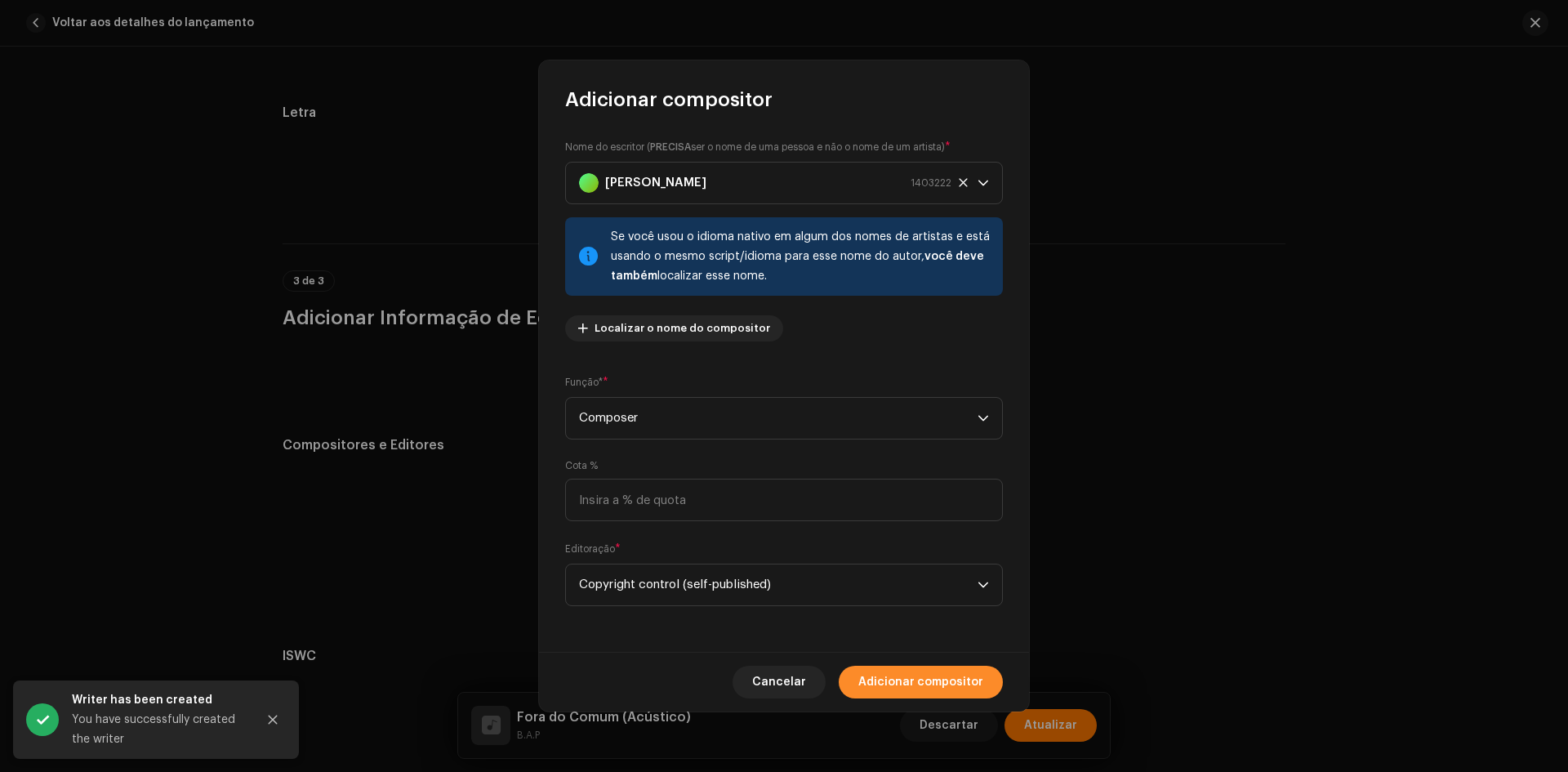
click at [972, 687] on span "Adicionar compositor" at bounding box center [921, 682] width 125 height 32
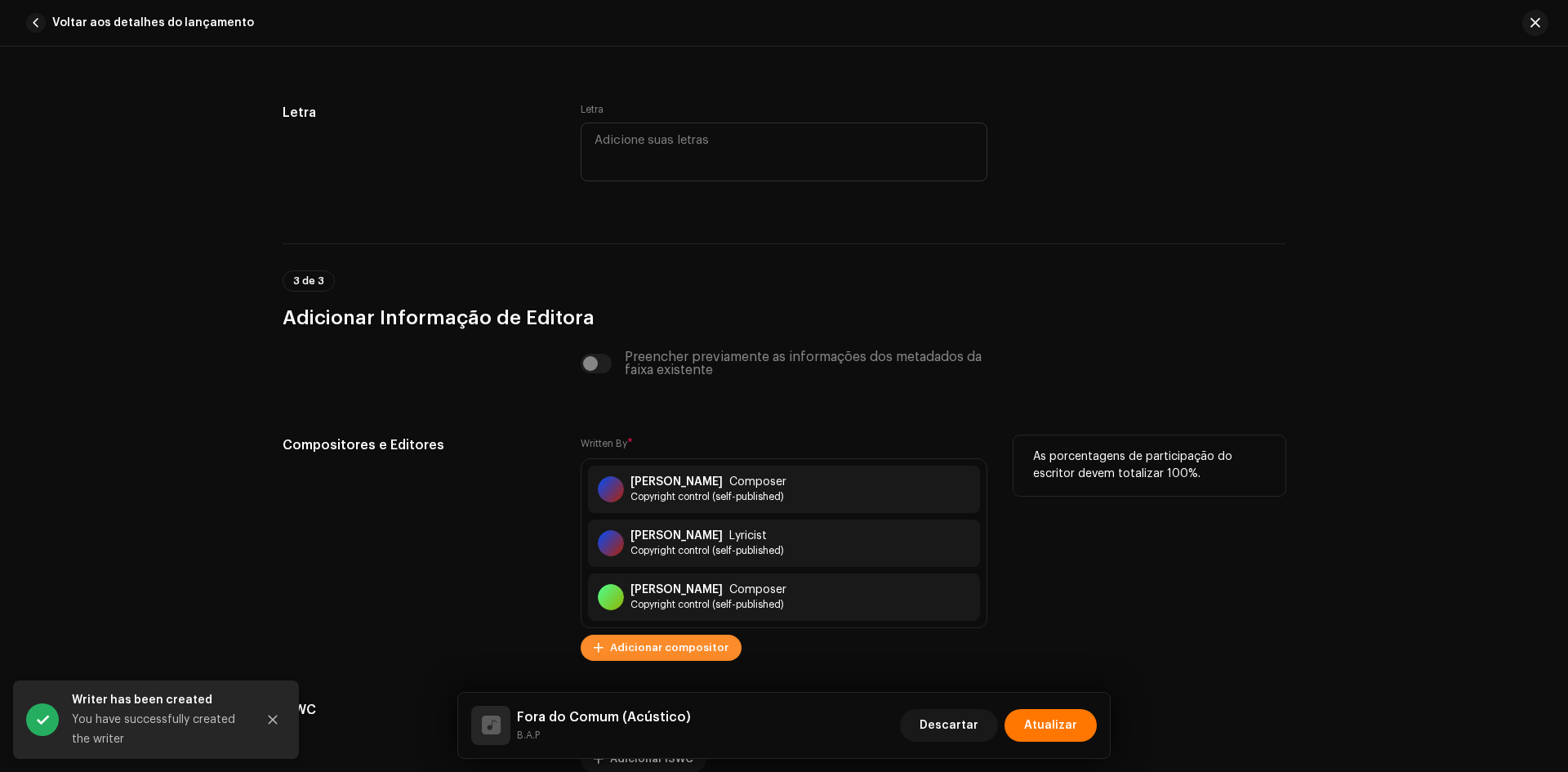
click at [679, 644] on span "Adicionar compositor" at bounding box center [669, 648] width 118 height 32
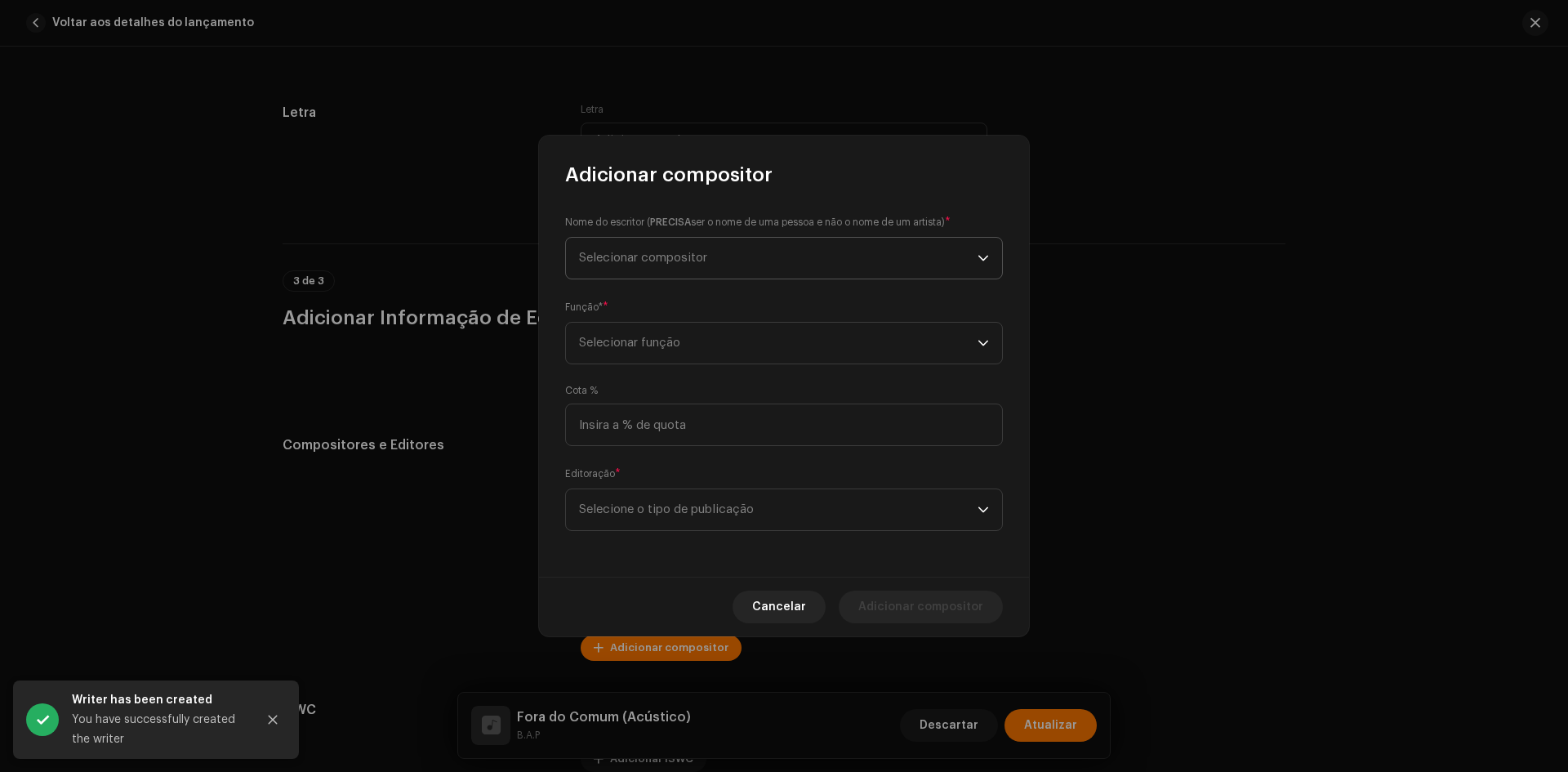
click at [662, 278] on span "Selecionar compositor" at bounding box center [778, 258] width 399 height 41
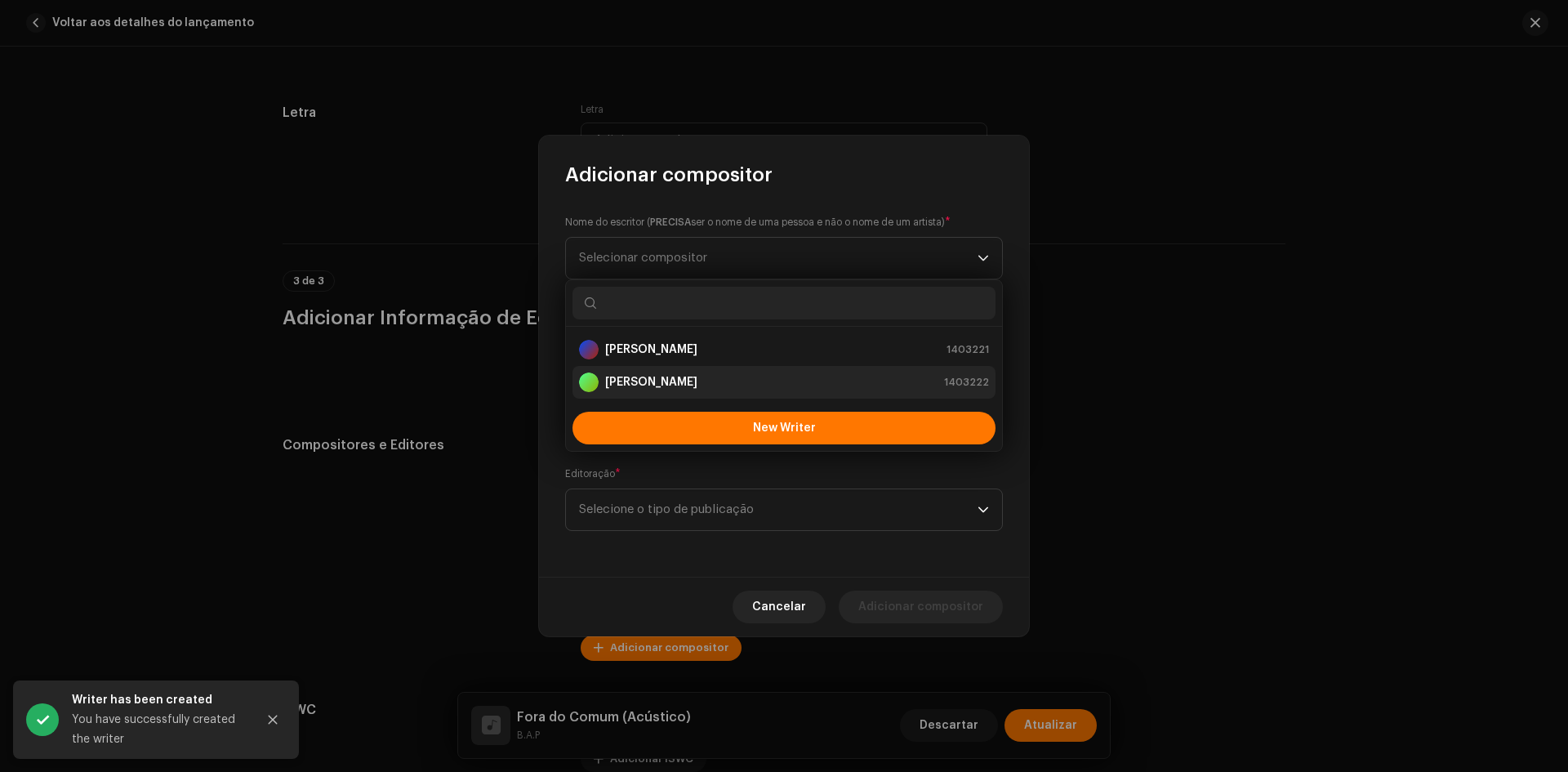
click at [645, 384] on strong "[PERSON_NAME]" at bounding box center [651, 382] width 93 height 16
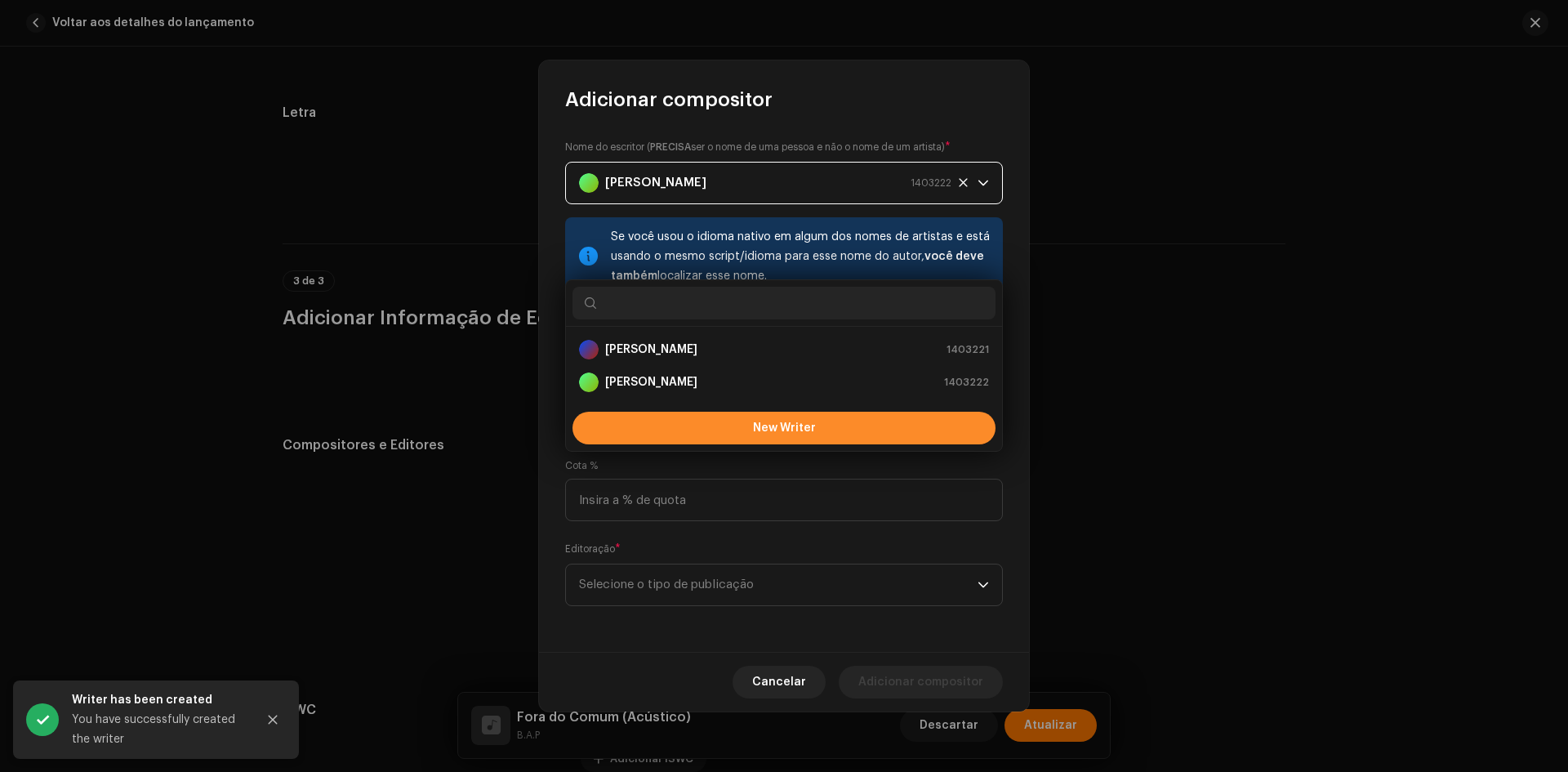
click at [639, 400] on span "Selecionar função" at bounding box center [778, 418] width 399 height 41
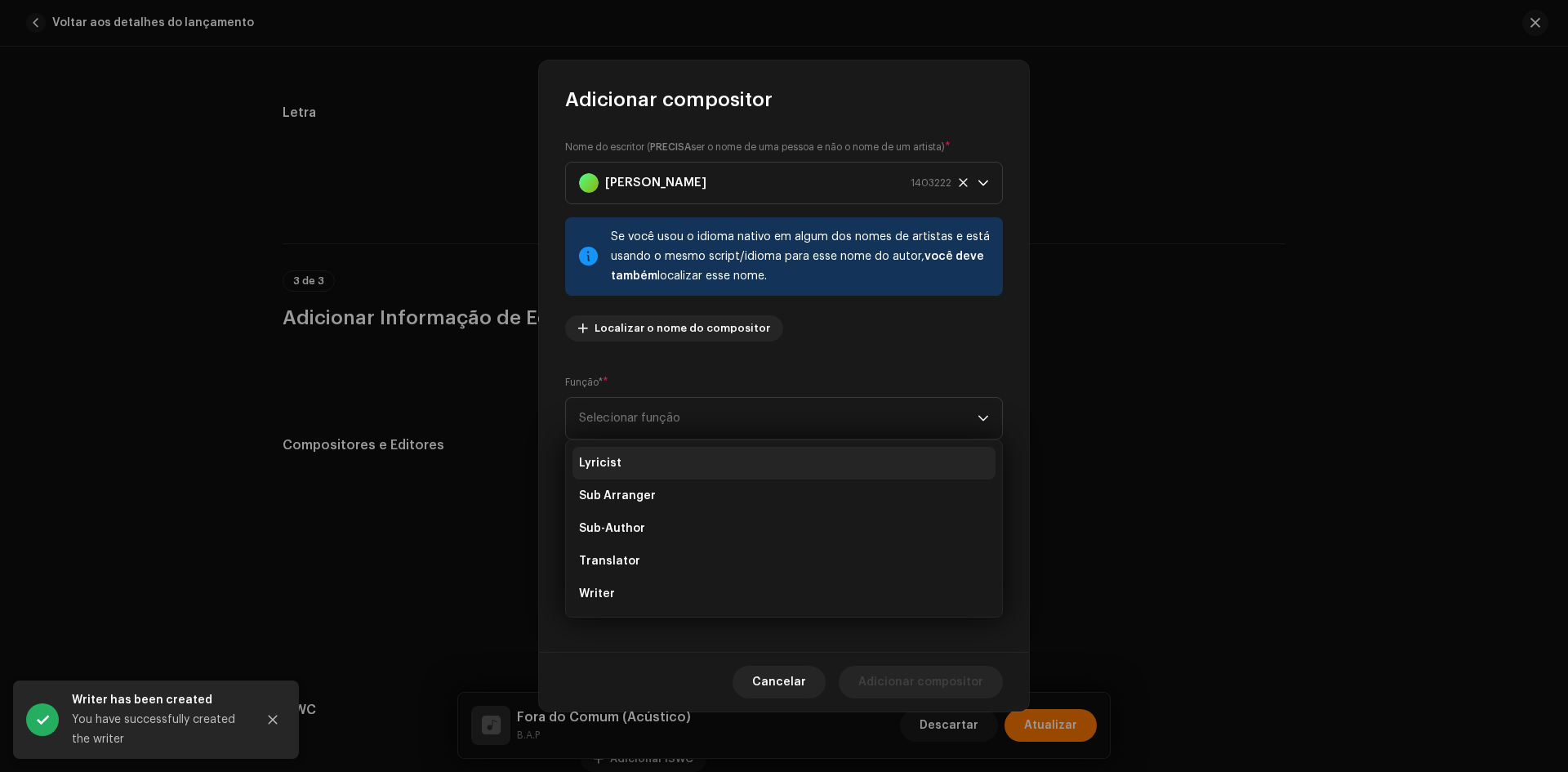
click at [620, 463] on li "Lyricist" at bounding box center [784, 463] width 423 height 32
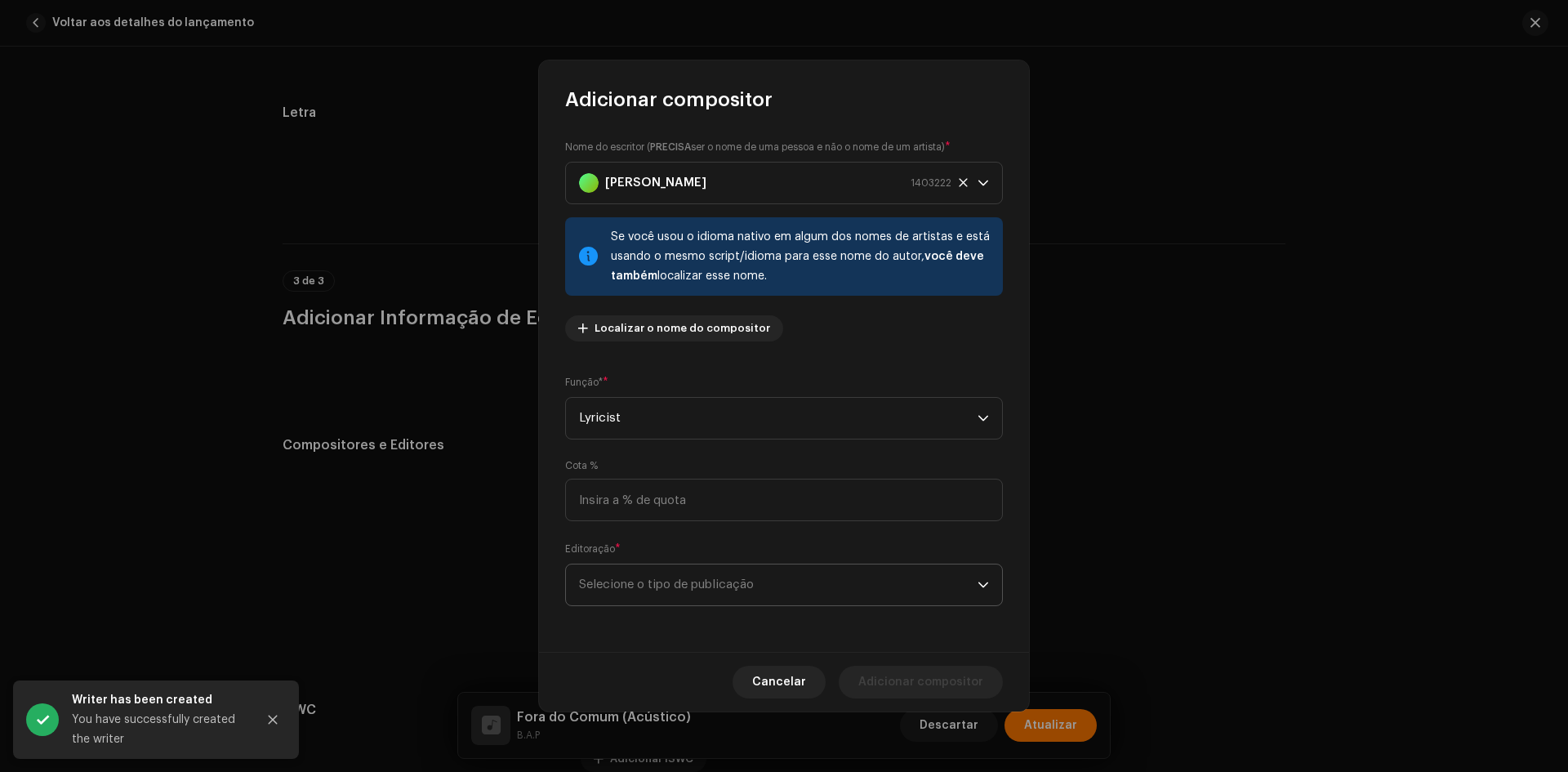
click at [634, 576] on span "Selecione o tipo de publicação" at bounding box center [778, 585] width 399 height 41
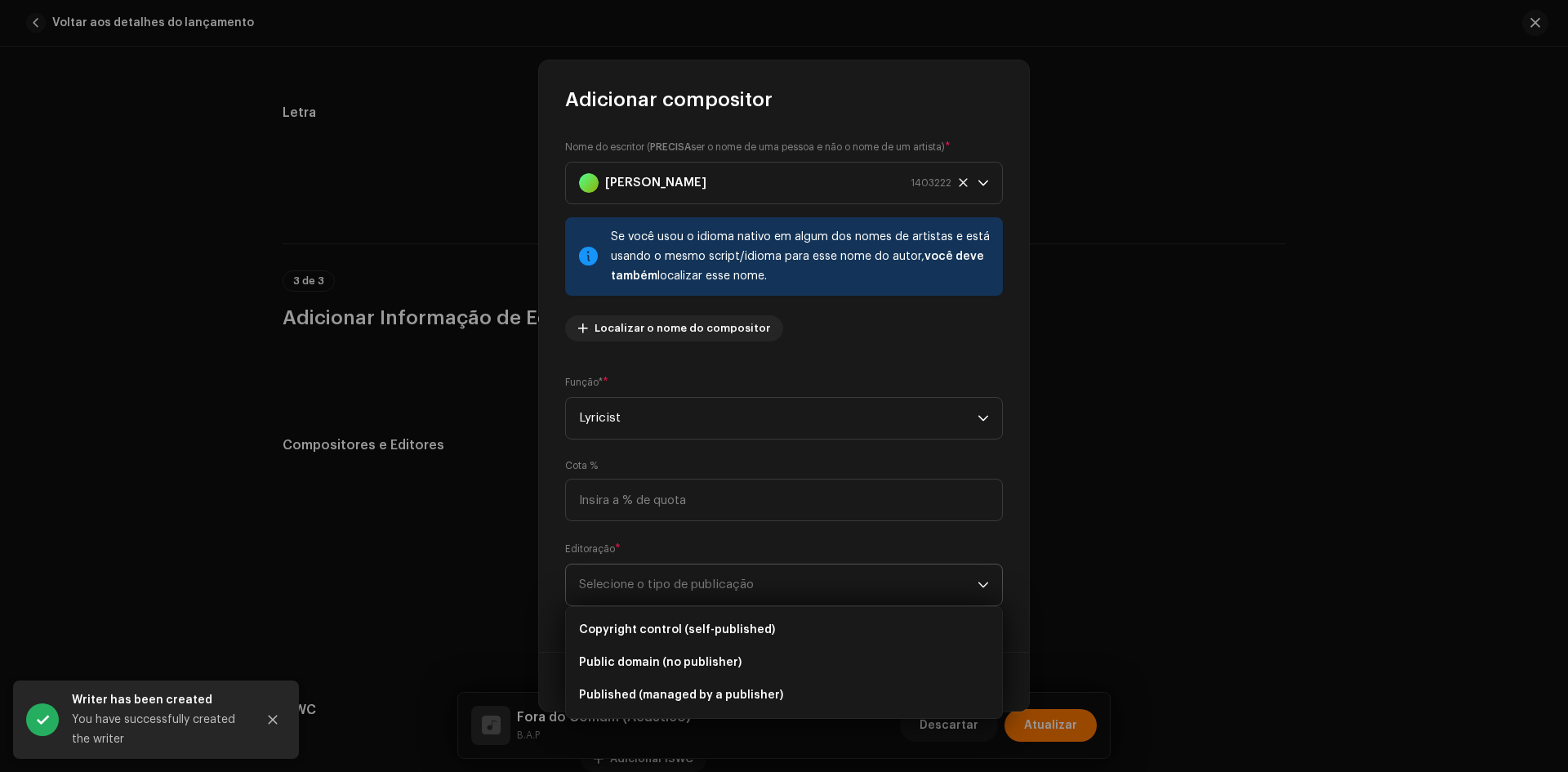
click at [634, 631] on span "Copyright control (self-published)" at bounding box center [677, 629] width 196 height 16
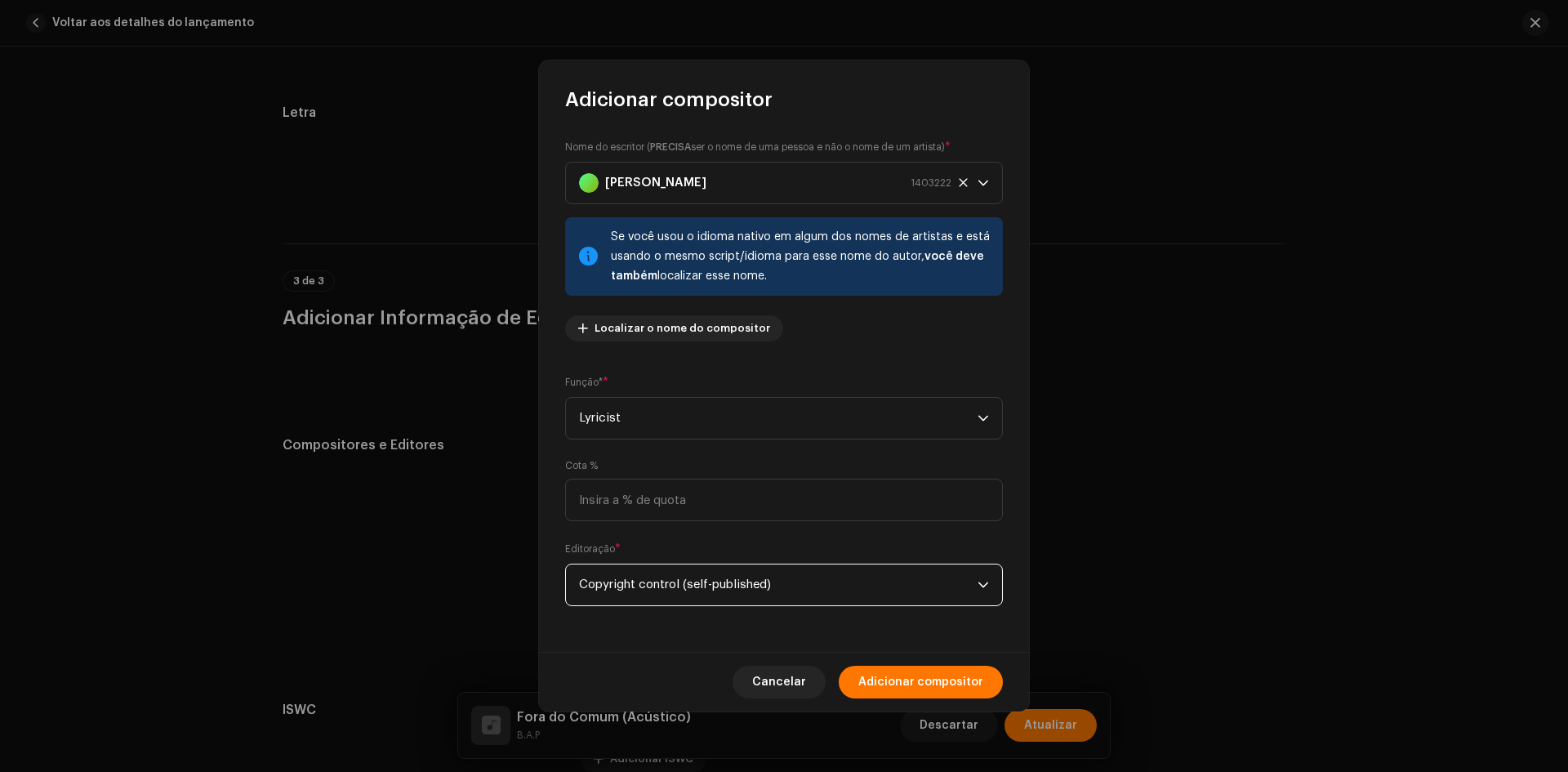
click at [969, 664] on div "Cancelar Adicionar compositor" at bounding box center [784, 682] width 490 height 60
click at [963, 673] on span "Adicionar compositor" at bounding box center [921, 682] width 125 height 32
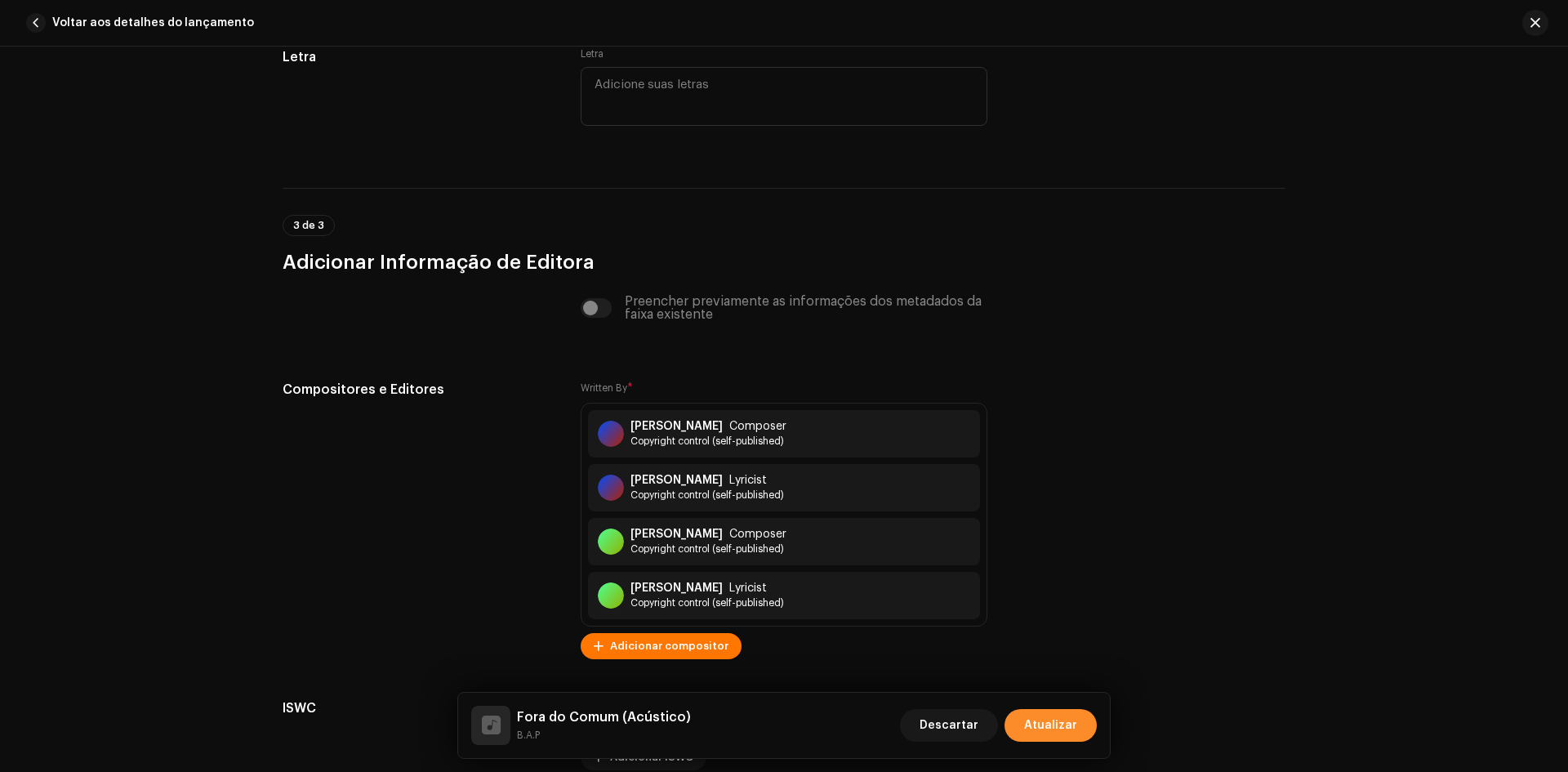
scroll to position [3544, 0]
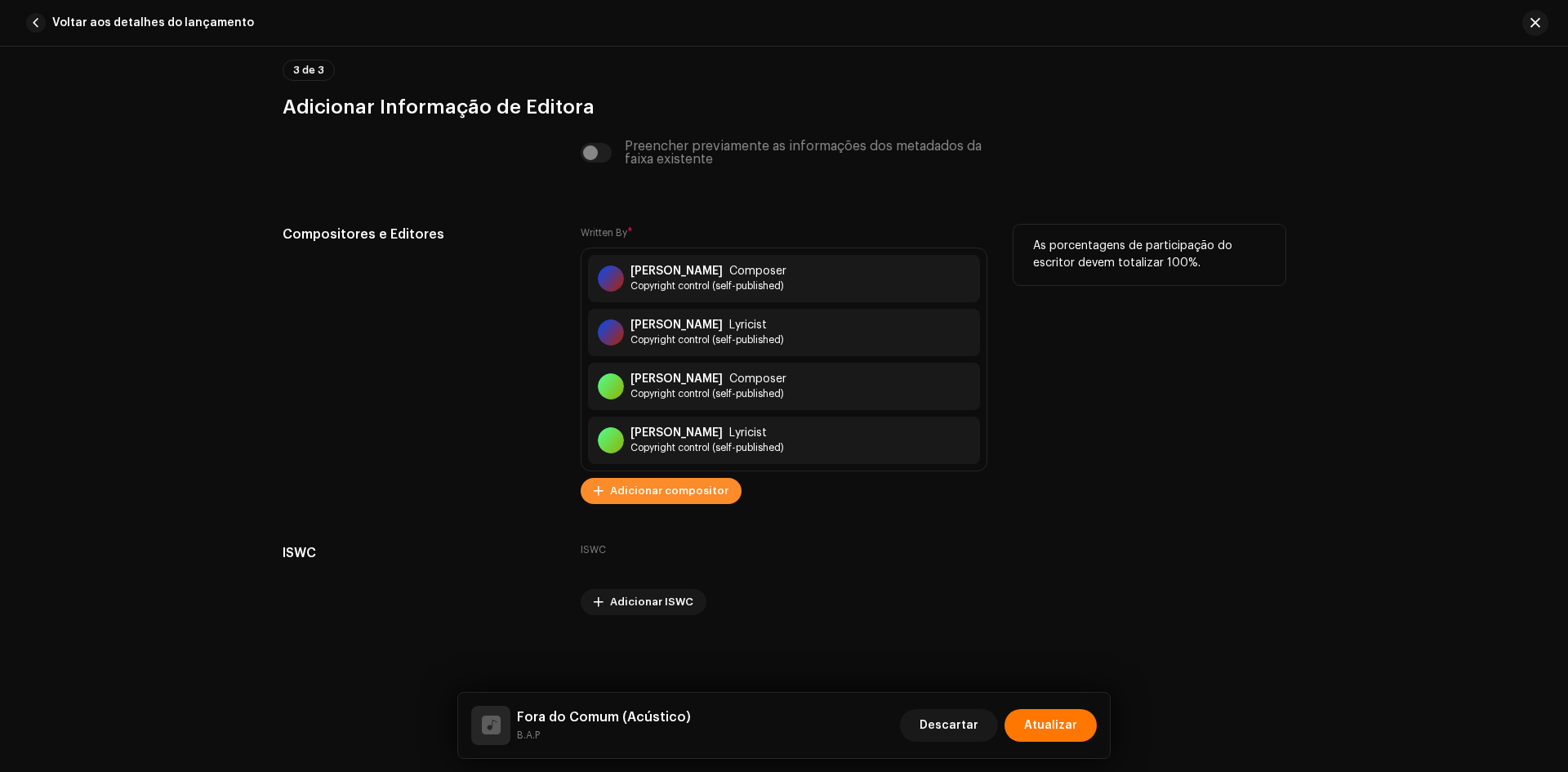
click at [710, 491] on span "Adicionar compositor" at bounding box center [669, 491] width 118 height 32
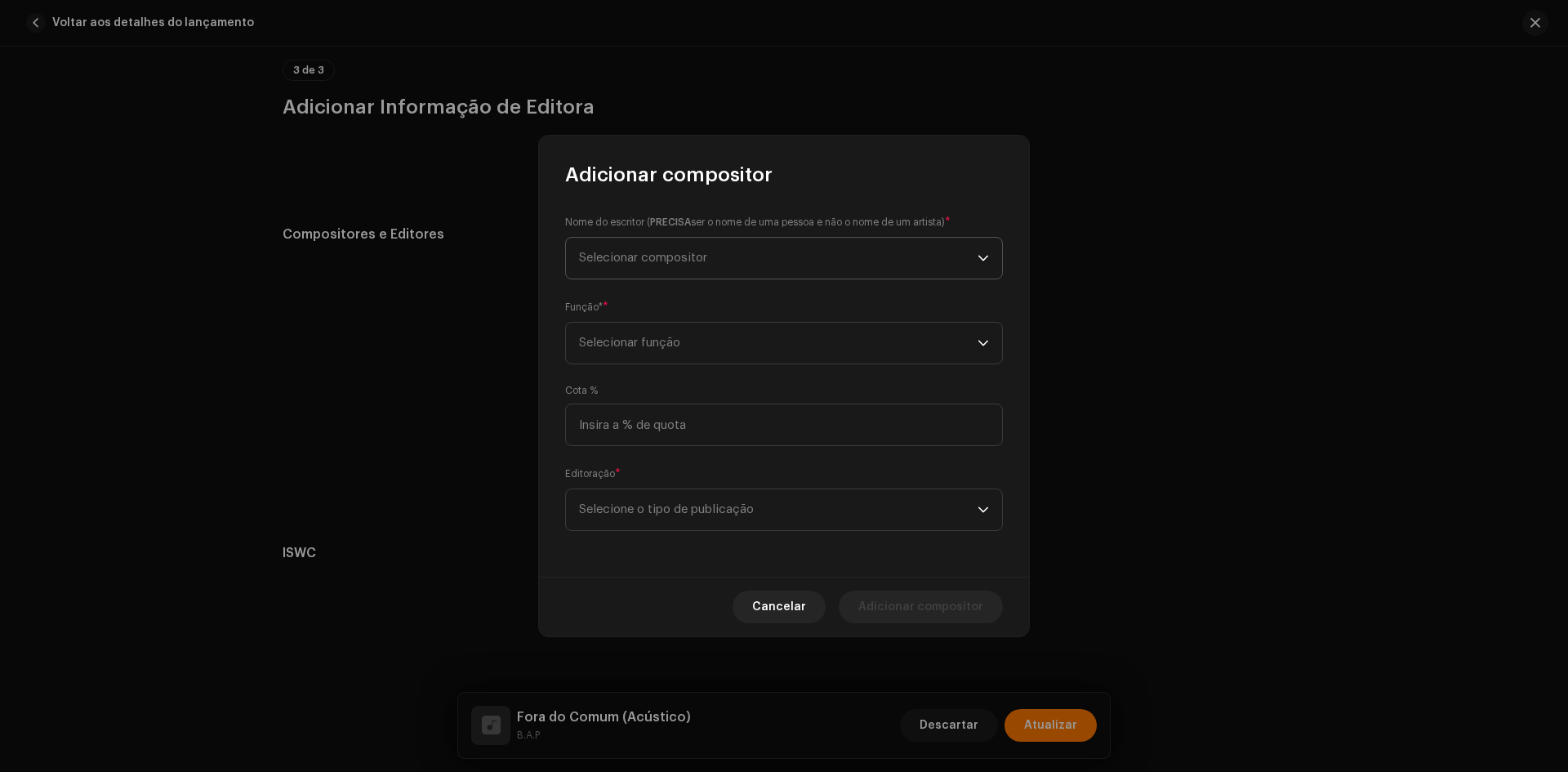
click at [686, 274] on span "Selecionar compositor" at bounding box center [778, 258] width 399 height 41
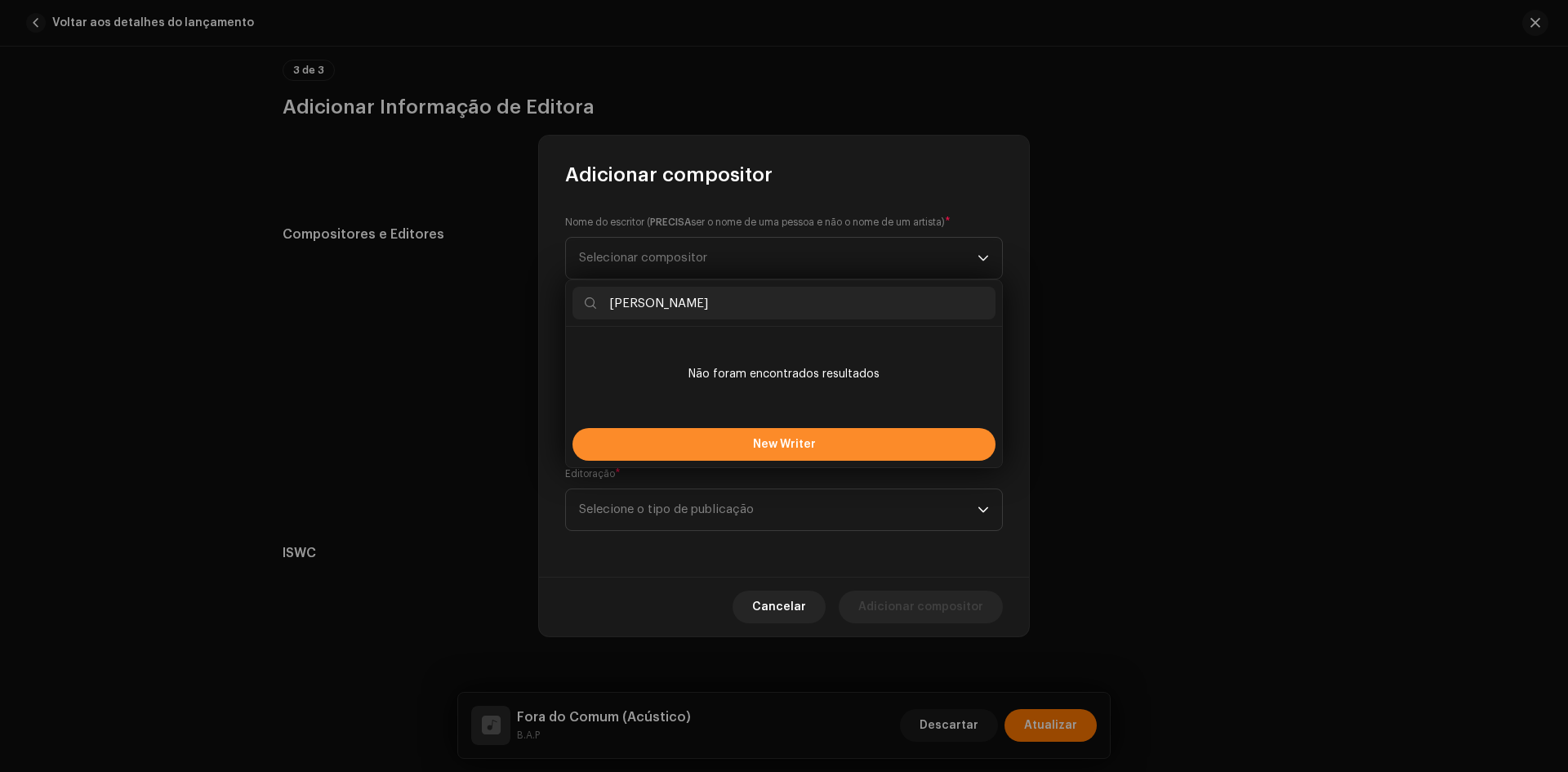
type input "[PERSON_NAME]"
click at [654, 441] on button "New Writer" at bounding box center [784, 444] width 423 height 32
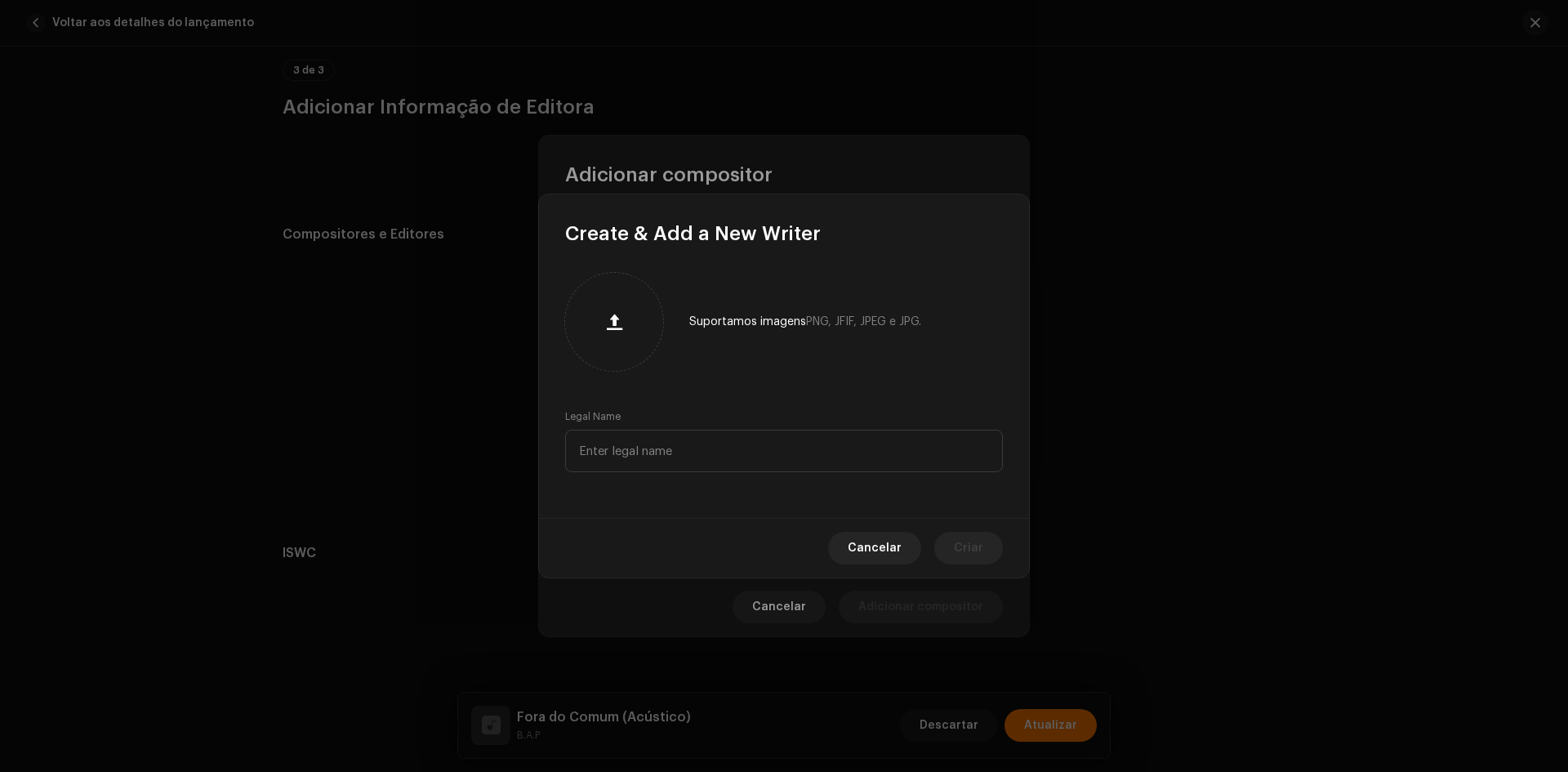
click at [649, 405] on div "Suportamos imagens PNG, JFIF, JPEG e JPG. Legal Name" at bounding box center [784, 382] width 490 height 271
click at [646, 436] on input "text" at bounding box center [784, 451] width 438 height 43
paste input "[PERSON_NAME]"
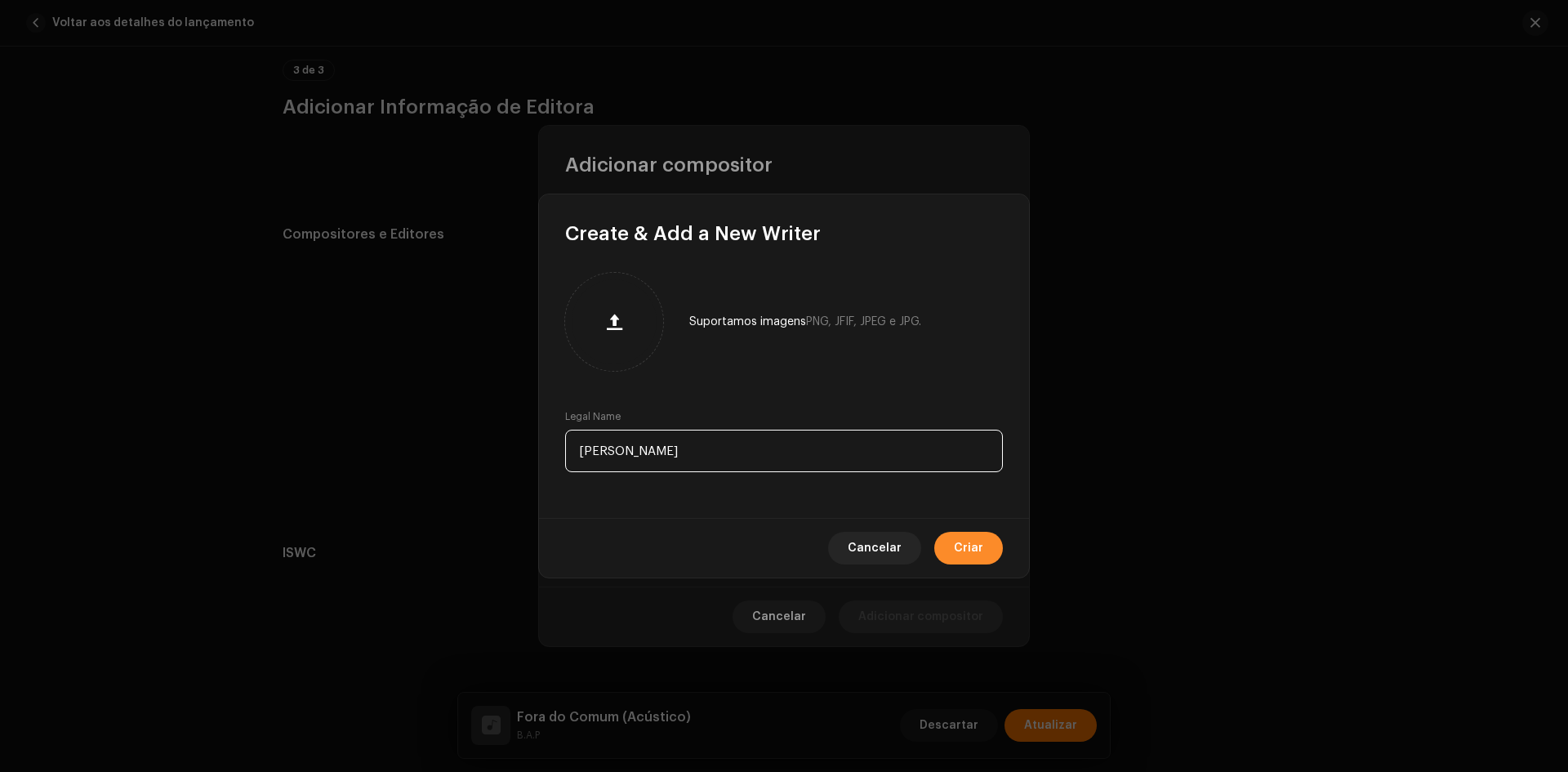
type input "[PERSON_NAME]"
click at [964, 554] on span "Criar" at bounding box center [969, 548] width 30 height 32
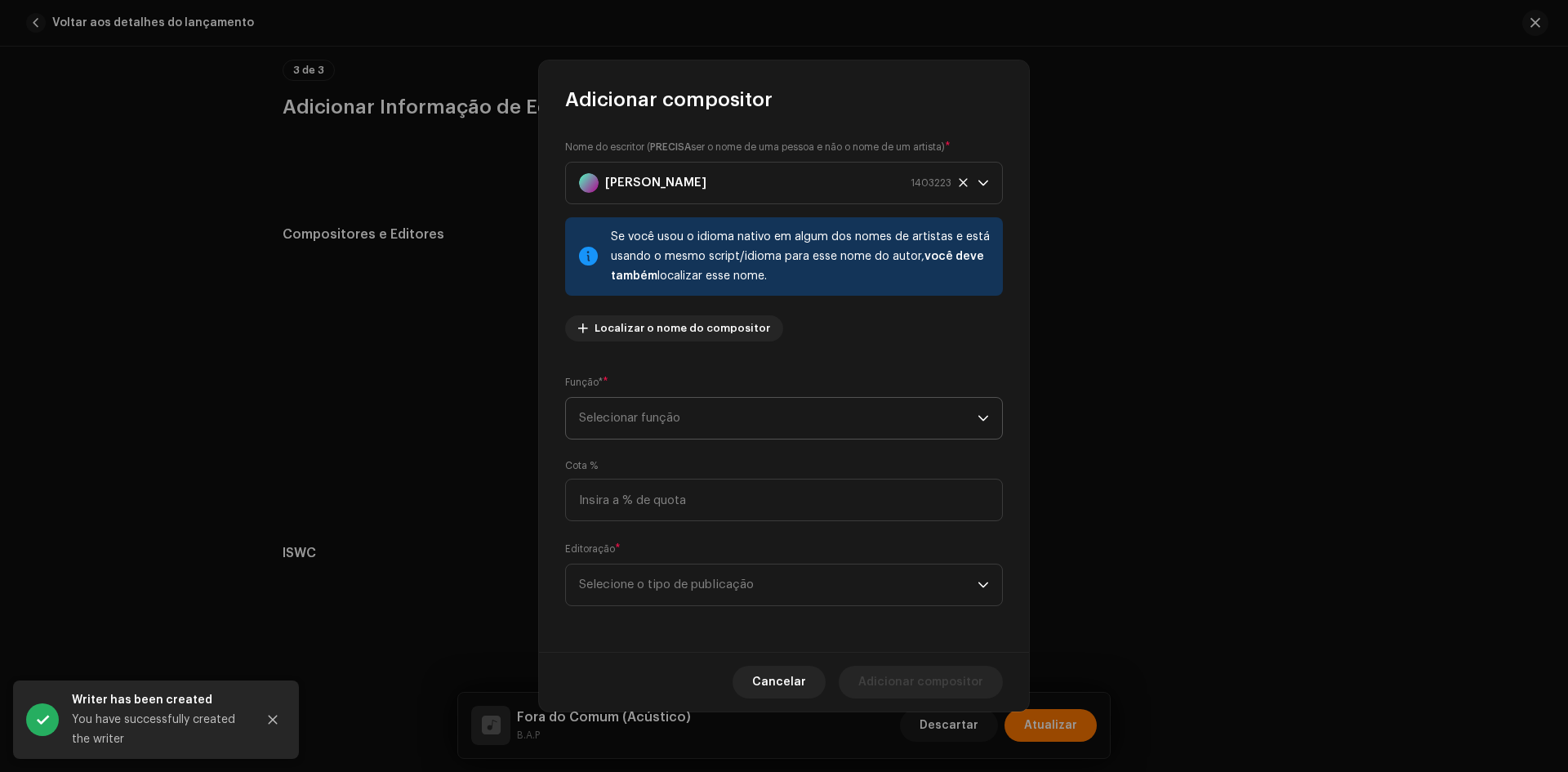
click at [661, 421] on span "Selecionar função" at bounding box center [778, 418] width 399 height 41
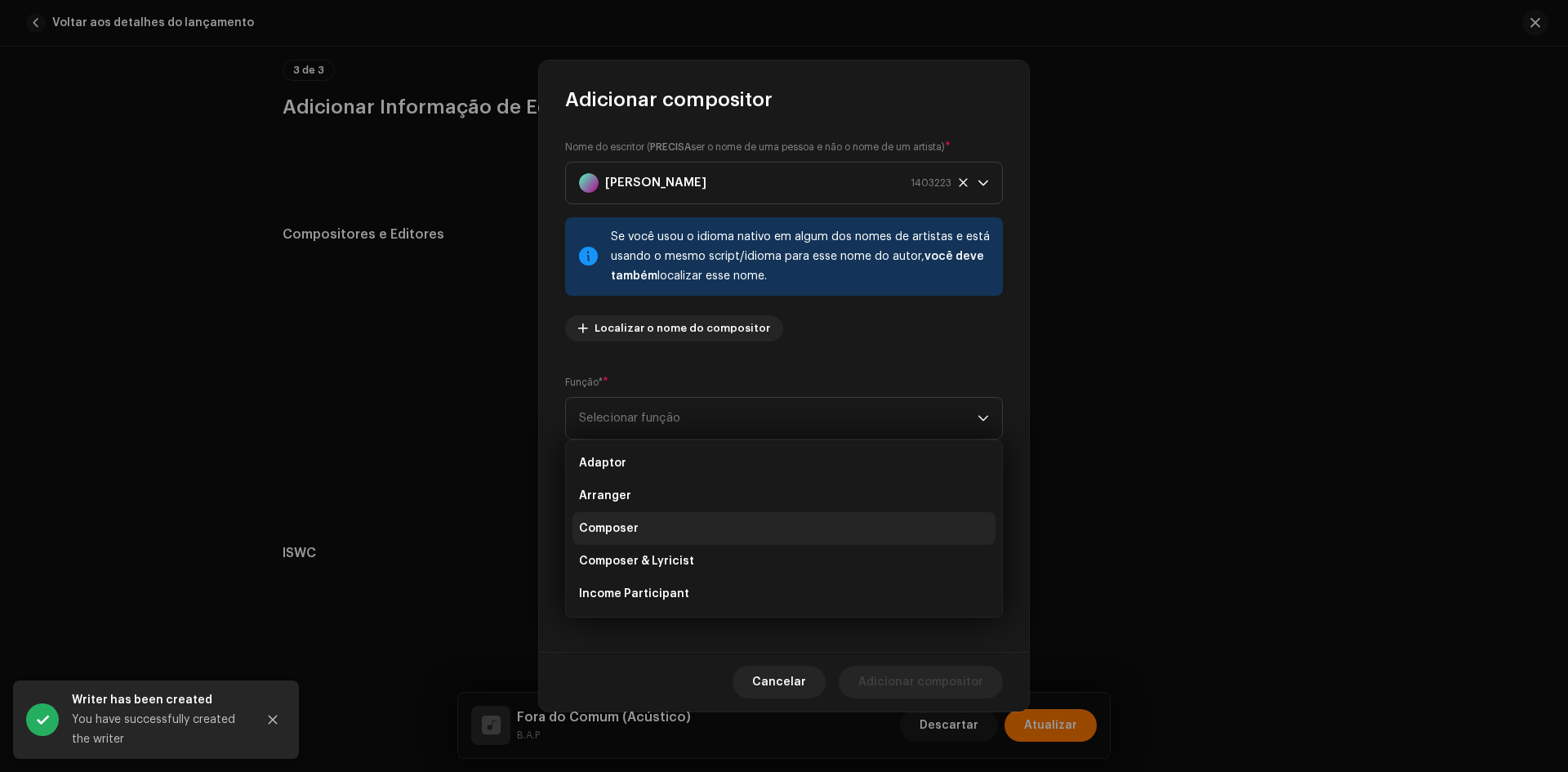
click at [646, 527] on li "Composer" at bounding box center [784, 528] width 423 height 32
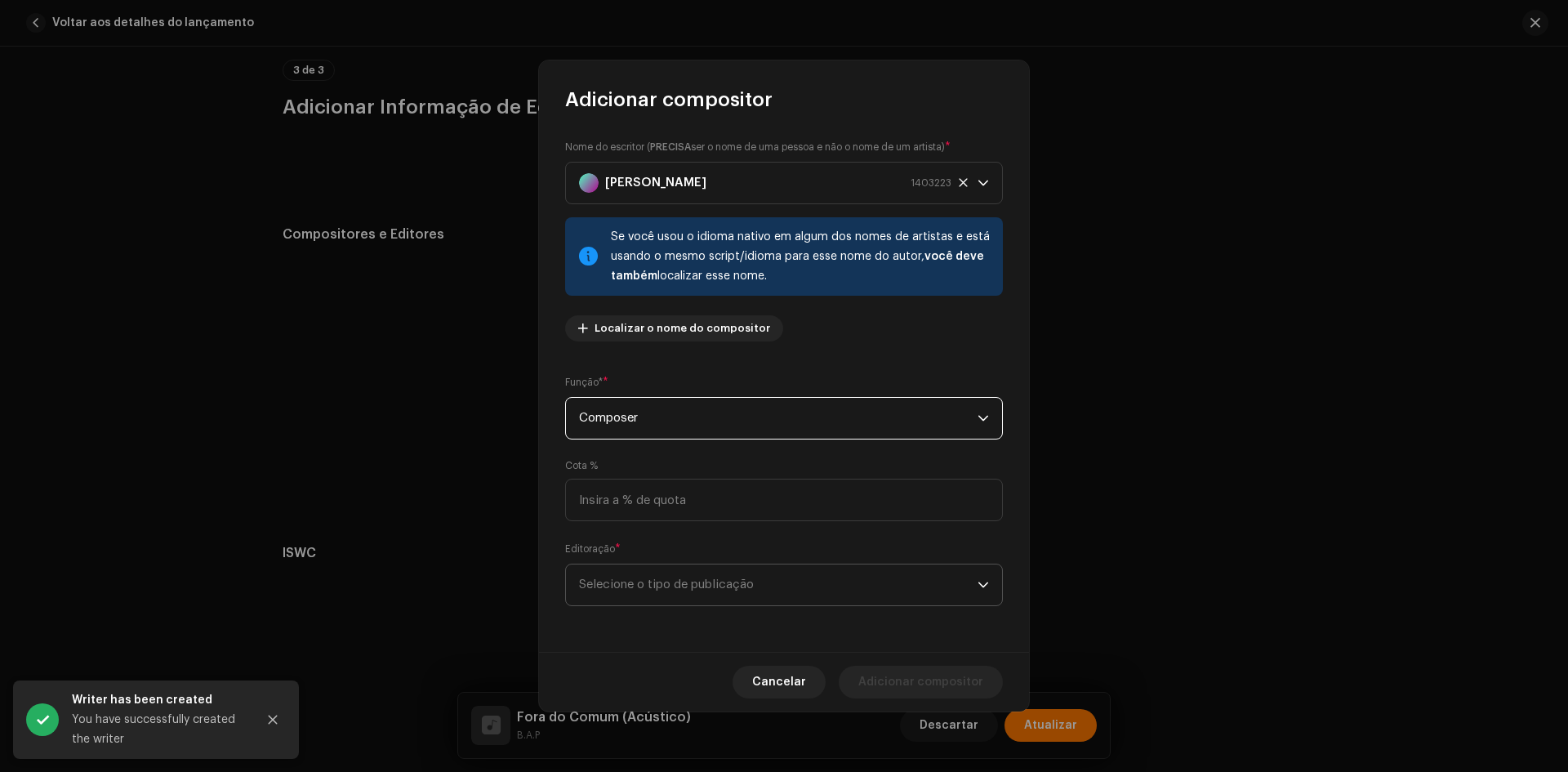
click at [640, 580] on span "Selecione o tipo de publicação" at bounding box center [778, 585] width 399 height 41
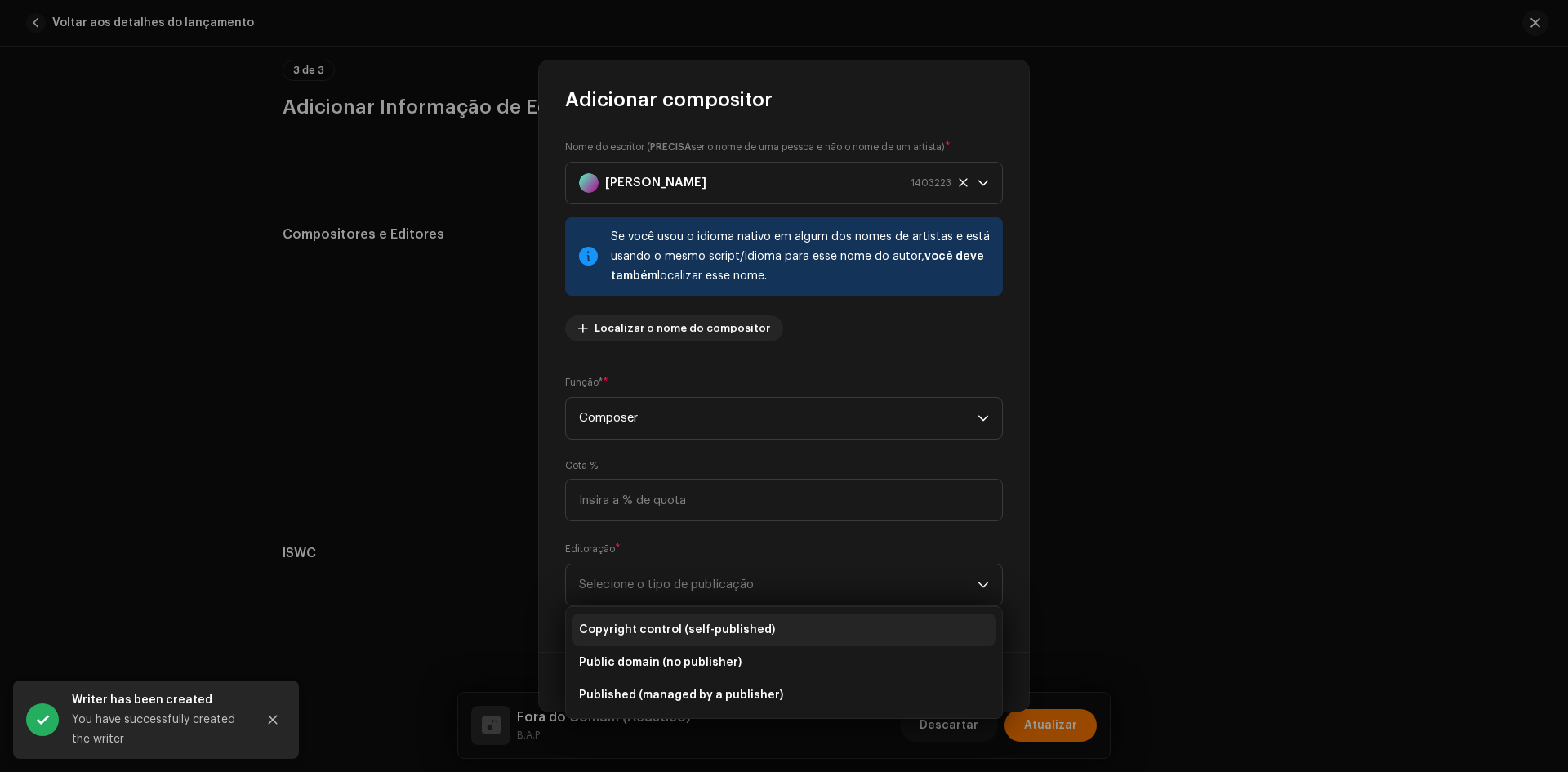
click at [655, 644] on li "Copyright control (self-published)" at bounding box center [784, 629] width 423 height 32
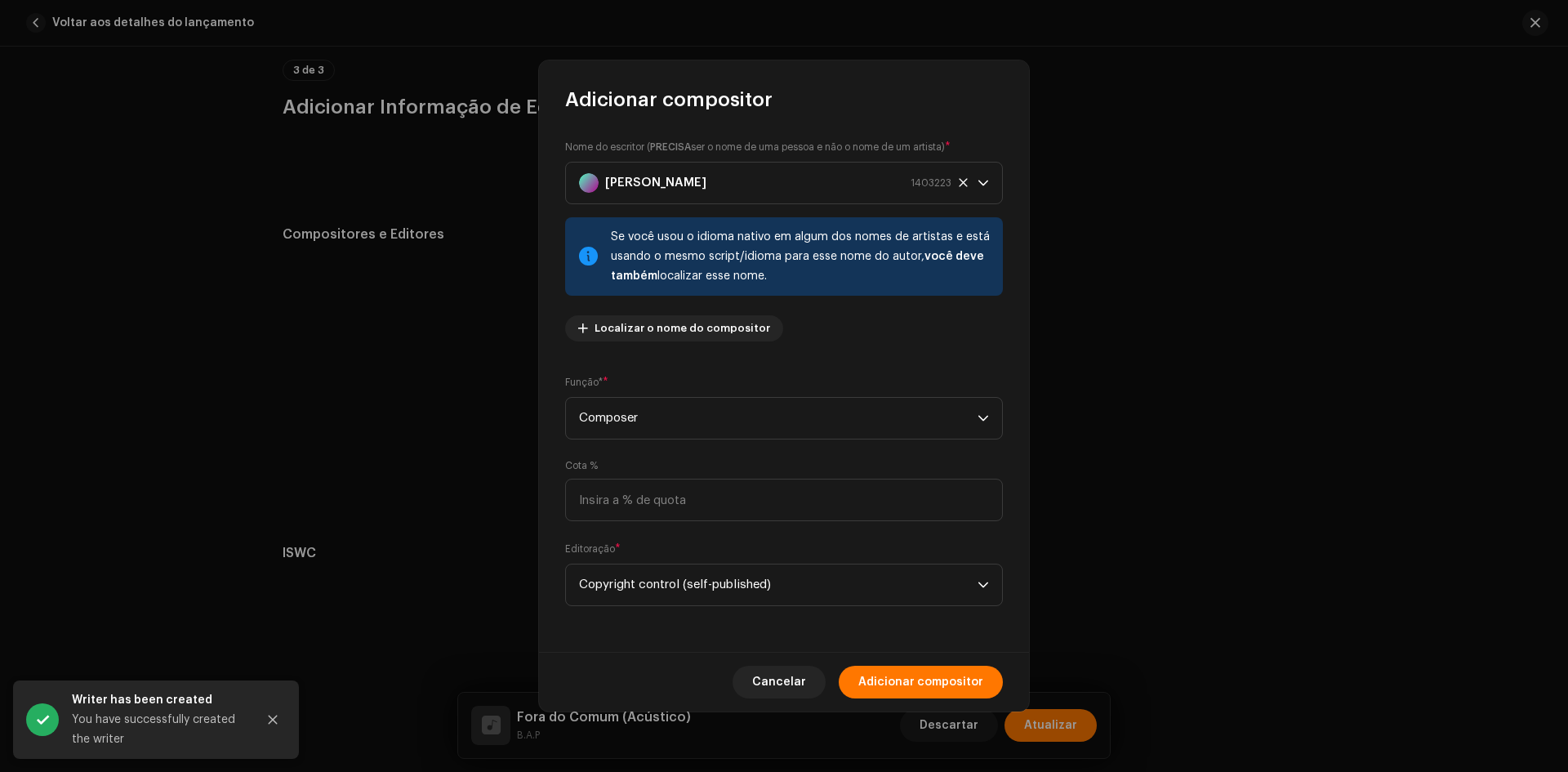
click at [938, 688] on span "Adicionar compositor" at bounding box center [921, 682] width 125 height 32
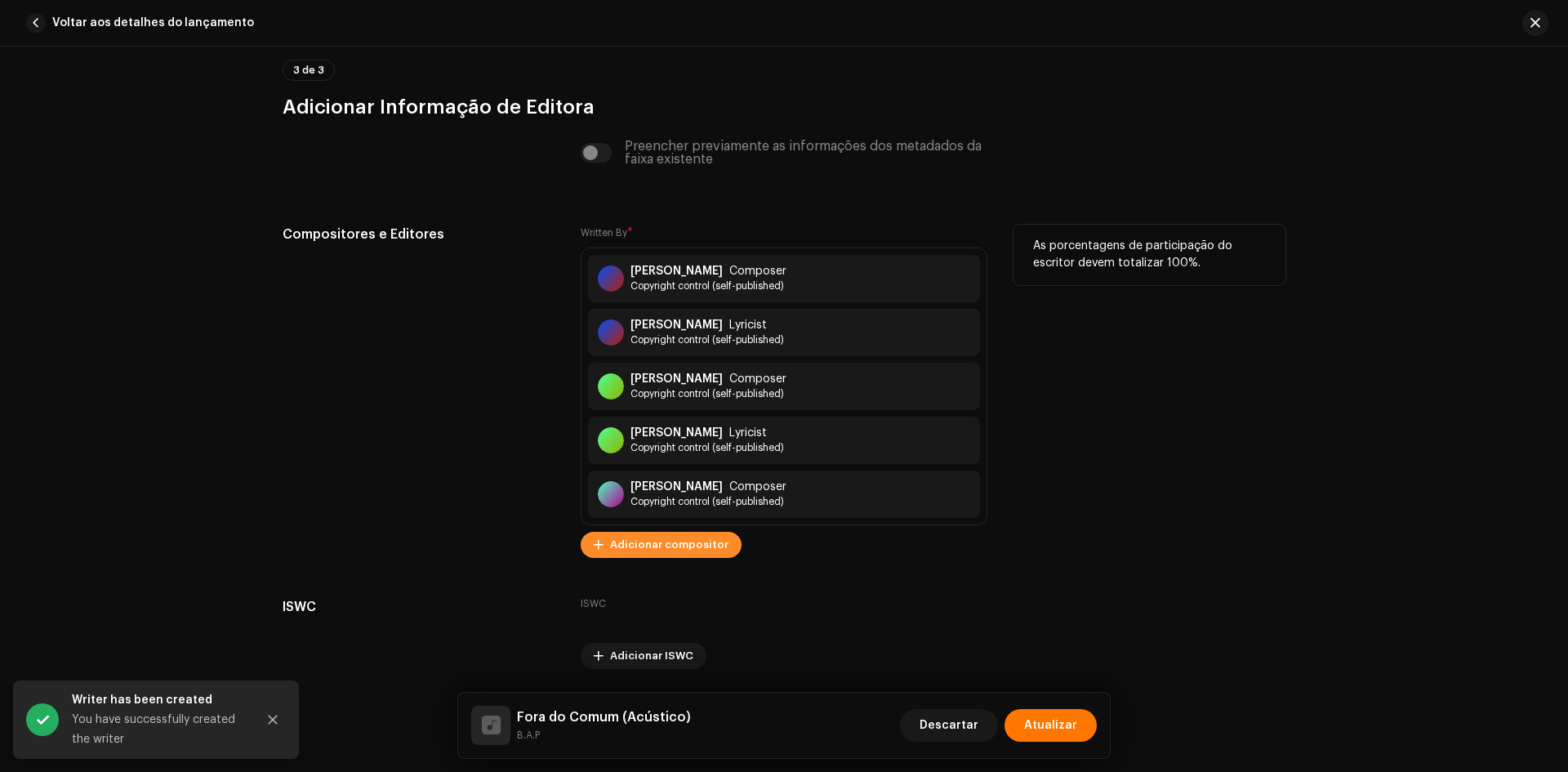
click at [674, 535] on span "Adicionar compositor" at bounding box center [669, 545] width 118 height 32
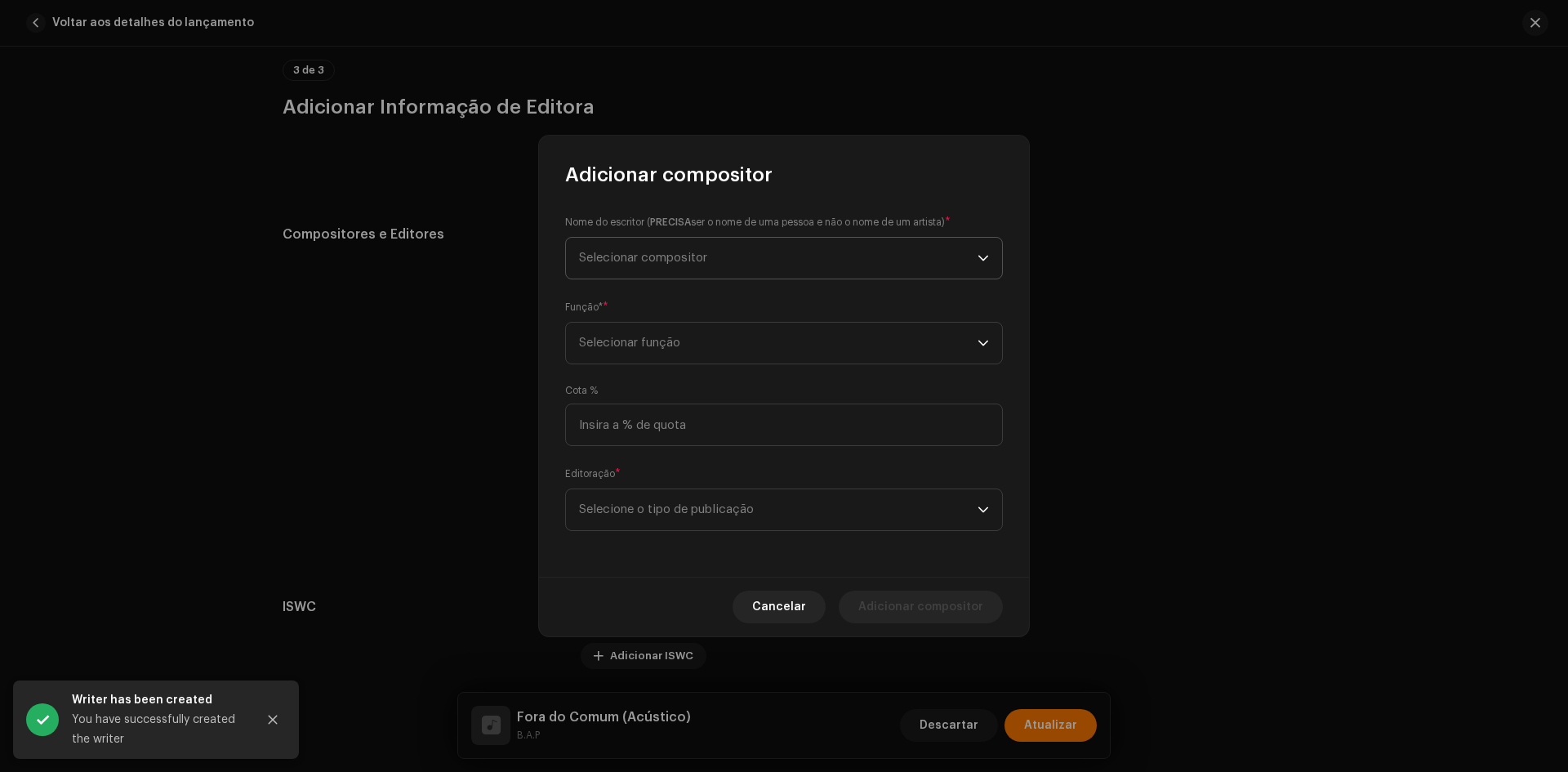
click at [684, 245] on span "Selecionar compositor" at bounding box center [778, 258] width 399 height 41
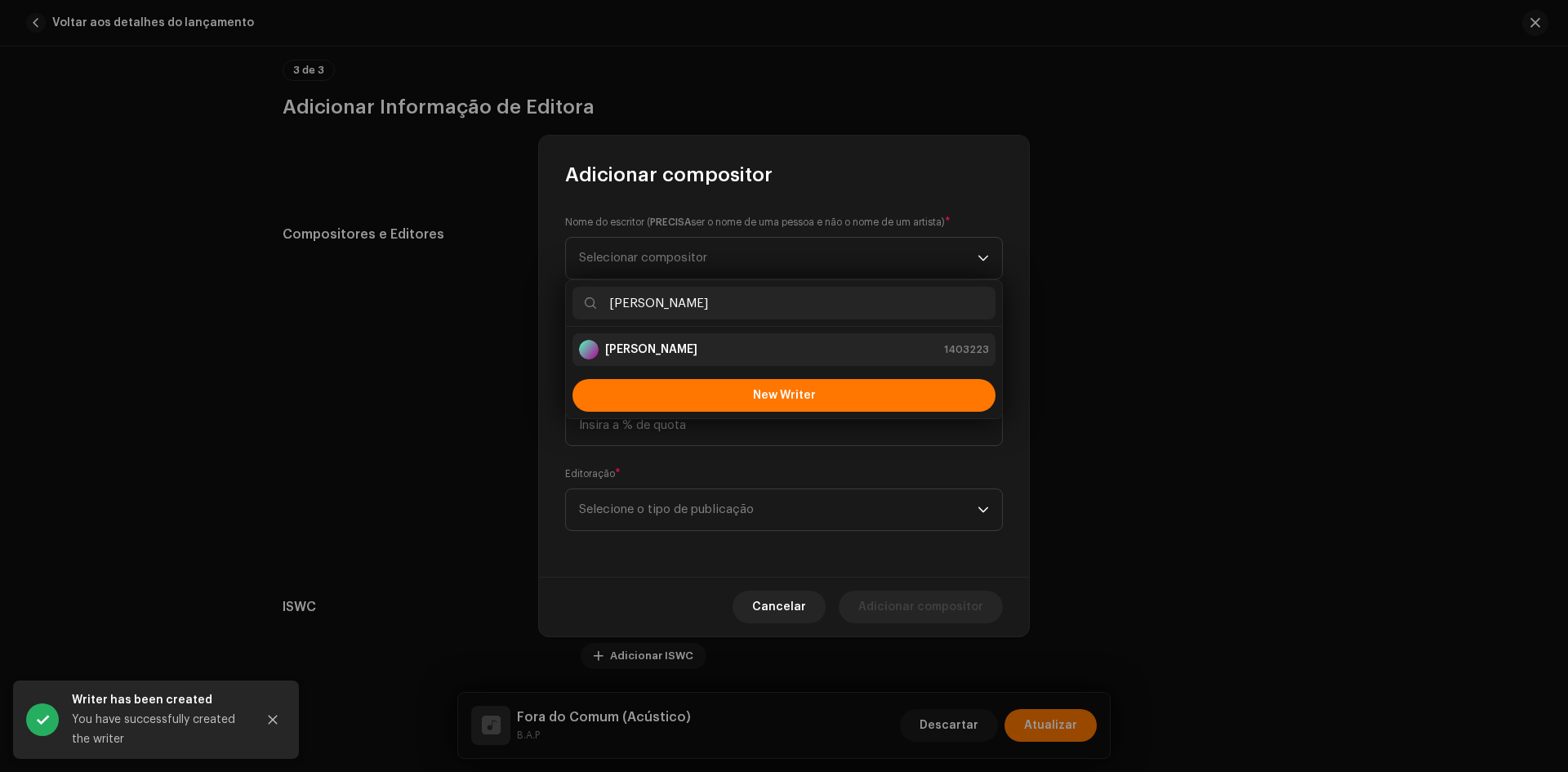
type input "[PERSON_NAME]"
click at [645, 364] on li "[PERSON_NAME] 1403223" at bounding box center [784, 349] width 423 height 32
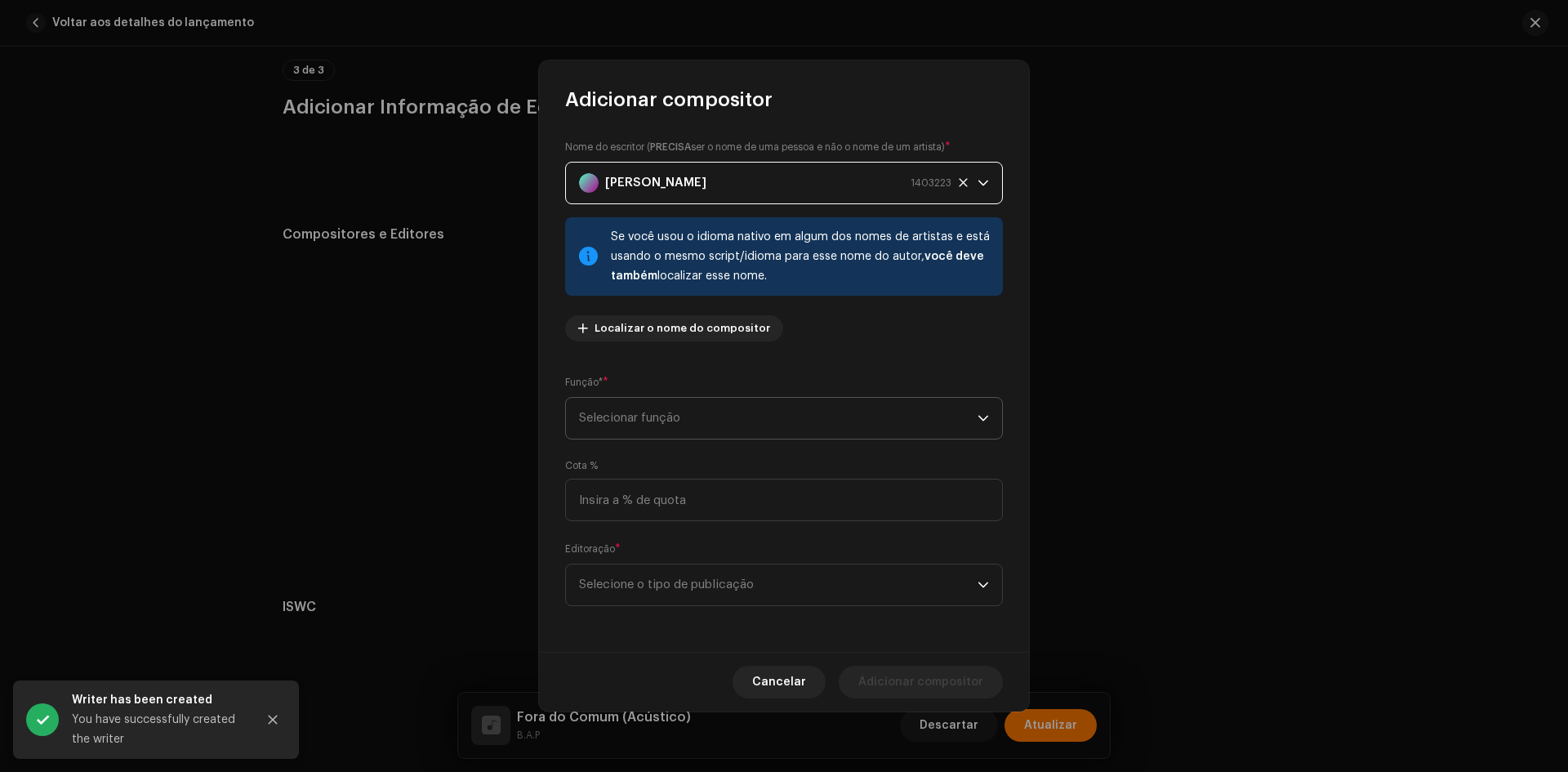
drag, startPoint x: 639, startPoint y: 400, endPoint x: 640, endPoint y: 426, distance: 26.0
click at [639, 400] on span "Selecionar função" at bounding box center [778, 418] width 399 height 41
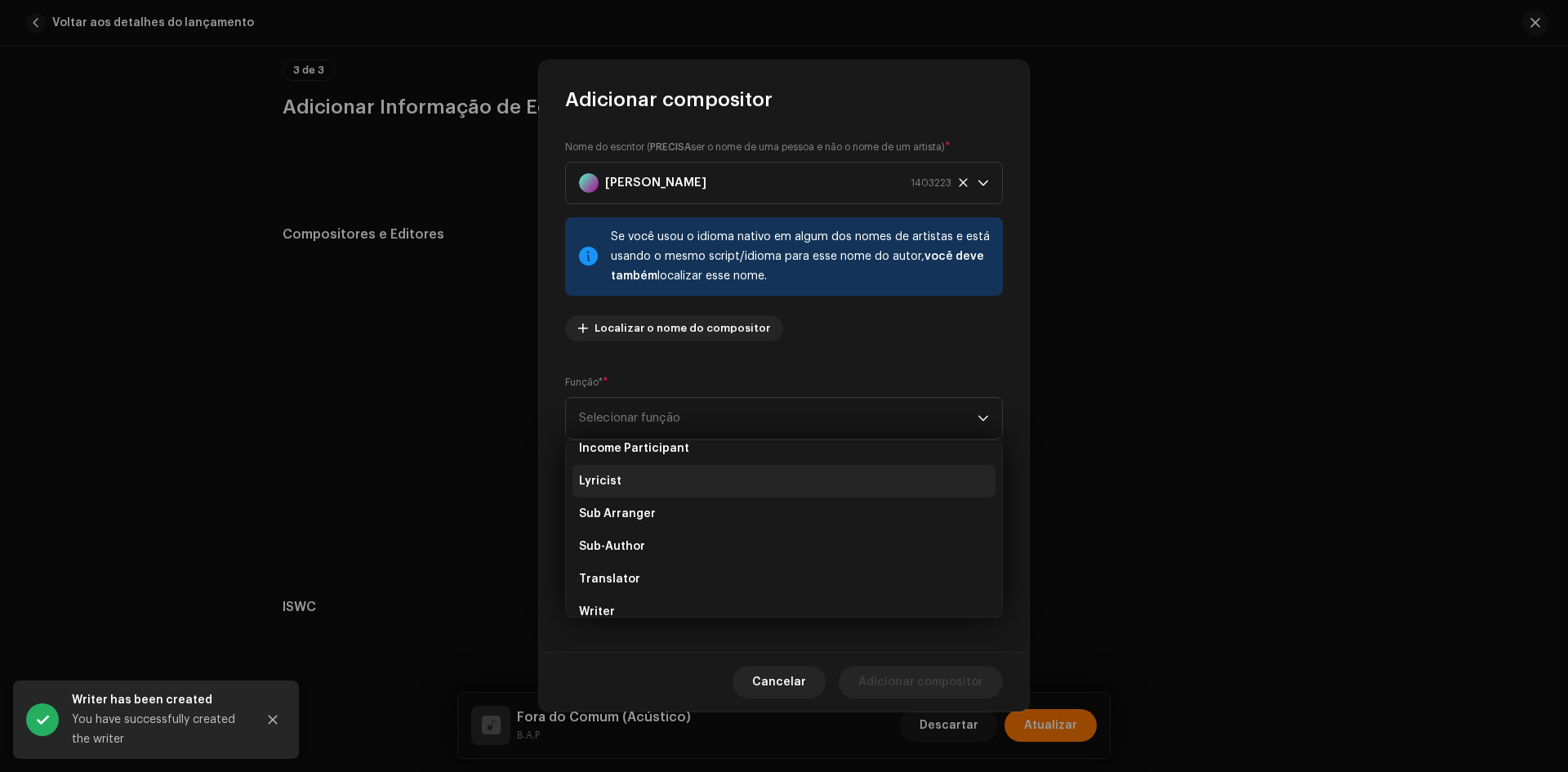
scroll to position [163, 0]
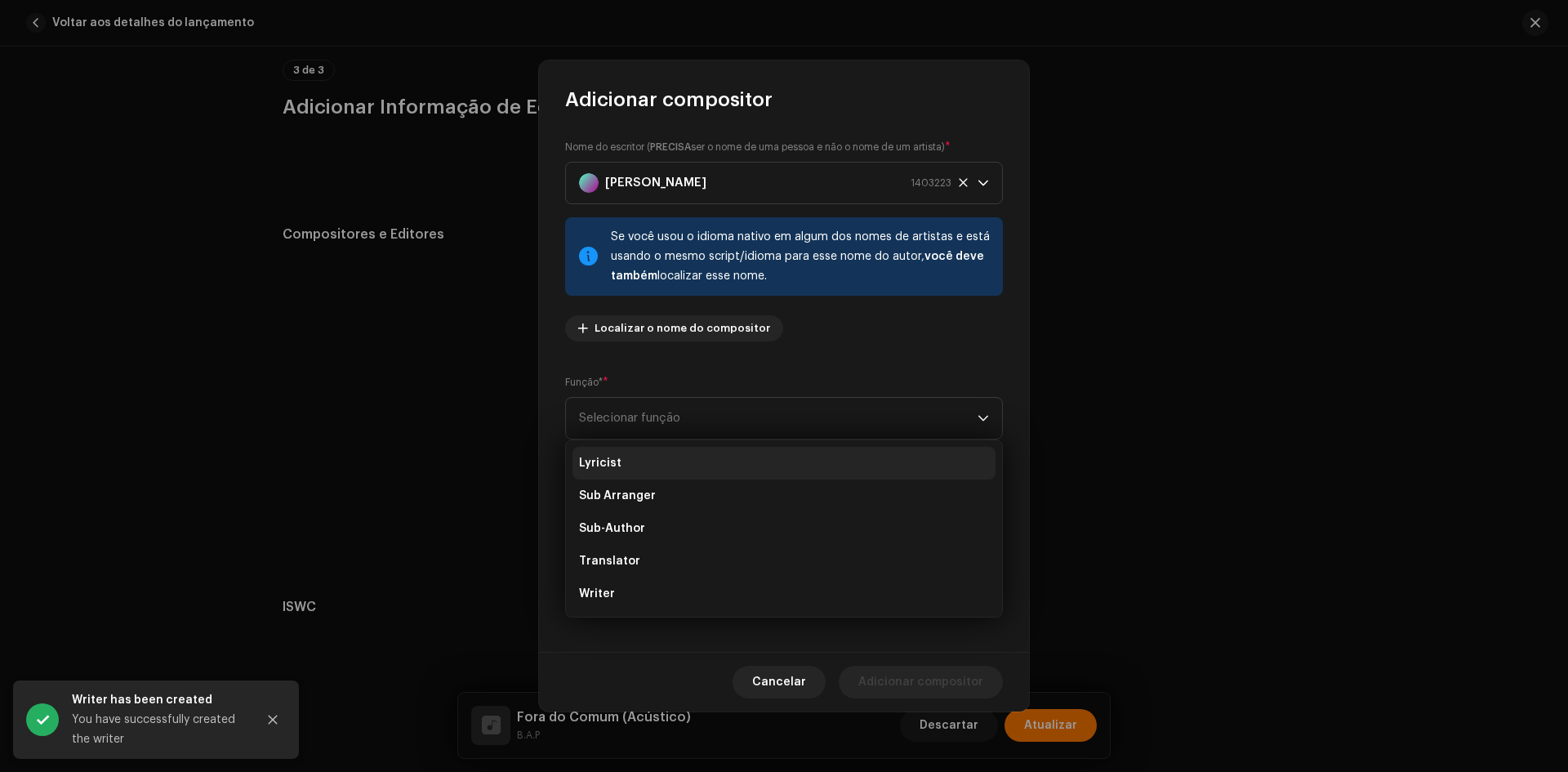
click at [615, 478] on li "Lyricist" at bounding box center [784, 463] width 423 height 32
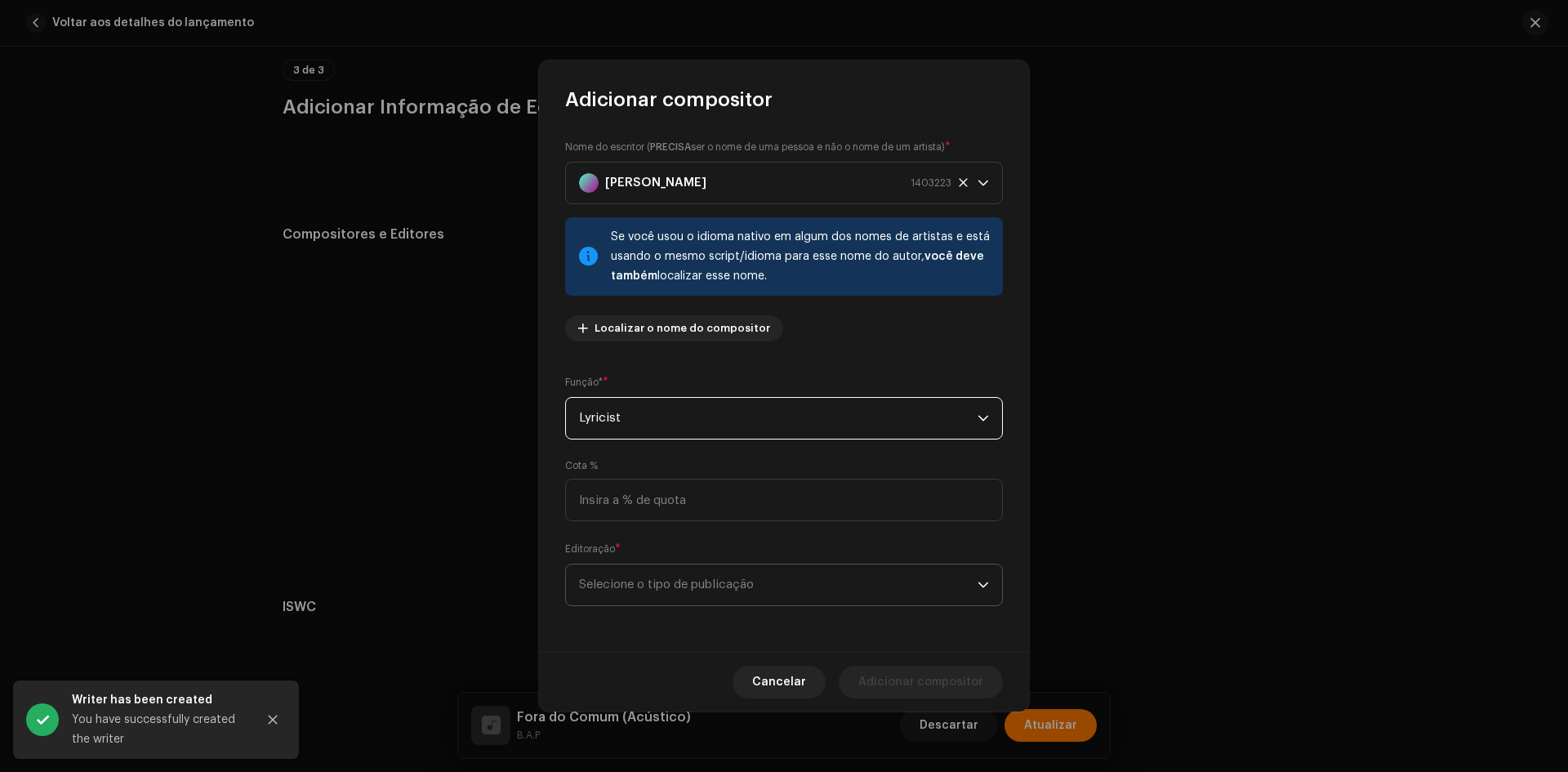
click at [633, 569] on span "Selecione o tipo de publicação" at bounding box center [778, 585] width 399 height 41
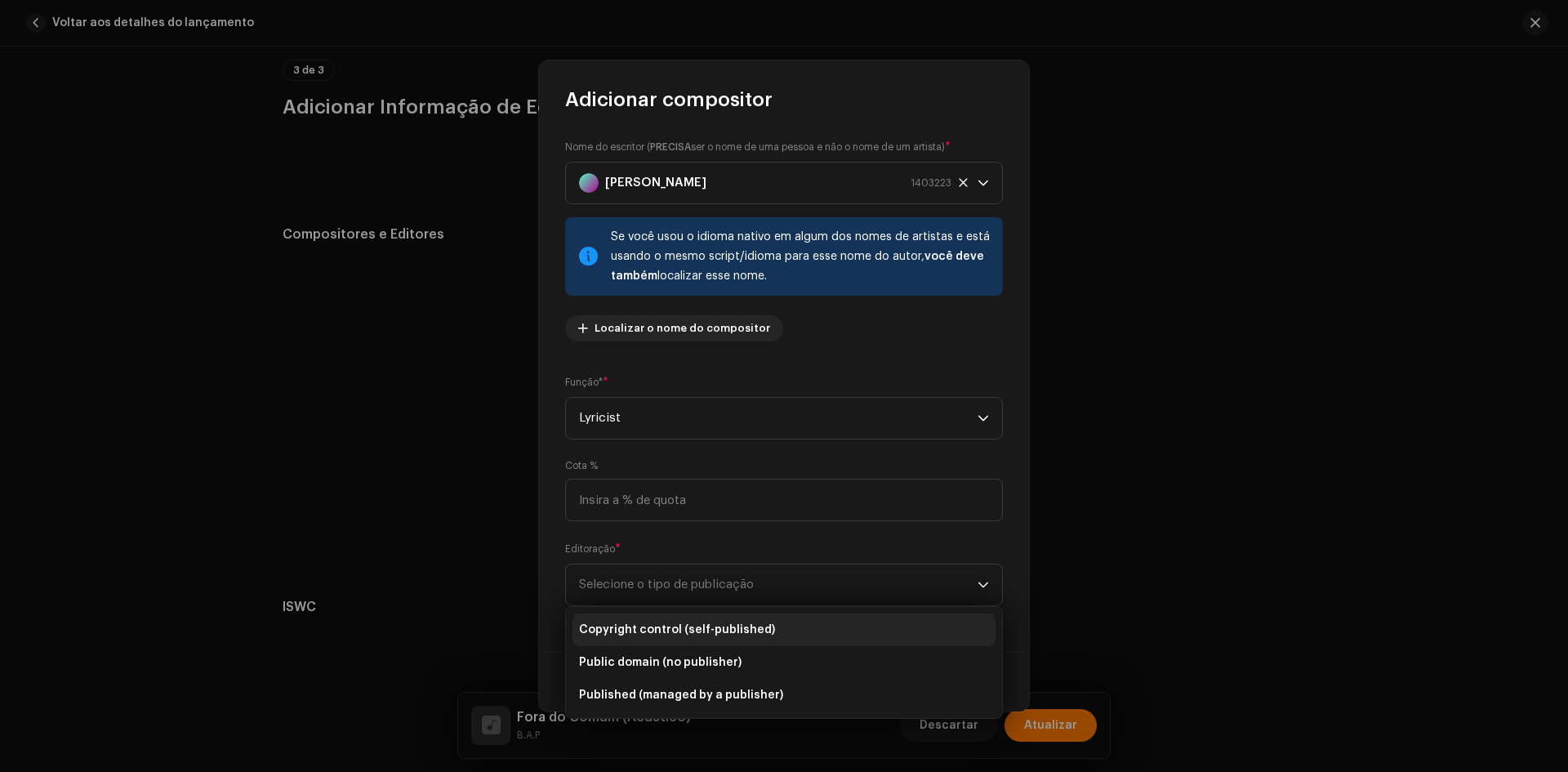
click at [635, 623] on span "Copyright control (self-published)" at bounding box center [677, 629] width 196 height 16
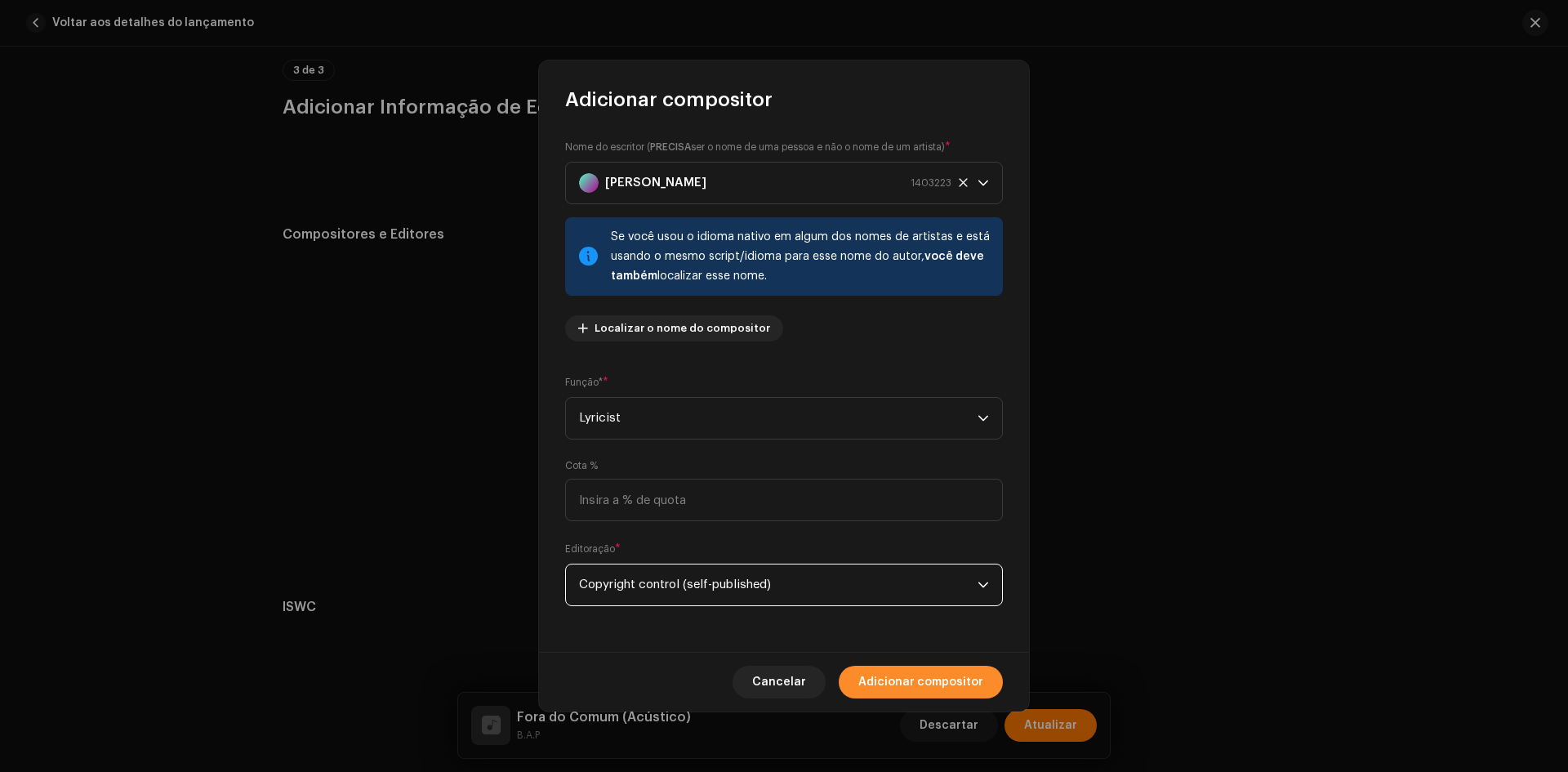
click at [965, 686] on span "Adicionar compositor" at bounding box center [921, 682] width 125 height 32
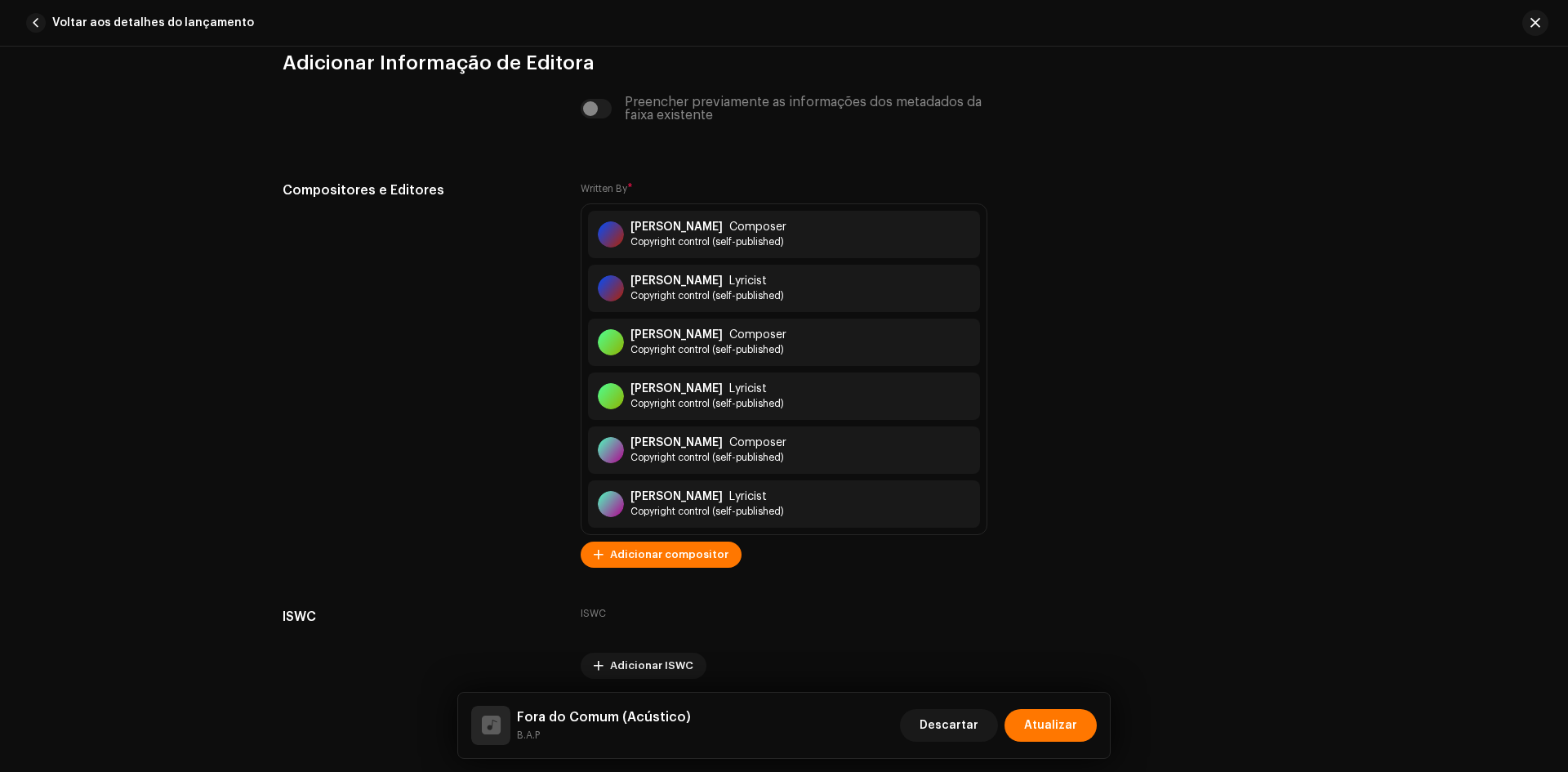
scroll to position [3652, 0]
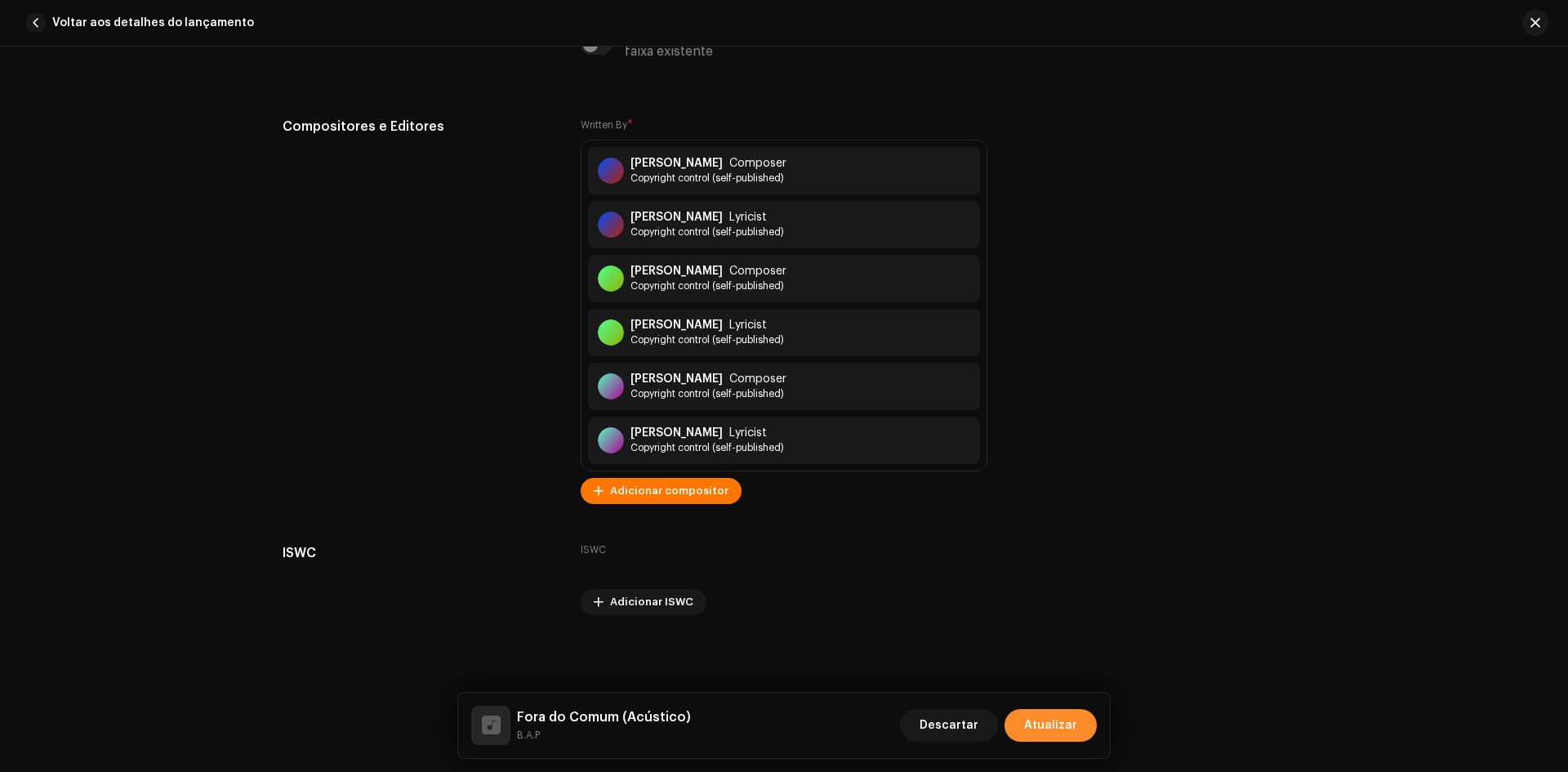
click at [1064, 731] on span "Atualizar" at bounding box center [1051, 725] width 53 height 32
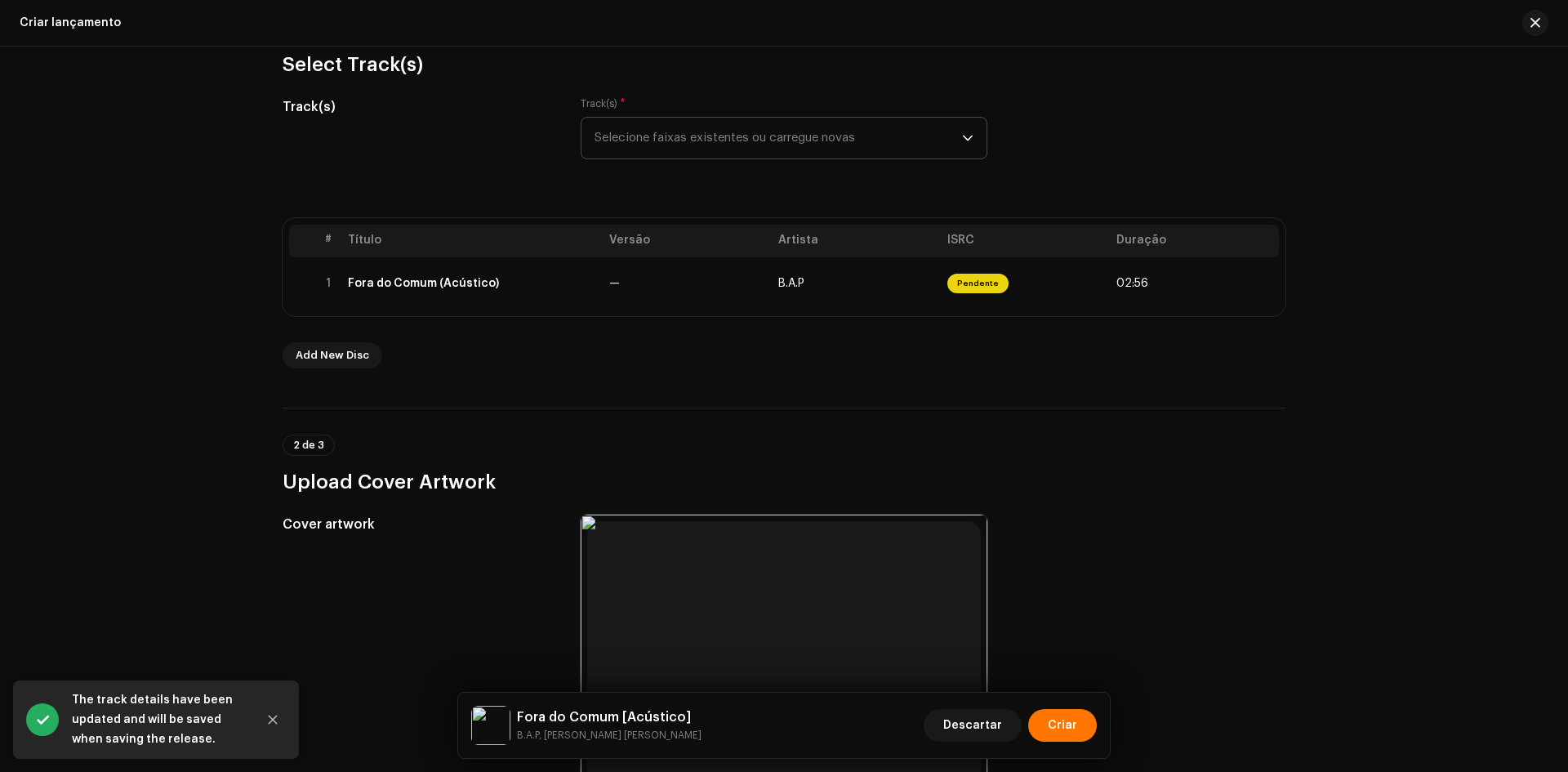
scroll to position [163, 0]
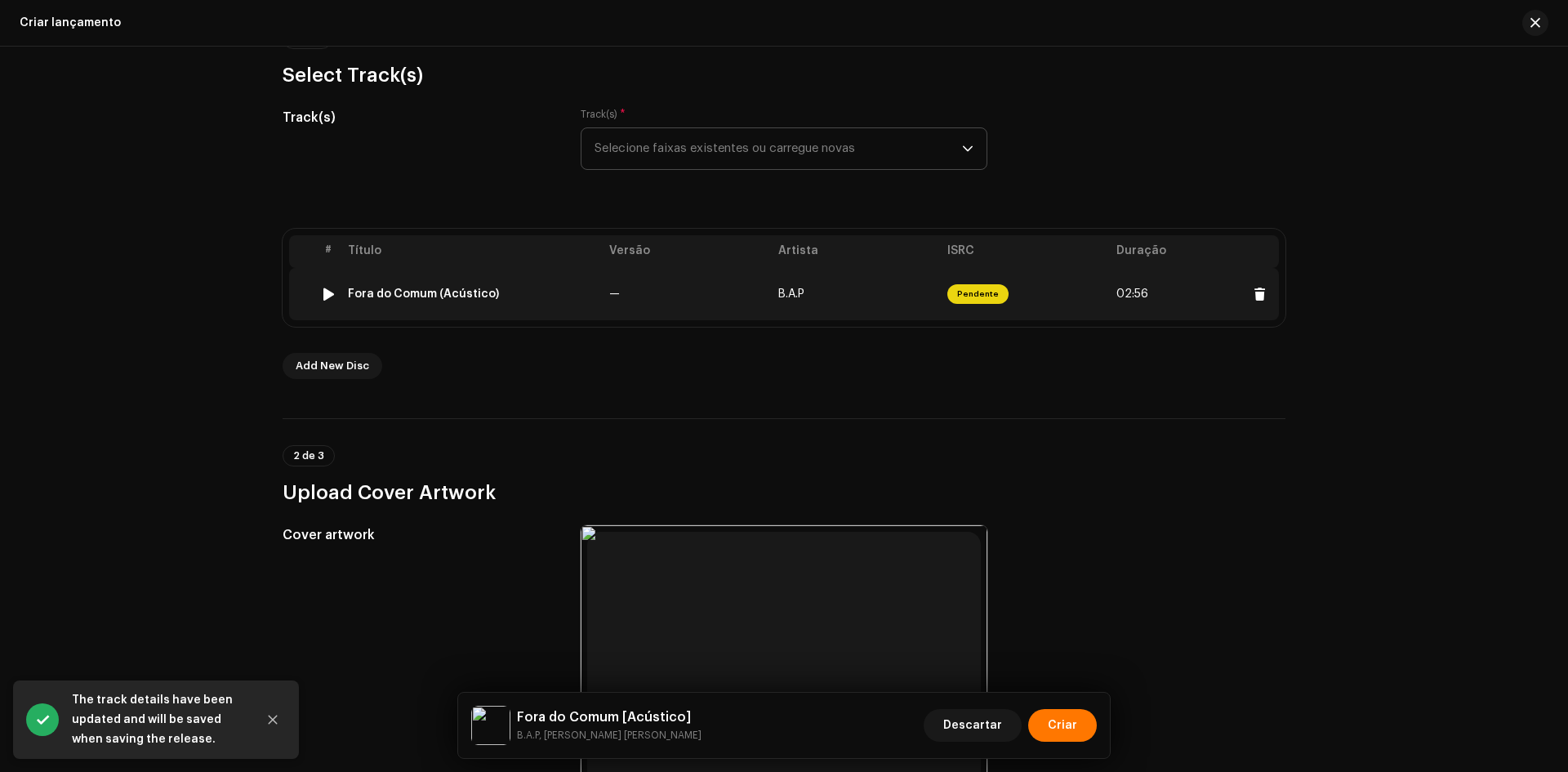
click at [523, 293] on div "Fora do Comum (Acústico)" at bounding box center [472, 293] width 248 height 13
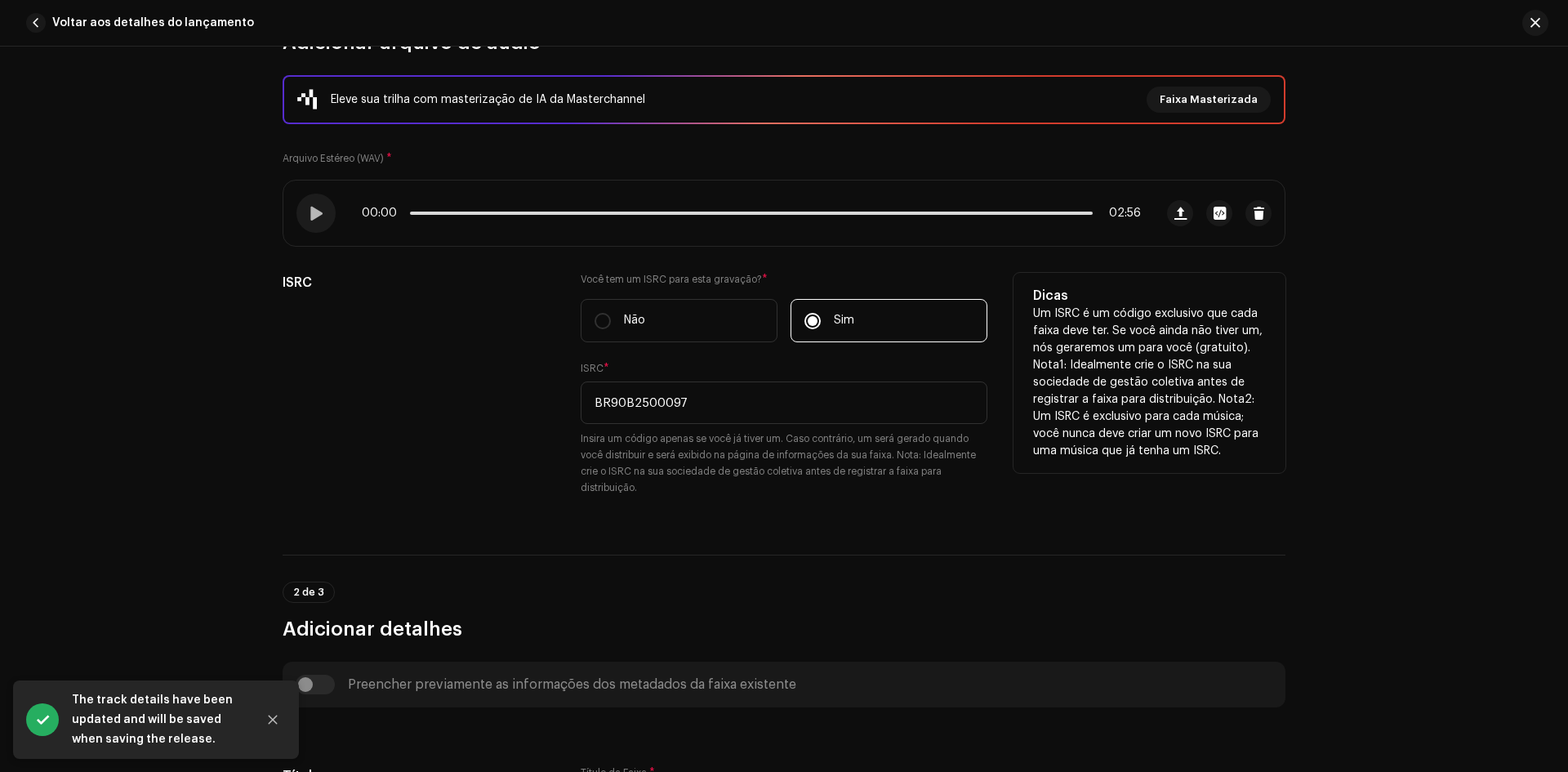
scroll to position [408, 0]
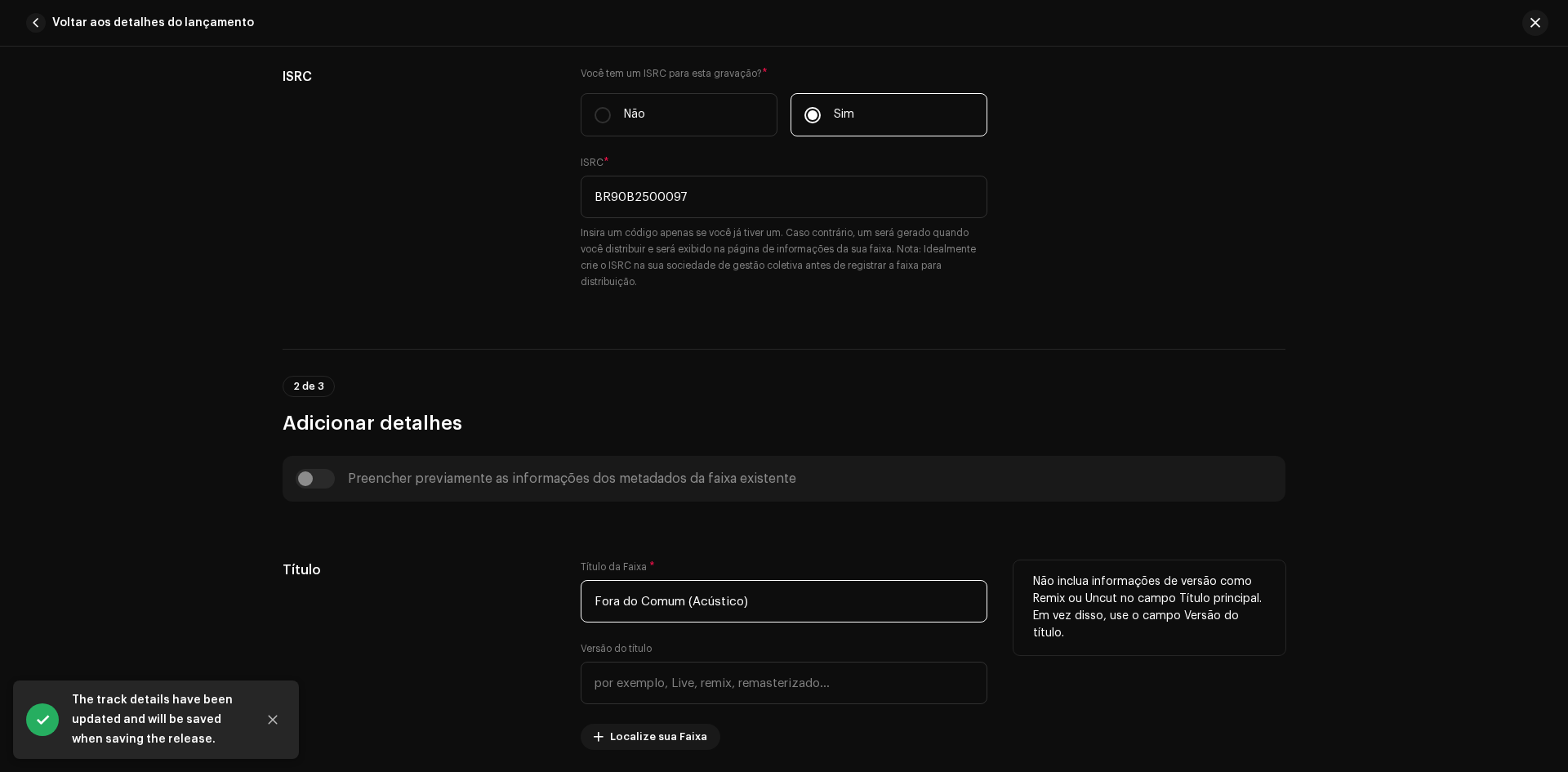
click at [705, 603] on input "Fora do Comum (Acústico)" at bounding box center [784, 601] width 406 height 43
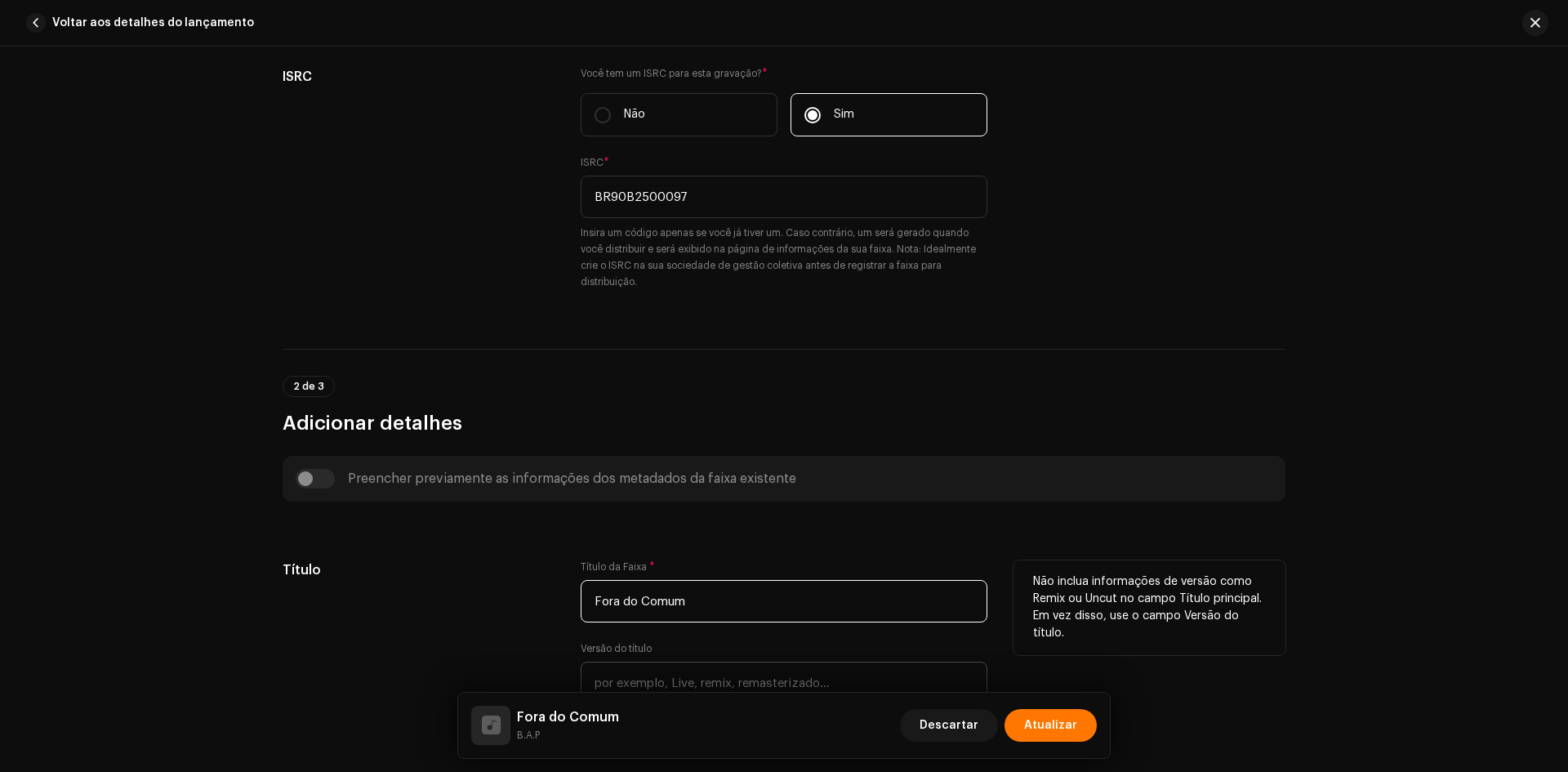
type input "Fora do Comum"
click at [676, 671] on input "text" at bounding box center [784, 683] width 406 height 43
paste input "Acústico"
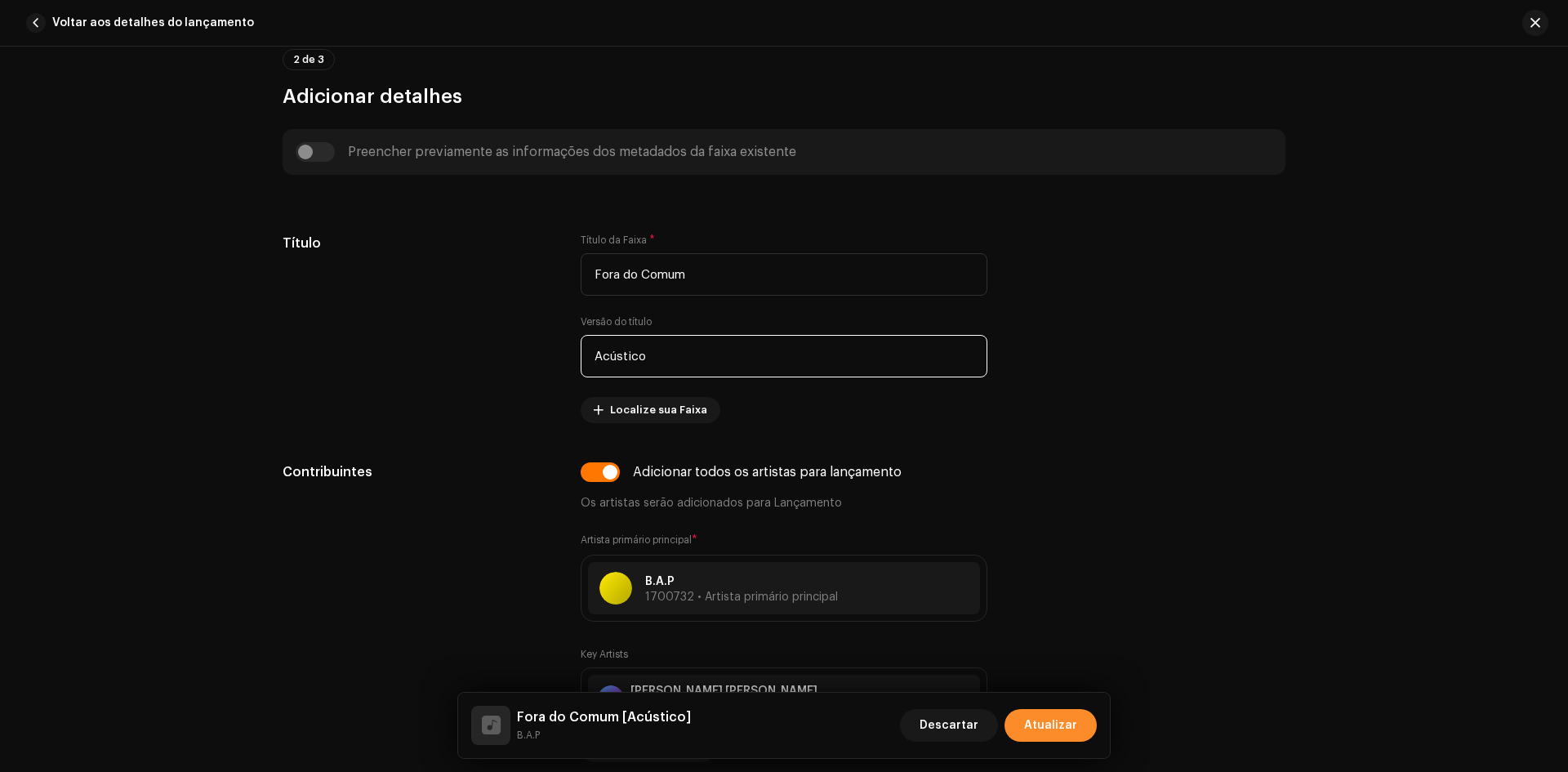
type input "Acústico"
click at [1058, 737] on span "Atualizar" at bounding box center [1051, 725] width 53 height 32
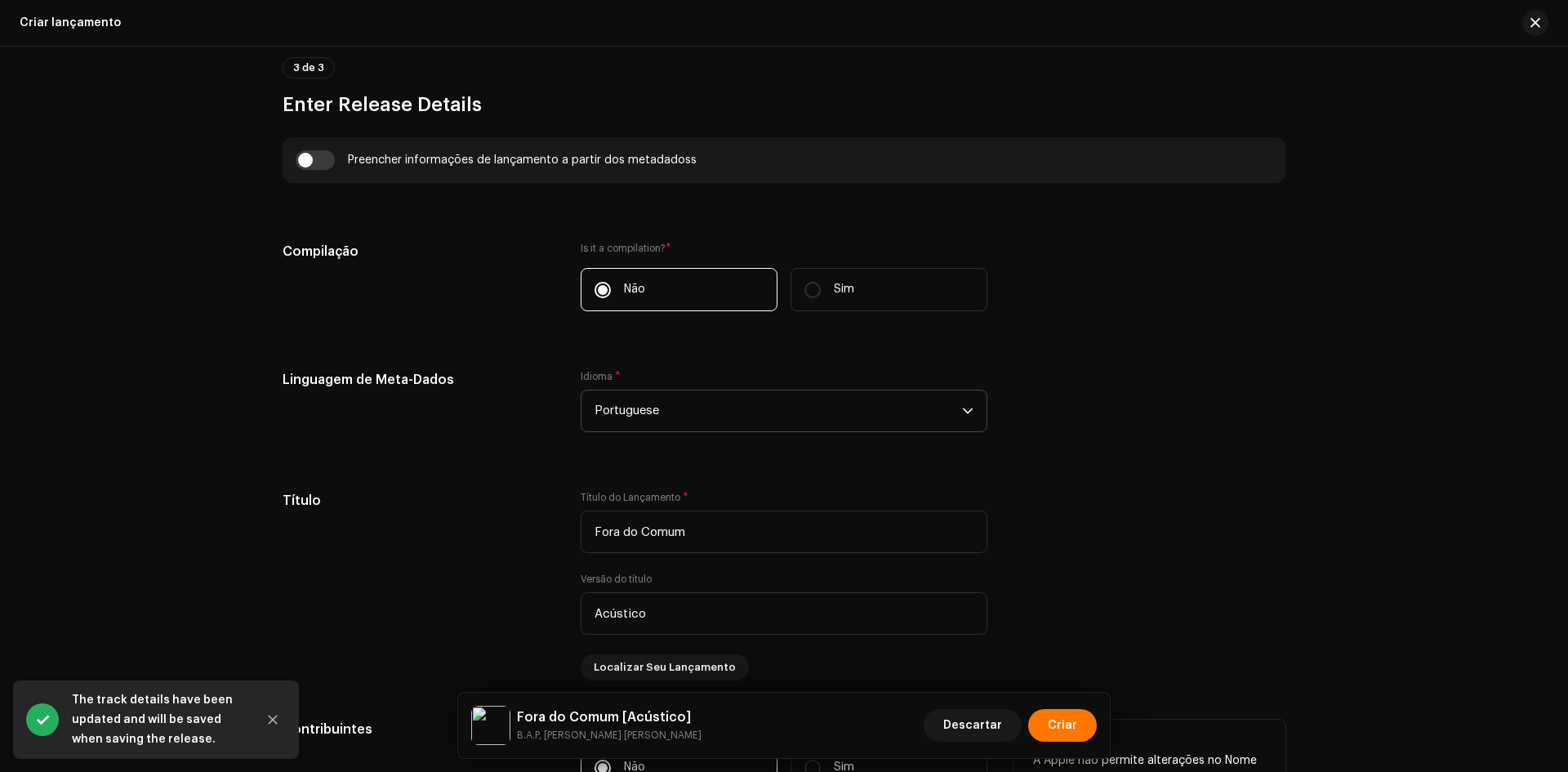
scroll to position [1388, 0]
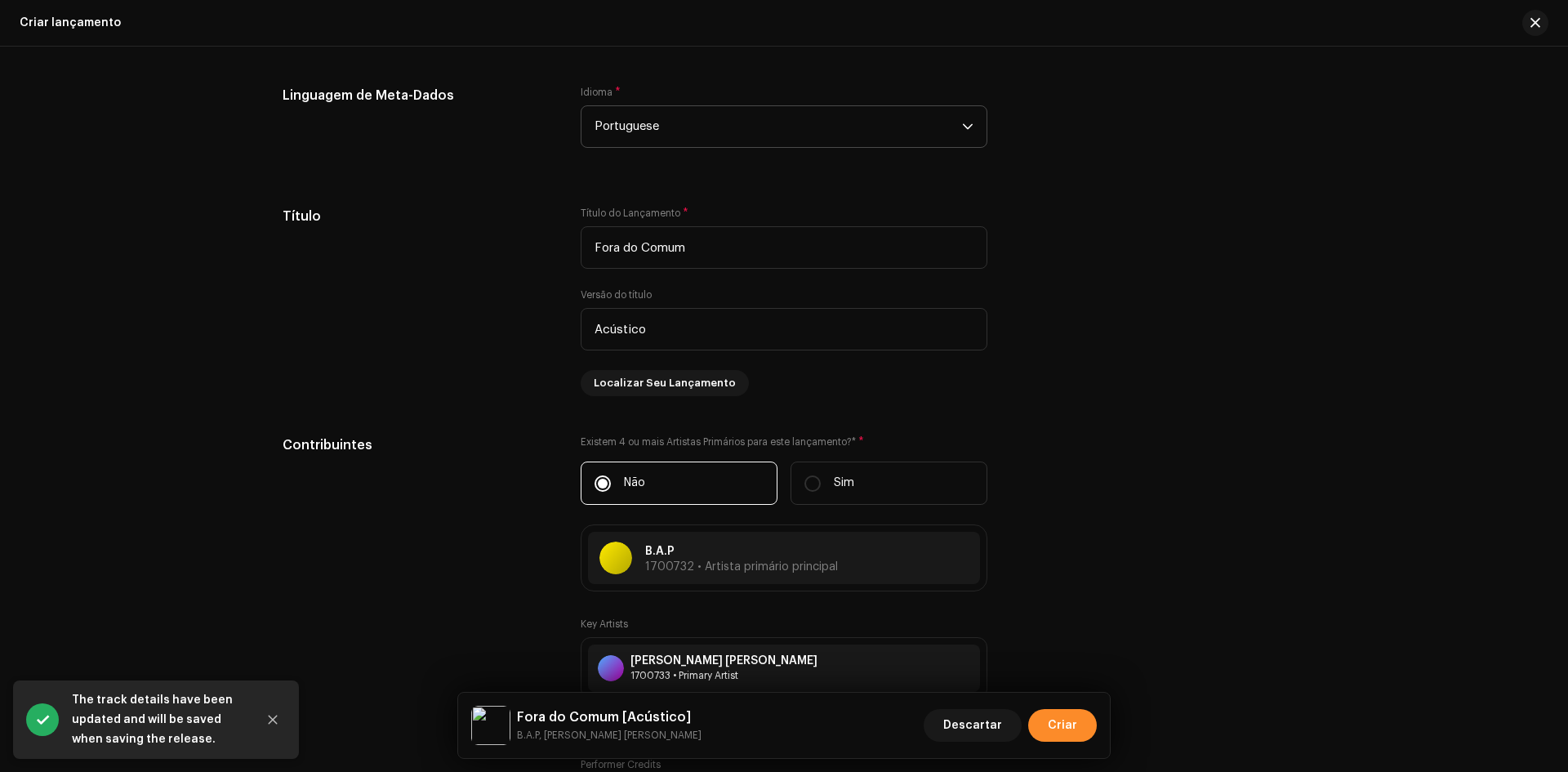
click at [1059, 715] on span "Criar" at bounding box center [1063, 725] width 30 height 32
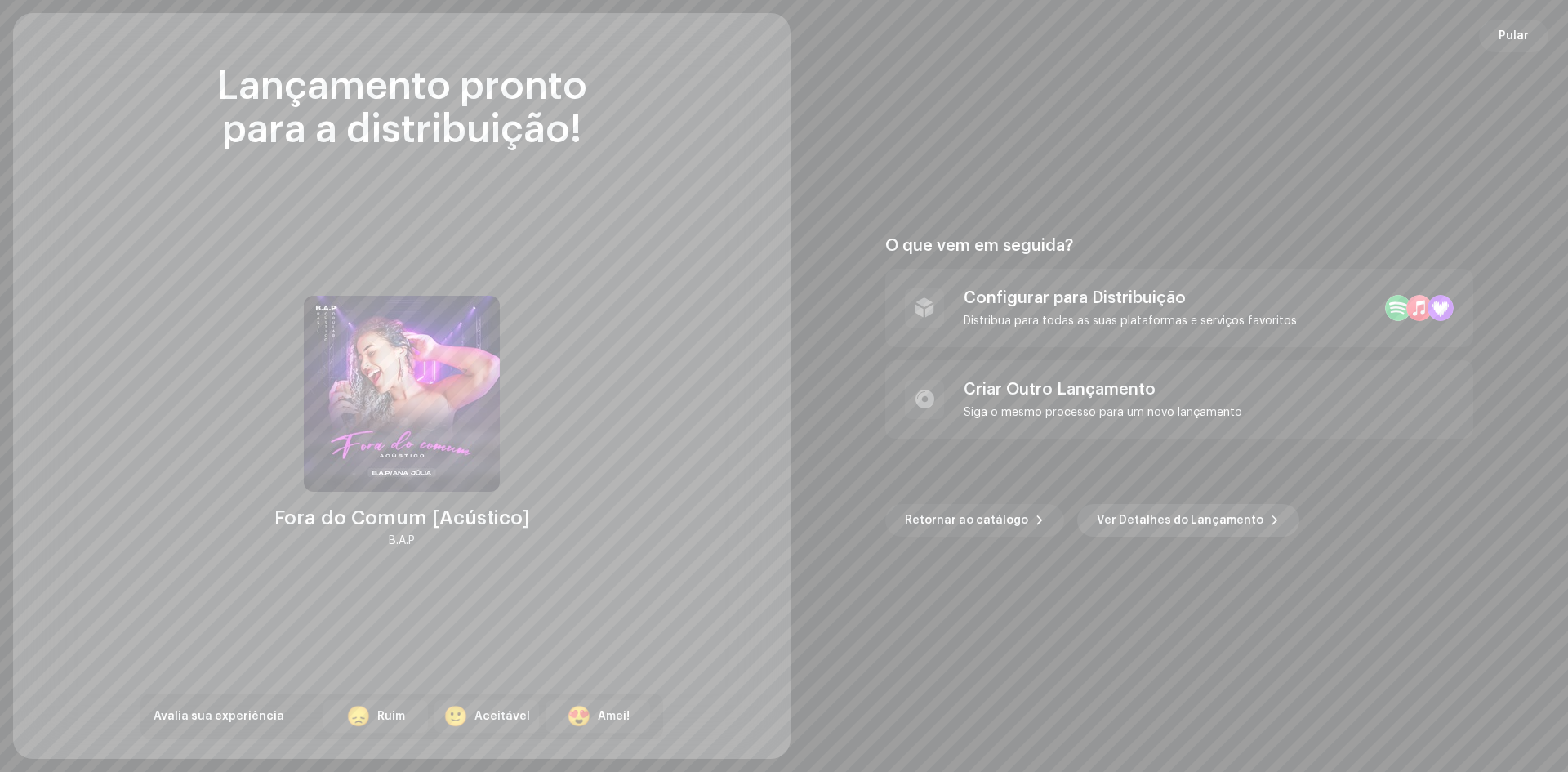
click at [1127, 520] on span "Ver Detalhes do Lançamento" at bounding box center [1180, 520] width 167 height 32
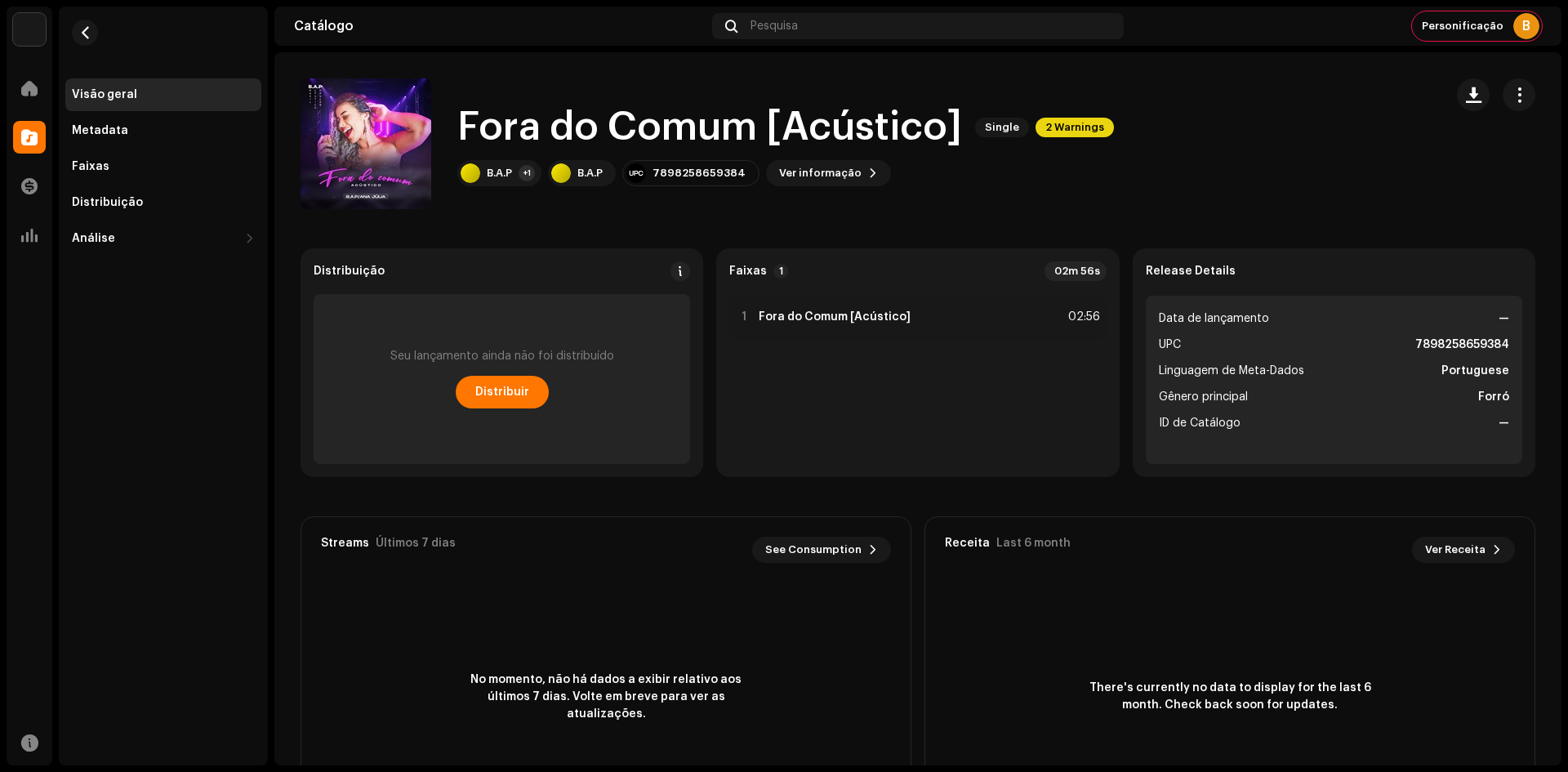
click at [1064, 122] on span "2 Warnings" at bounding box center [1075, 127] width 78 height 20
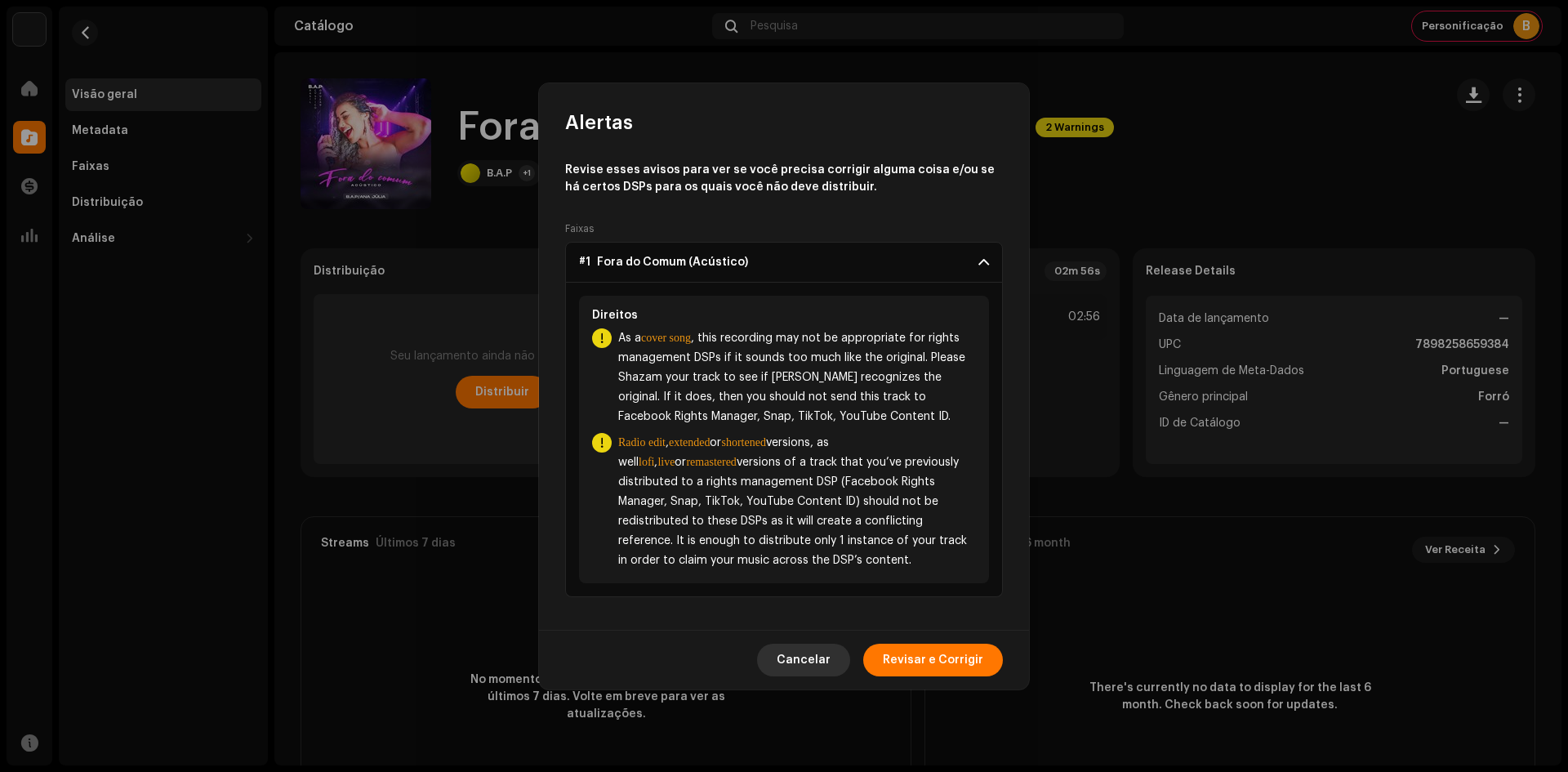
click at [802, 665] on span "Cancelar" at bounding box center [804, 660] width 54 height 32
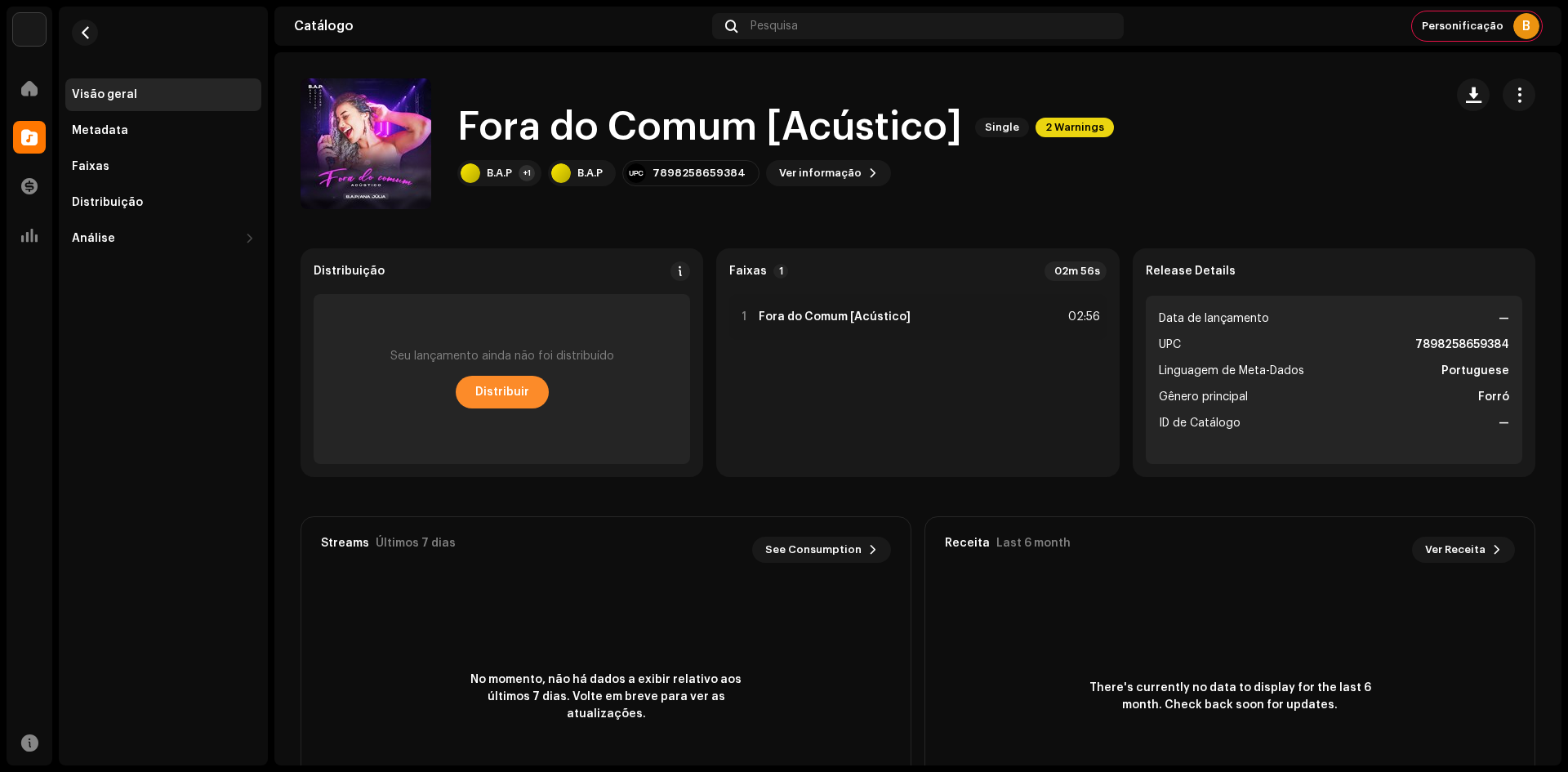
click at [499, 383] on span "Distribuir" at bounding box center [502, 392] width 54 height 32
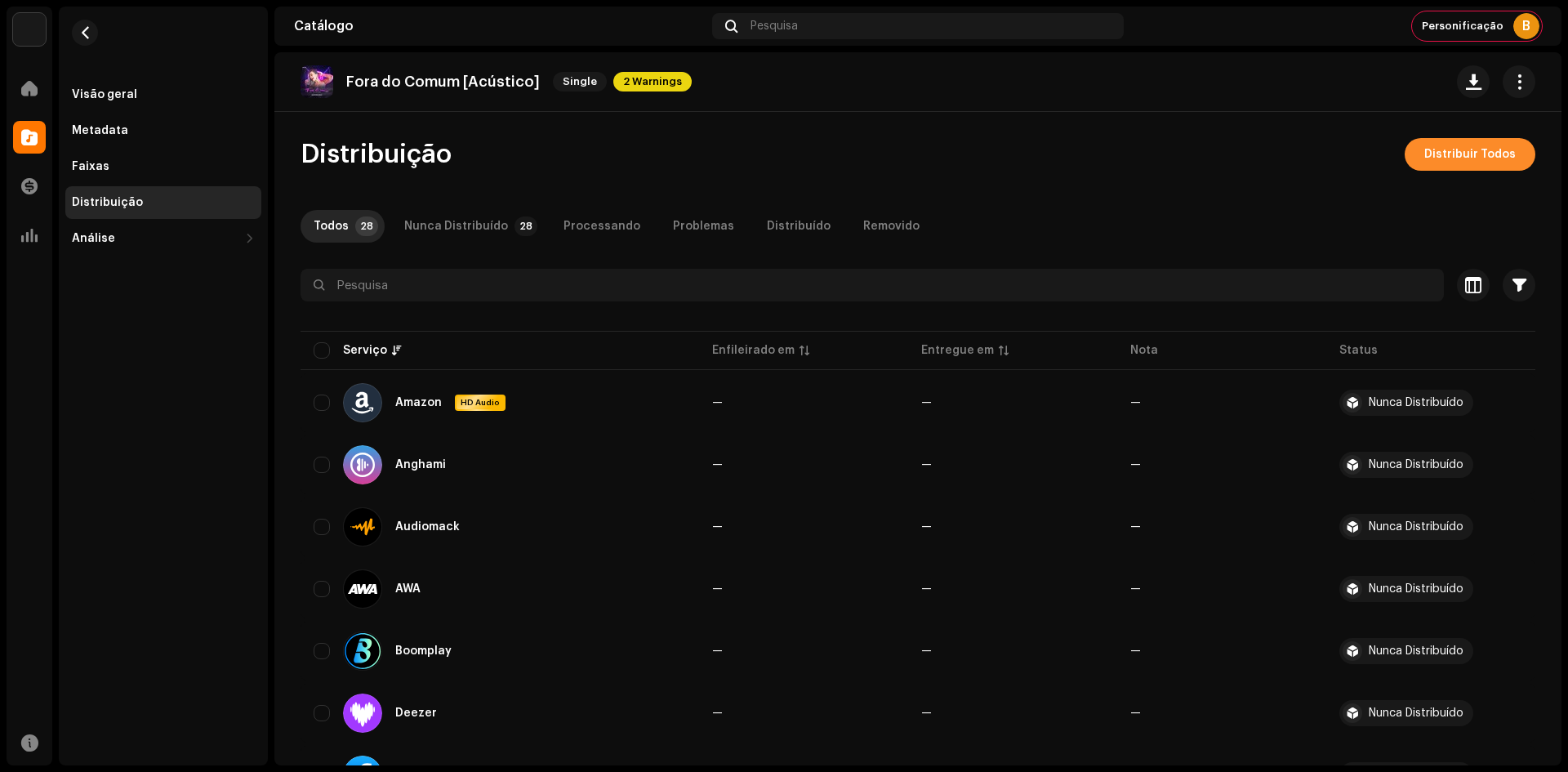
click at [1424, 156] on span "Distribuir Todos" at bounding box center [1470, 154] width 92 height 32
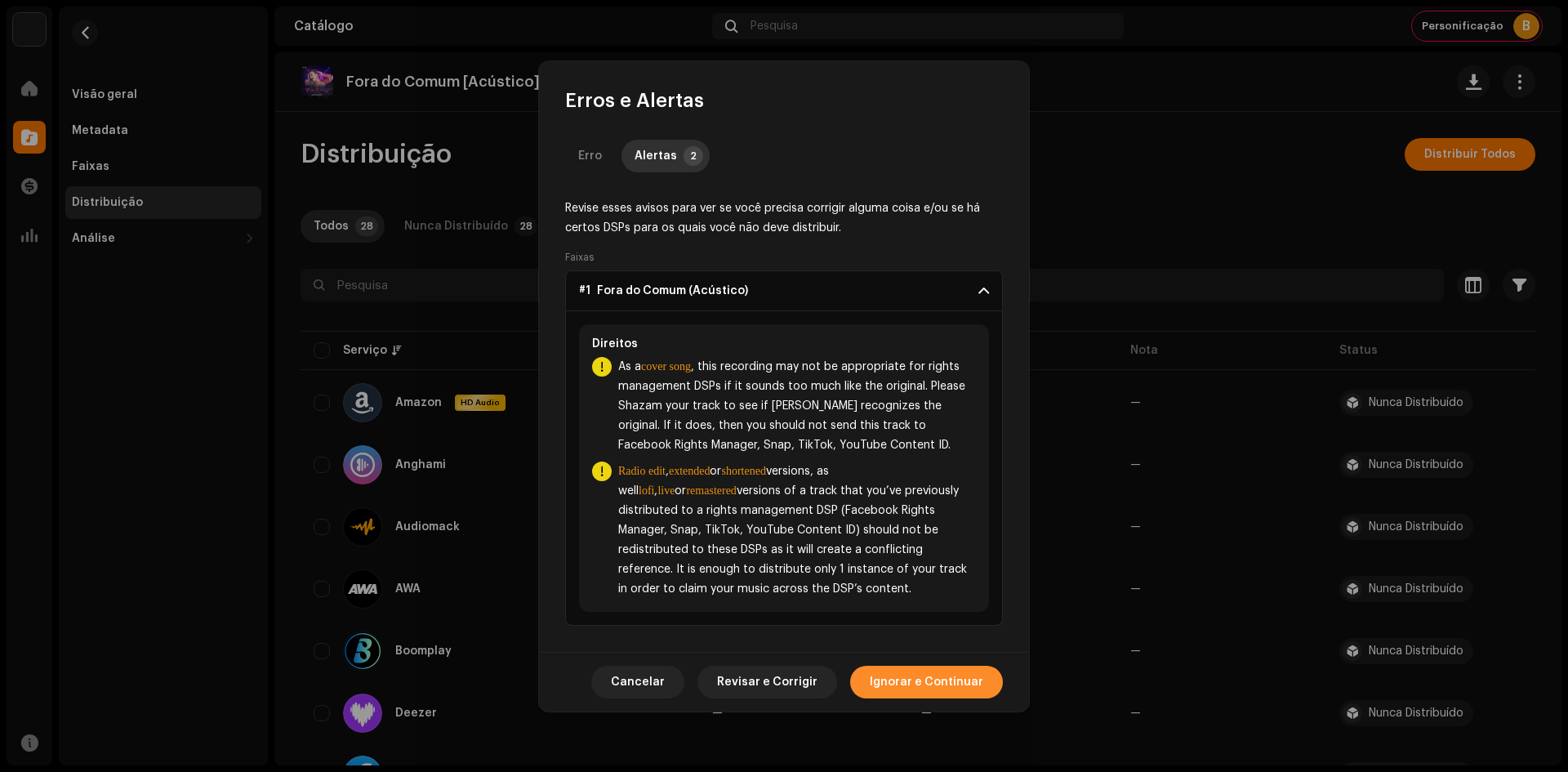
click at [898, 670] on span "Ignorar e Continuar" at bounding box center [927, 682] width 114 height 32
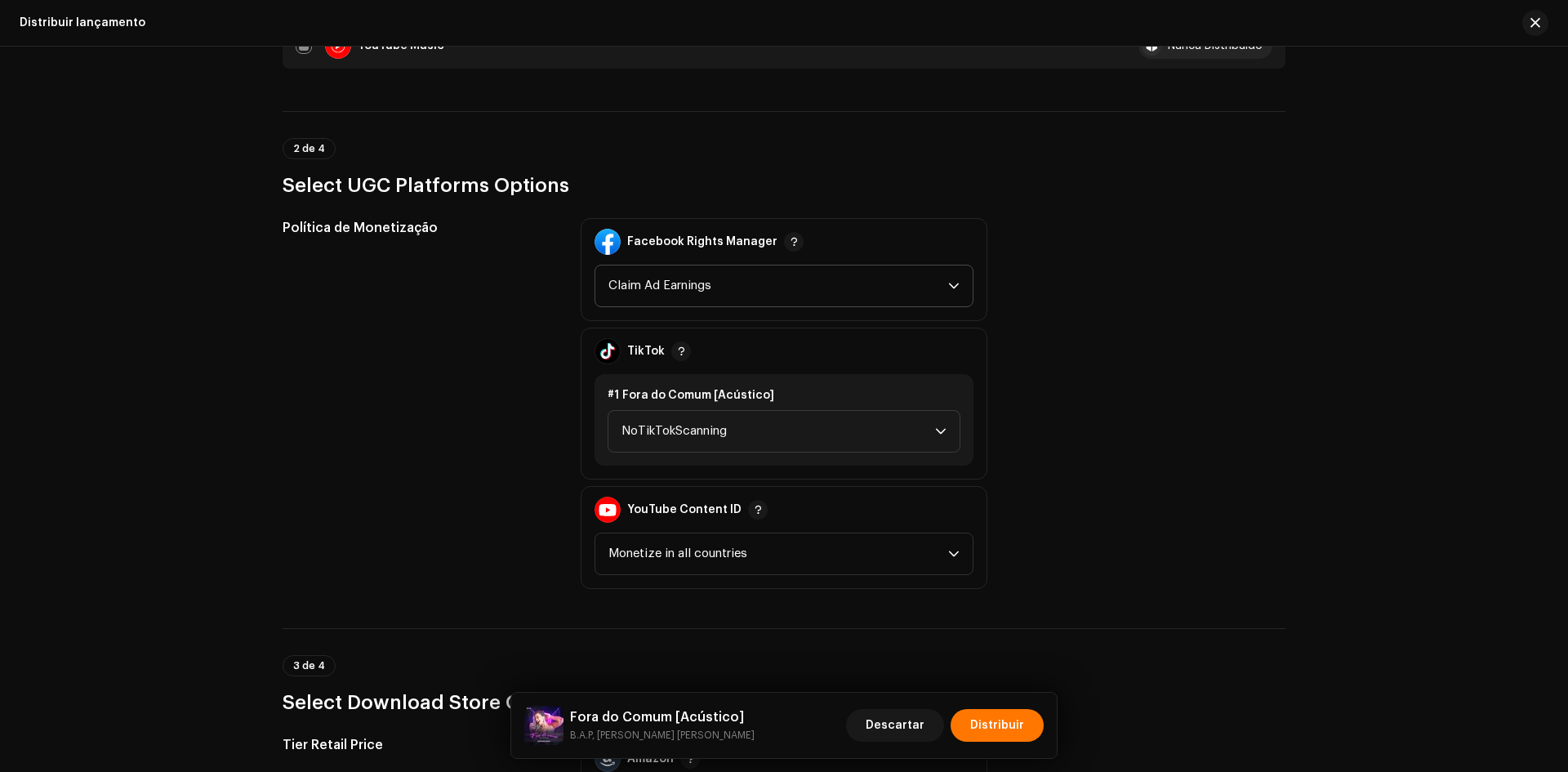
scroll to position [1715, 0]
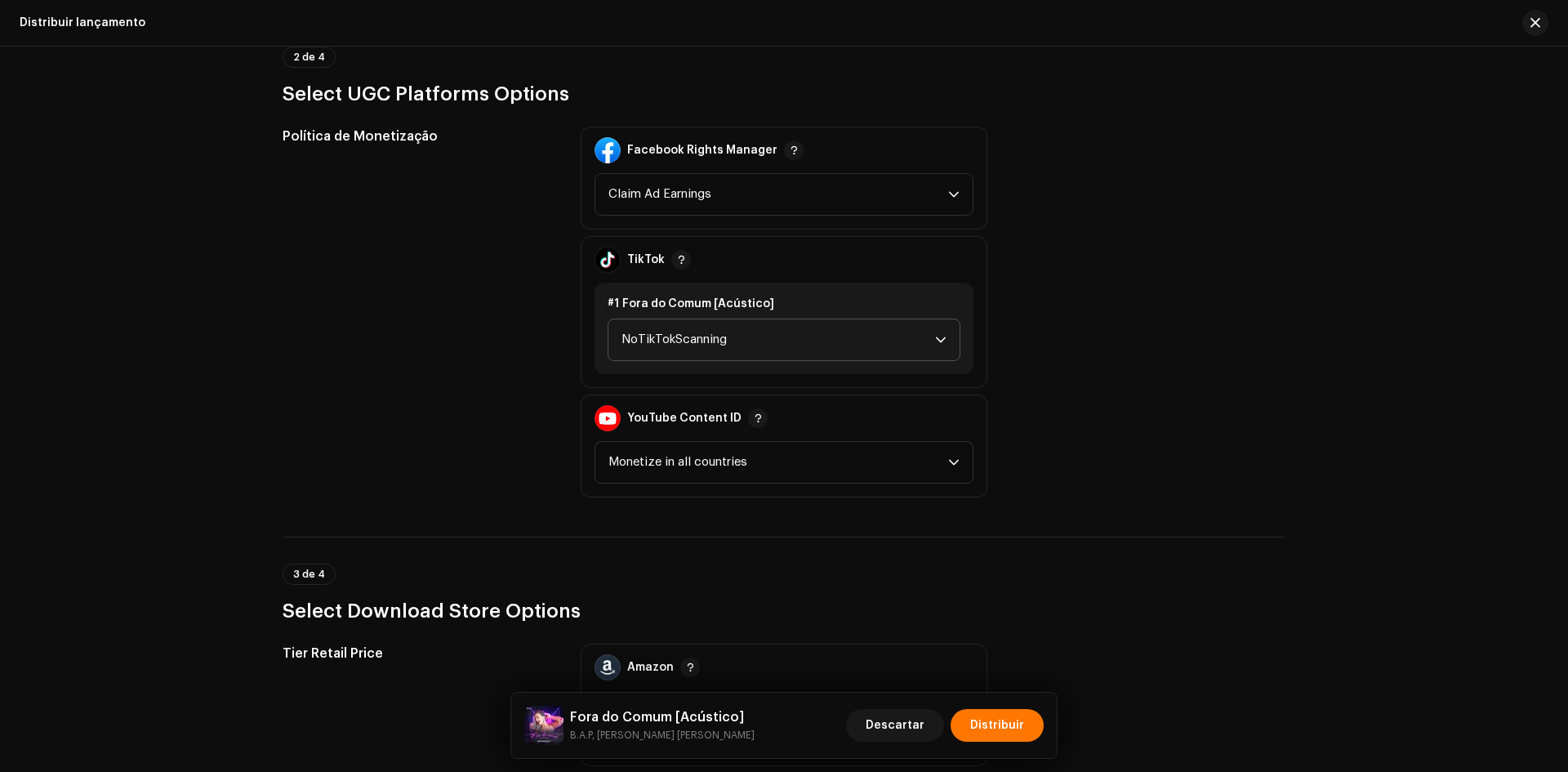
click at [672, 339] on span "NoTikTokScanning" at bounding box center [778, 340] width 314 height 41
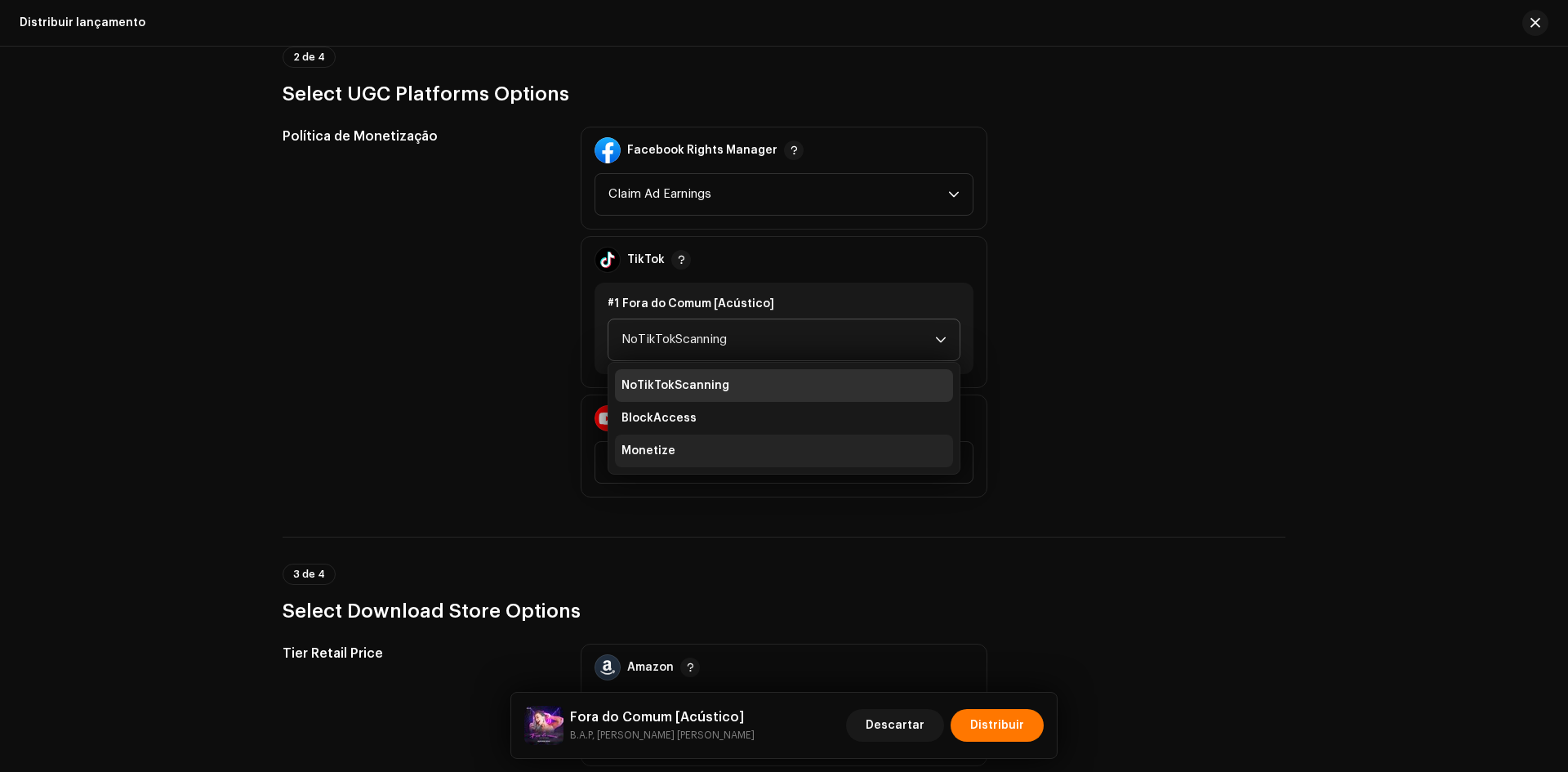
click at [640, 450] on span "Monetize" at bounding box center [648, 451] width 54 height 16
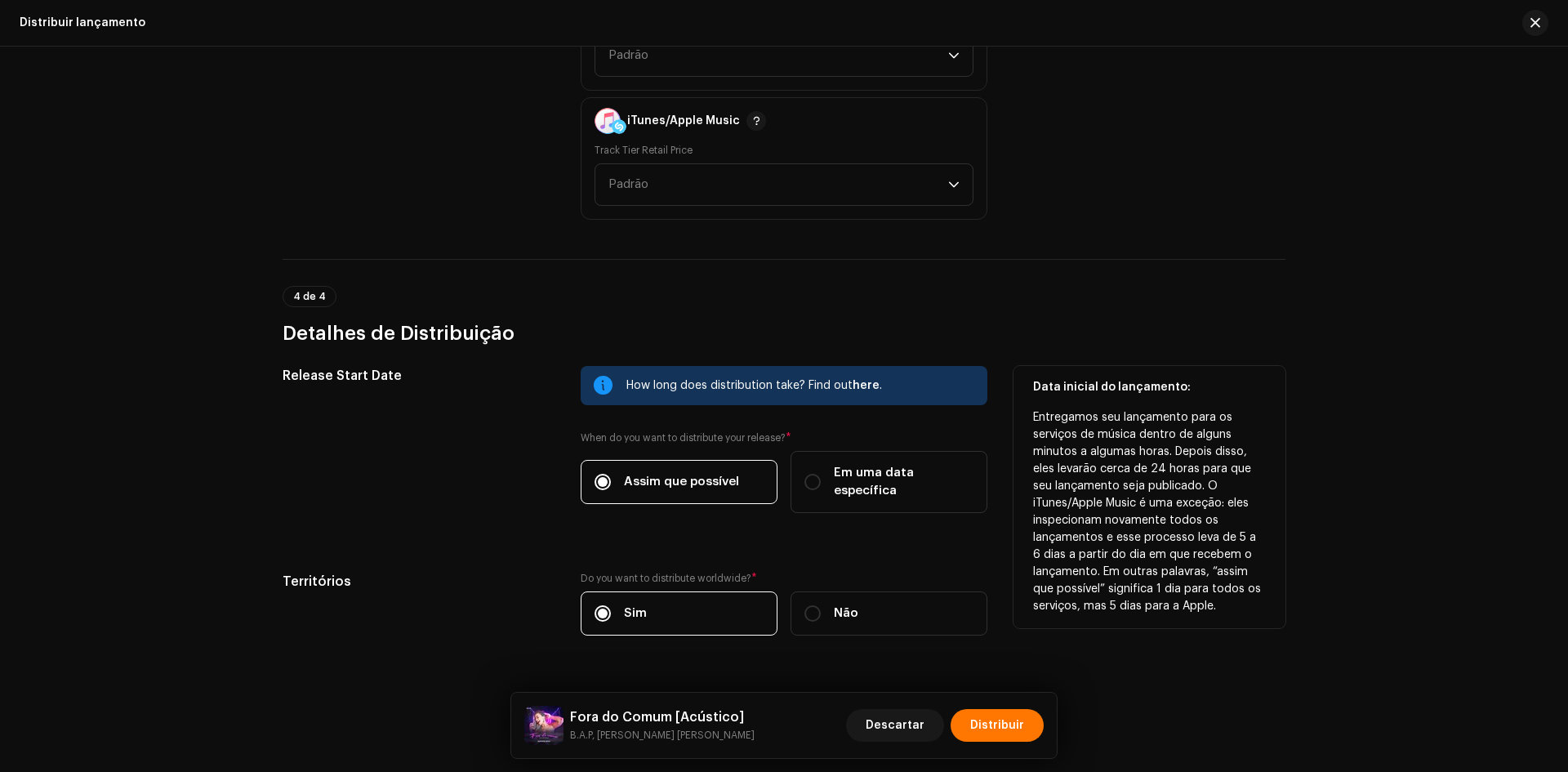
scroll to position [2413, 0]
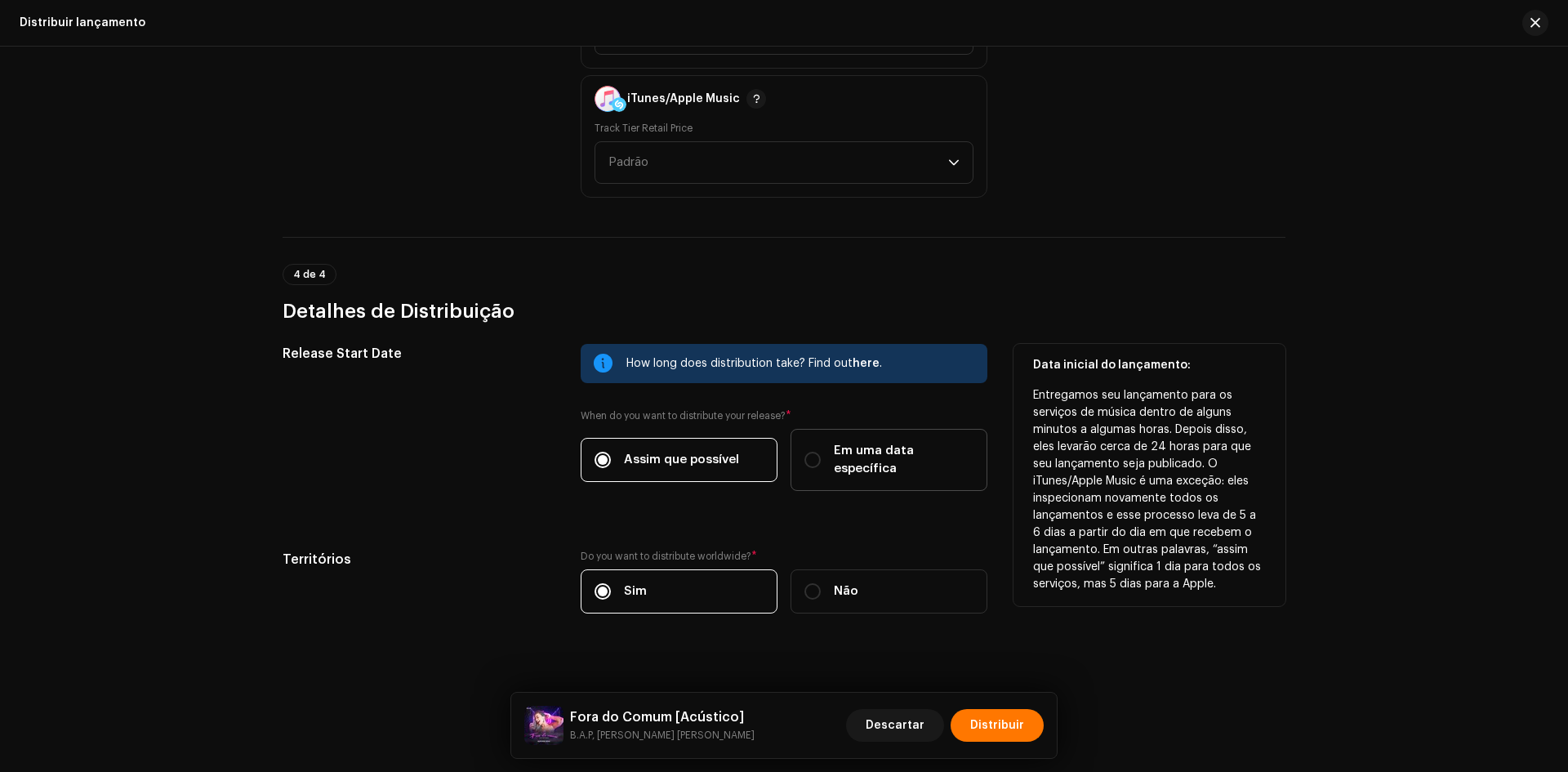
click at [867, 455] on span "Em uma data específica" at bounding box center [904, 460] width 139 height 36
click at [821, 455] on input "Em uma data específica" at bounding box center [812, 459] width 16 height 16
radio input "true"
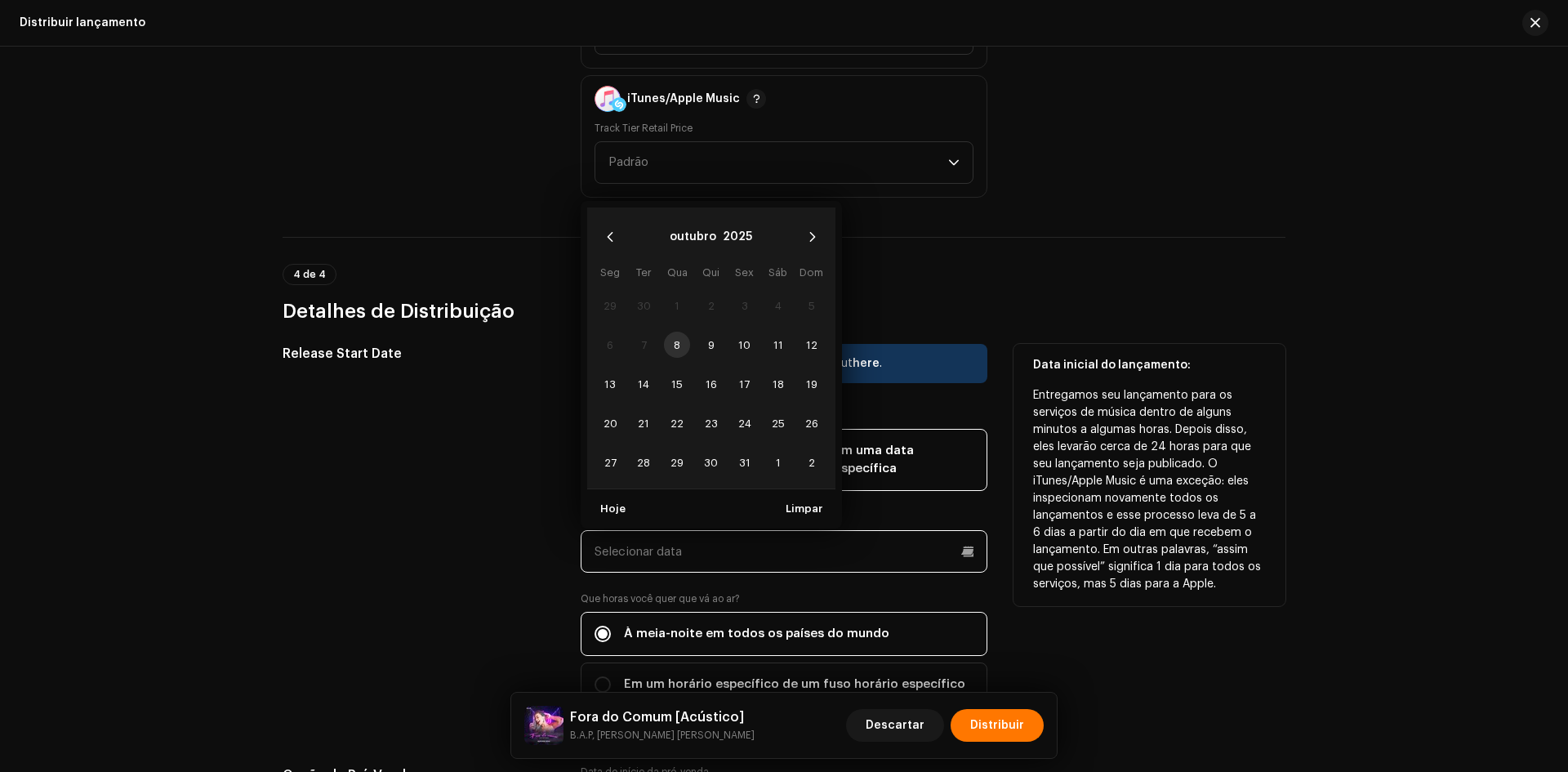
click at [684, 539] on input "text" at bounding box center [784, 551] width 406 height 43
click at [732, 410] on span "24" at bounding box center [745, 423] width 26 height 26
type input "[DATE]"
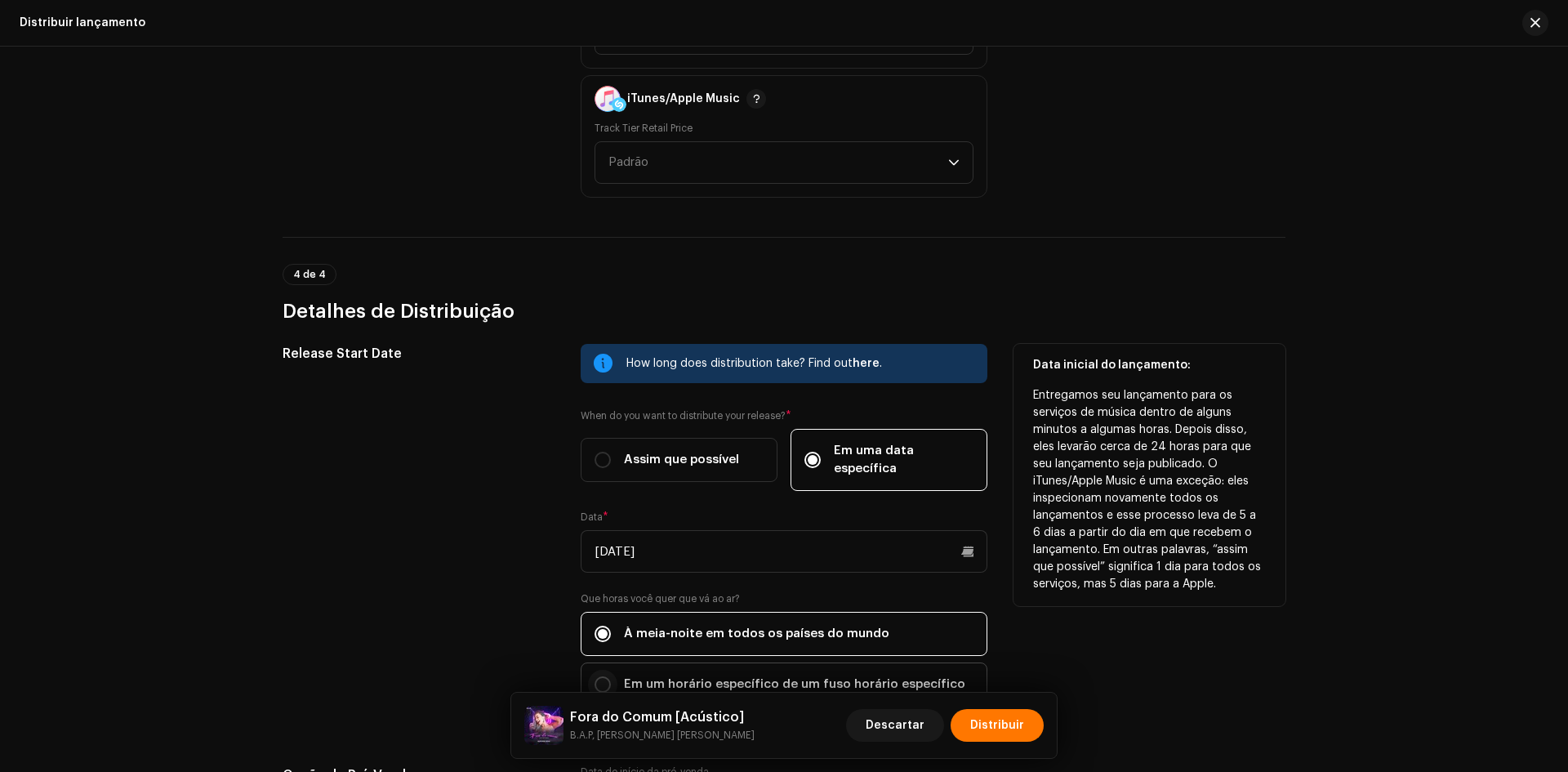
click at [599, 676] on input "Em um horário específico de um fuso horário específico" at bounding box center [602, 684] width 16 height 16
radio input "true"
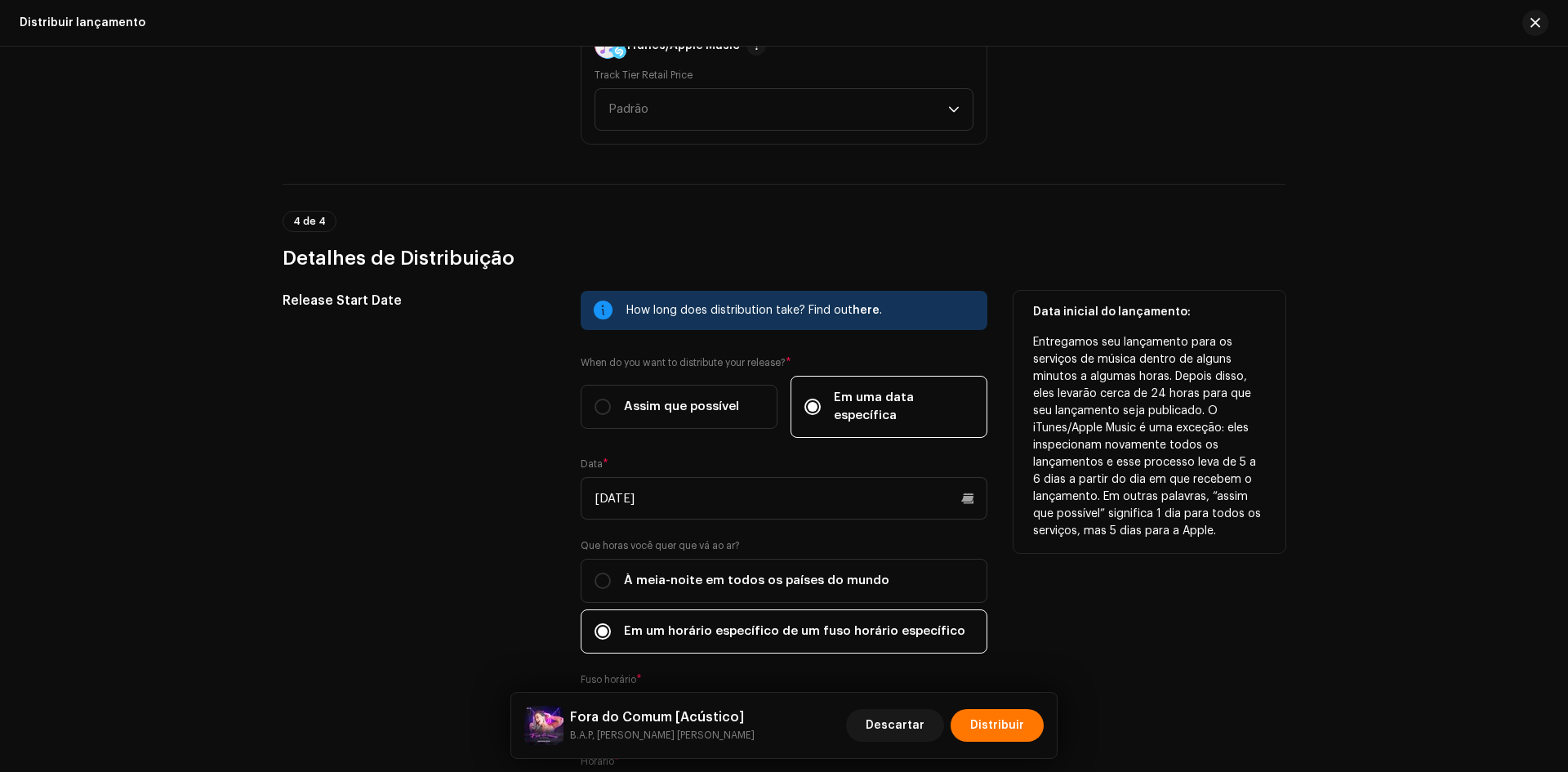
scroll to position [2739, 0]
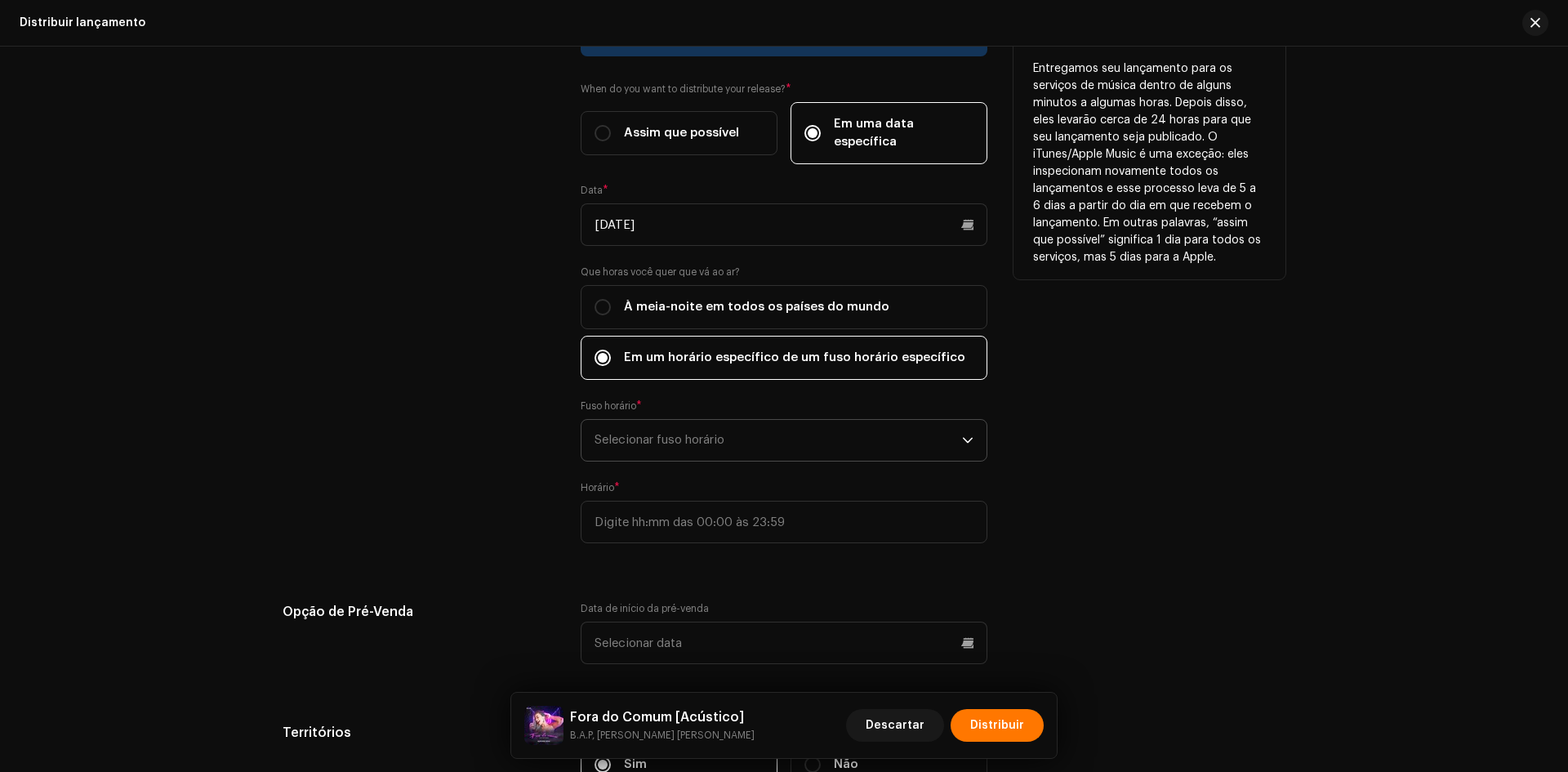
click at [679, 424] on span "Selecionar fuso horário" at bounding box center [778, 440] width 367 height 41
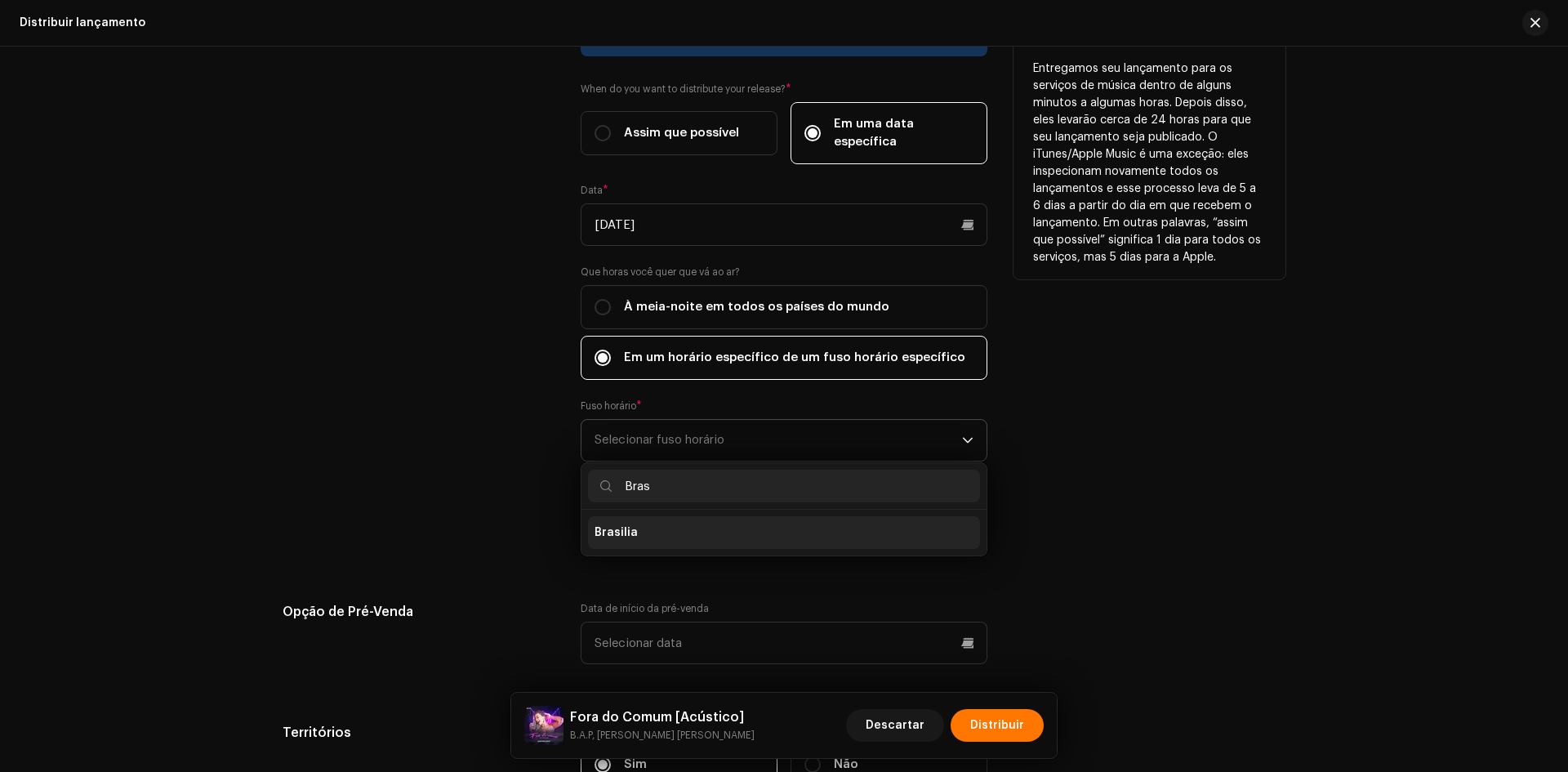
type input "Bras"
click at [660, 516] on li "Brasilia" at bounding box center [784, 532] width 392 height 32
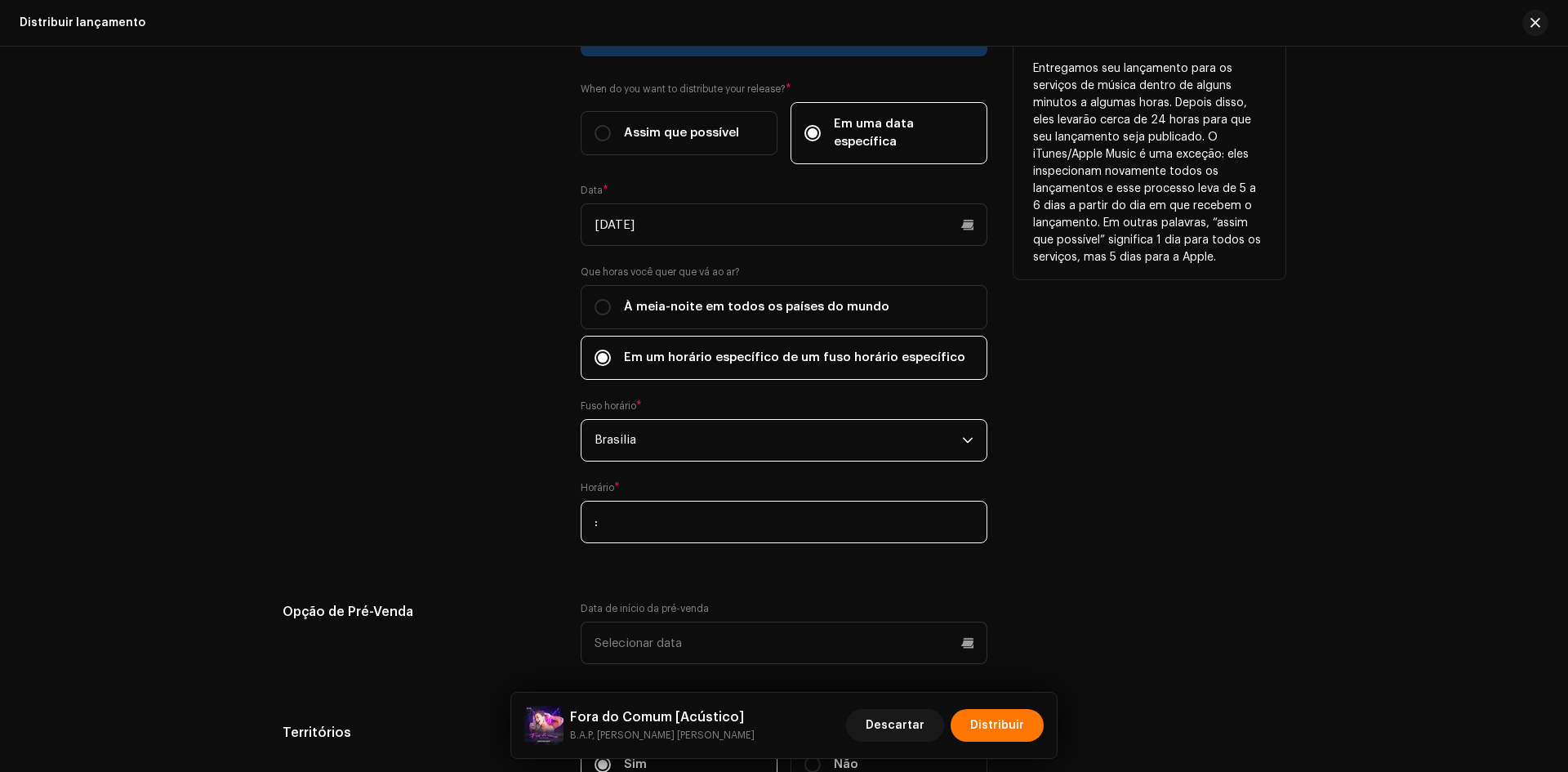
click at [582, 519] on input ":" at bounding box center [784, 522] width 406 height 43
type input "00:00"
click at [502, 427] on div "Release Start Date" at bounding box center [418, 290] width 272 height 546
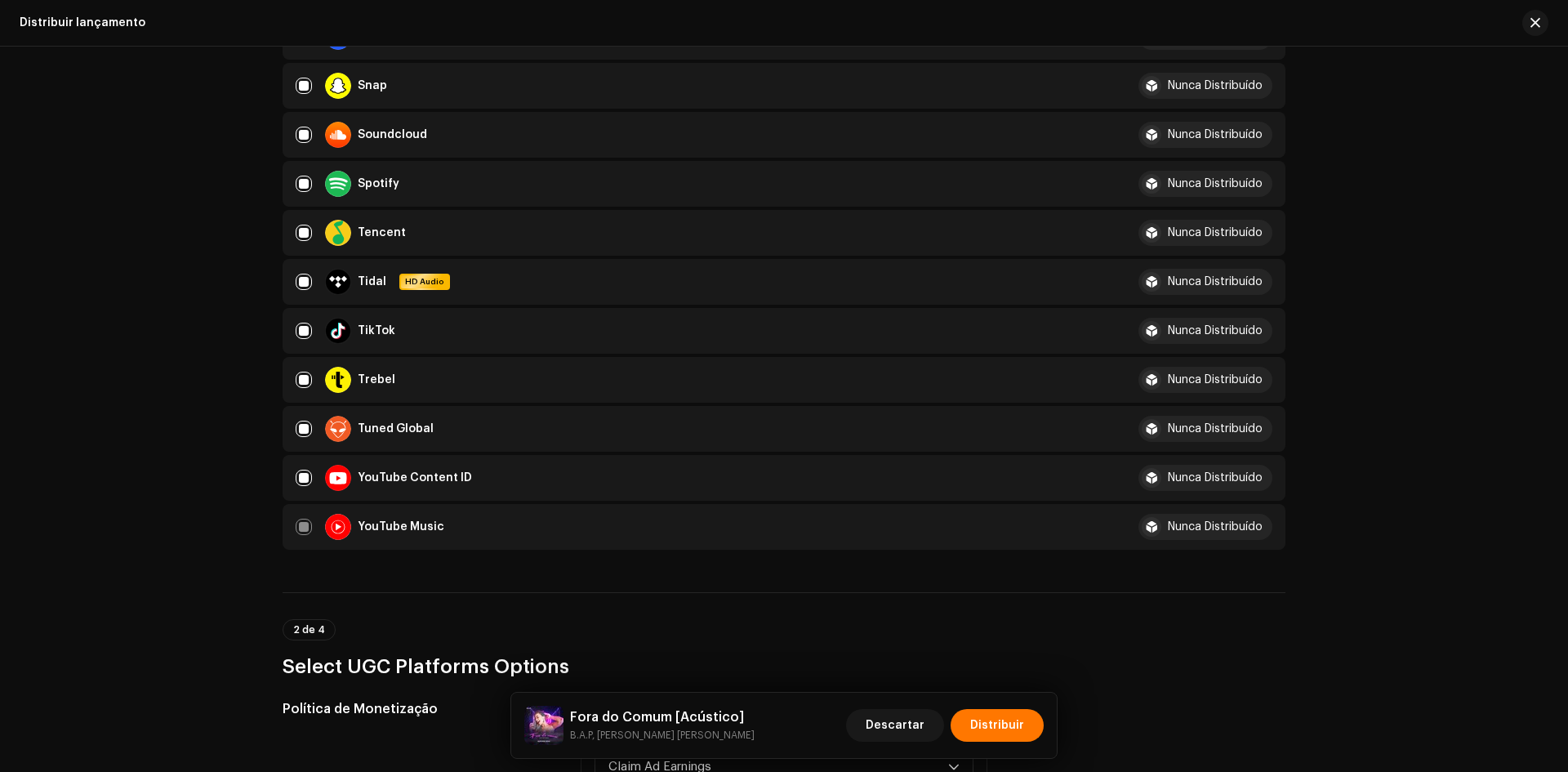
scroll to position [871, 0]
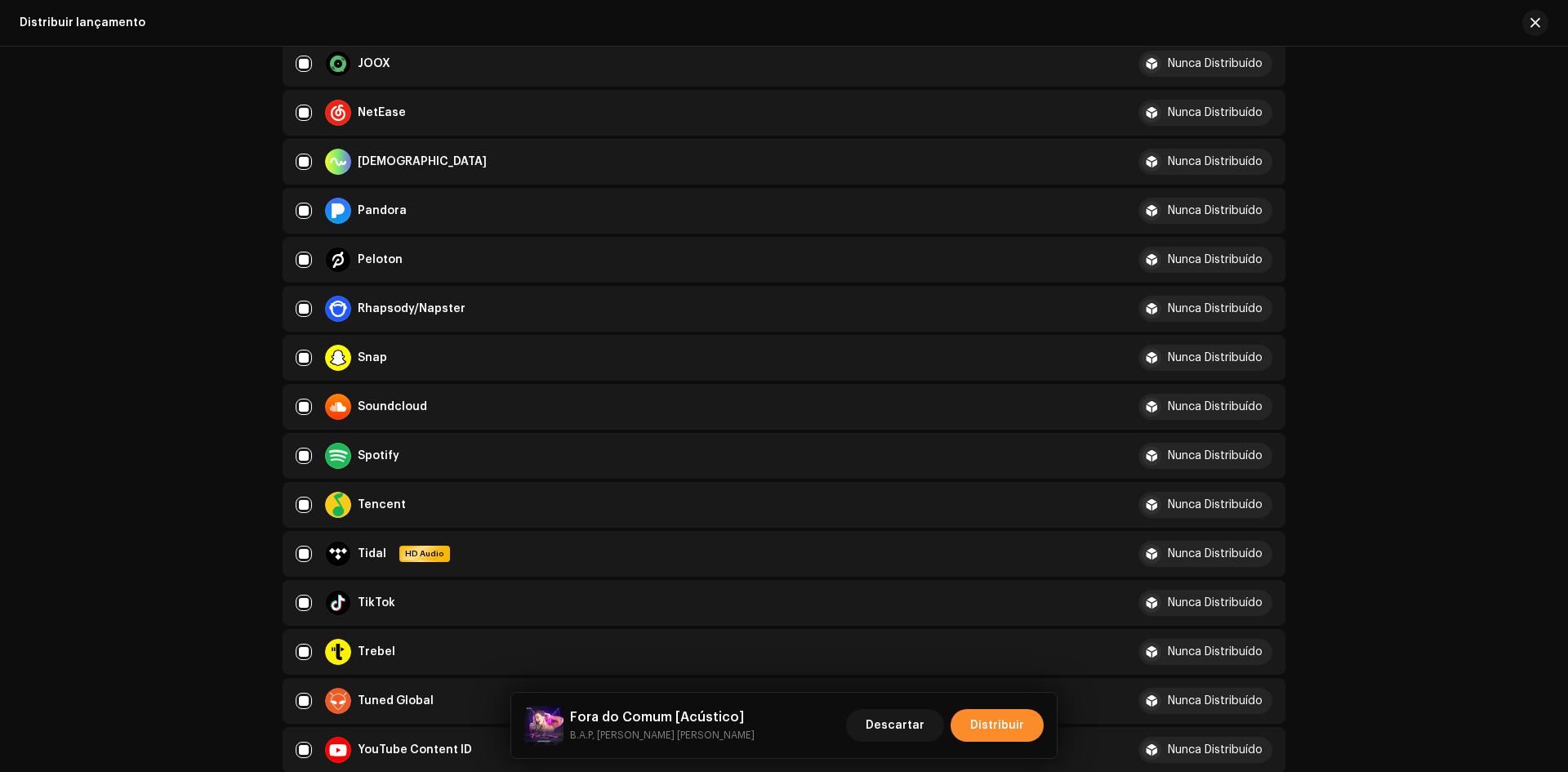
click at [1004, 724] on span "Distribuir" at bounding box center [997, 725] width 54 height 32
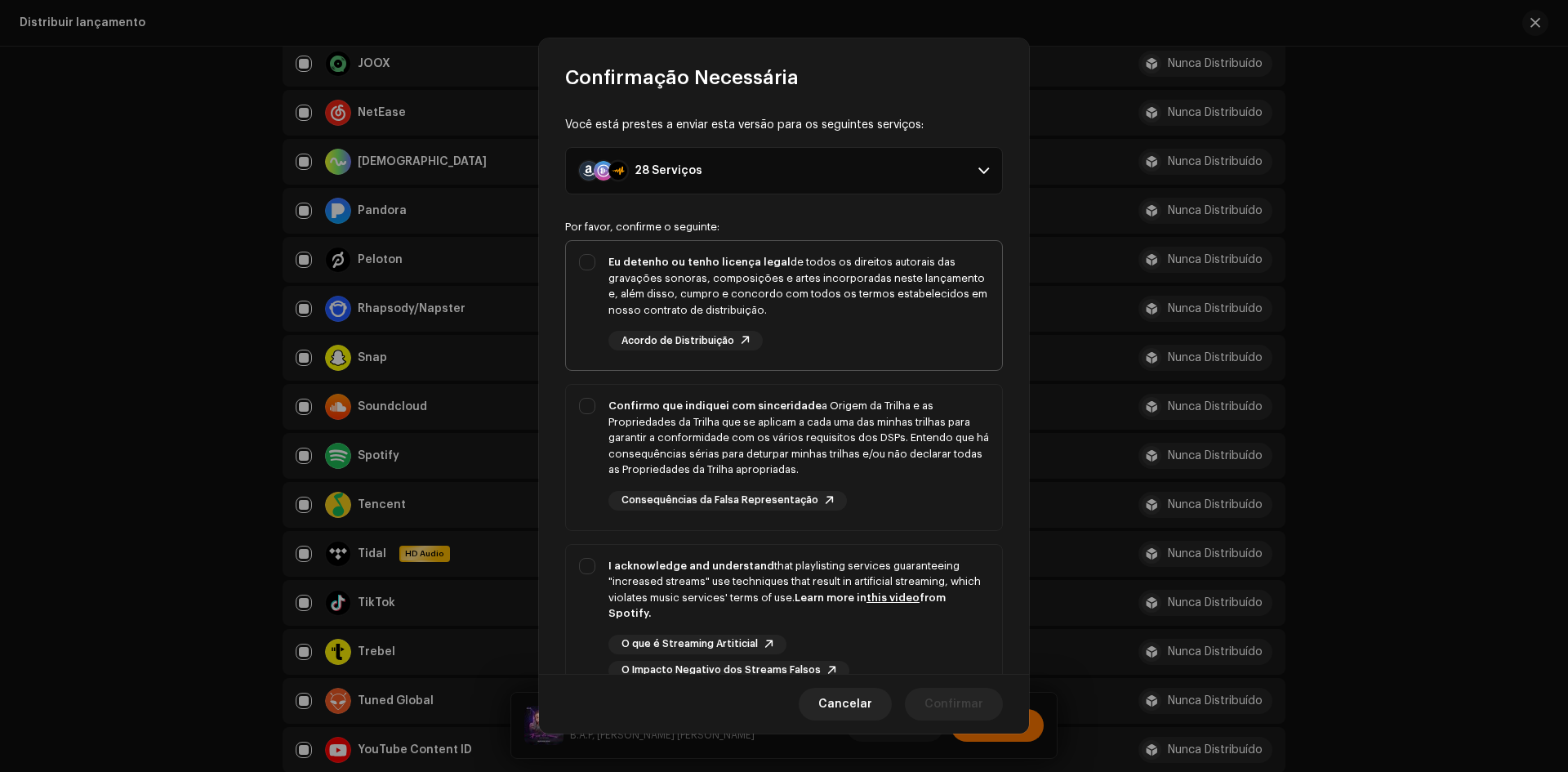
drag, startPoint x: 589, startPoint y: 286, endPoint x: 583, endPoint y: 385, distance: 99.2
click at [590, 290] on div "Eu detenho ou tenho licença legal de todos os direitos autorais das gravações s…" at bounding box center [784, 302] width 436 height 122
checkbox input "true"
click at [584, 423] on div "Confirmo que indiquei com sinceridade a Origem da Trilha e as Propriedades da T…" at bounding box center [784, 453] width 436 height 139
checkbox input "true"
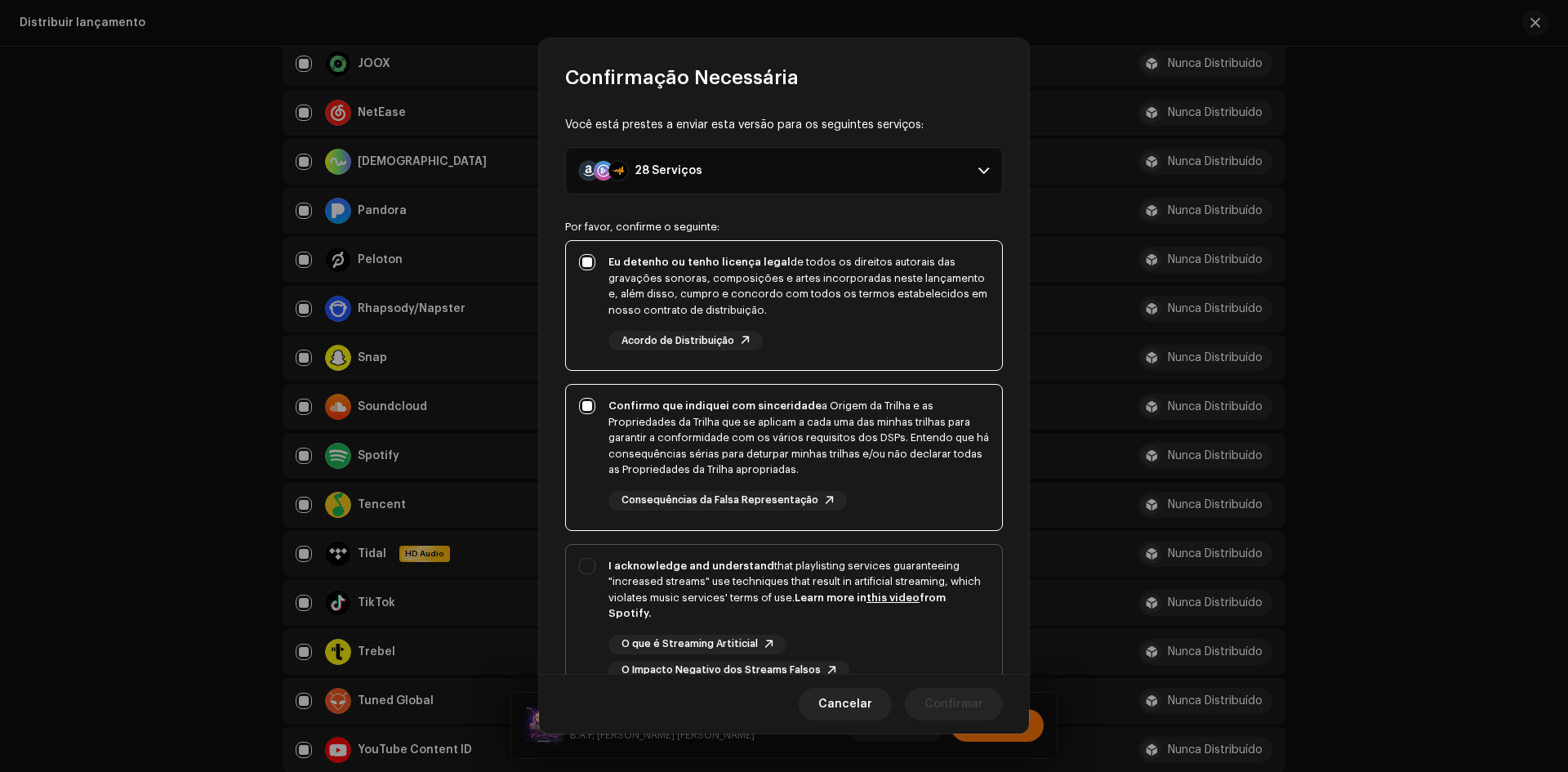
click at [588, 624] on div "I acknowledge and understand that playlisting services guaranteeing "increased …" at bounding box center [784, 619] width 436 height 149
checkbox input "true"
click at [963, 715] on span "Confirmar" at bounding box center [953, 704] width 59 height 32
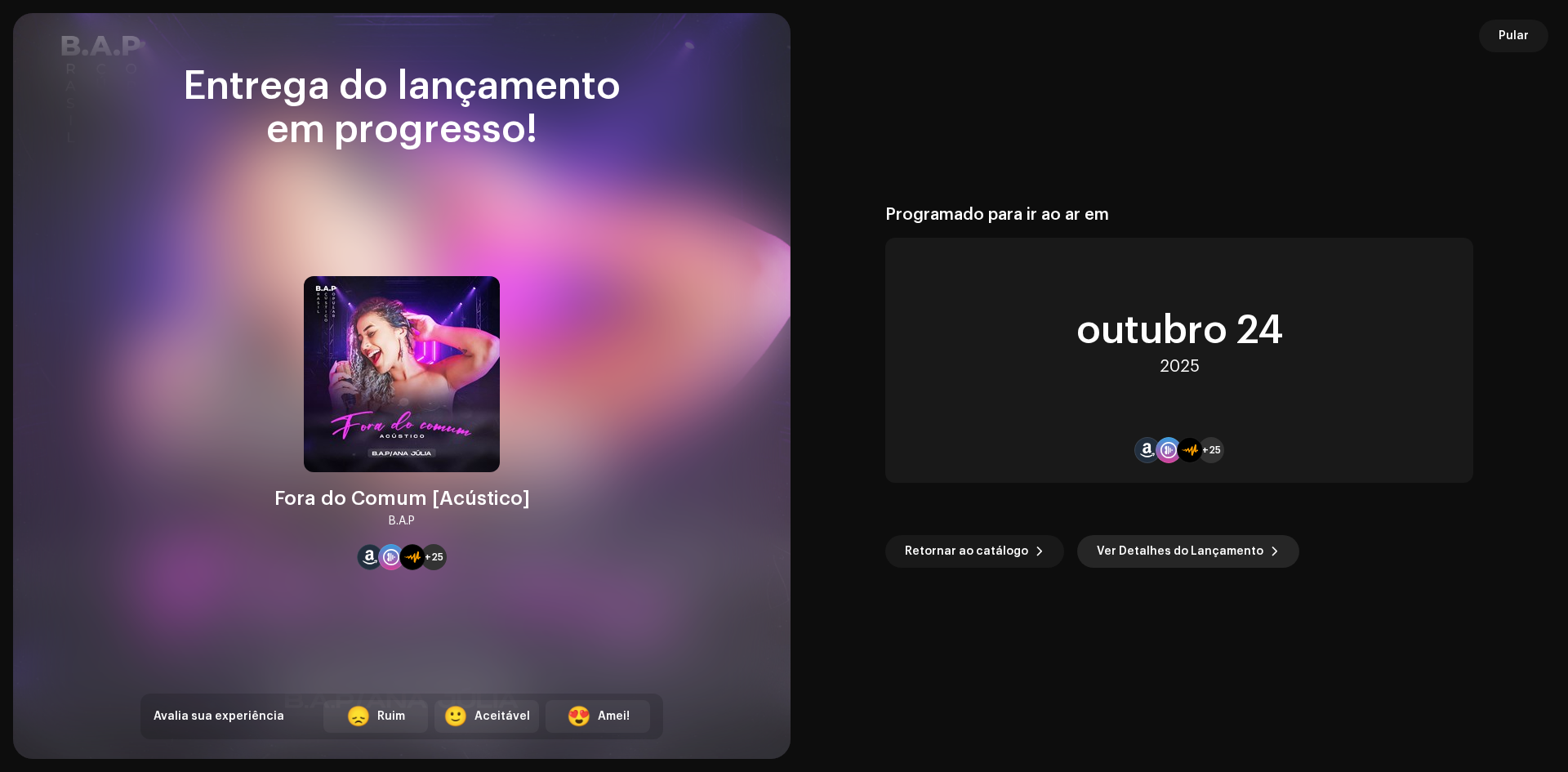
click at [1143, 548] on span "Ver Detalhes do Lançamento" at bounding box center [1180, 551] width 167 height 32
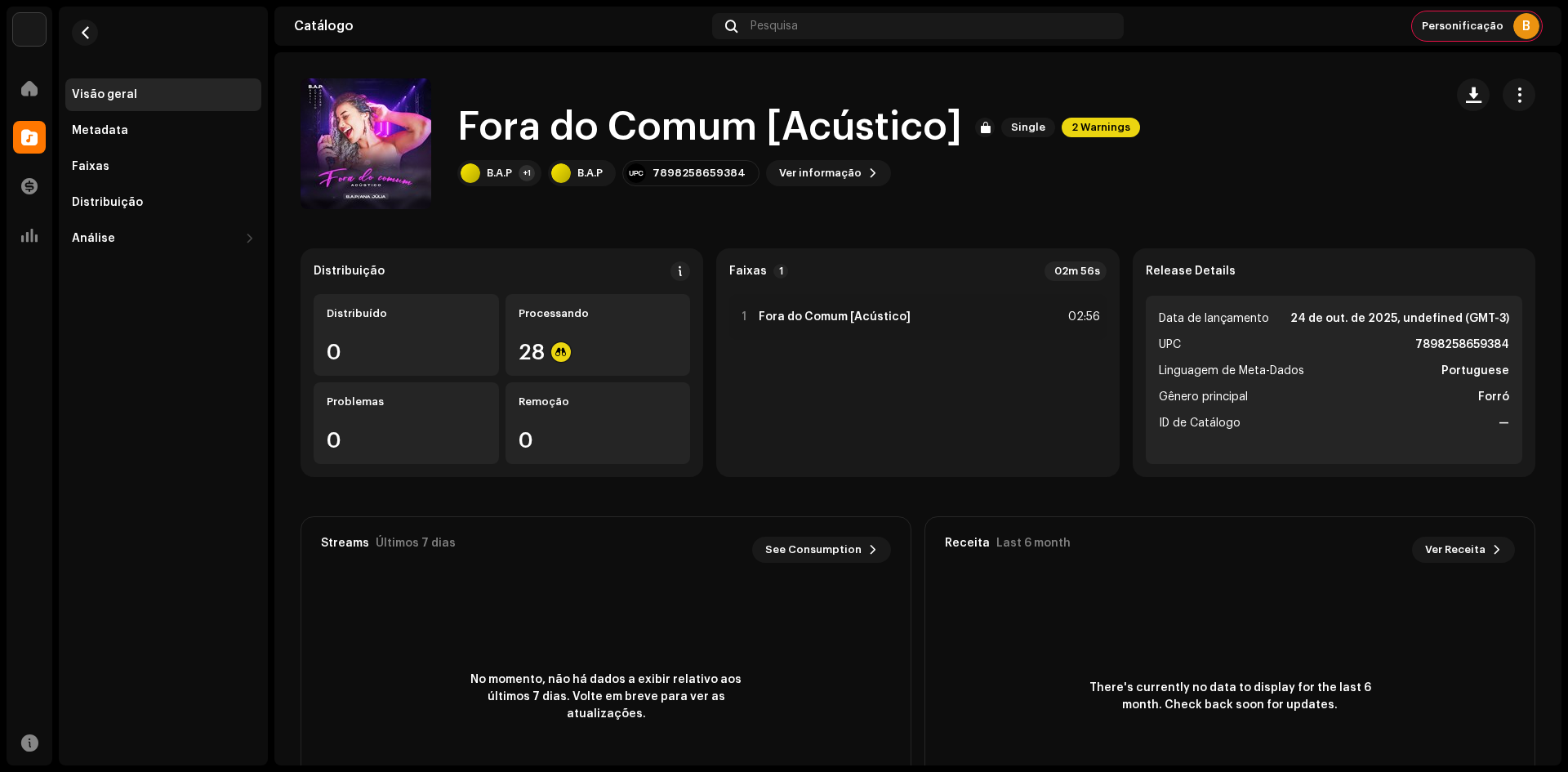
click at [1475, 26] on span "Personificação" at bounding box center [1463, 26] width 82 height 13
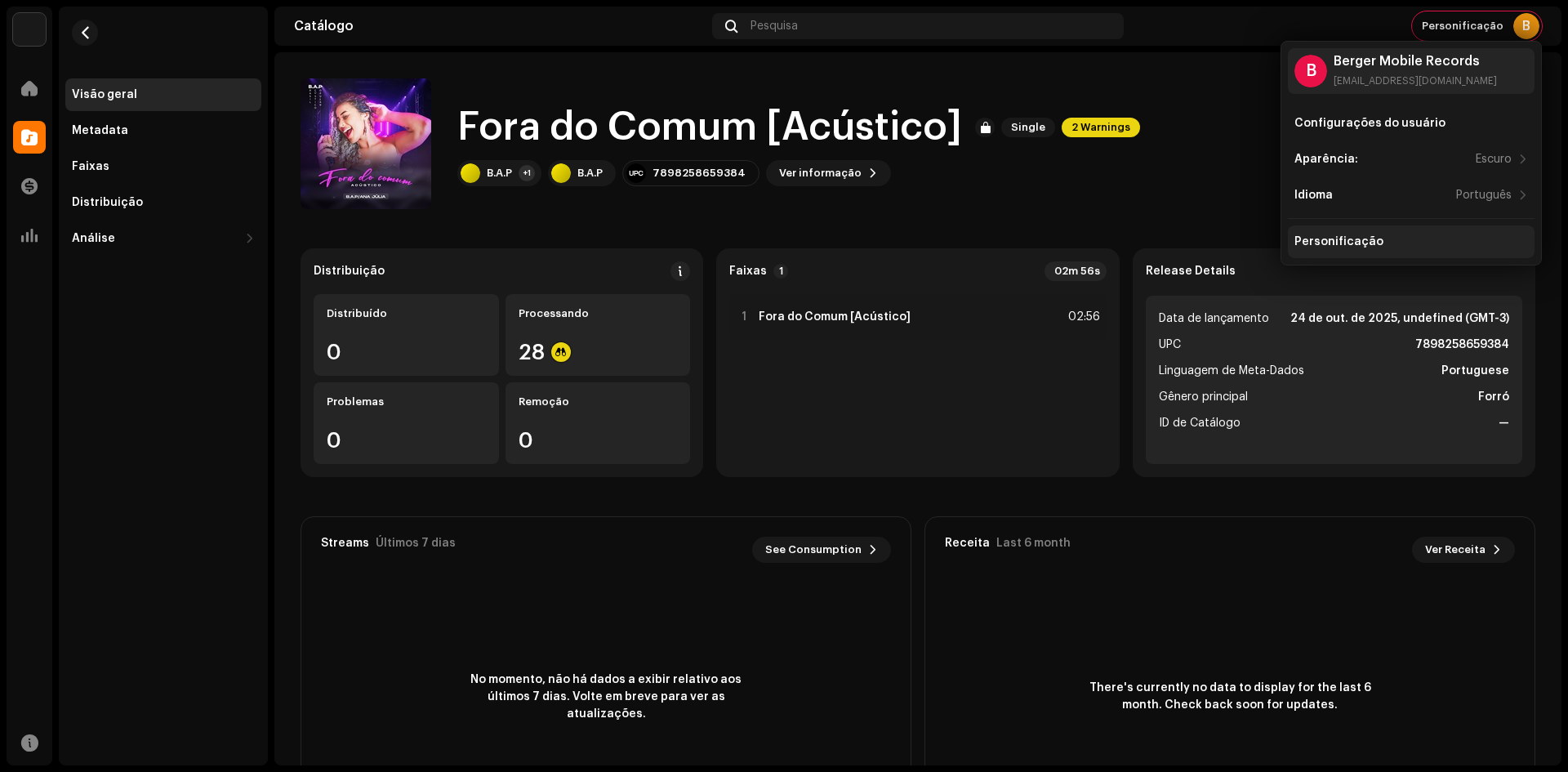
click at [1391, 256] on div "Personificação" at bounding box center [1412, 241] width 247 height 32
